Goal: Task Accomplishment & Management: Manage account settings

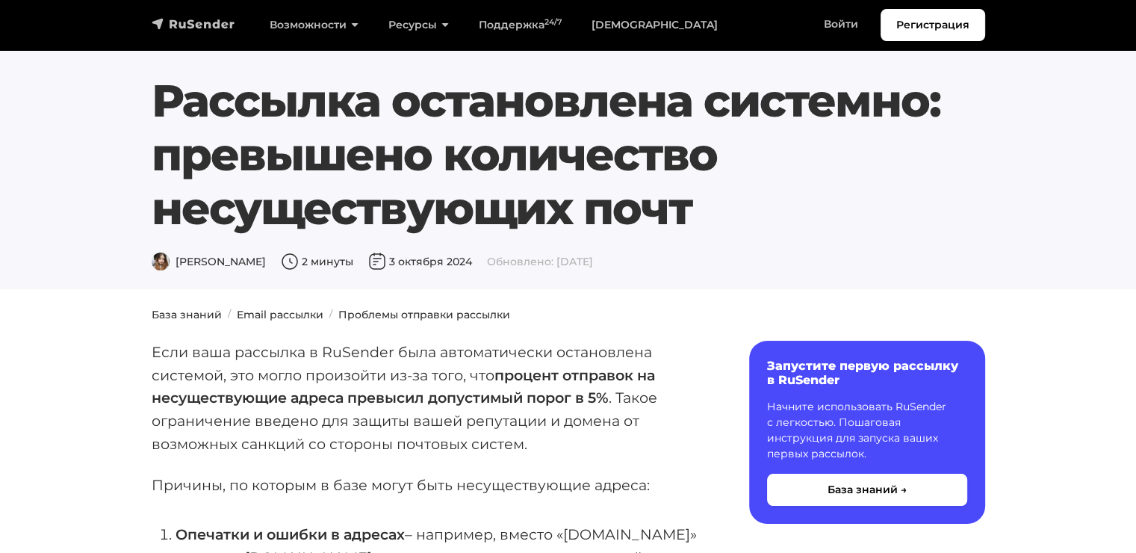
click at [198, 22] on img "navbar" at bounding box center [194, 23] width 84 height 15
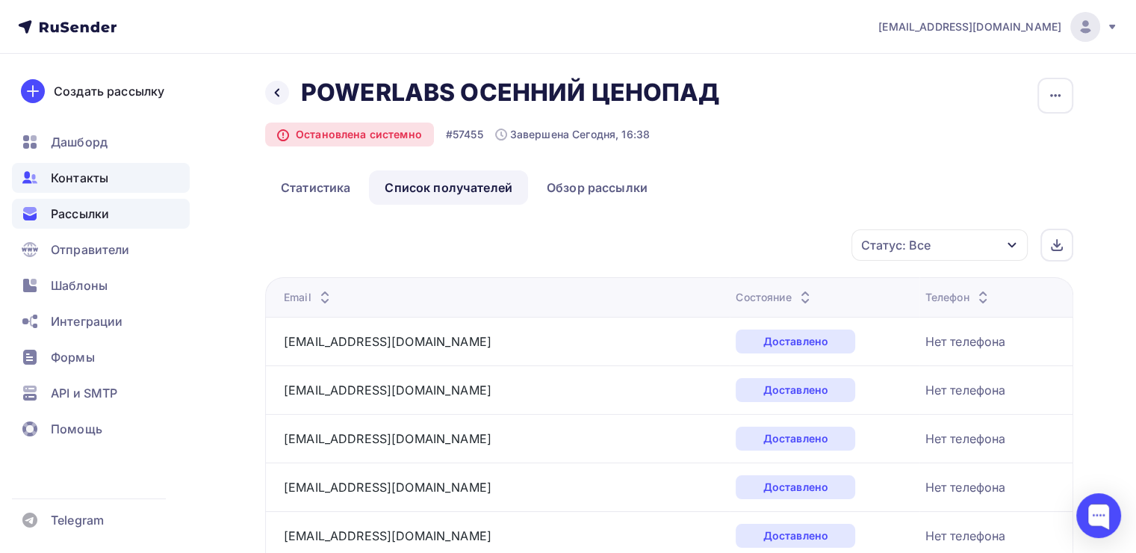
click at [105, 164] on div "Контакты" at bounding box center [101, 178] width 178 height 30
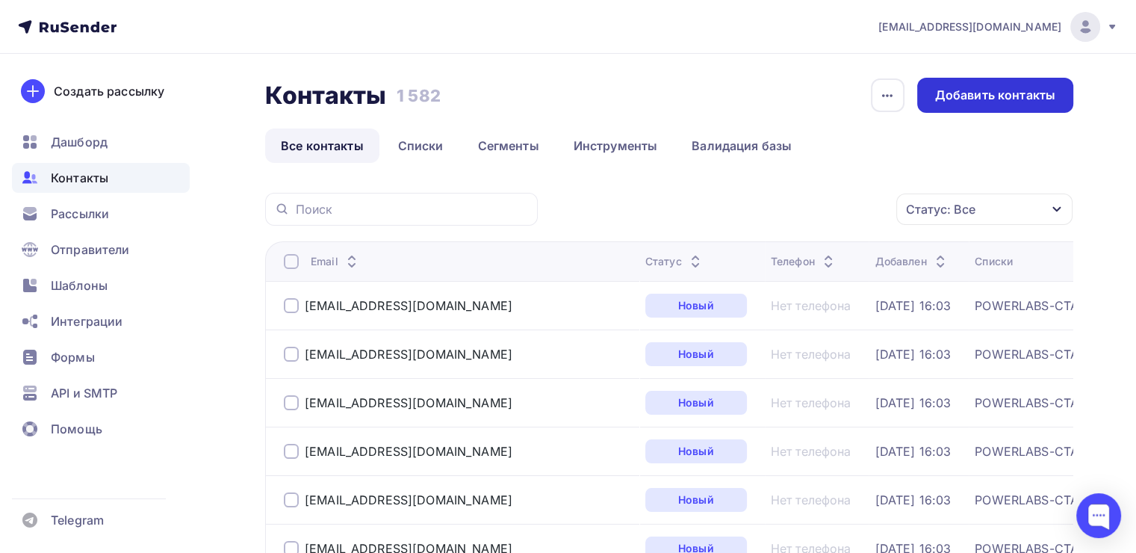
click at [989, 94] on div "Добавить контакты" at bounding box center [995, 95] width 120 height 17
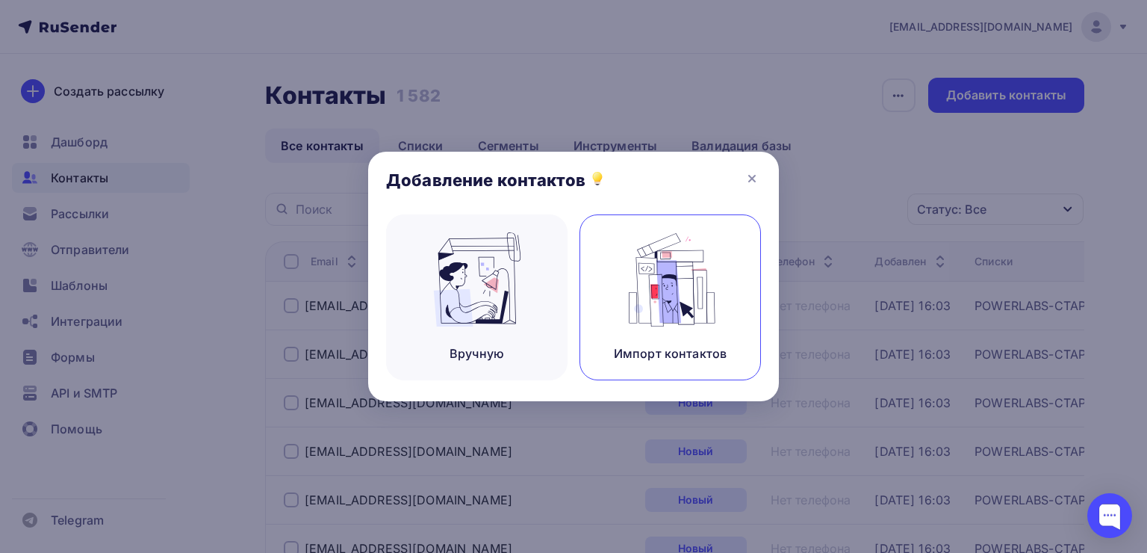
click at [630, 275] on img at bounding box center [670, 279] width 100 height 94
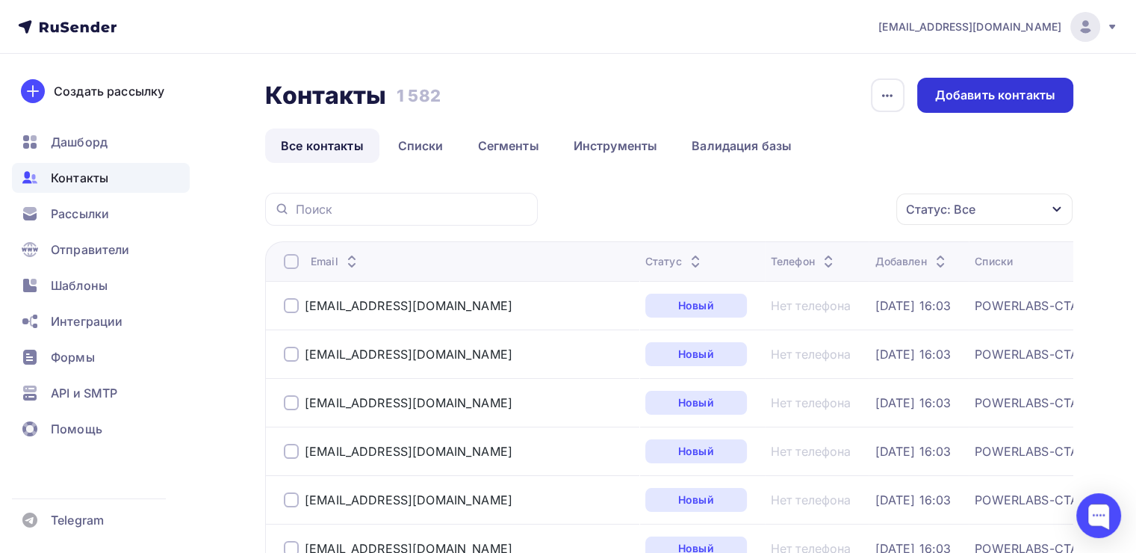
click at [1024, 102] on div "Добавить контакты" at bounding box center [995, 95] width 120 height 17
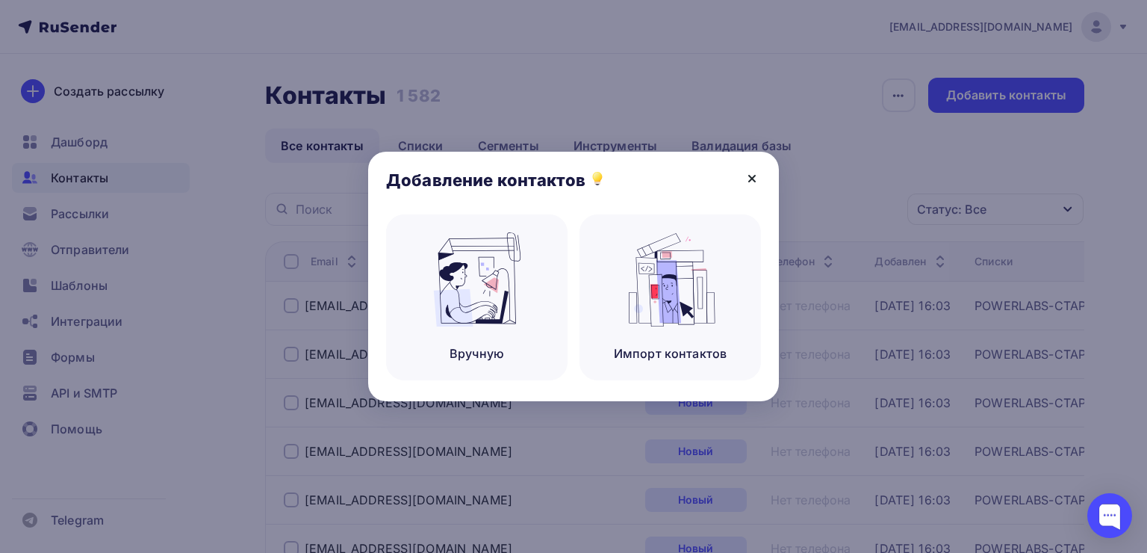
click at [753, 181] on icon at bounding box center [752, 178] width 18 height 18
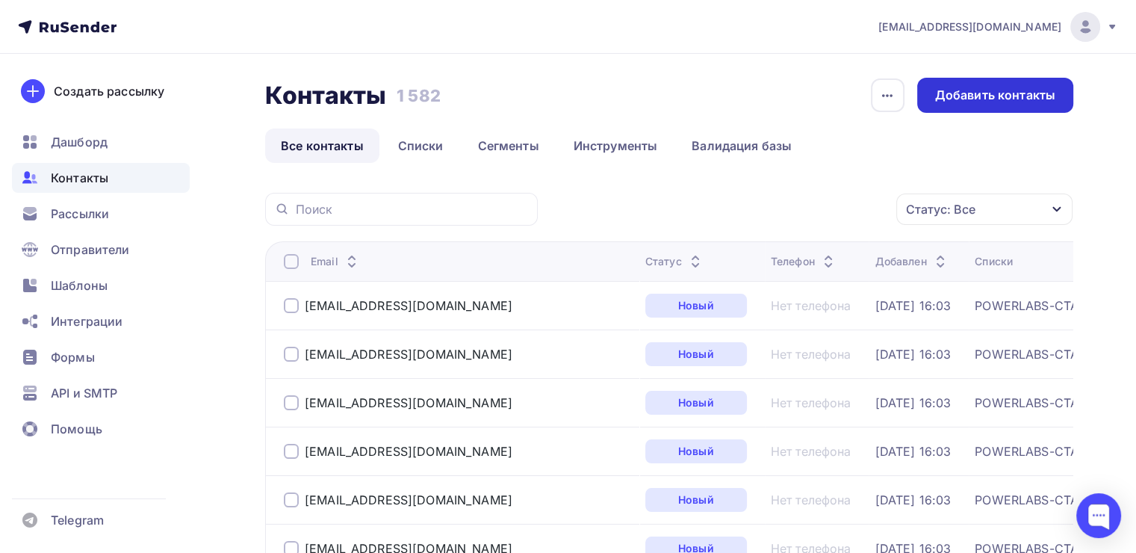
click at [977, 105] on div "Добавить контакты" at bounding box center [995, 95] width 156 height 35
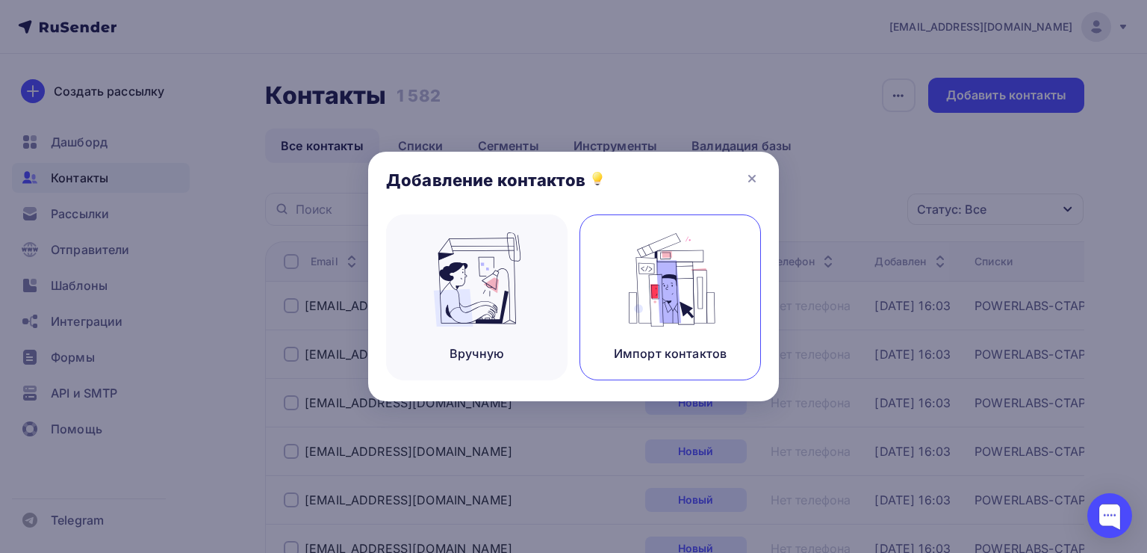
click at [709, 275] on img at bounding box center [670, 279] width 100 height 94
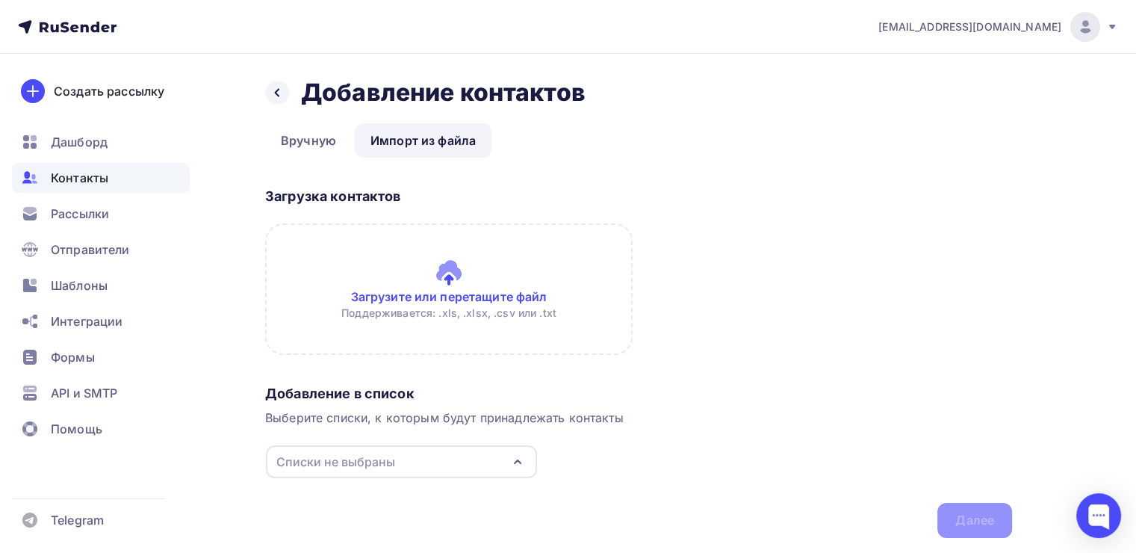
click at [439, 294] on input "file" at bounding box center [448, 288] width 367 height 131
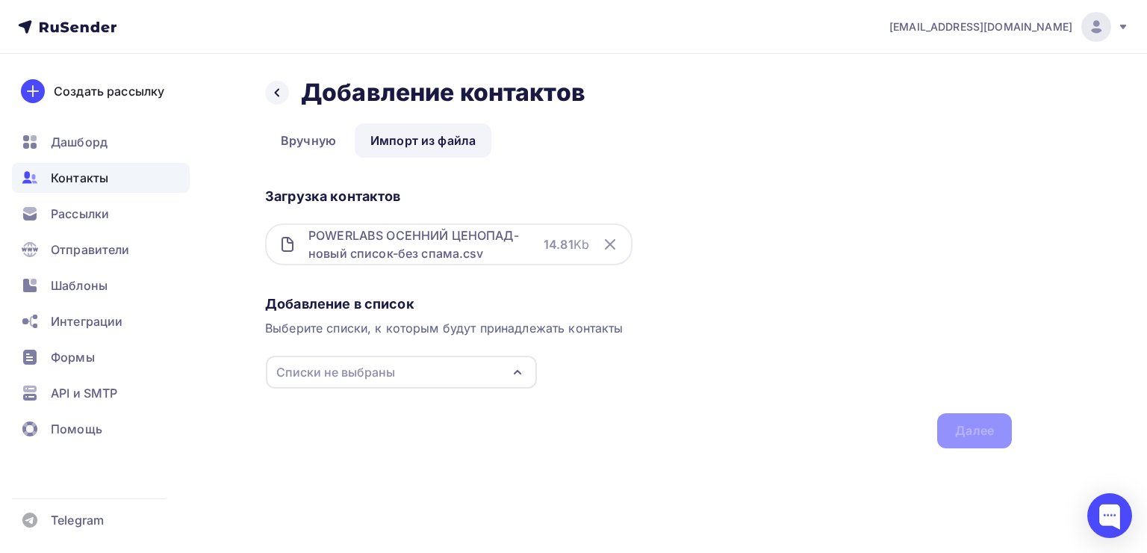
click at [454, 346] on div "Добавление в список Выберите списки, к которым будут принадлежать контакты Спис…" at bounding box center [638, 368] width 747 height 159
click at [439, 357] on div "Списки не выбраны" at bounding box center [401, 371] width 271 height 33
click at [377, 516] on div "Создать список" at bounding box center [362, 510] width 96 height 18
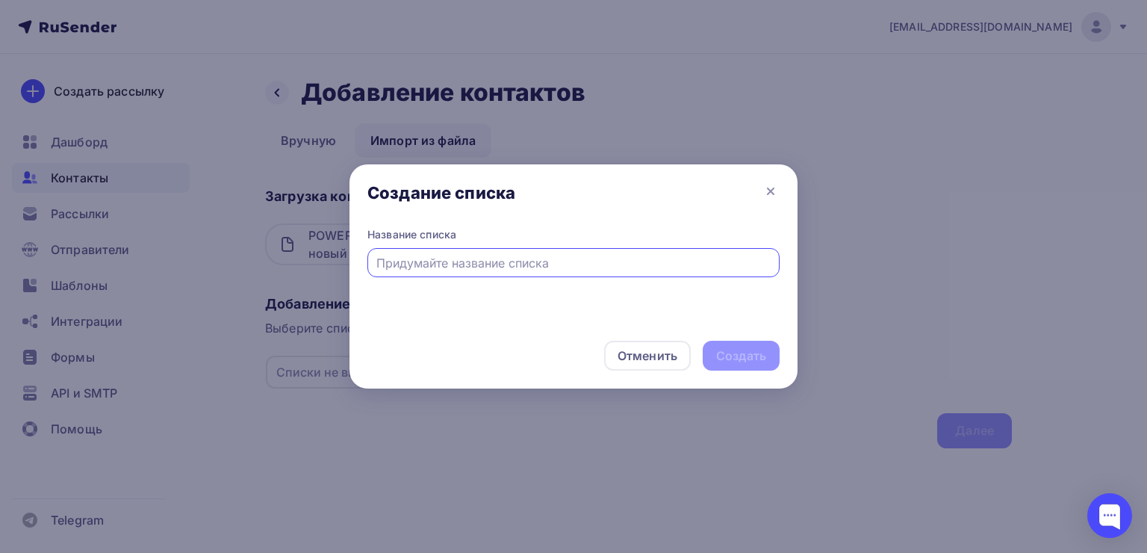
click at [477, 265] on input "text" at bounding box center [573, 263] width 395 height 18
type input "без спама"
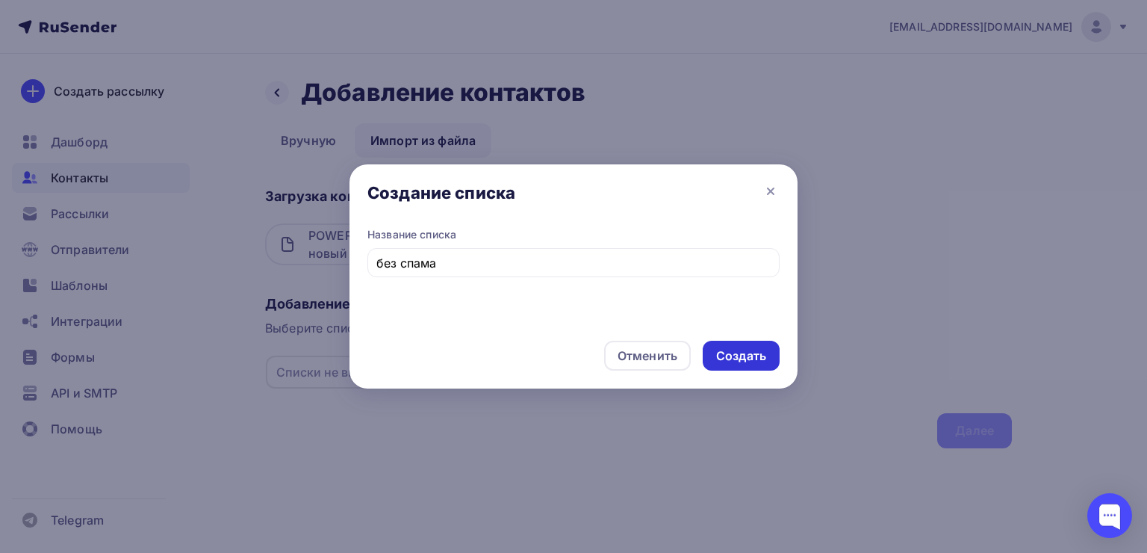
click at [740, 355] on div "Создать" at bounding box center [741, 355] width 50 height 17
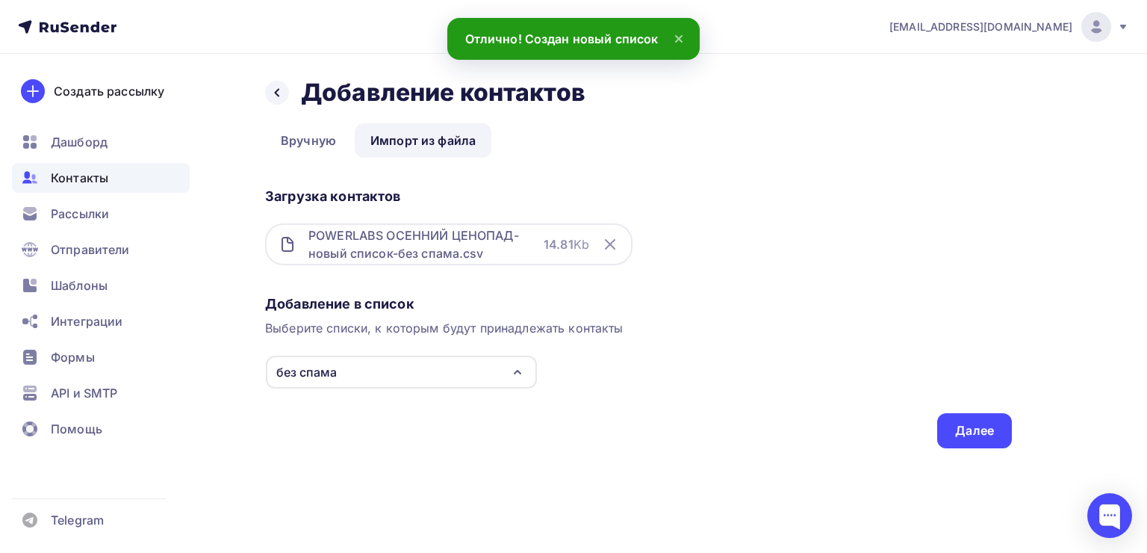
click at [927, 425] on div "Добавление в список Выберите списки, к которым будут принадлежать контакты без …" at bounding box center [638, 368] width 747 height 159
click at [947, 428] on div "Далее" at bounding box center [974, 430] width 75 height 35
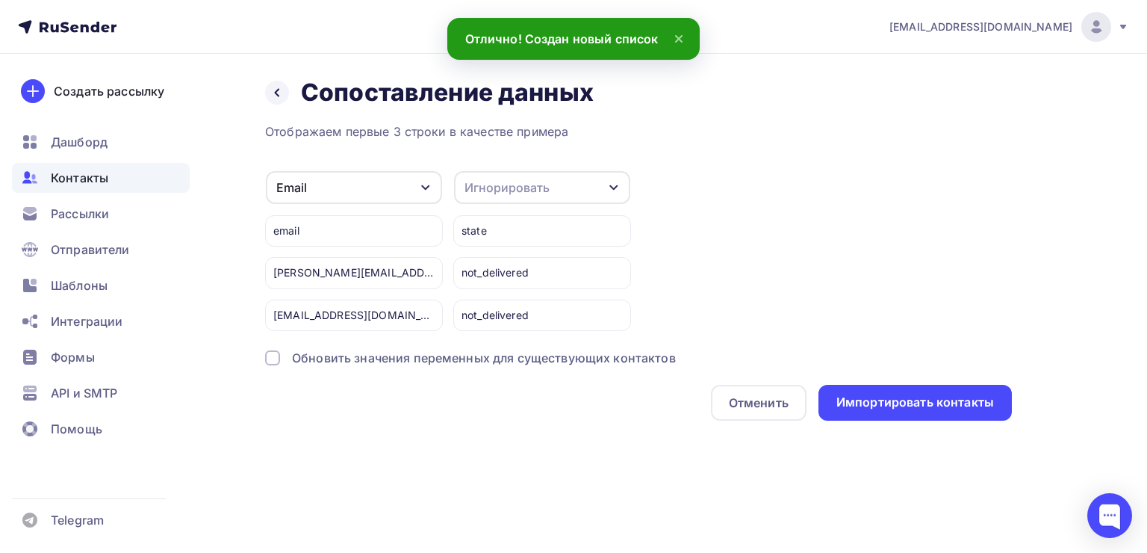
click at [558, 199] on div "Игнорировать" at bounding box center [542, 187] width 176 height 33
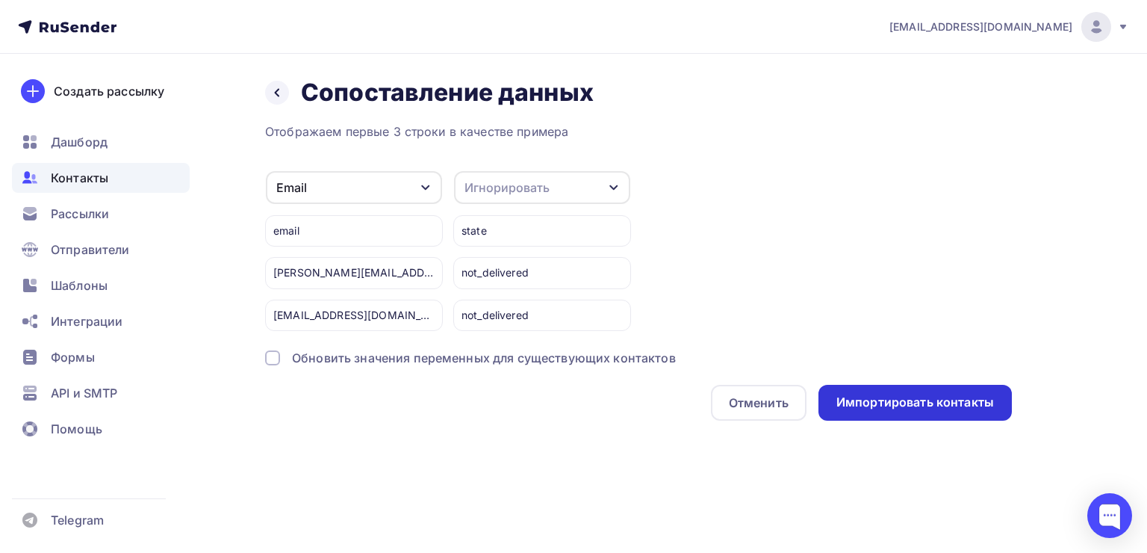
click at [971, 402] on div "Импортировать контакты" at bounding box center [915, 401] width 158 height 17
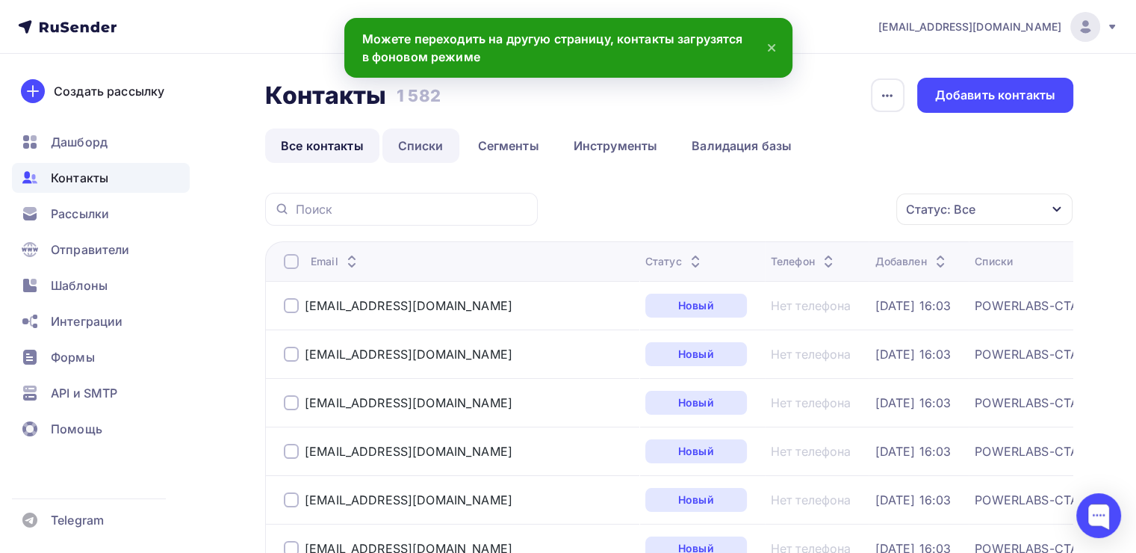
click at [455, 149] on link "Списки" at bounding box center [420, 145] width 77 height 34
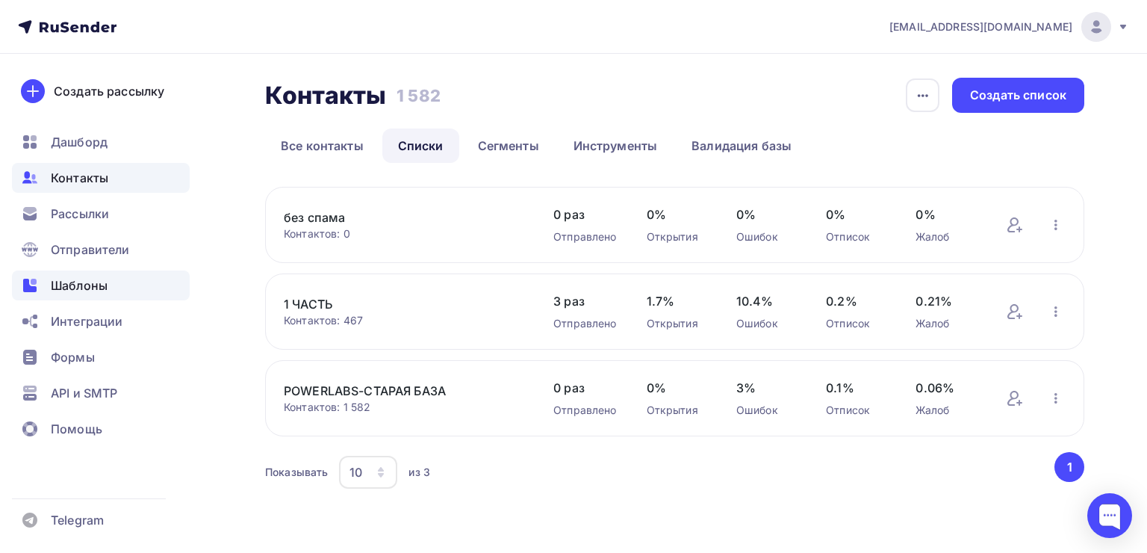
click at [66, 278] on span "Шаблоны" at bounding box center [79, 285] width 57 height 18
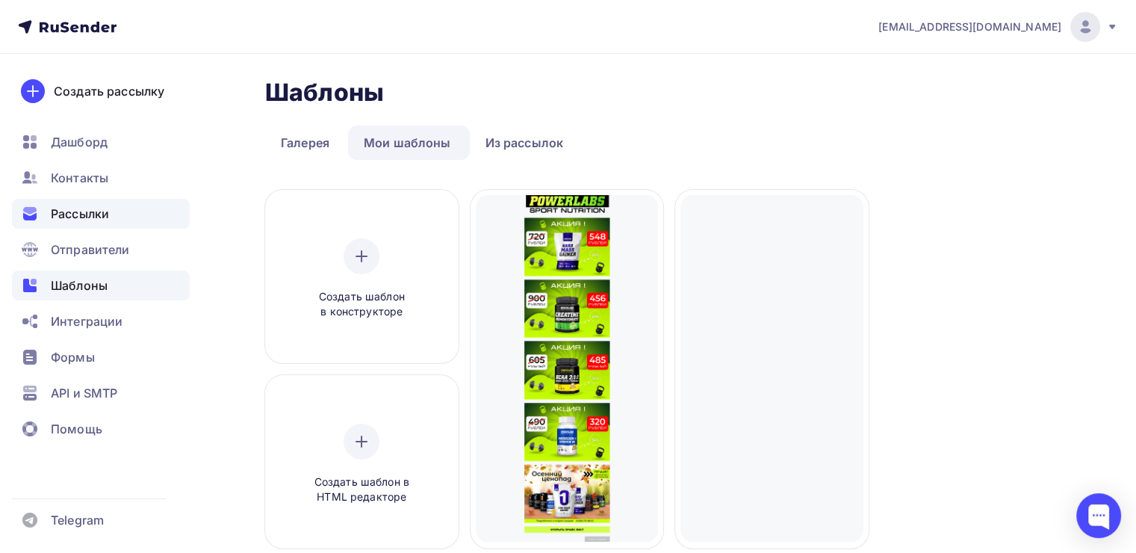
click at [63, 217] on span "Рассылки" at bounding box center [80, 214] width 58 height 18
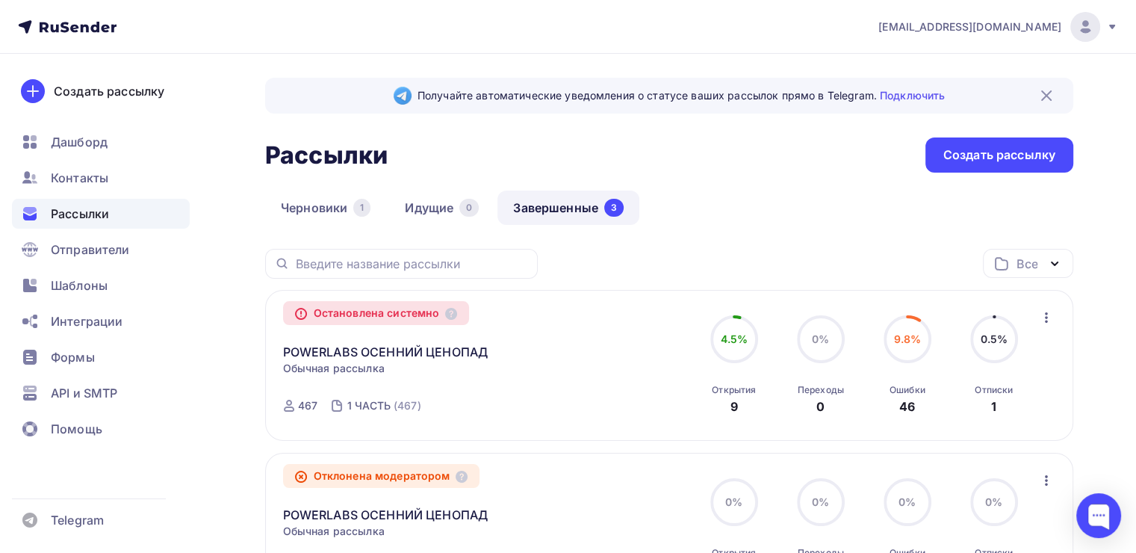
click at [920, 370] on div "9.8% 9.8% Ошибки 46" at bounding box center [907, 365] width 75 height 100
click at [1051, 314] on icon "button" at bounding box center [1046, 317] width 18 height 18
click at [389, 347] on link "POWERLABS ОСЕННИЙ ЦЕНОПАД" at bounding box center [385, 352] width 205 height 18
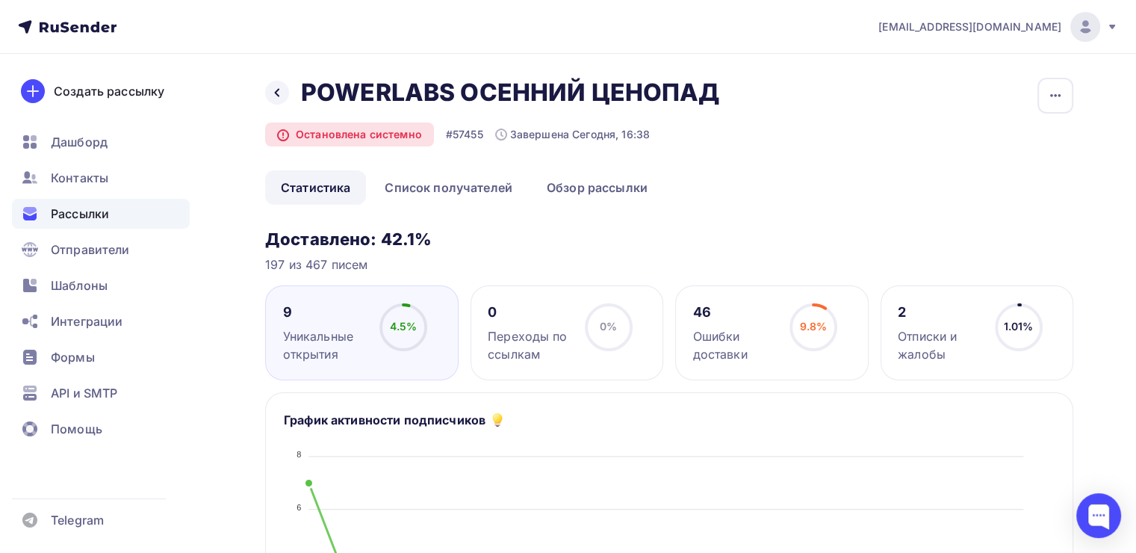
click at [744, 319] on div "46" at bounding box center [735, 312] width 84 height 18
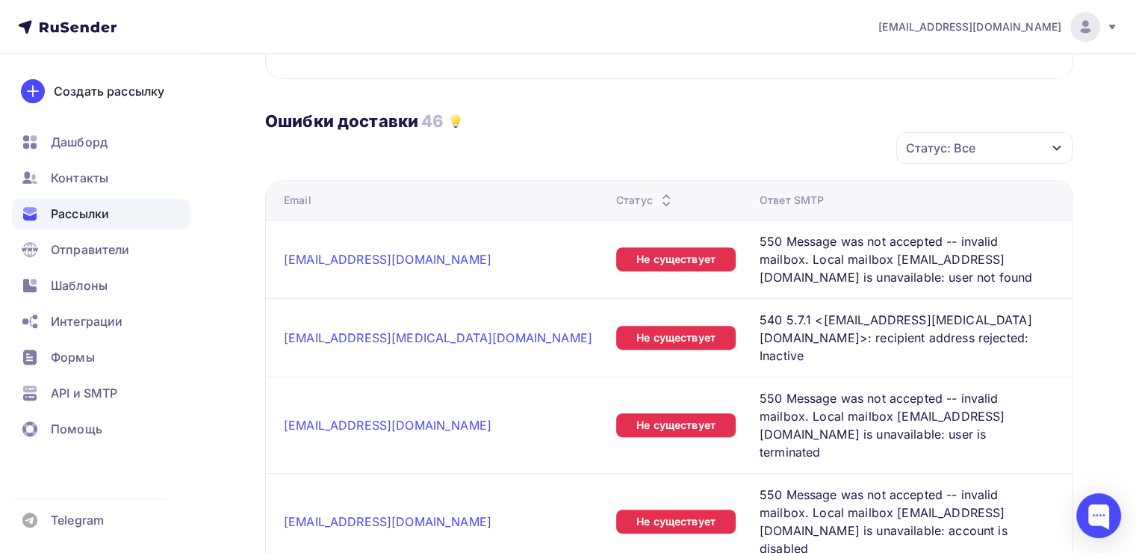
scroll to position [672, 0]
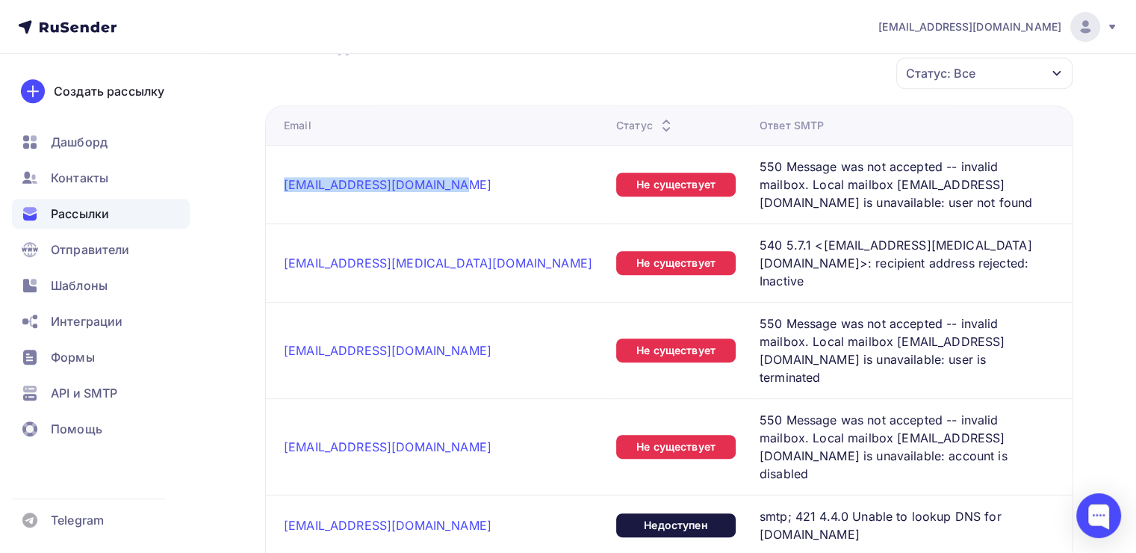
drag, startPoint x: 467, startPoint y: 178, endPoint x: 269, endPoint y: 185, distance: 198.7
click at [269, 185] on td "bla-alexander-bla@mail.ru" at bounding box center [438, 184] width 344 height 78
copy link "bla-alexander-bla@mail.ru"
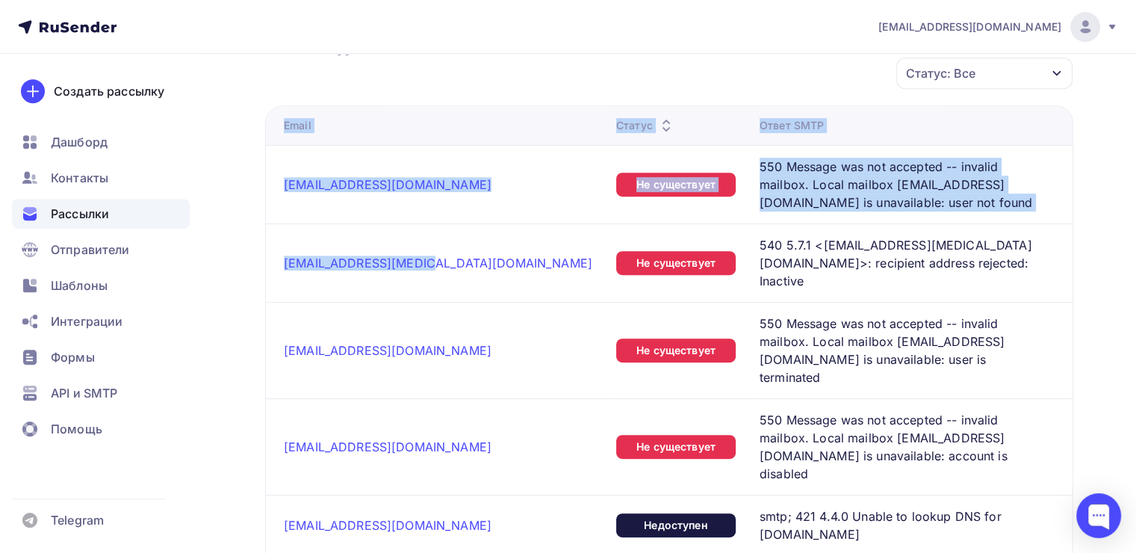
drag, startPoint x: 435, startPoint y: 251, endPoint x: 255, endPoint y: 251, distance: 179.2
click at [379, 255] on link "big_biceps@rambler.ru" at bounding box center [438, 262] width 308 height 15
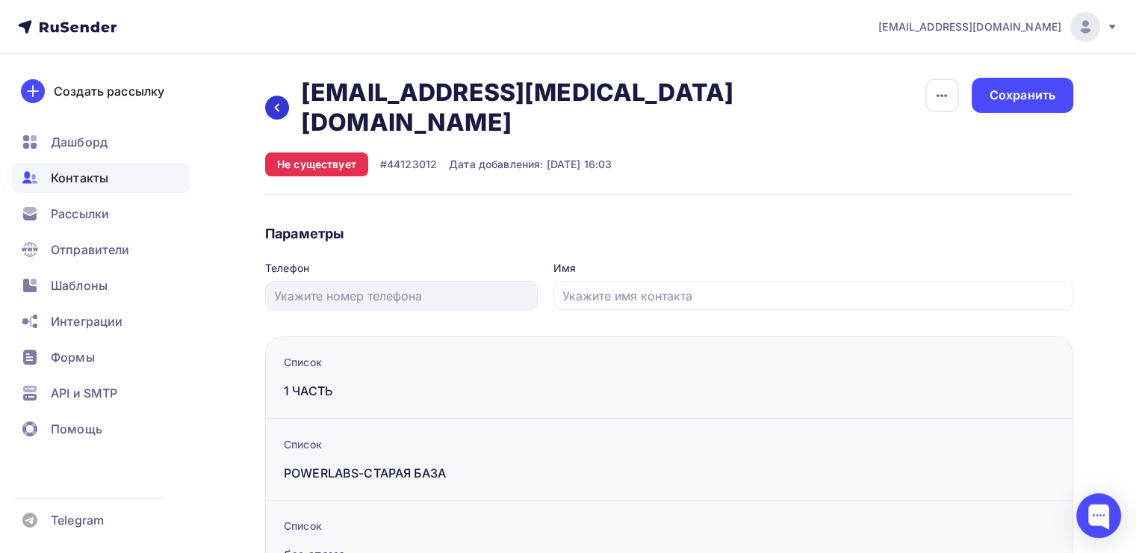
click at [281, 102] on icon at bounding box center [277, 108] width 12 height 12
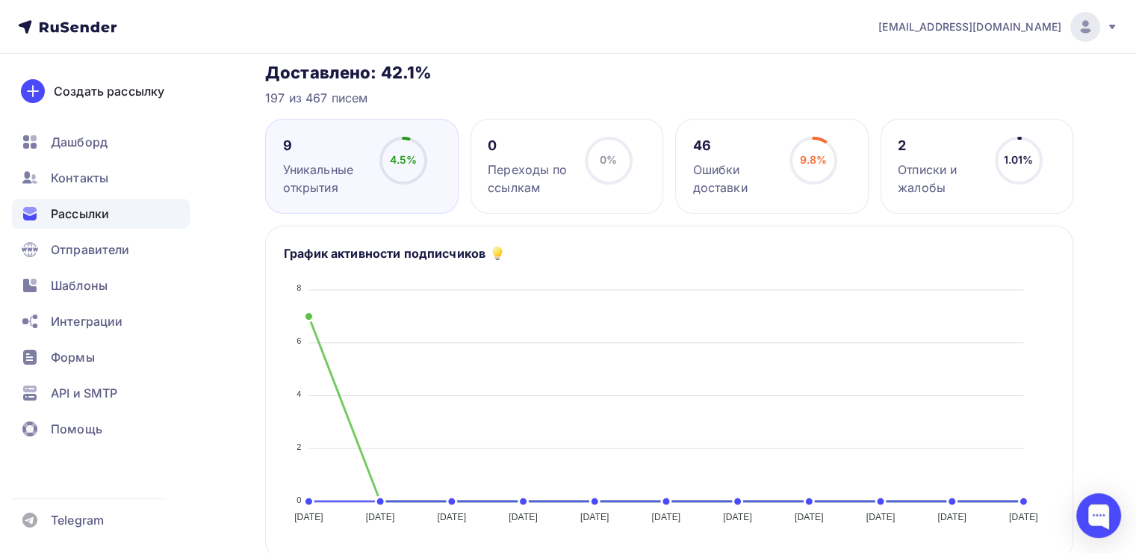
scroll to position [55, 0]
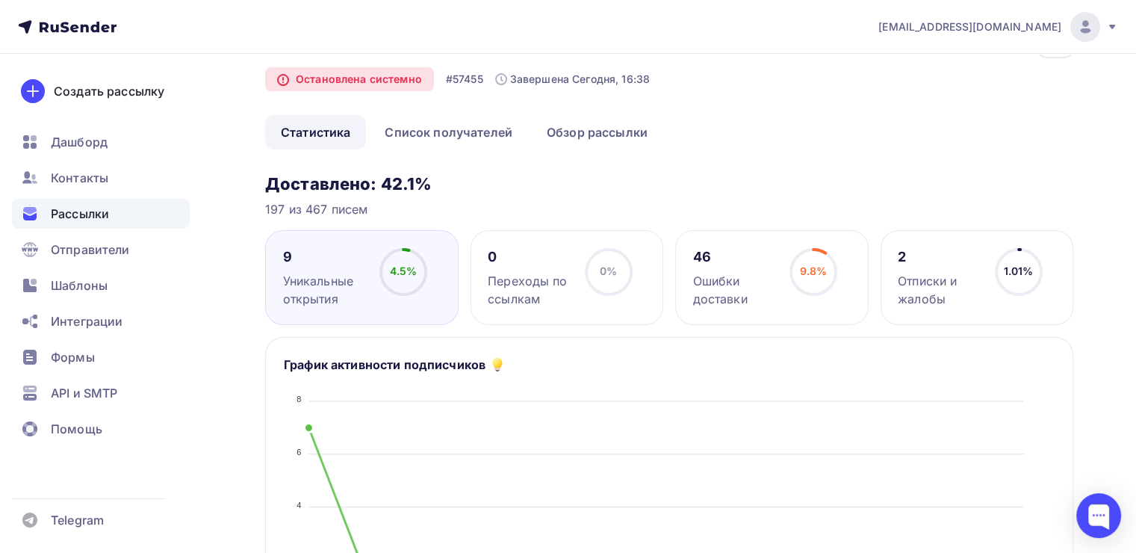
click at [776, 257] on div "9.8% 9.8%" at bounding box center [813, 278] width 75 height 60
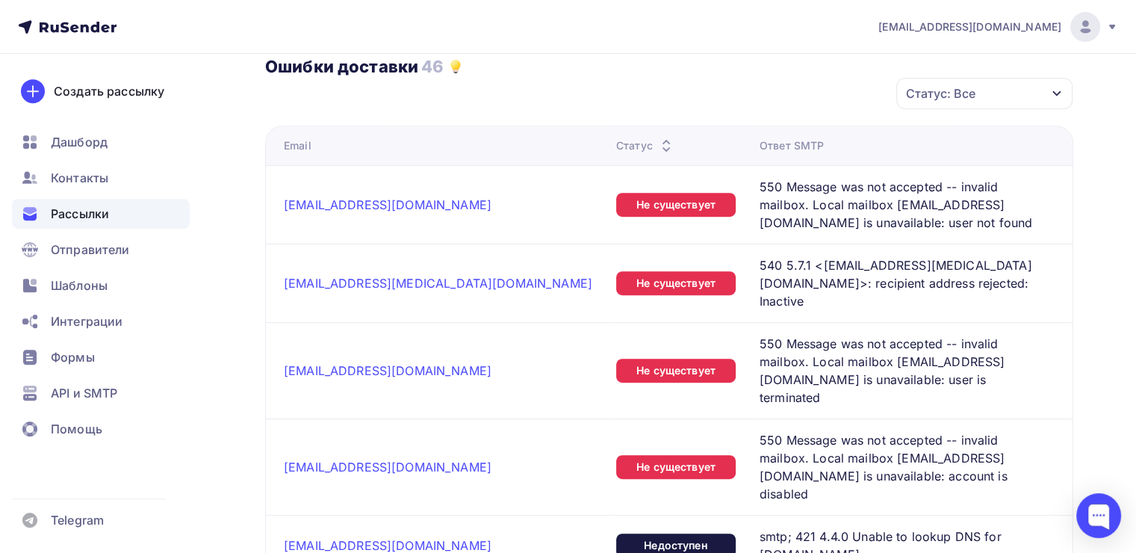
scroll to position [653, 0]
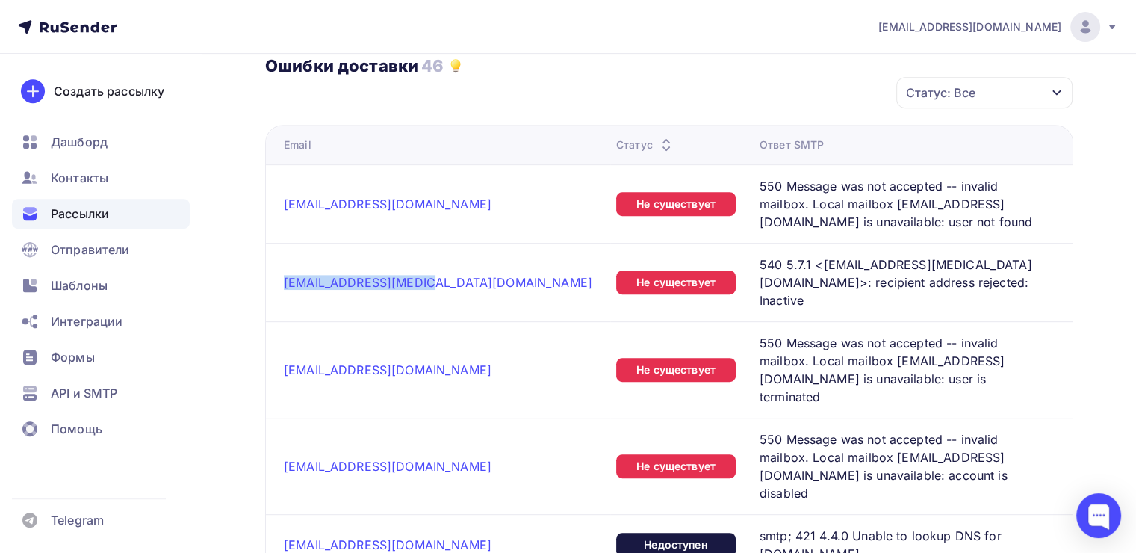
drag, startPoint x: 445, startPoint y: 269, endPoint x: 279, endPoint y: 281, distance: 166.2
click at [279, 281] on td "big_biceps@rambler.ru" at bounding box center [438, 282] width 344 height 78
copy link "big_biceps@rambler.ru"
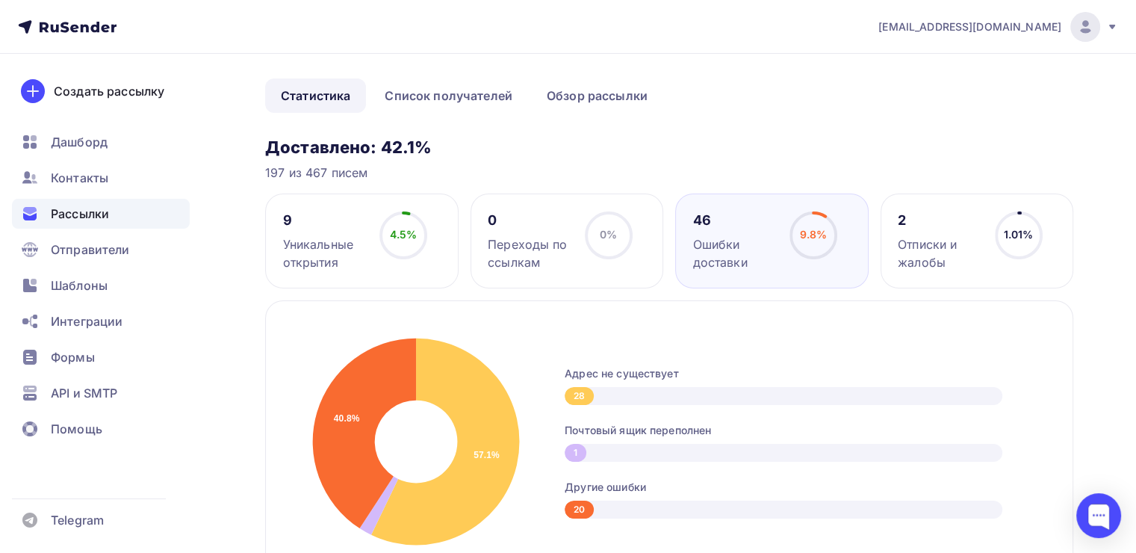
scroll to position [0, 0]
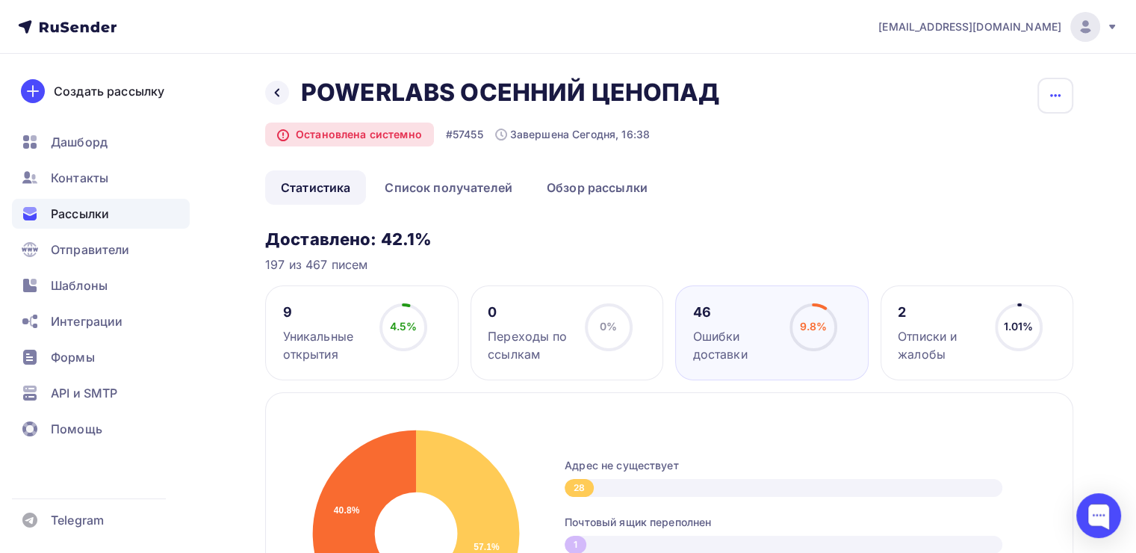
drag, startPoint x: 1073, startPoint y: 99, endPoint x: 1058, endPoint y: 99, distance: 14.9
click at [1058, 99] on icon "button" at bounding box center [1055, 96] width 18 height 18
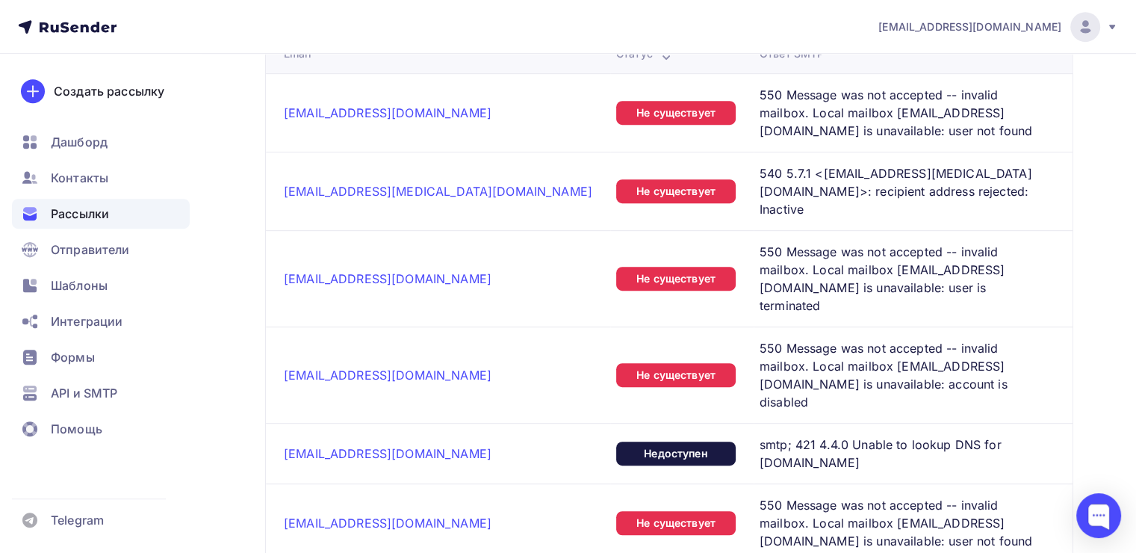
scroll to position [747, 0]
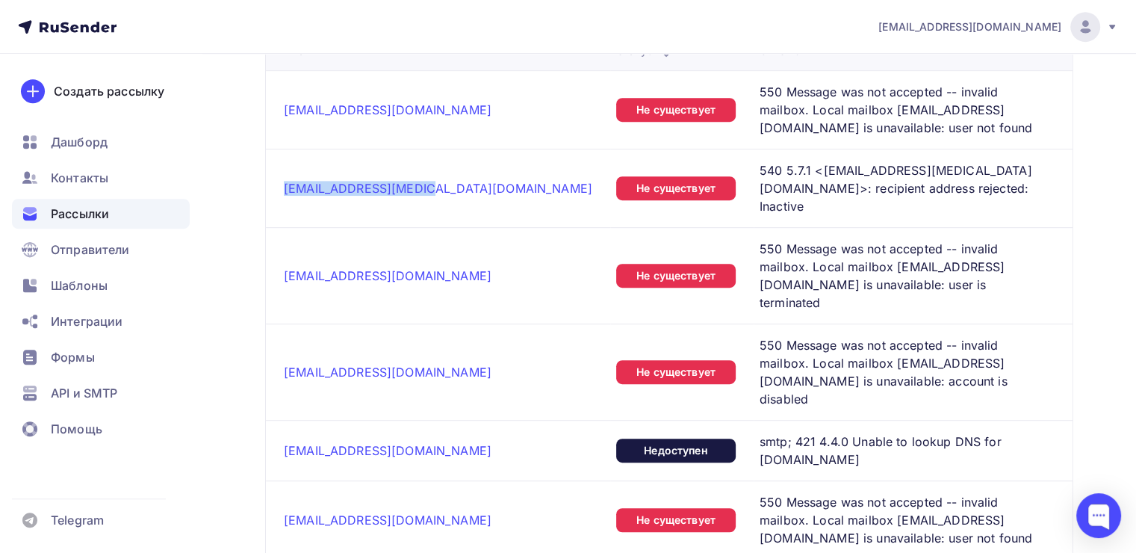
drag, startPoint x: 464, startPoint y: 185, endPoint x: 282, endPoint y: 198, distance: 181.9
click at [282, 198] on td "big_biceps@rambler.ru" at bounding box center [438, 188] width 344 height 78
copy link "big_biceps@rambler.ru"
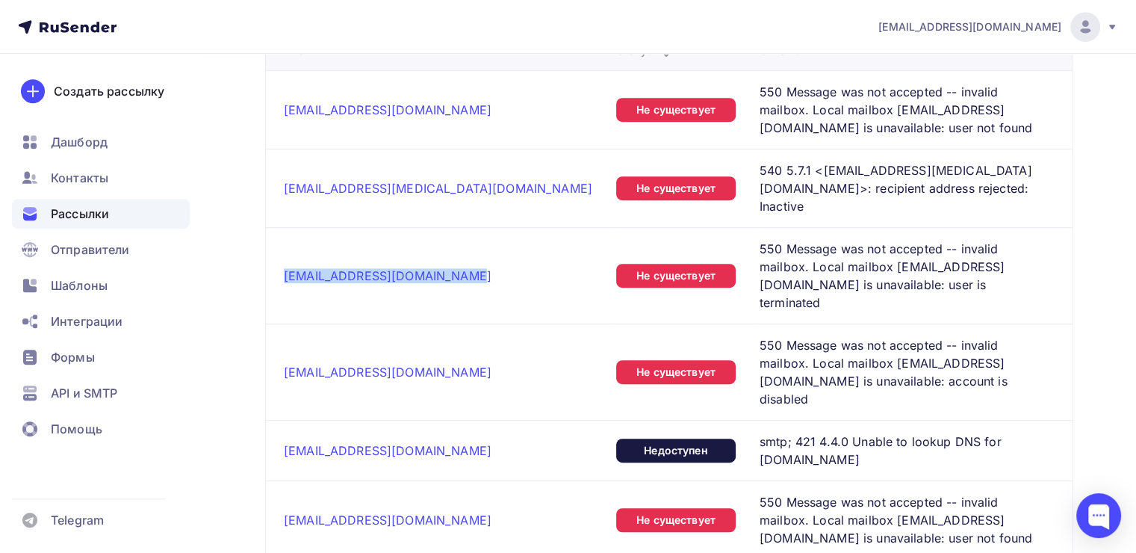
drag, startPoint x: 458, startPoint y: 251, endPoint x: 266, endPoint y: 251, distance: 192.6
click at [266, 251] on td "bagration@fusion-fitness.ru" at bounding box center [438, 275] width 344 height 96
copy link "bagration@fusion-fitness.ru"
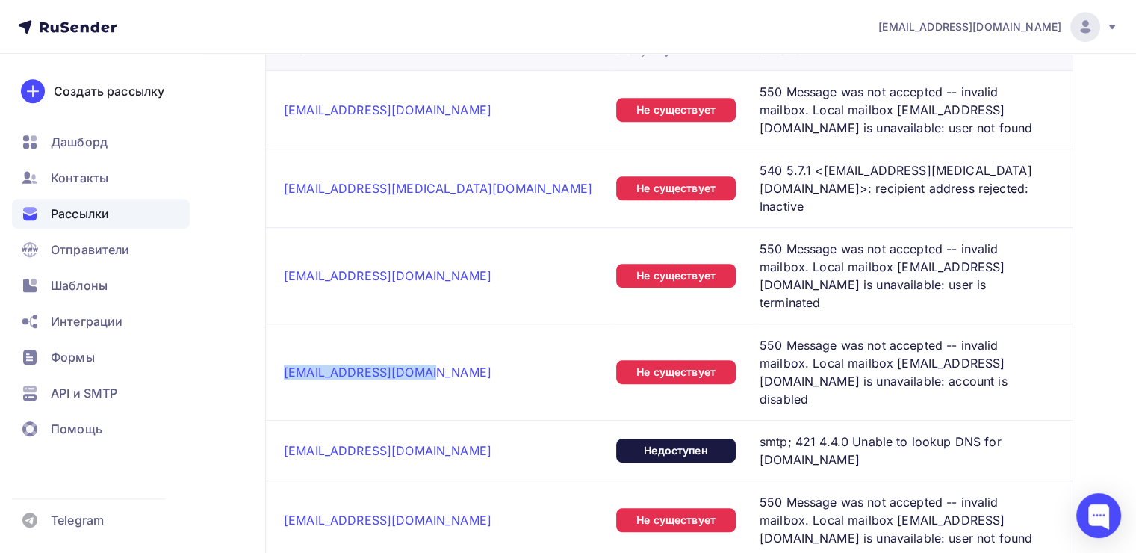
drag, startPoint x: 424, startPoint y: 323, endPoint x: 278, endPoint y: 323, distance: 145.6
click at [278, 323] on td "azat.ahmetov.97@bk.ru" at bounding box center [438, 371] width 344 height 96
copy link "azat.ahmetov.97@bk.ru"
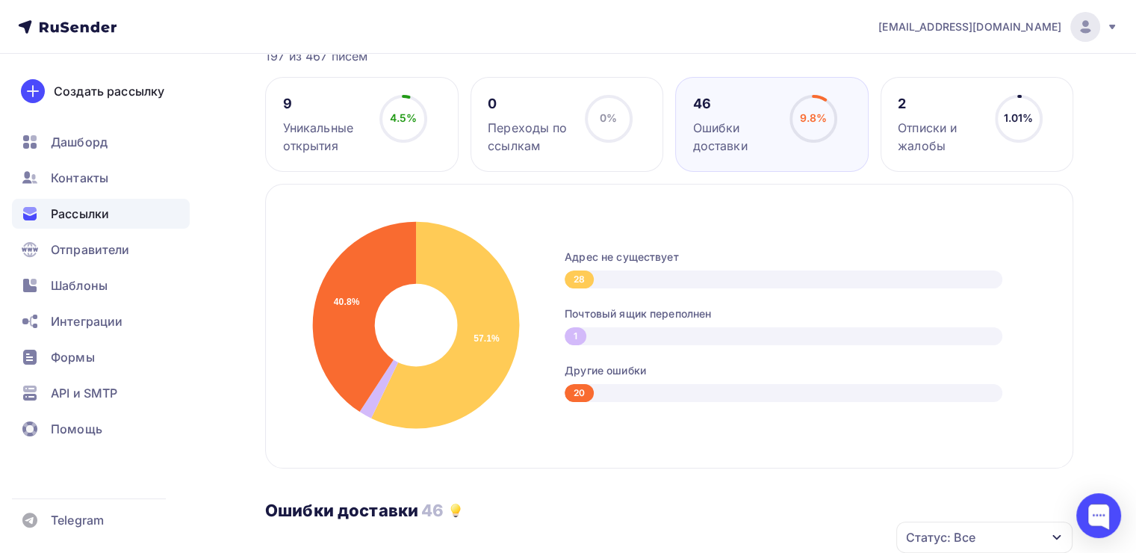
scroll to position [75, 0]
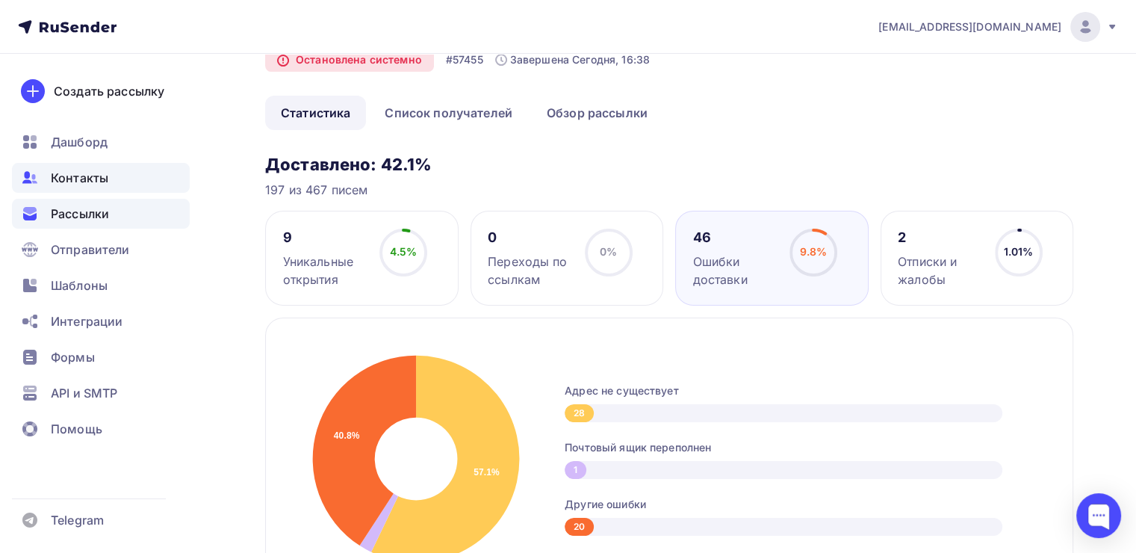
click at [83, 187] on div "Контакты" at bounding box center [101, 178] width 178 height 30
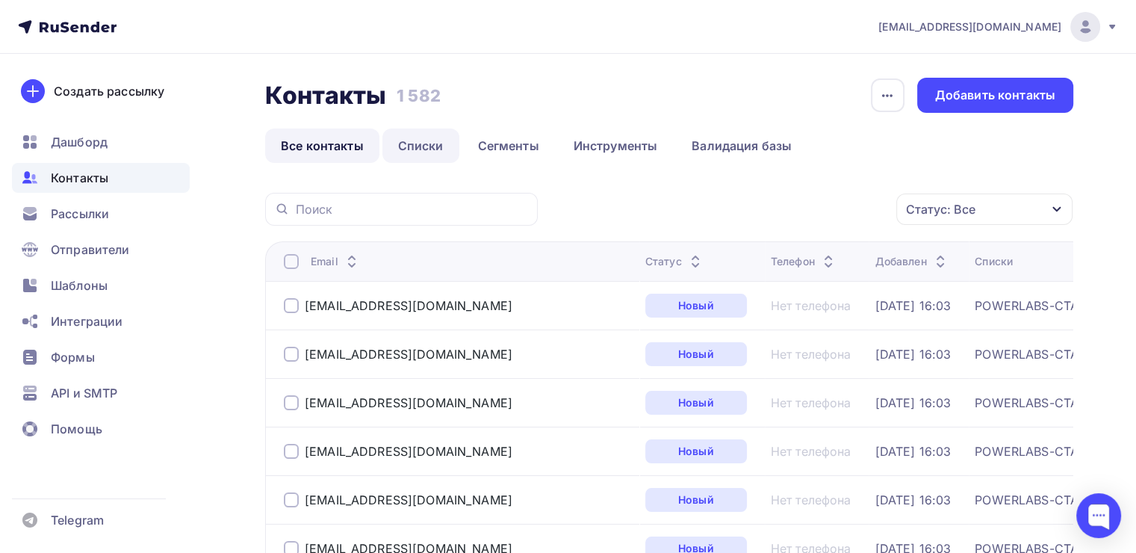
click at [414, 143] on link "Списки" at bounding box center [420, 145] width 77 height 34
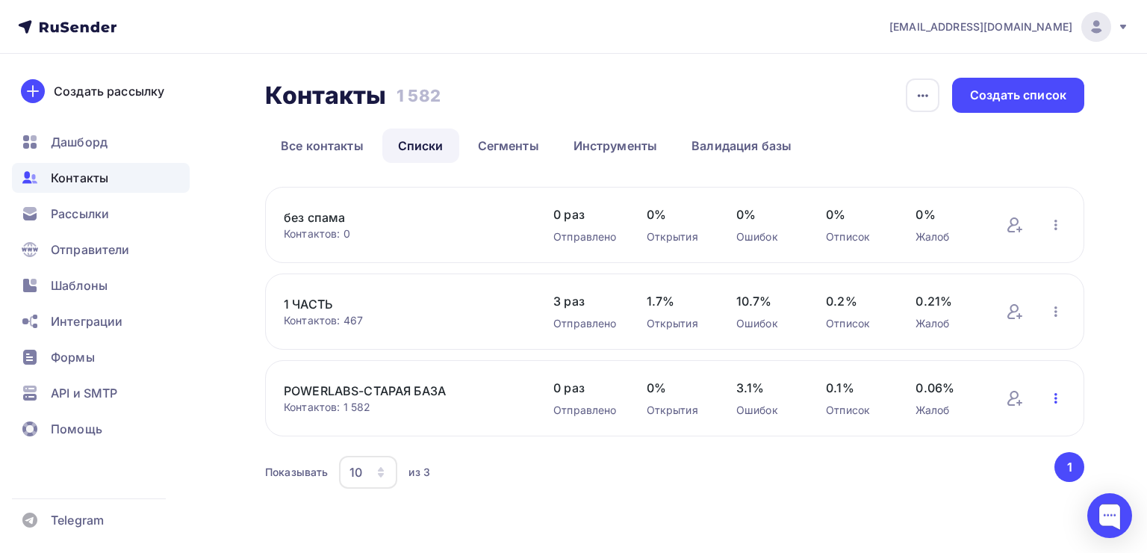
click at [1055, 396] on icon "button" at bounding box center [1055, 398] width 3 height 10
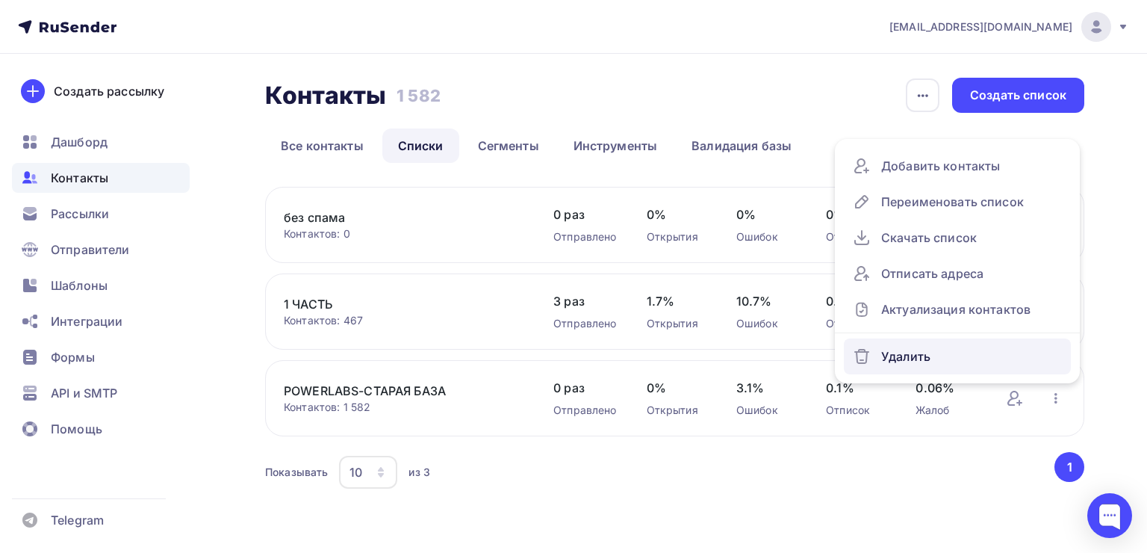
click at [910, 354] on div "Удалить" at bounding box center [957, 356] width 209 height 24
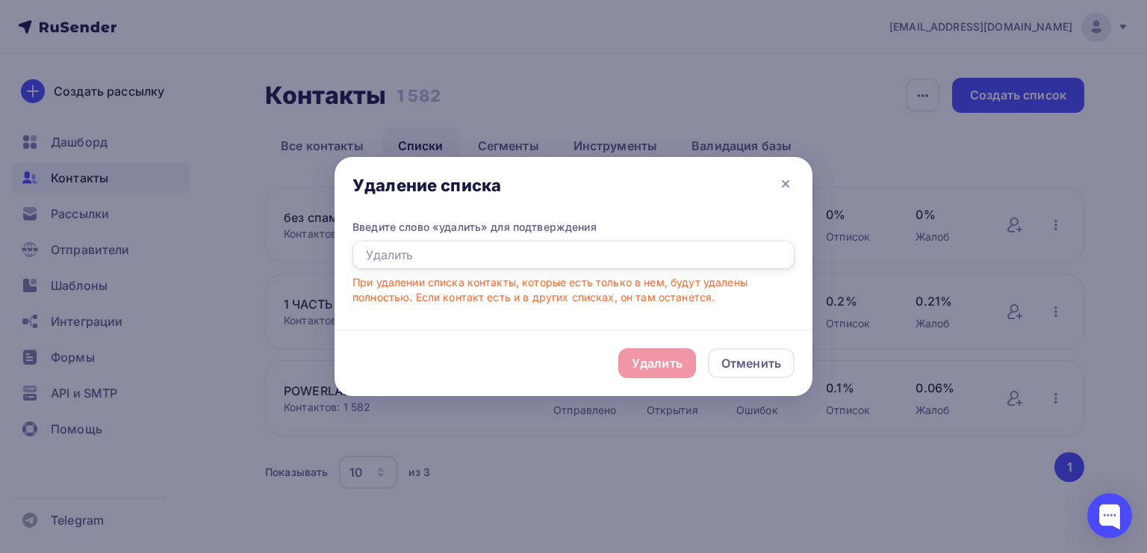
click at [558, 267] on input "text" at bounding box center [573, 254] width 442 height 28
click at [665, 364] on div "Удалить Отменить" at bounding box center [573, 362] width 478 height 66
click at [482, 245] on input "text" at bounding box center [573, 254] width 442 height 28
click at [591, 246] on input "text" at bounding box center [573, 254] width 442 height 28
type input "удалить"
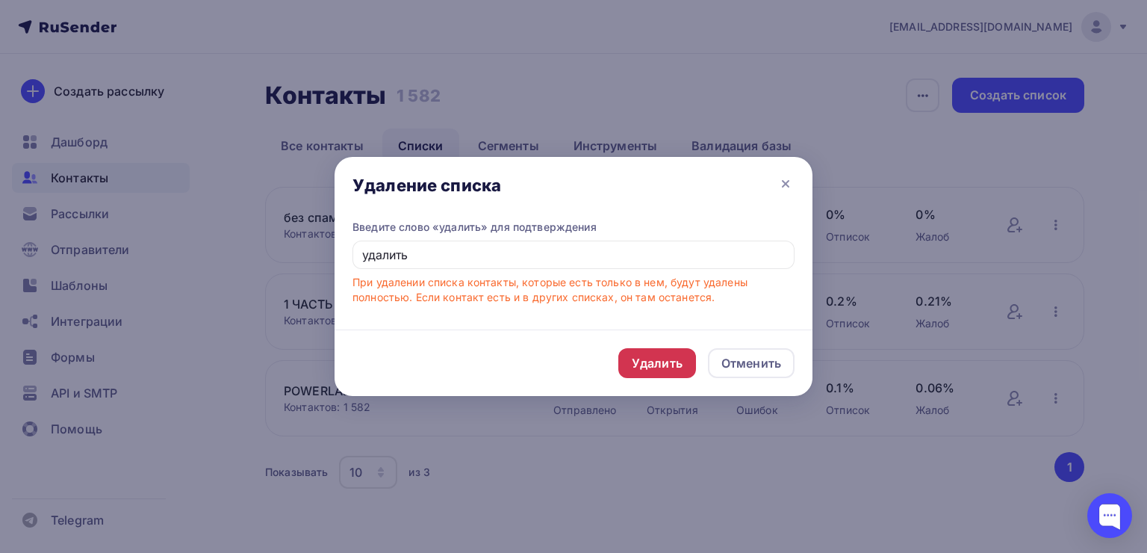
click at [679, 369] on div "Удалить" at bounding box center [657, 363] width 51 height 18
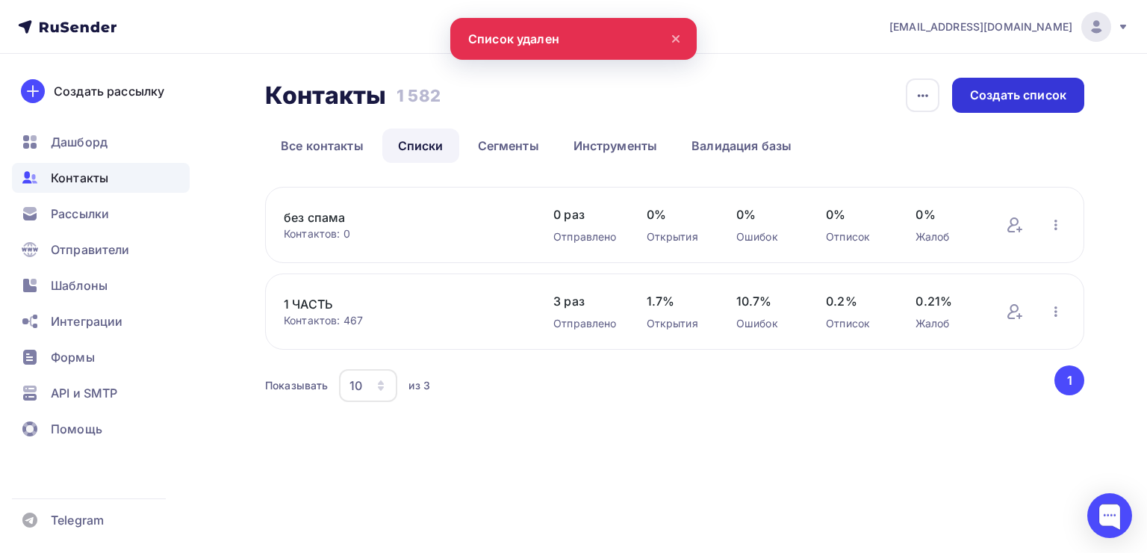
click at [1031, 98] on div "Создать список" at bounding box center [1018, 95] width 96 height 17
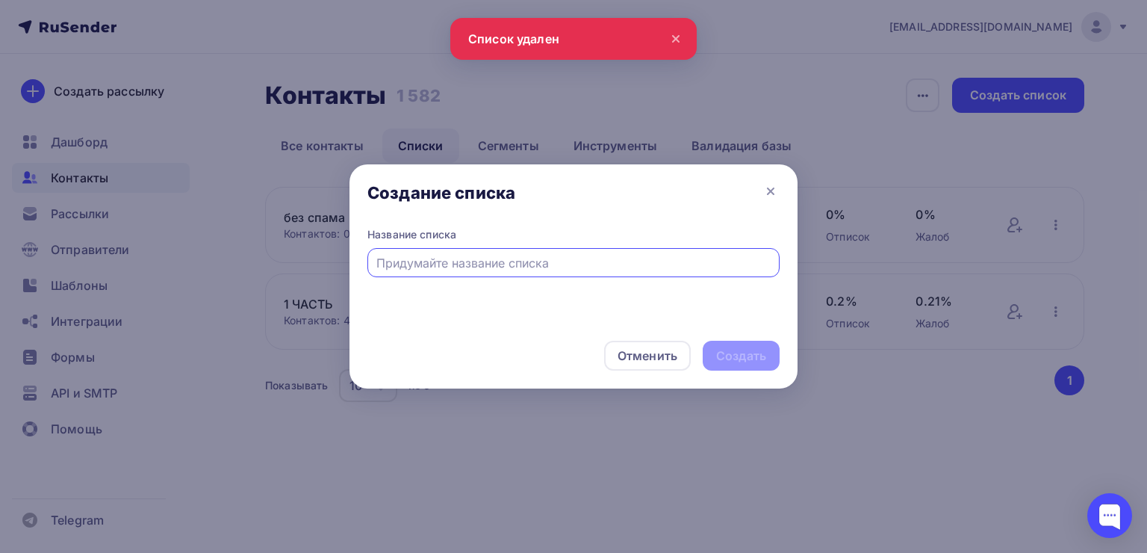
click at [588, 258] on input "text" at bounding box center [573, 263] width 395 height 18
click at [768, 193] on icon at bounding box center [771, 191] width 18 height 18
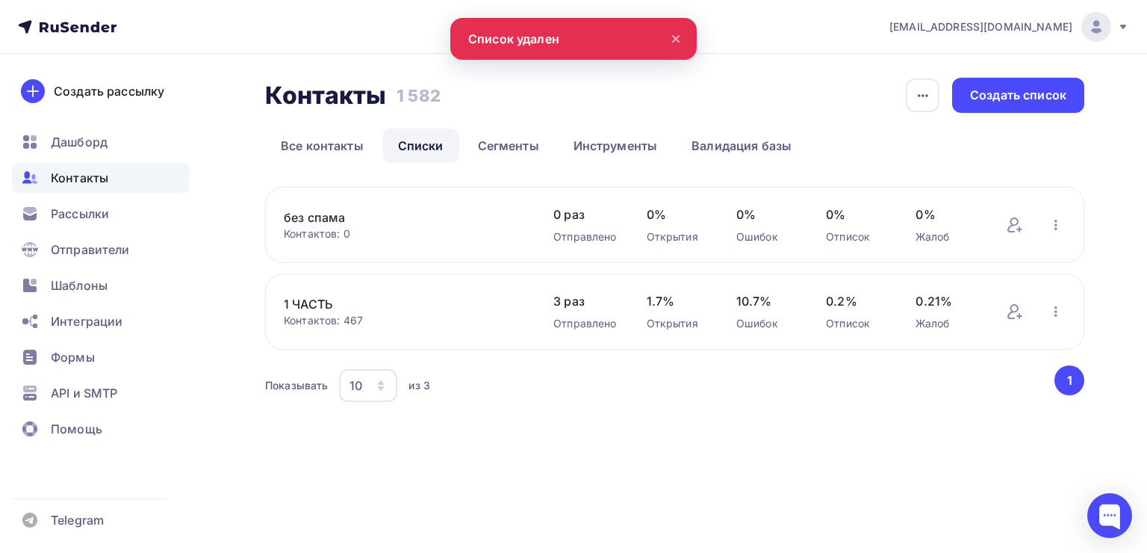
click at [1060, 218] on icon "button" at bounding box center [1056, 225] width 18 height 18
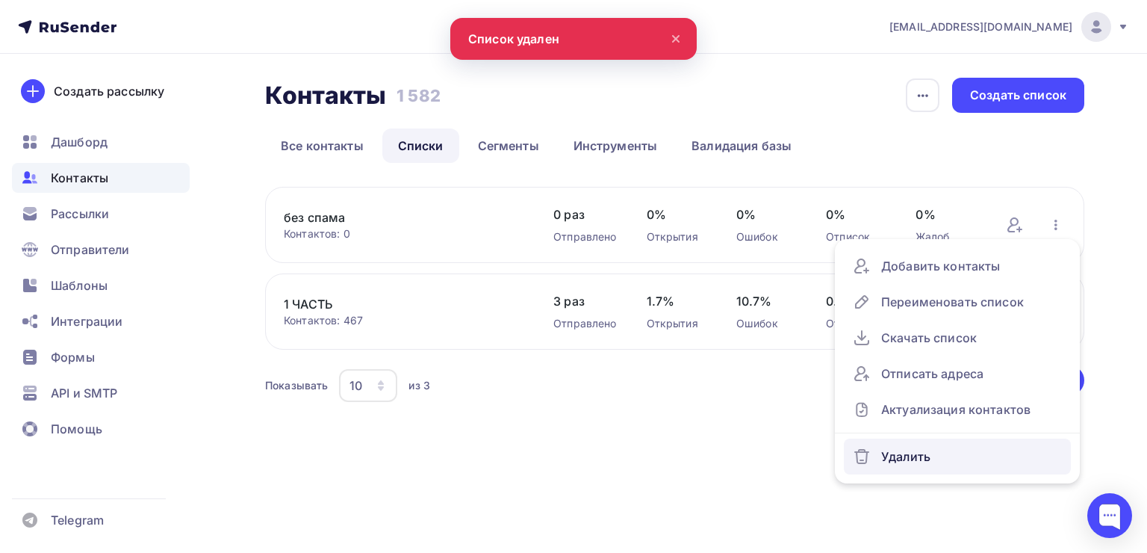
click at [911, 456] on div "Удалить" at bounding box center [957, 456] width 209 height 24
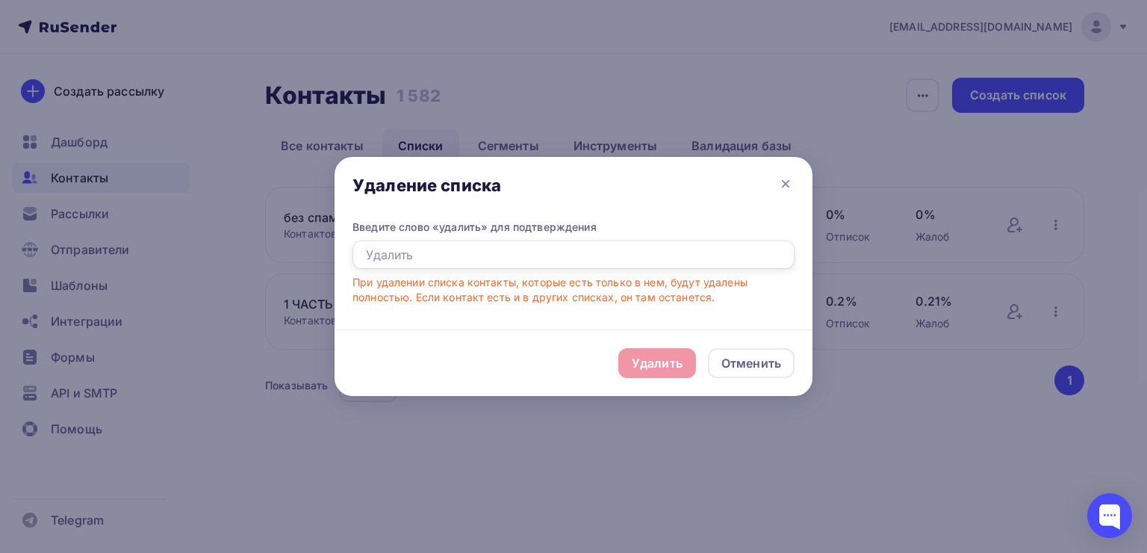
click at [579, 261] on input "text" at bounding box center [573, 254] width 442 height 28
type input "удалить"
click at [672, 364] on div "Удалить" at bounding box center [657, 363] width 51 height 18
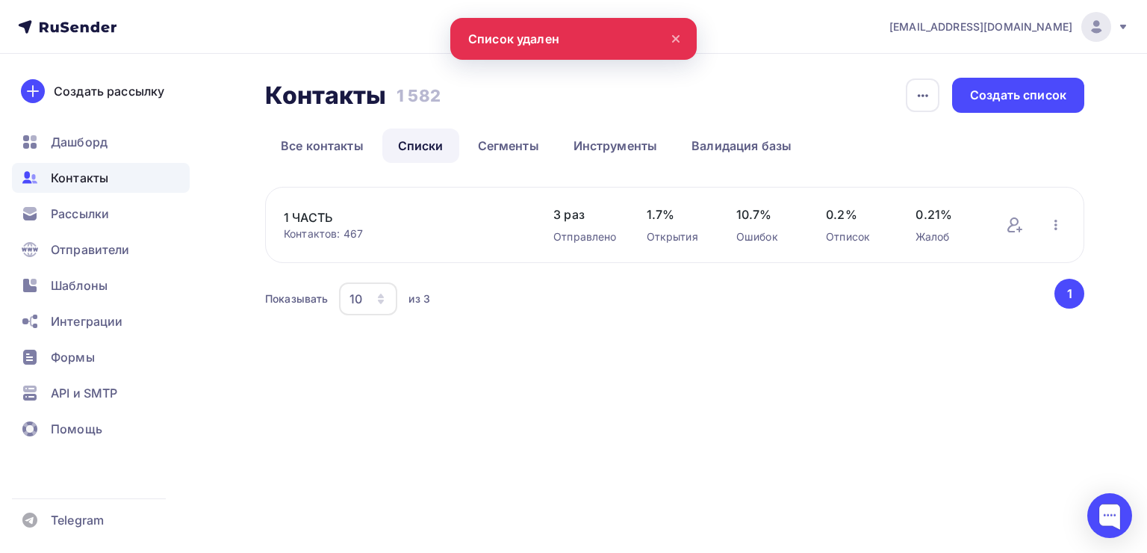
click at [1021, 68] on div "Контакты Контакты 1 582 1 582 История импорта Создать список Все контакты Списк…" at bounding box center [573, 216] width 1147 height 325
click at [1018, 93] on div "Создать список" at bounding box center [1018, 95] width 96 height 17
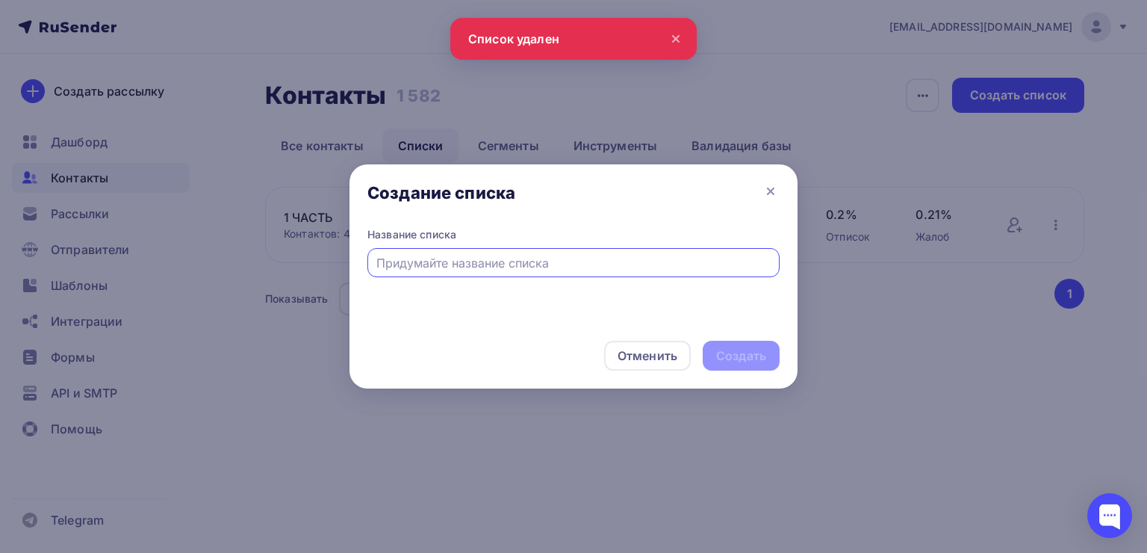
click at [509, 262] on input "text" at bounding box center [573, 263] width 395 height 18
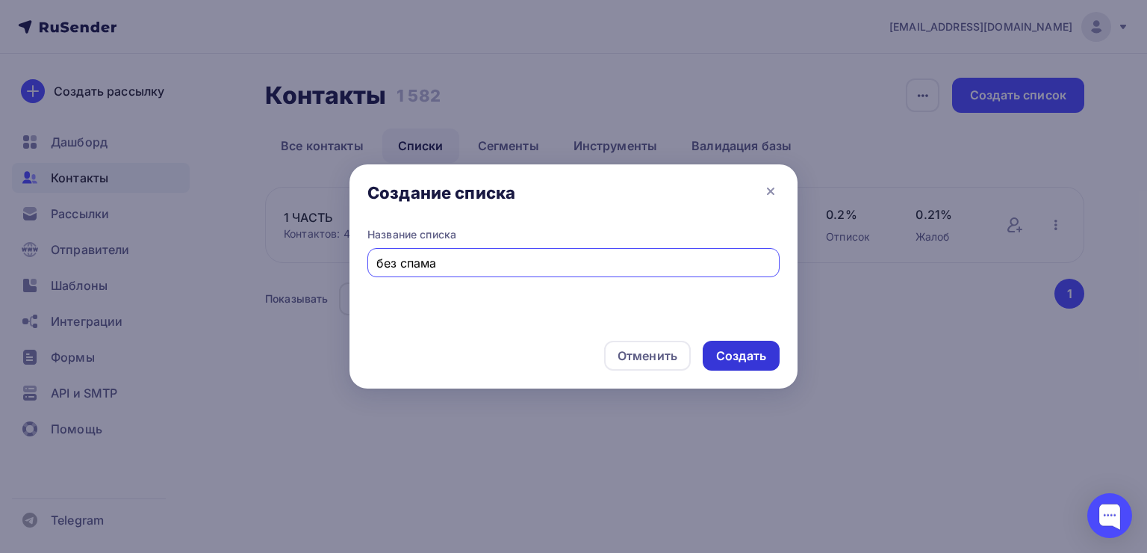
type input "без спама"
click at [744, 352] on div "Создать" at bounding box center [741, 355] width 50 height 17
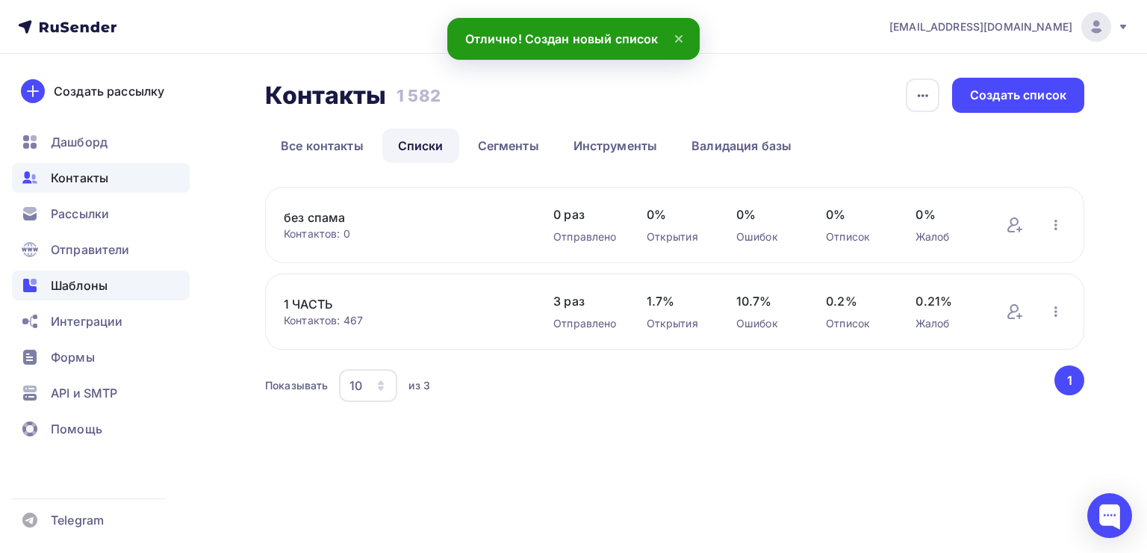
click at [82, 271] on div "Шаблоны" at bounding box center [101, 285] width 178 height 30
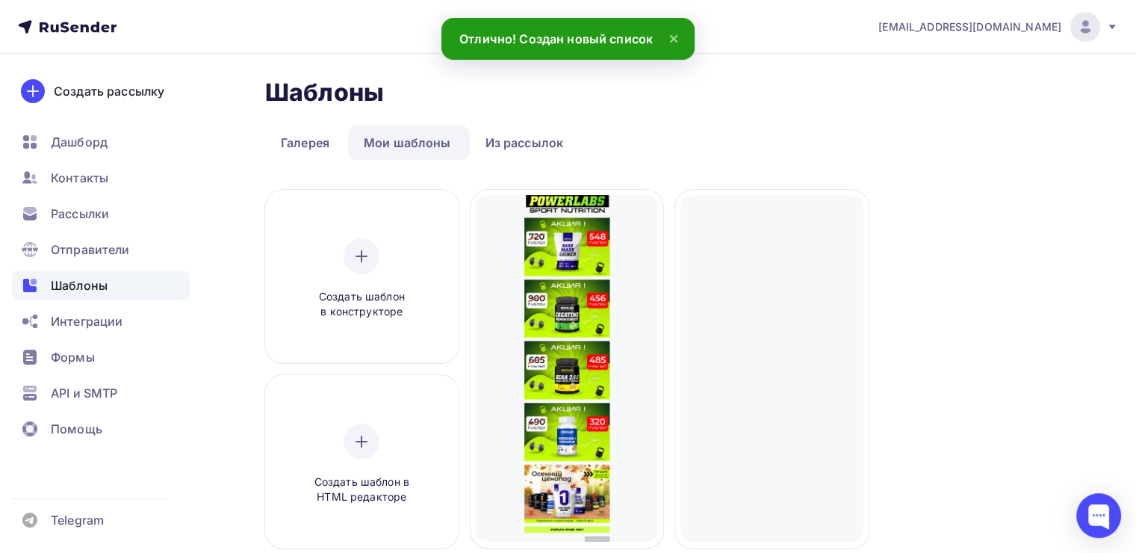
click at [62, 196] on ul "Дашборд Контакты Рассылки Отправители Шаблоны Интеграции Формы API и SMTP Помощь" at bounding box center [101, 289] width 178 height 325
click at [65, 212] on span "Рассылки" at bounding box center [80, 214] width 58 height 18
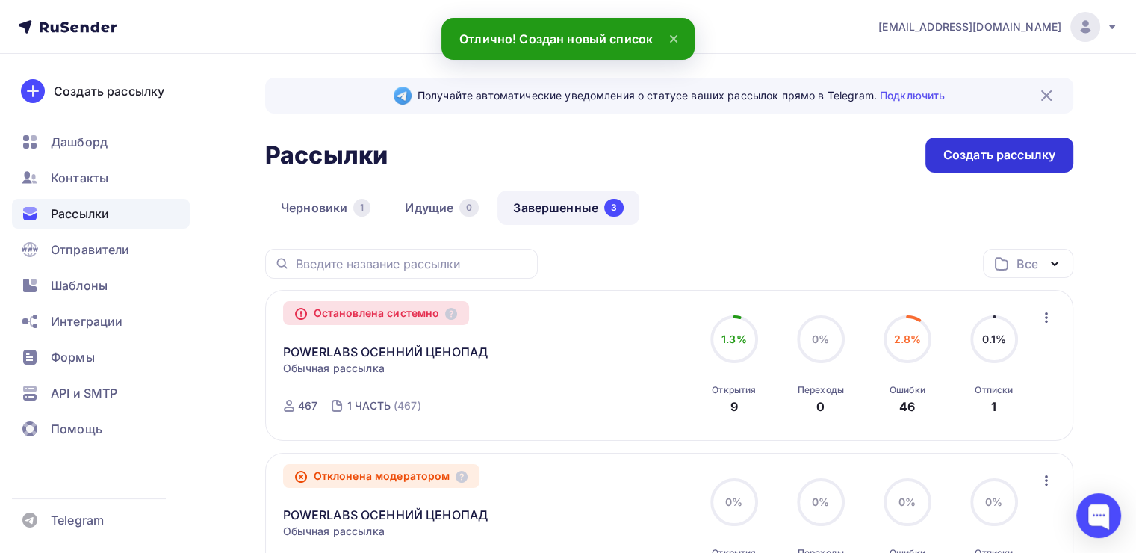
click at [1020, 158] on div "Создать рассылку" at bounding box center [999, 154] width 112 height 17
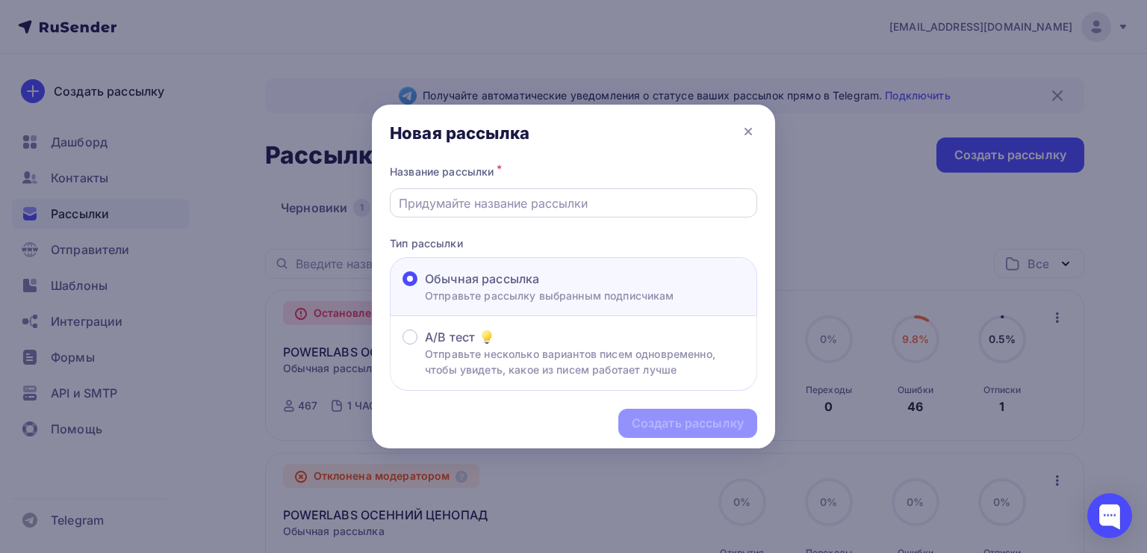
click at [553, 189] on div at bounding box center [573, 202] width 367 height 29
click at [547, 199] on input "text" at bounding box center [574, 203] width 350 height 18
type input "POWERLABS ОСЕННИЙ ЦЕНОПАД"
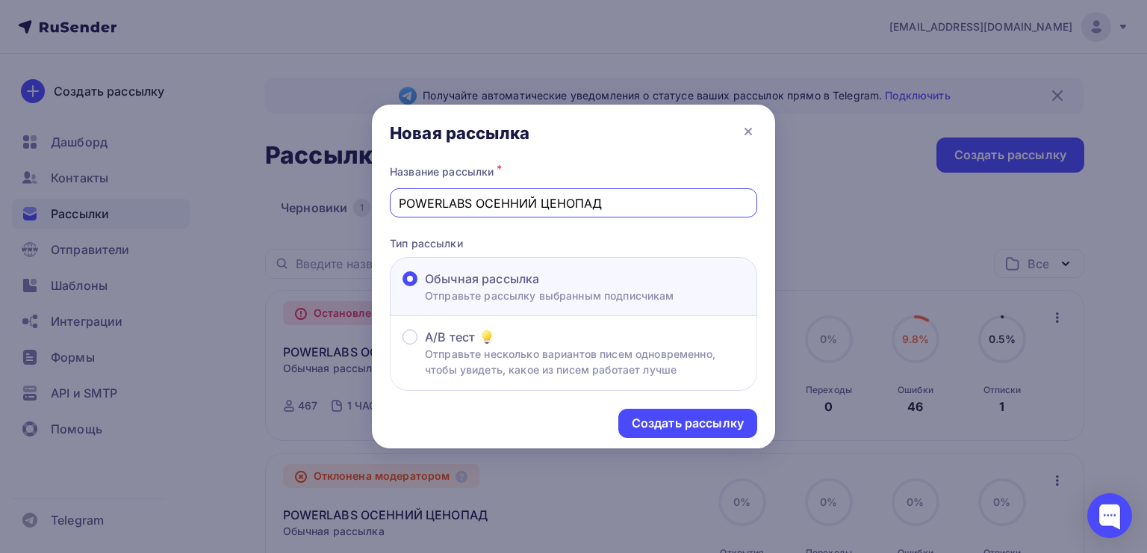
click at [872, 242] on div at bounding box center [573, 276] width 1147 height 553
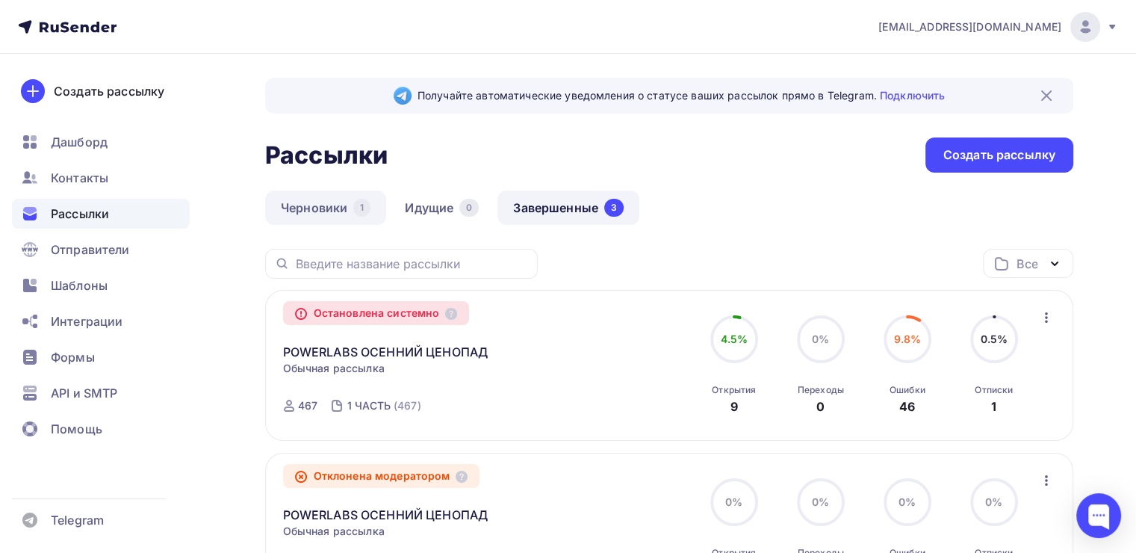
click at [314, 214] on link "Черновики 1" at bounding box center [325, 207] width 121 height 34
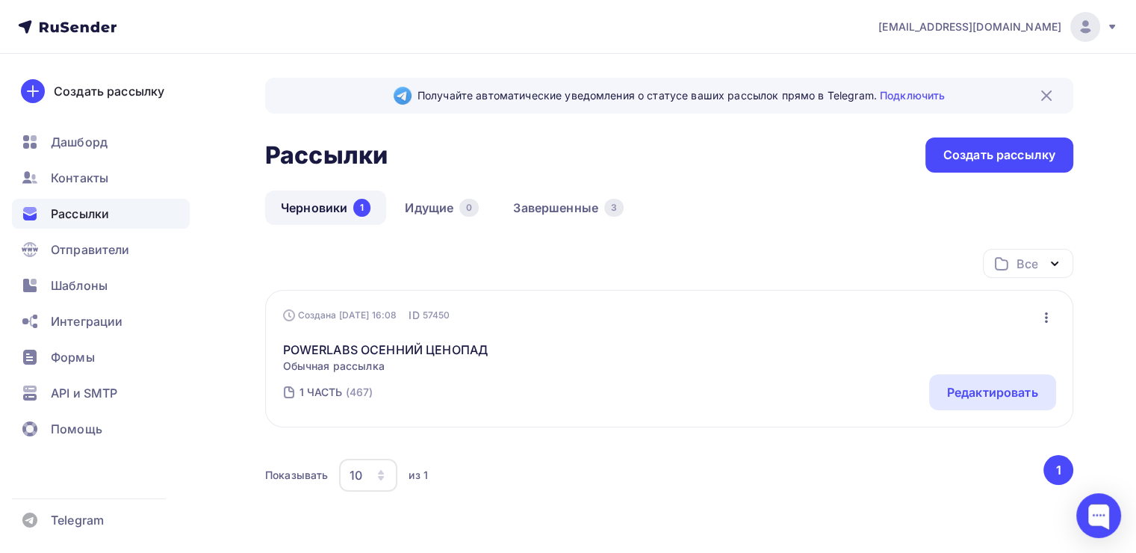
click at [1047, 315] on icon "button" at bounding box center [1046, 317] width 18 height 18
click at [561, 213] on link "Завершенные 3" at bounding box center [568, 207] width 142 height 34
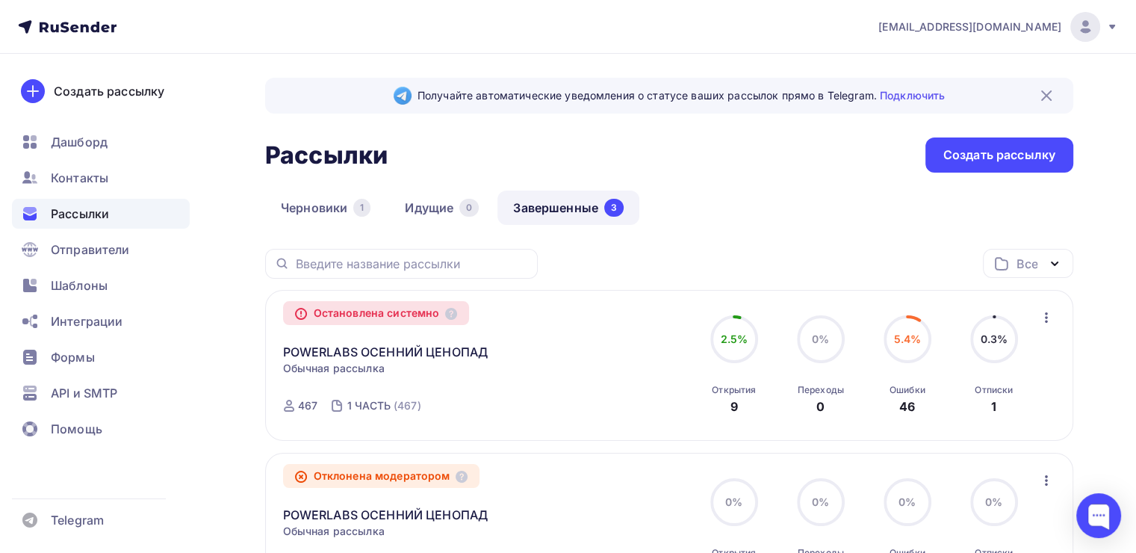
click at [1037, 320] on icon "button" at bounding box center [1046, 317] width 18 height 18
click at [1021, 352] on div "Копировать в новую" at bounding box center [976, 355] width 153 height 18
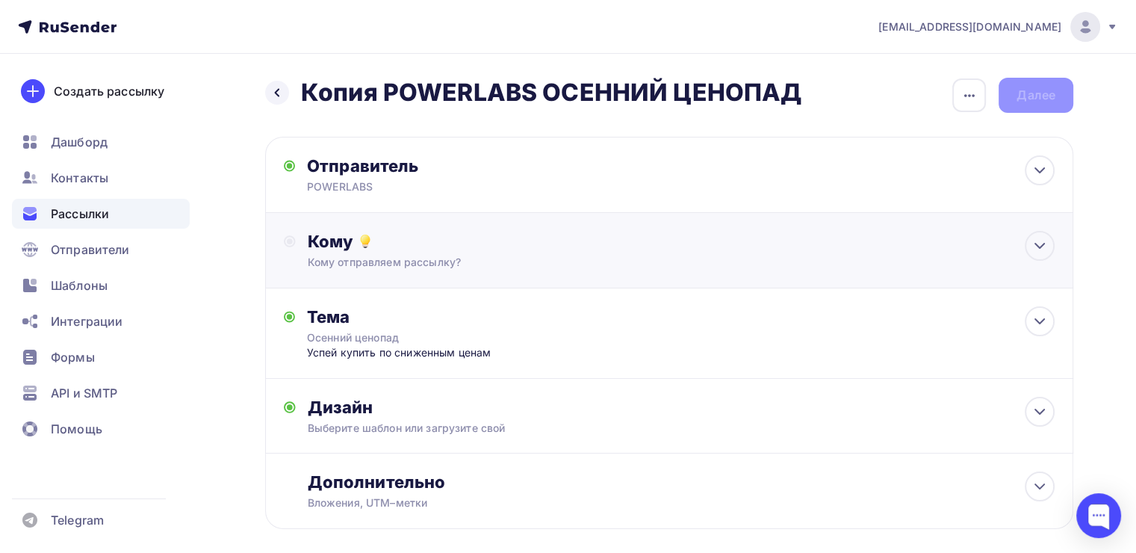
click at [442, 255] on div "Кому отправляем рассылку?" at bounding box center [644, 262] width 672 height 15
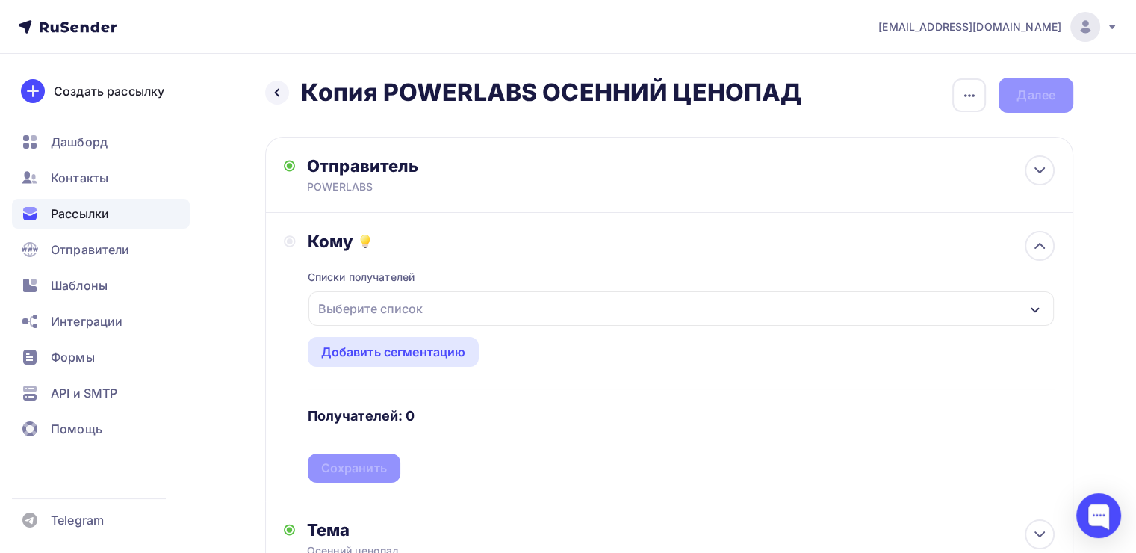
click at [416, 305] on div "Выберите список" at bounding box center [370, 308] width 116 height 27
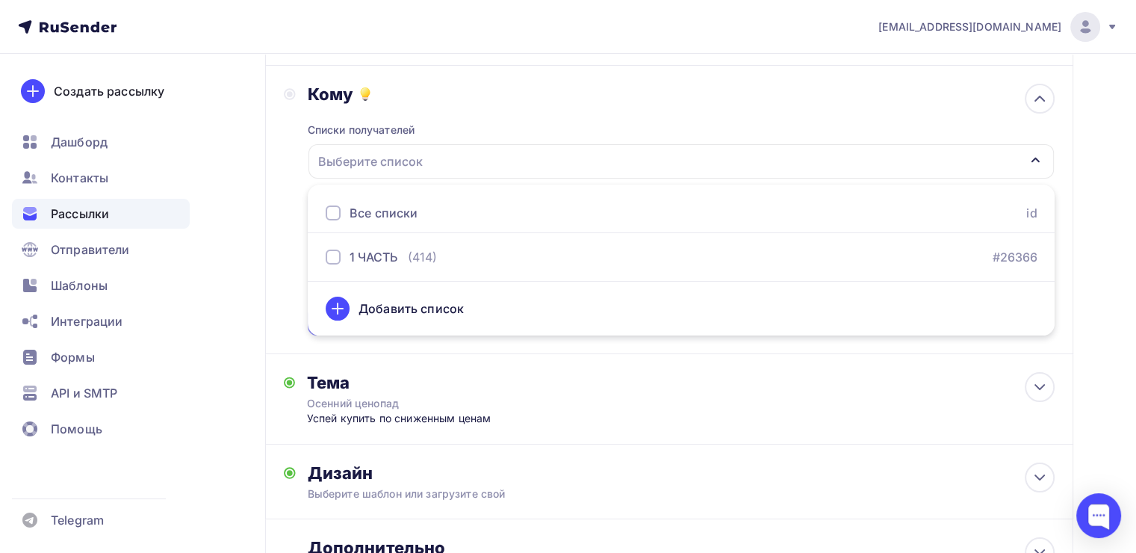
scroll to position [149, 0]
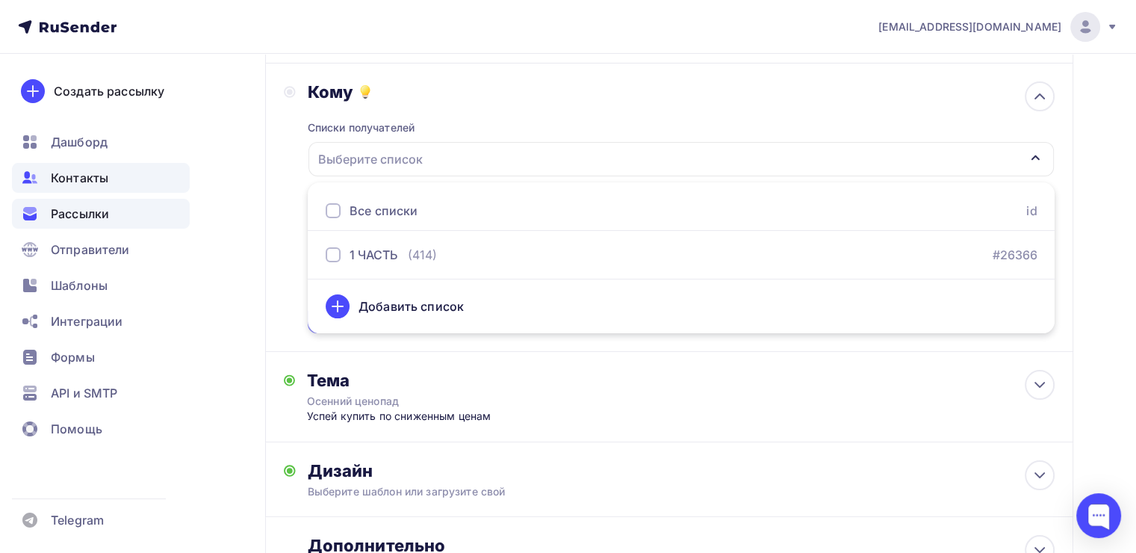
click at [102, 166] on div "Контакты" at bounding box center [101, 178] width 178 height 30
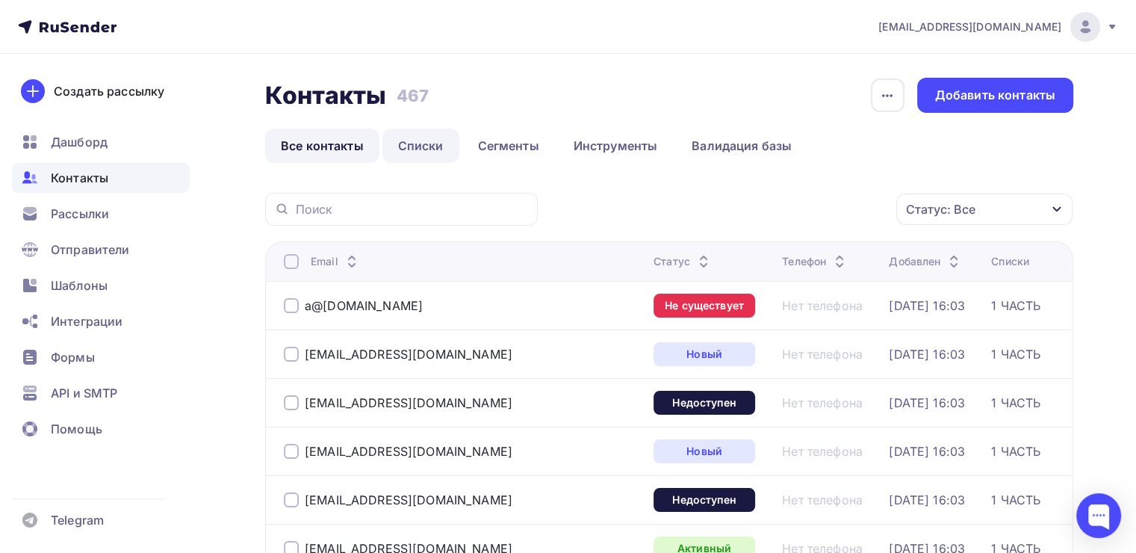
click at [422, 156] on link "Списки" at bounding box center [420, 145] width 77 height 34
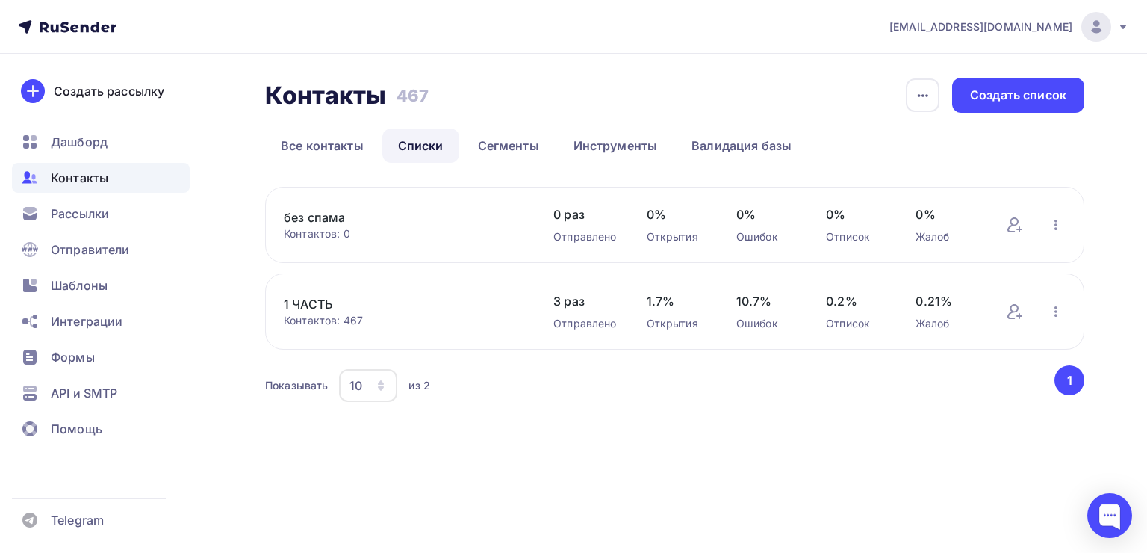
drag, startPoint x: 375, startPoint y: 214, endPoint x: 301, endPoint y: 213, distance: 73.9
click at [255, 216] on div "Контакты Контакты 467 467 История импорта Создать список Все контакты Списки Се…" at bounding box center [573, 259] width 1147 height 411
copy link "без спама"
click at [77, 209] on span "Рассылки" at bounding box center [80, 214] width 58 height 18
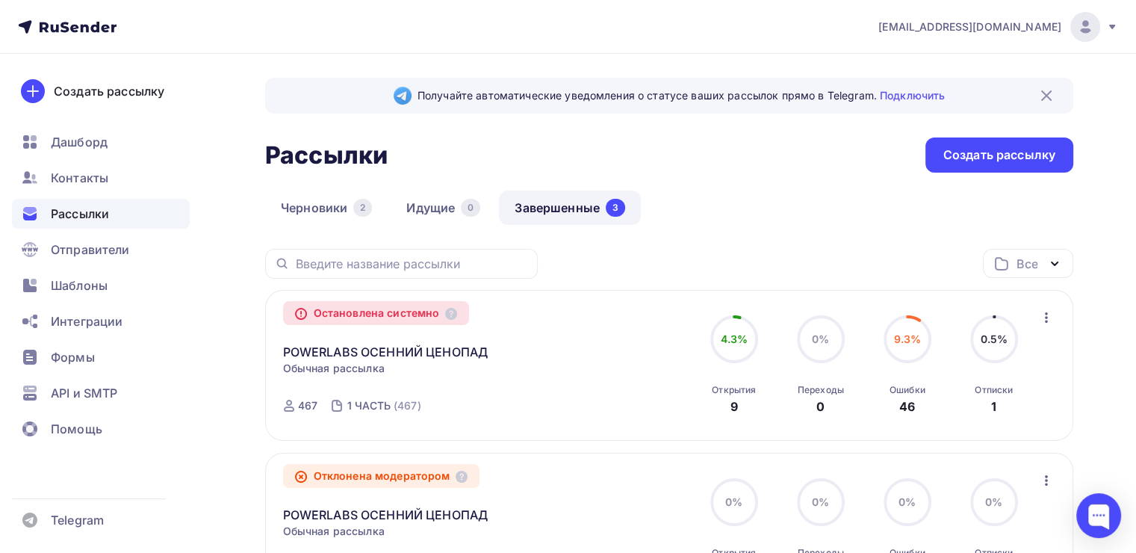
click at [1057, 311] on div "Остановлена системно POWERLABS ОСЕННИЙ ЦЕНОПАД Копировать в новую Обычная рассы…" at bounding box center [669, 365] width 808 height 151
click at [1051, 314] on icon "button" at bounding box center [1046, 317] width 18 height 18
click at [1033, 352] on div "Копировать в новую" at bounding box center [976, 355] width 153 height 18
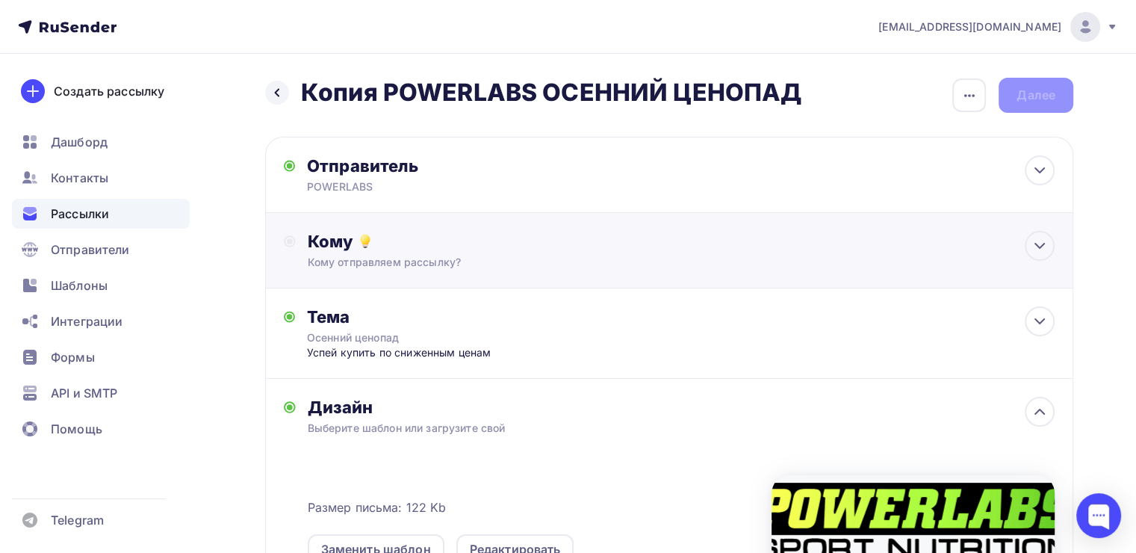
click at [373, 245] on icon at bounding box center [365, 241] width 18 height 18
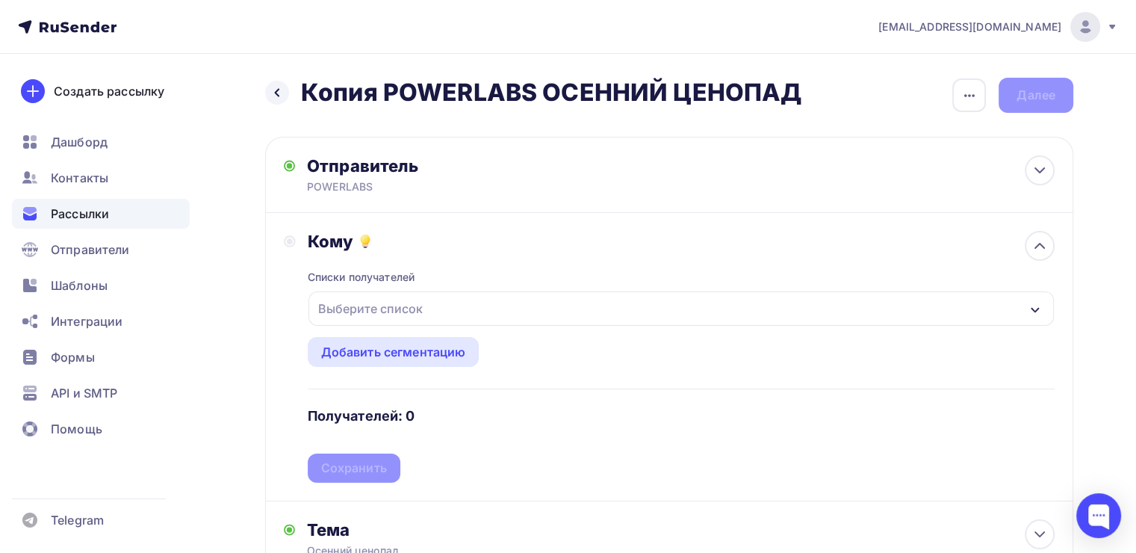
click at [435, 300] on div "Выберите список" at bounding box center [680, 308] width 745 height 34
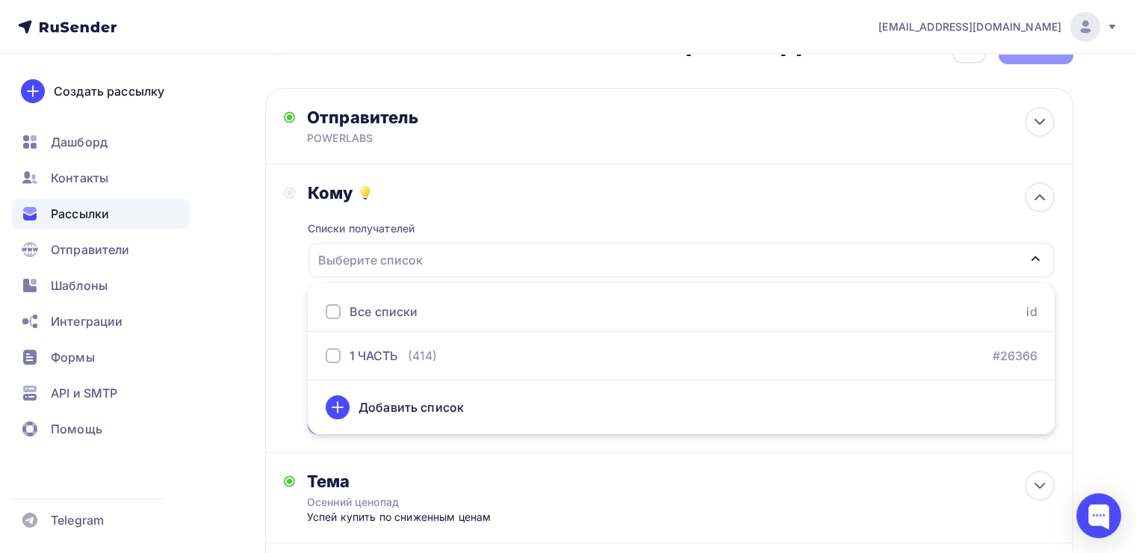
scroll to position [75, 0]
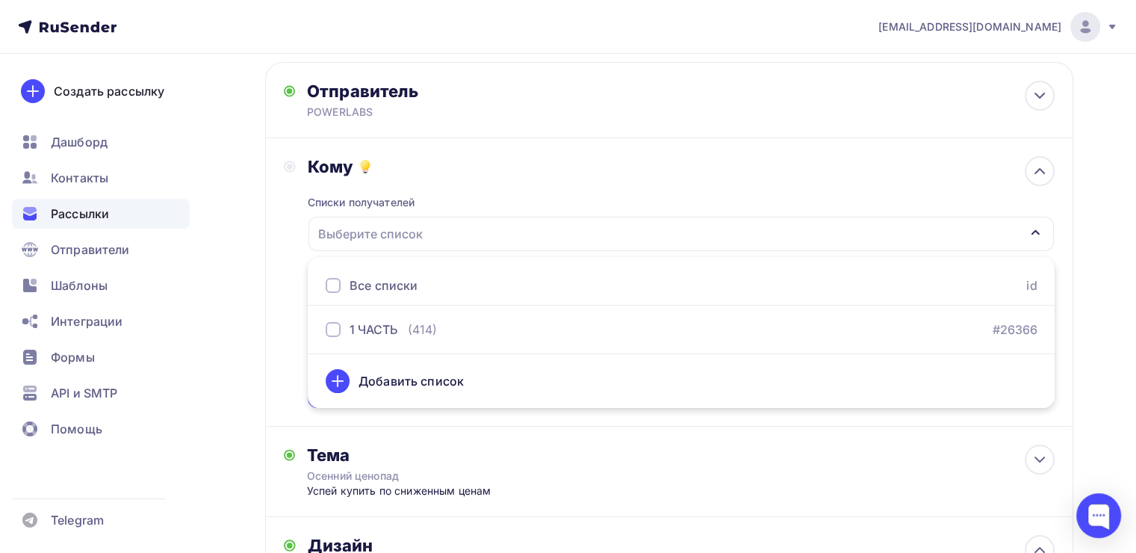
click at [405, 376] on div "Добавить список" at bounding box center [410, 381] width 105 height 18
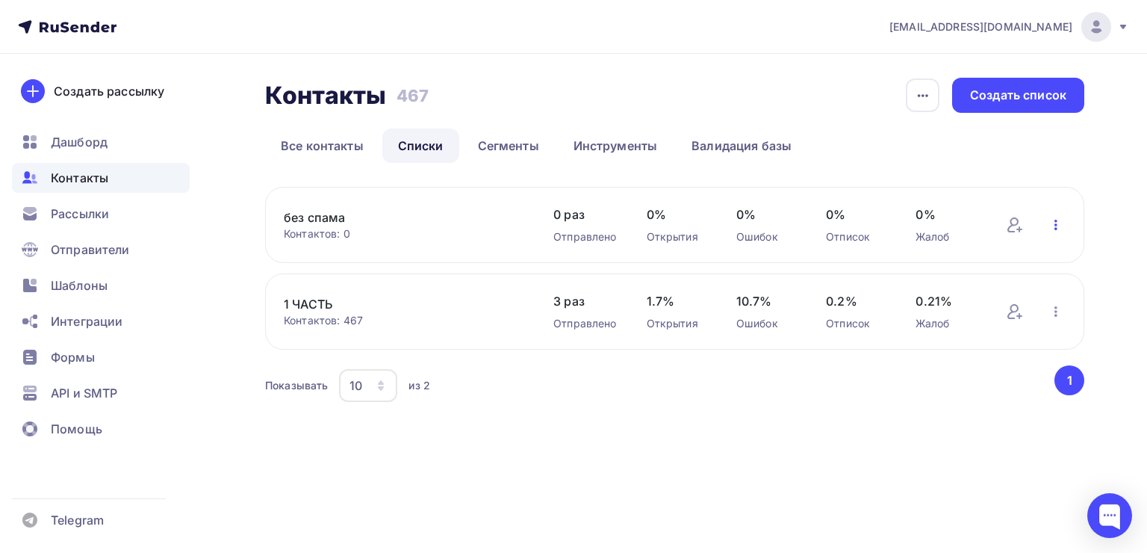
click at [1060, 224] on icon "button" at bounding box center [1056, 225] width 18 height 18
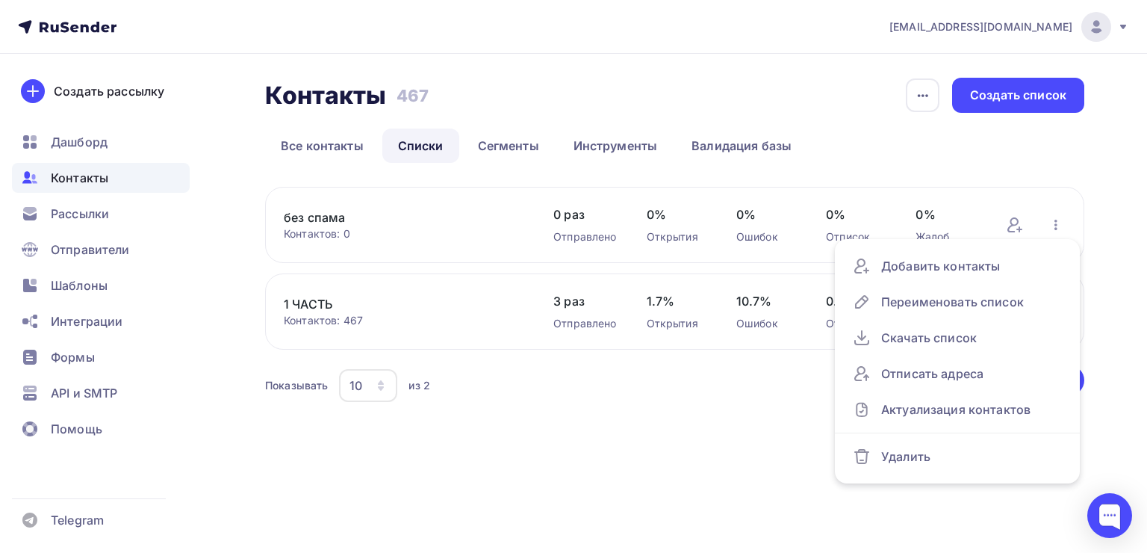
click at [593, 211] on span "0 раз" at bounding box center [584, 214] width 63 height 18
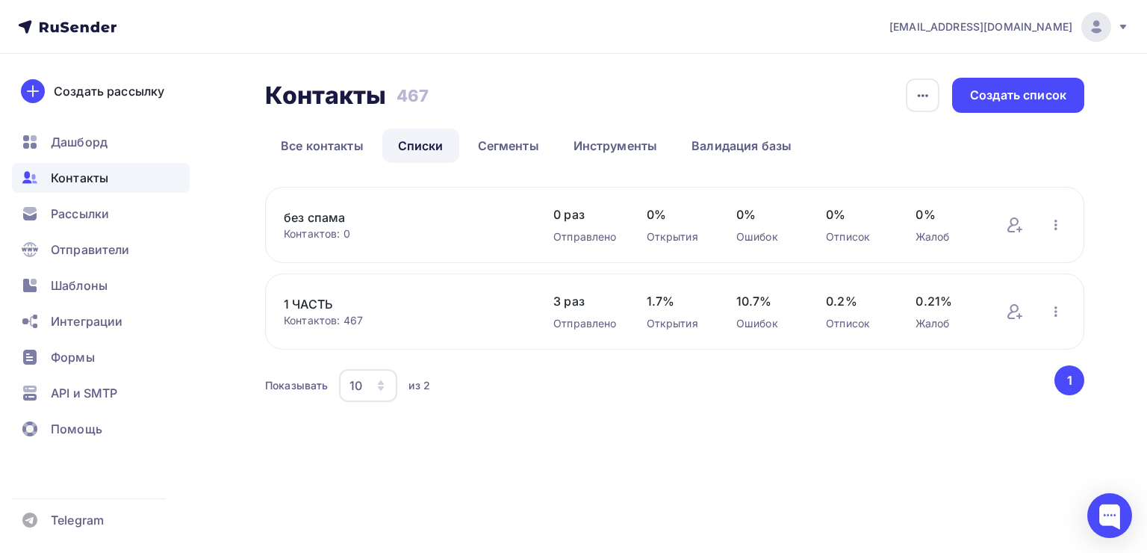
drag, startPoint x: 268, startPoint y: 211, endPoint x: 305, endPoint y: 218, distance: 38.1
click at [280, 213] on div "без спама Контактов: 0 Добавить контакты Переименовать список Скачать список От…" at bounding box center [674, 225] width 819 height 76
click at [308, 218] on link "без спама" at bounding box center [404, 217] width 240 height 18
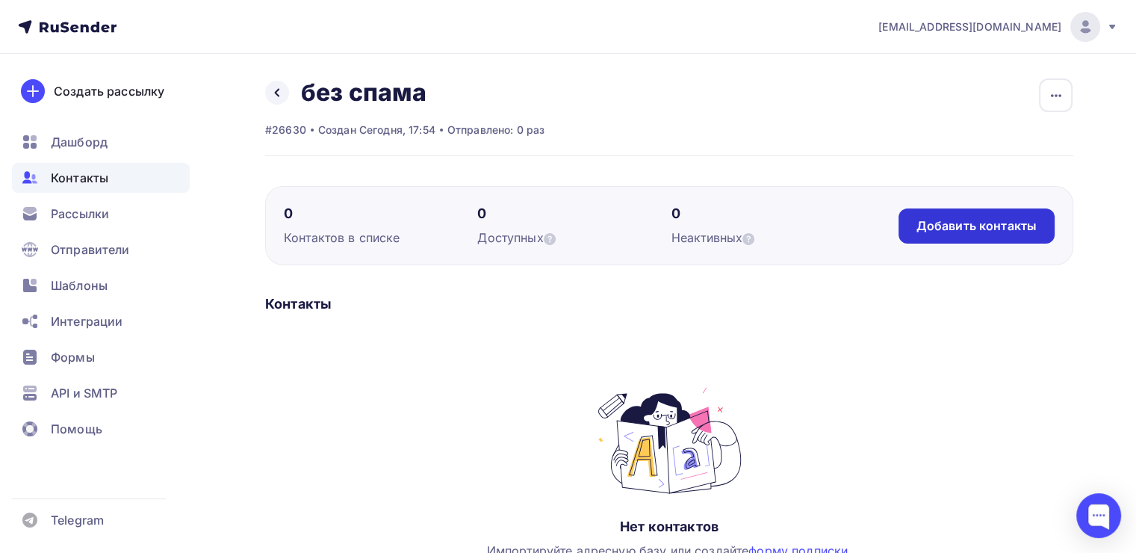
click at [965, 228] on div "Добавить контакты" at bounding box center [976, 225] width 120 height 17
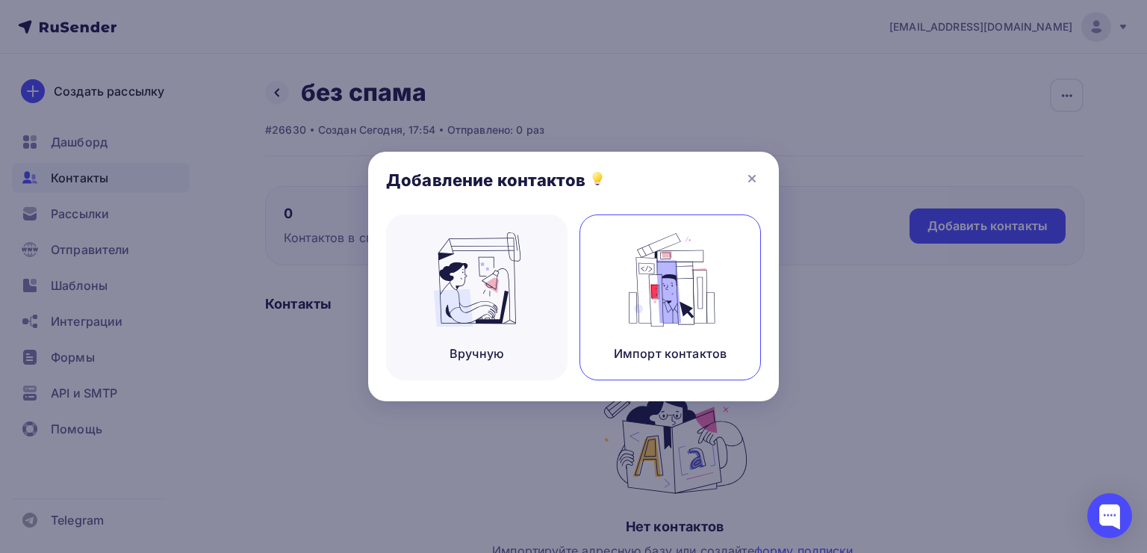
click at [727, 267] on div "Импорт контактов" at bounding box center [669, 297] width 181 height 166
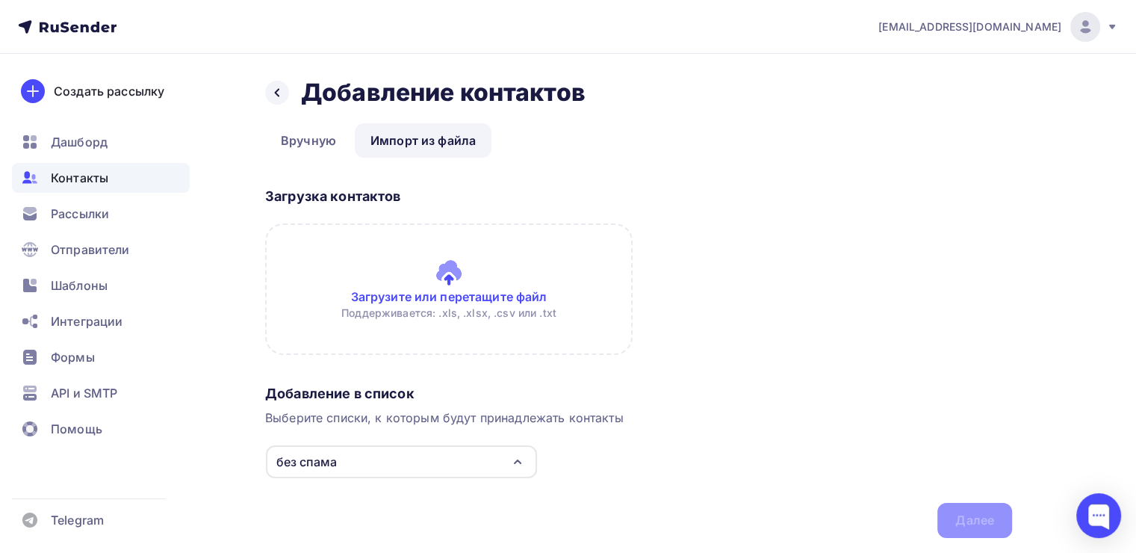
click at [496, 284] on input "file" at bounding box center [448, 288] width 367 height 131
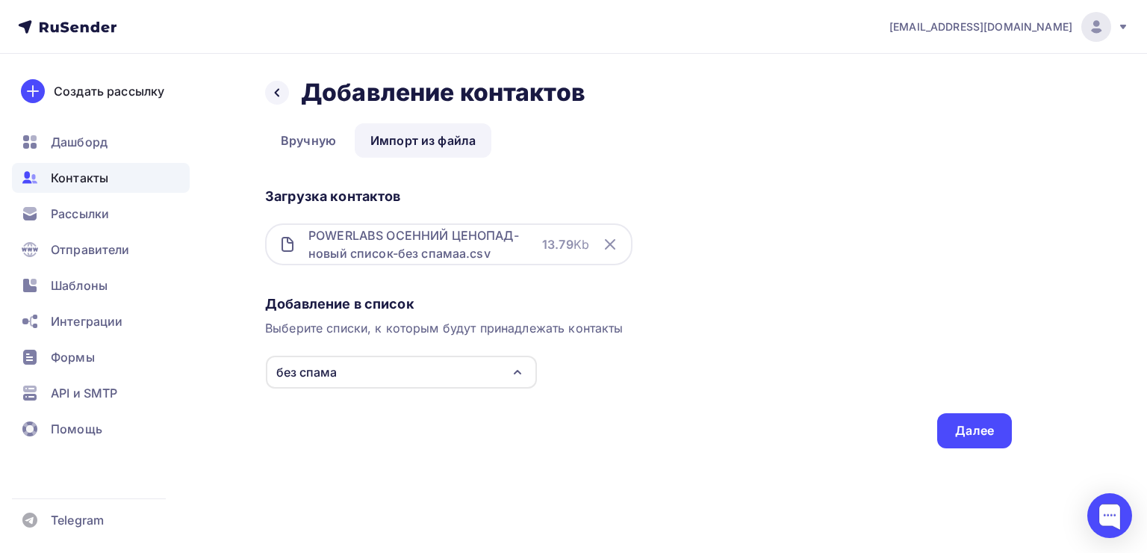
click at [971, 410] on div "Добавление в список Выберите списки, к которым будут принадлежать контакты без …" at bounding box center [638, 368] width 747 height 159
click at [971, 423] on div "Далее" at bounding box center [974, 430] width 39 height 17
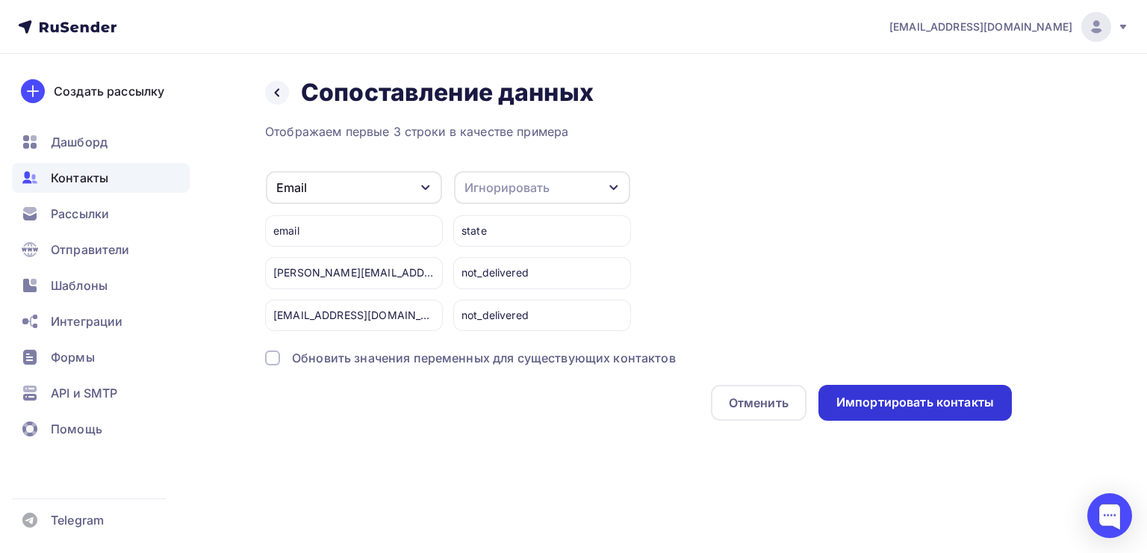
click at [953, 394] on div "Импортировать контакты" at bounding box center [915, 401] width 158 height 17
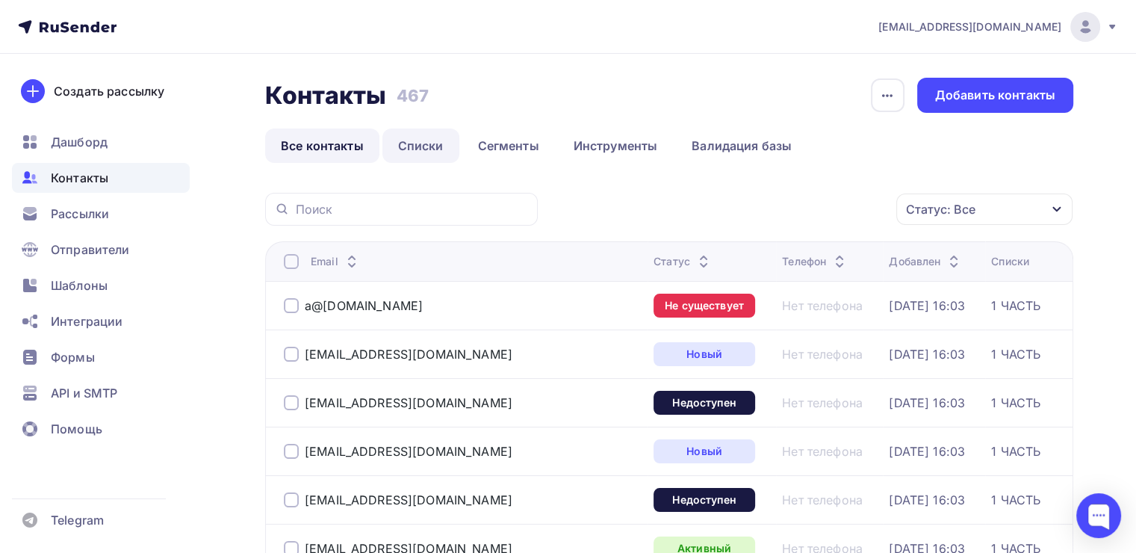
click at [415, 157] on link "Списки" at bounding box center [420, 145] width 77 height 34
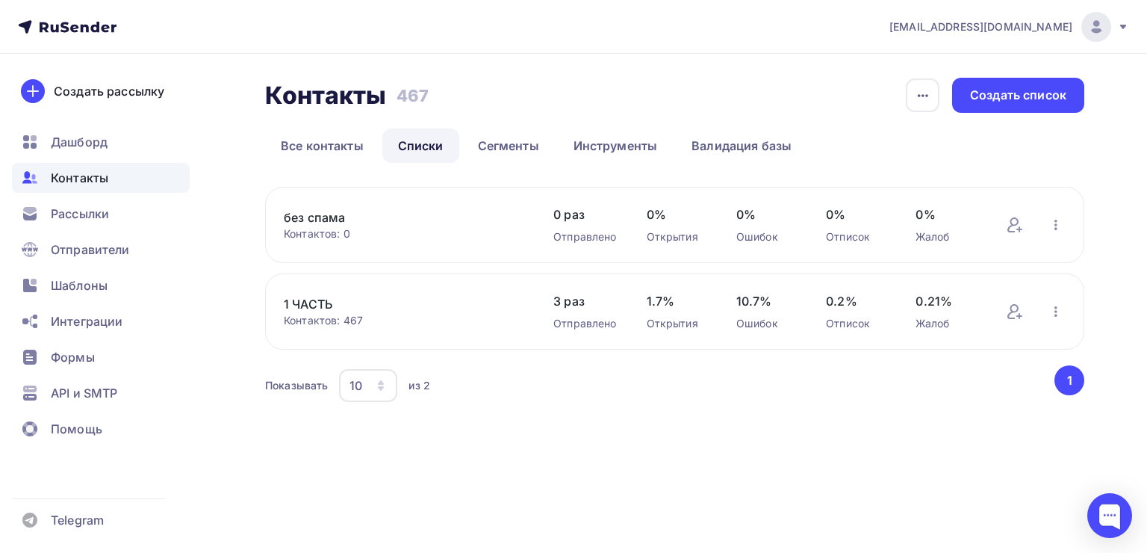
click at [444, 220] on link "без спама" at bounding box center [404, 217] width 240 height 18
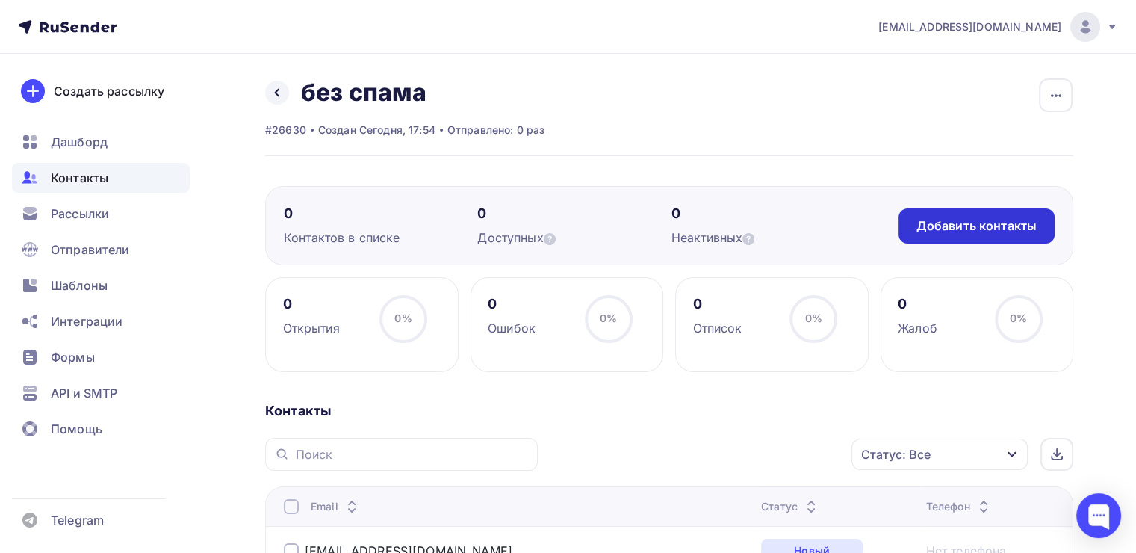
click at [985, 235] on div "Добавить контакты" at bounding box center [976, 225] width 156 height 35
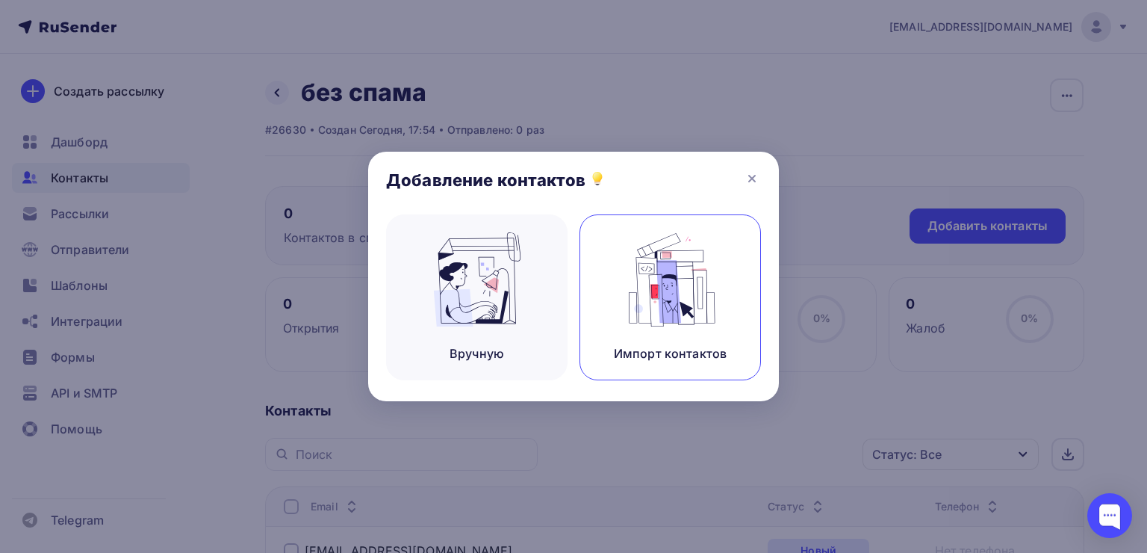
click at [700, 276] on img at bounding box center [670, 279] width 100 height 94
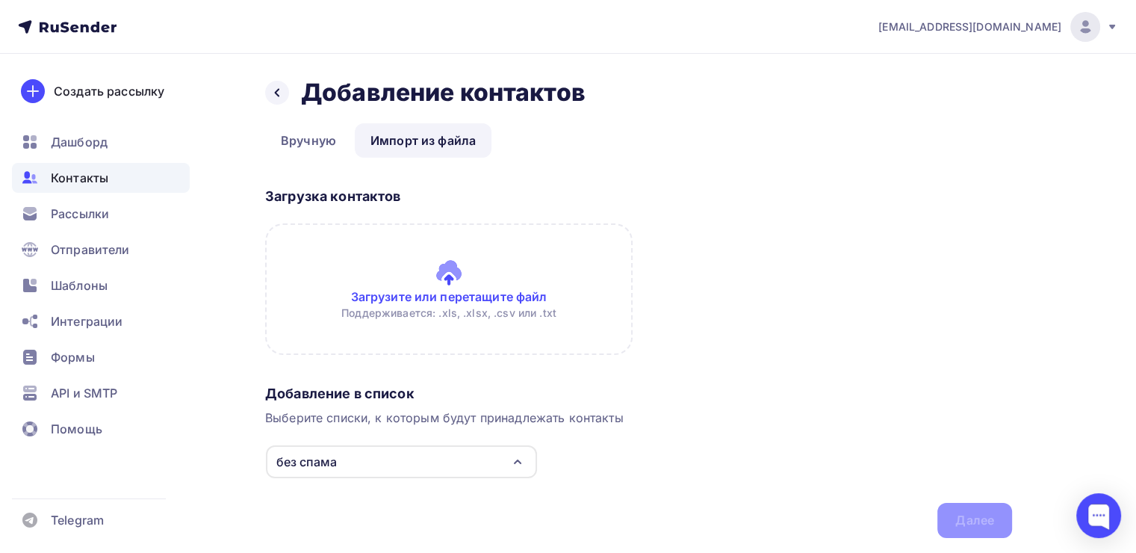
click at [487, 295] on input "file" at bounding box center [448, 288] width 367 height 131
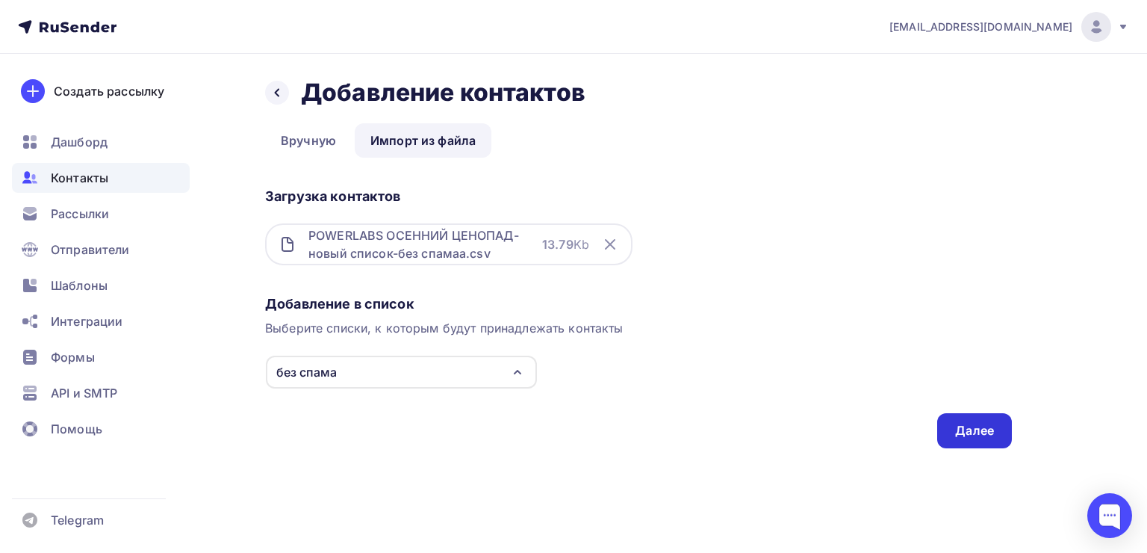
click at [980, 426] on div "Далее" at bounding box center [974, 430] width 39 height 17
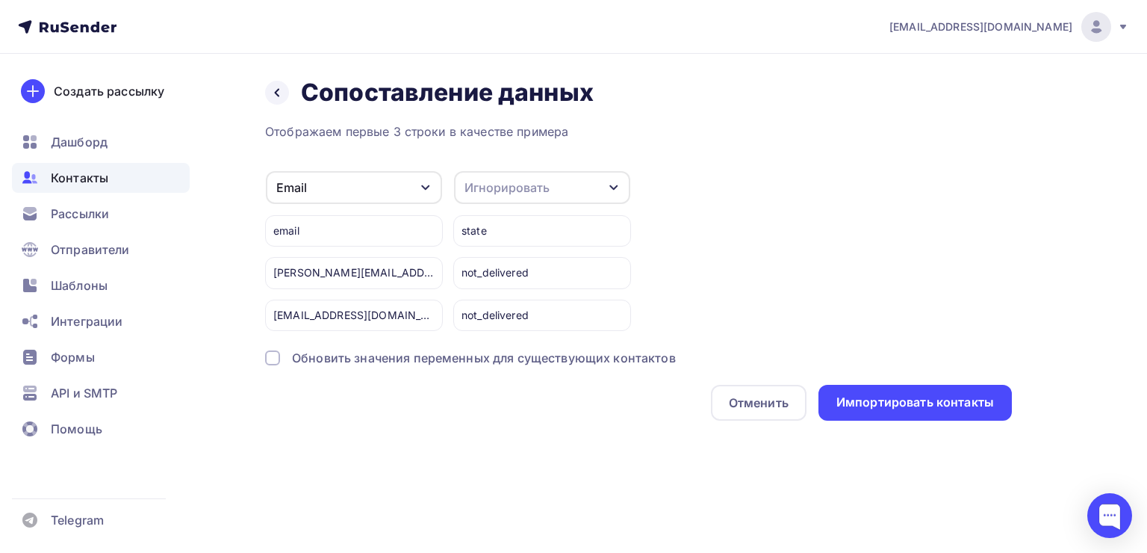
click at [591, 185] on div "Игнорировать" at bounding box center [542, 187] width 176 height 33
click at [904, 405] on div "Импортировать контакты" at bounding box center [915, 401] width 158 height 17
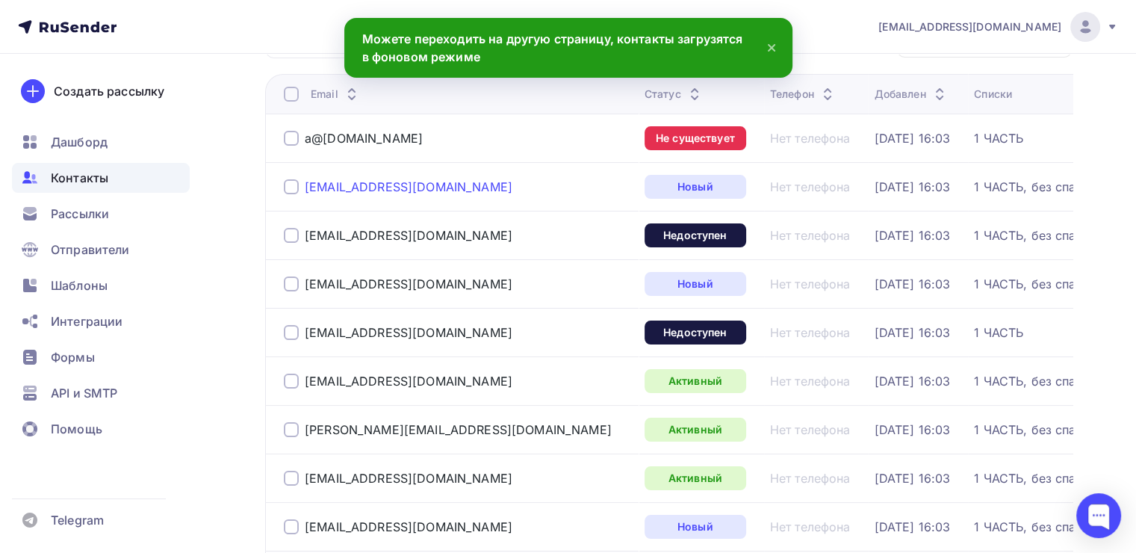
scroll to position [75, 0]
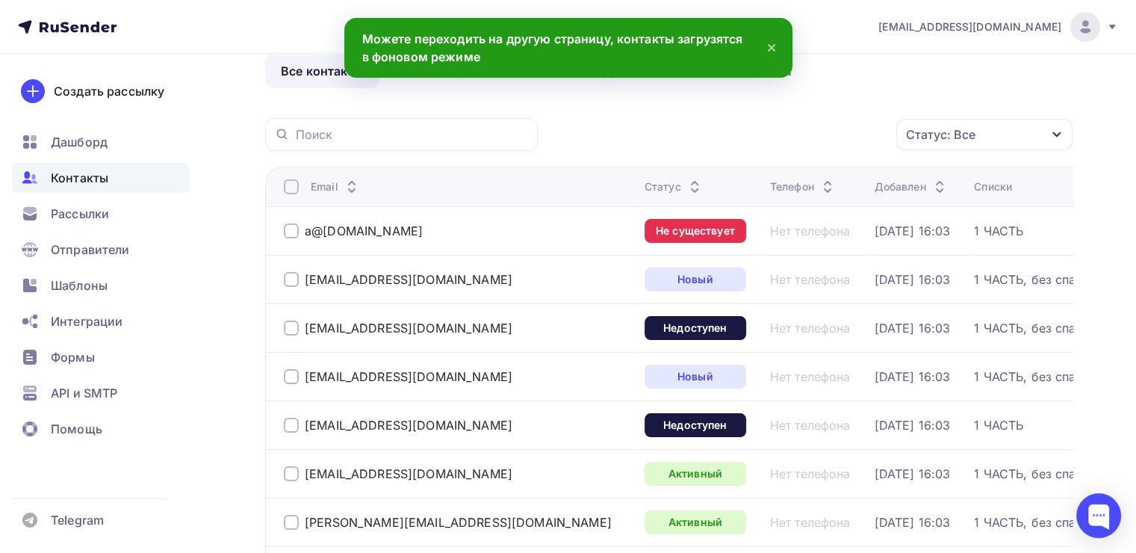
click at [294, 227] on div at bounding box center [291, 230] width 15 height 15
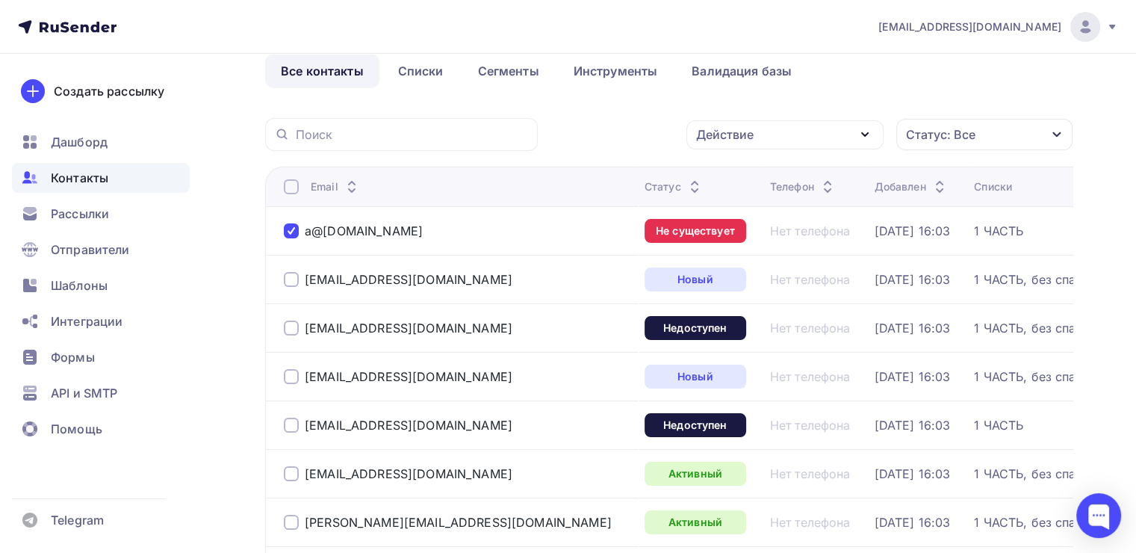
click at [794, 134] on div "Действие" at bounding box center [784, 134] width 197 height 29
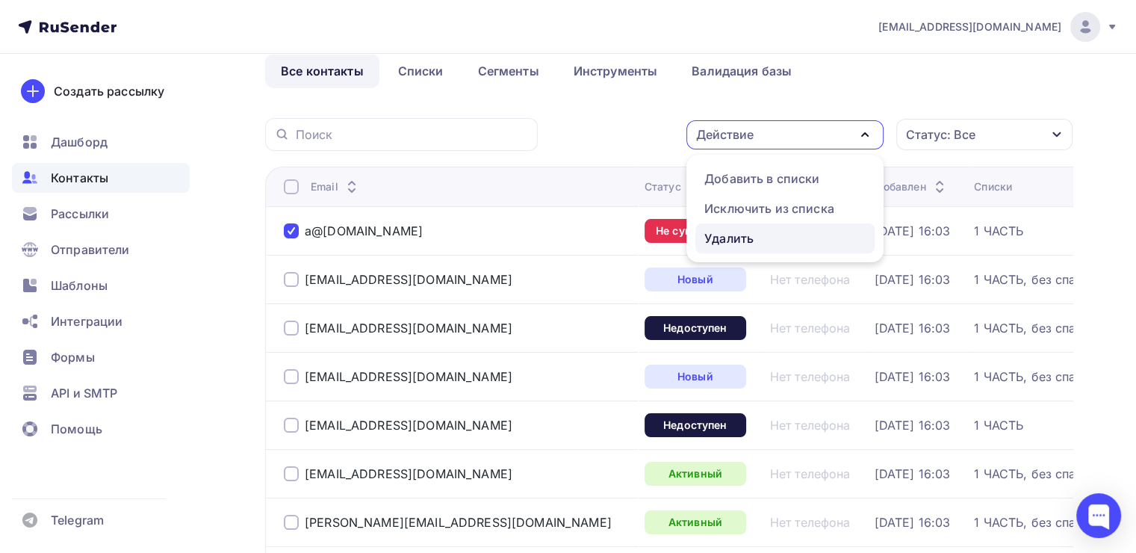
click at [727, 239] on div "Удалить" at bounding box center [728, 238] width 49 height 18
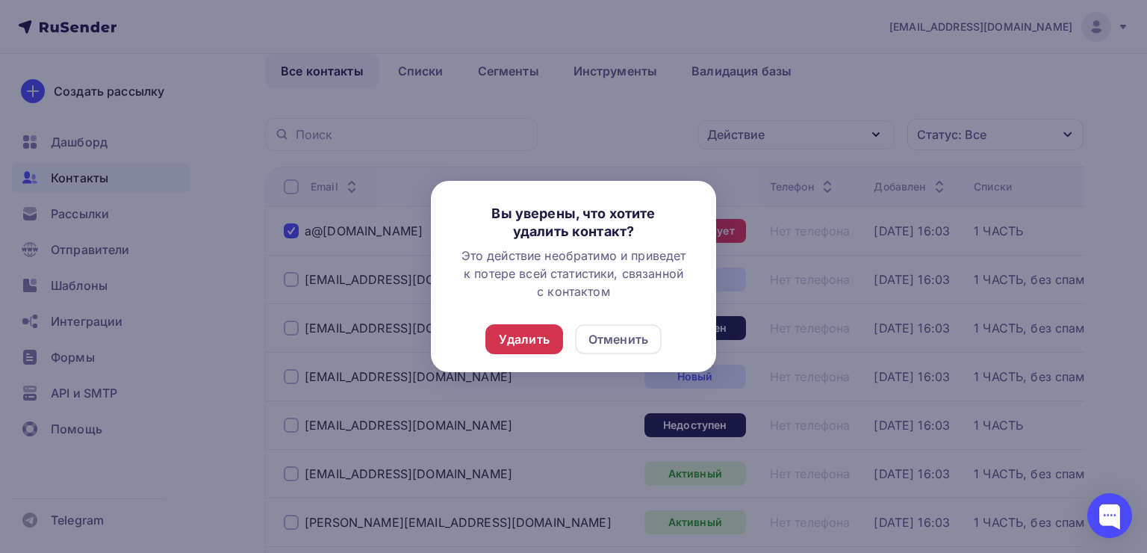
click at [541, 337] on div "Удалить" at bounding box center [524, 339] width 51 height 18
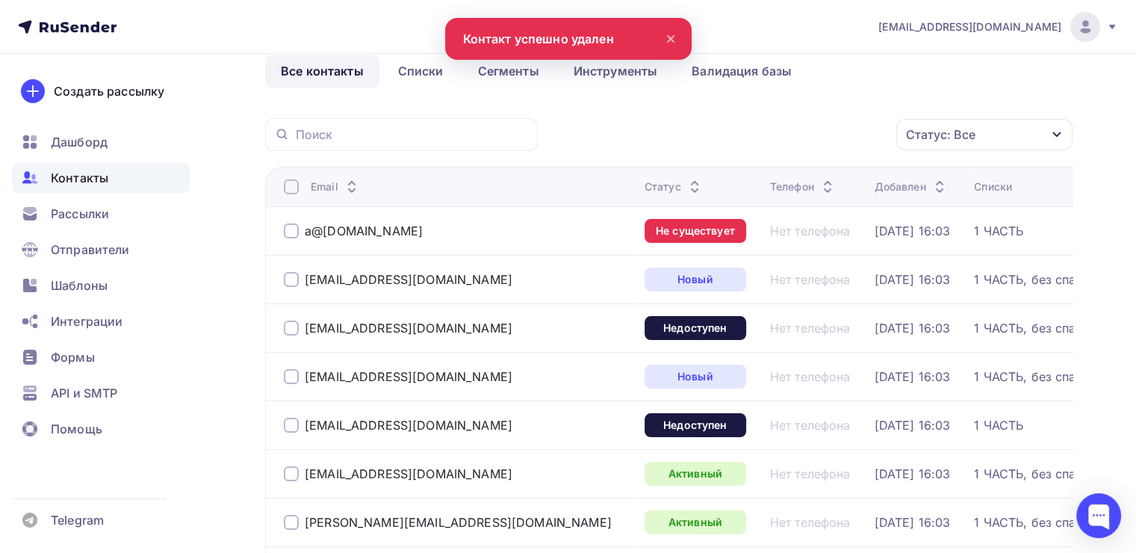
click at [297, 224] on div at bounding box center [291, 230] width 15 height 15
click at [986, 126] on div "Статус: Все" at bounding box center [984, 134] width 176 height 31
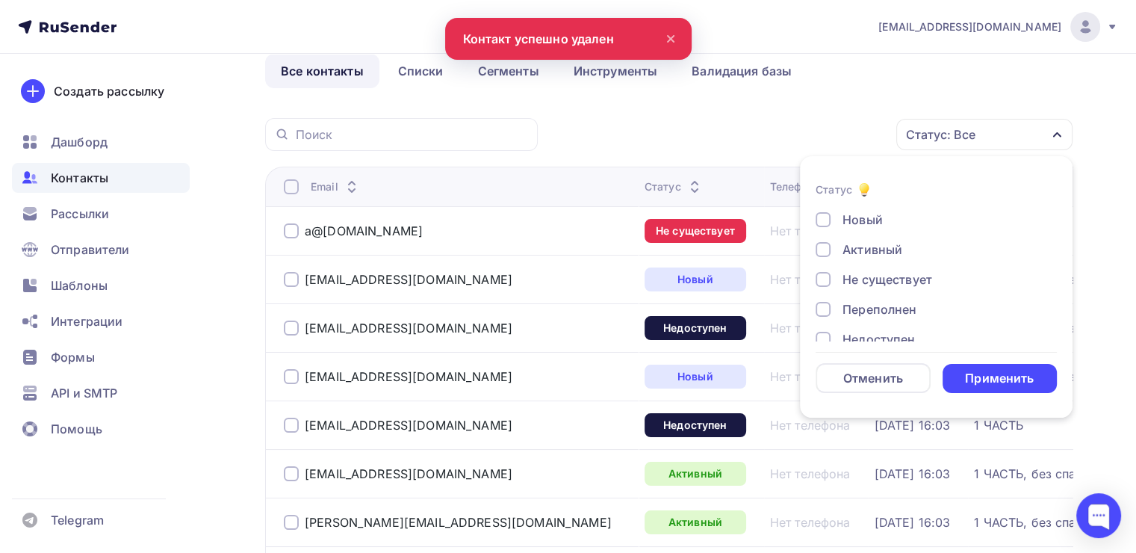
click at [986, 126] on div "Статус: Все" at bounding box center [984, 134] width 176 height 31
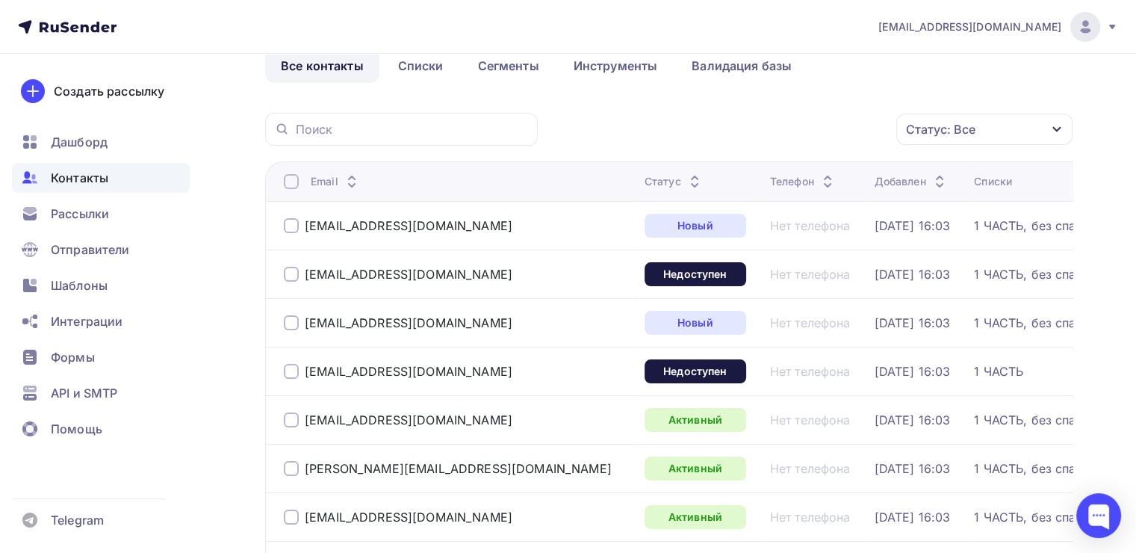
scroll to position [0, 0]
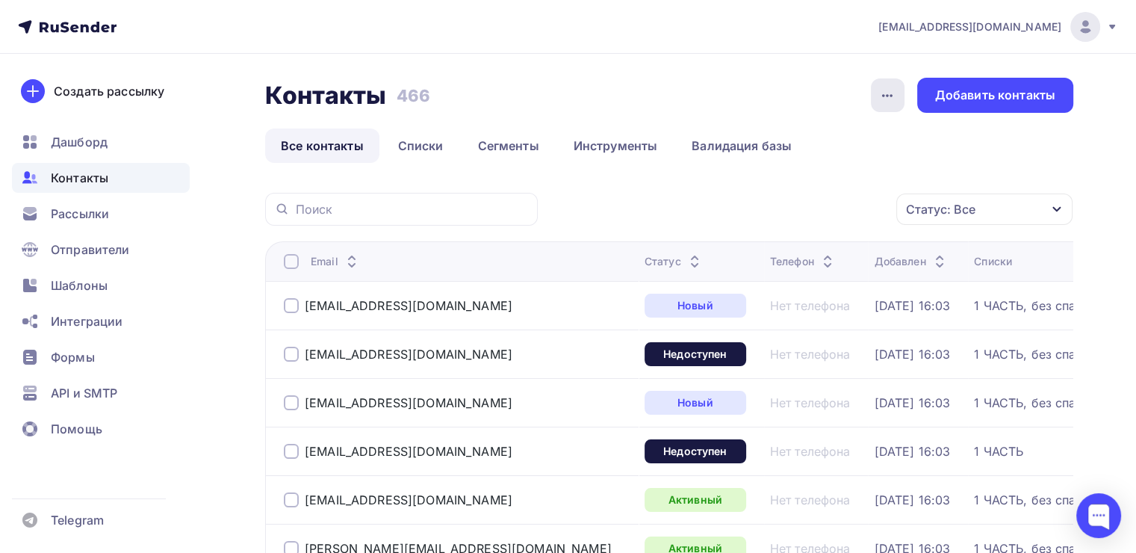
click at [883, 99] on icon "button" at bounding box center [887, 96] width 18 height 18
click at [990, 207] on div "Статус: Все" at bounding box center [984, 208] width 176 height 31
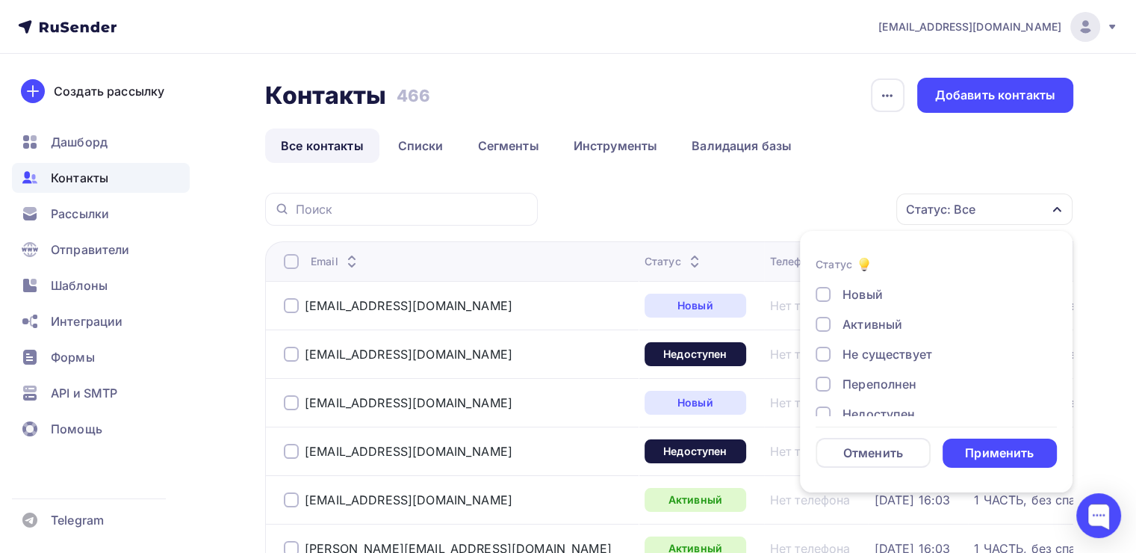
click at [990, 207] on div "Статус: Все" at bounding box center [984, 208] width 176 height 31
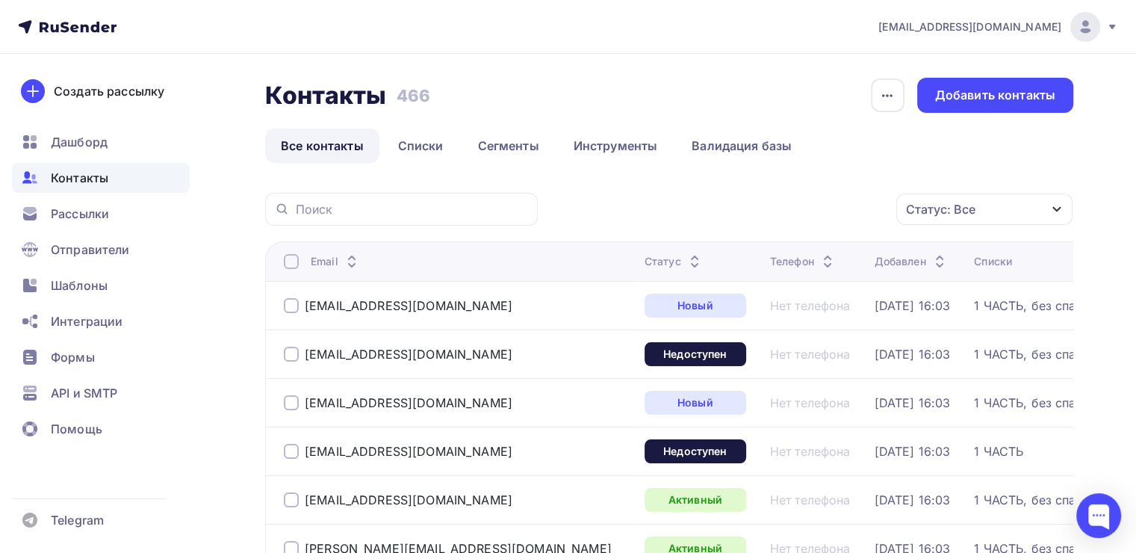
click at [990, 207] on div "Статус: Все" at bounding box center [984, 208] width 176 height 31
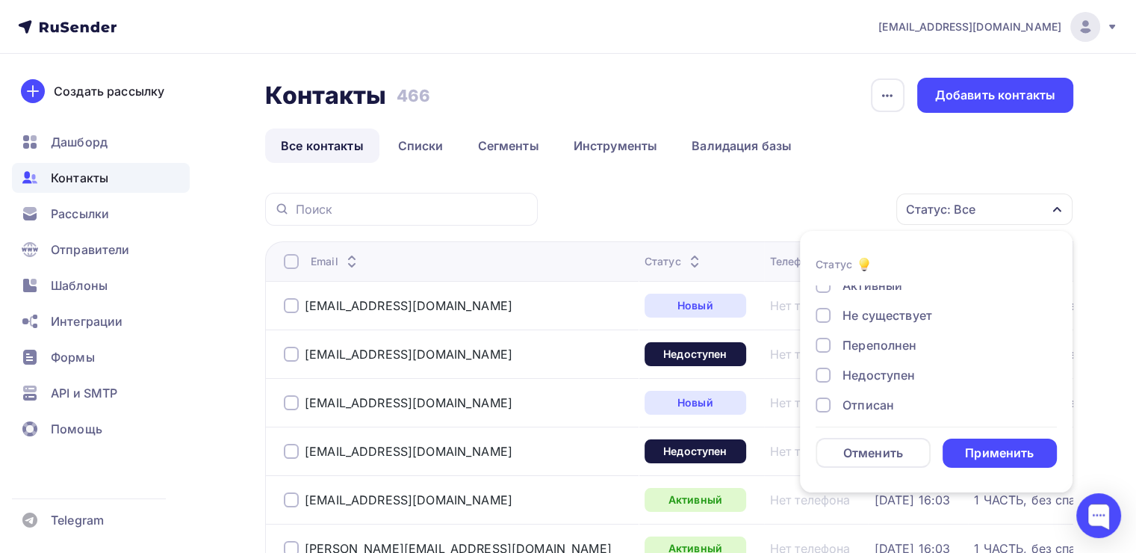
scroll to position [75, 0]
click at [824, 335] on div at bounding box center [822, 339] width 15 height 15
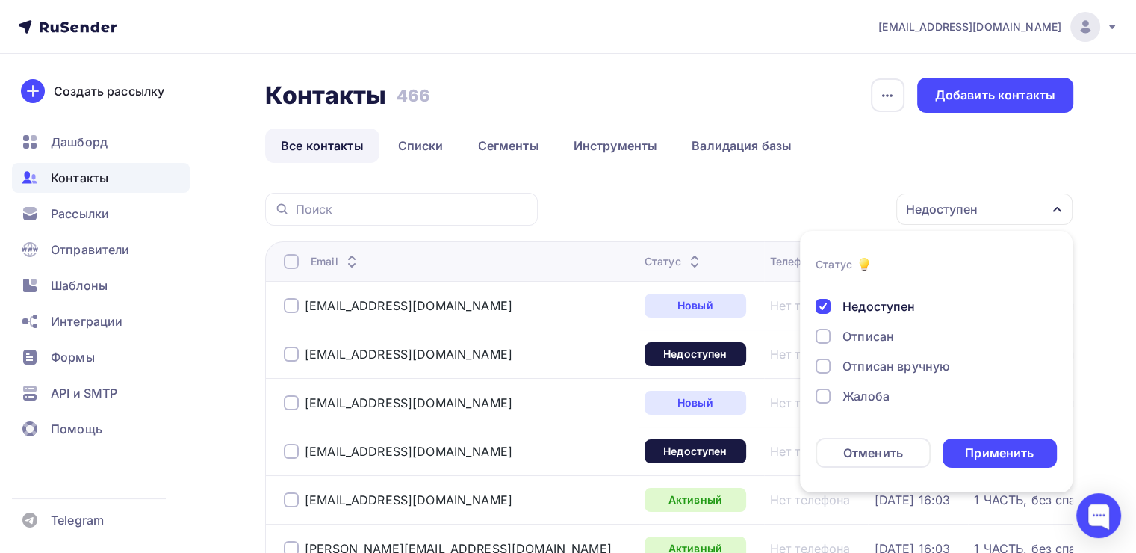
scroll to position [0, 0]
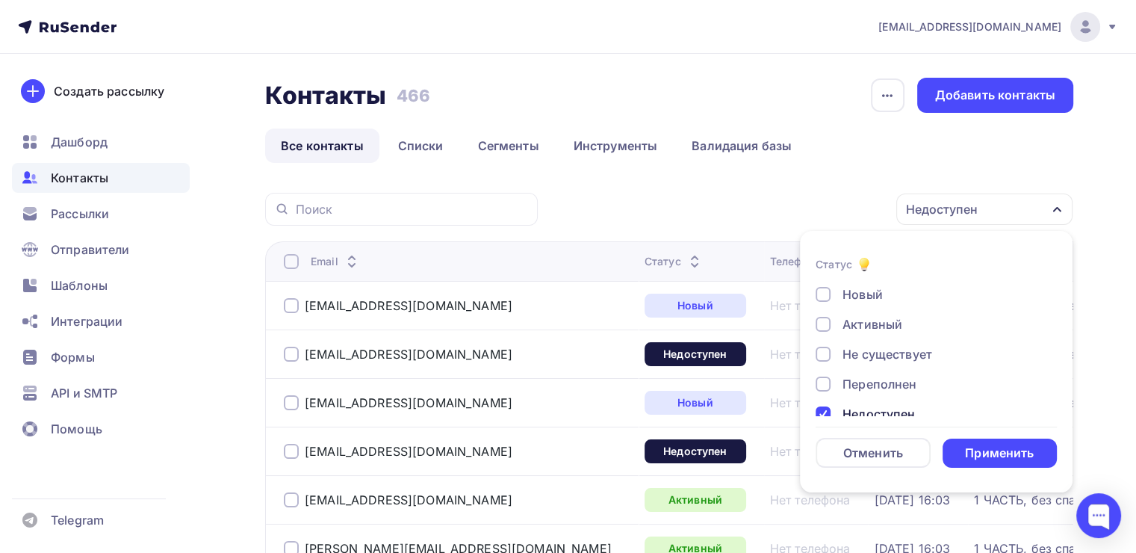
click at [821, 358] on div at bounding box center [822, 353] width 15 height 15
click at [997, 449] on div "Применить" at bounding box center [999, 452] width 69 height 17
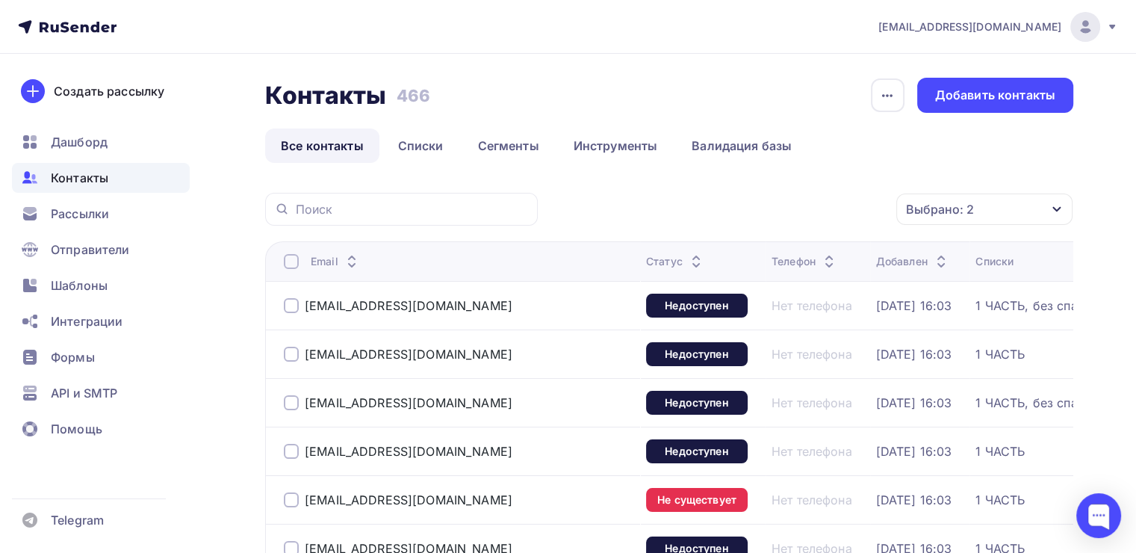
click at [291, 263] on div at bounding box center [291, 261] width 15 height 15
click at [836, 211] on div "Действие" at bounding box center [784, 209] width 197 height 29
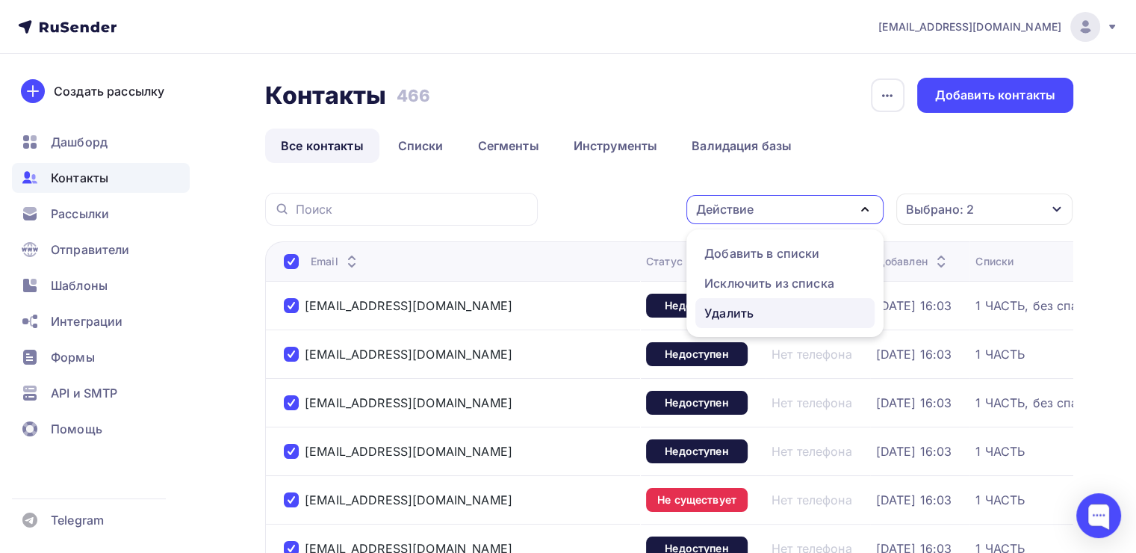
click at [761, 304] on div "Удалить" at bounding box center [784, 313] width 161 height 18
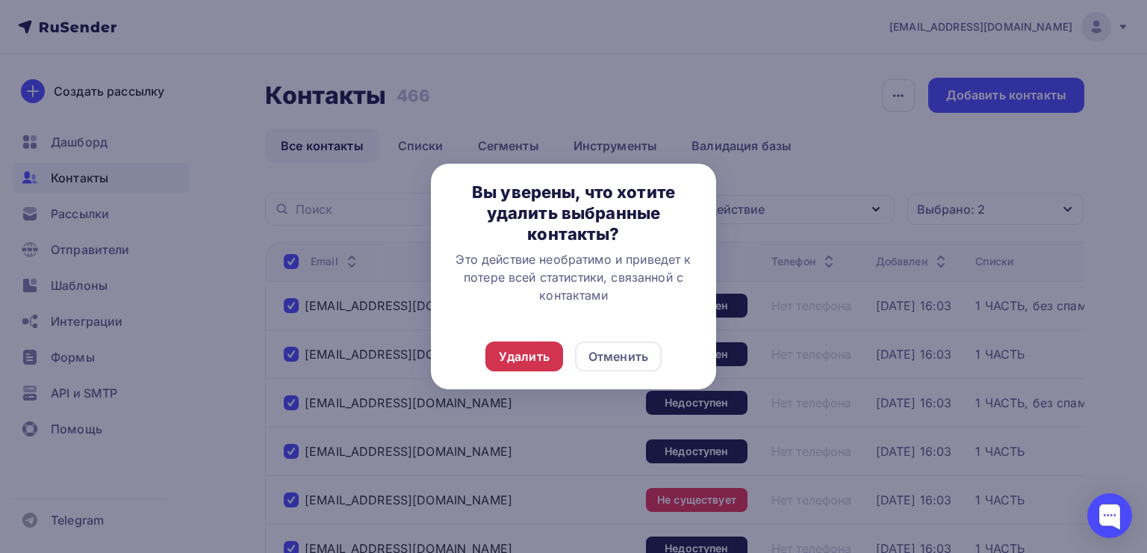
click at [514, 350] on div "Удалить" at bounding box center [524, 356] width 51 height 18
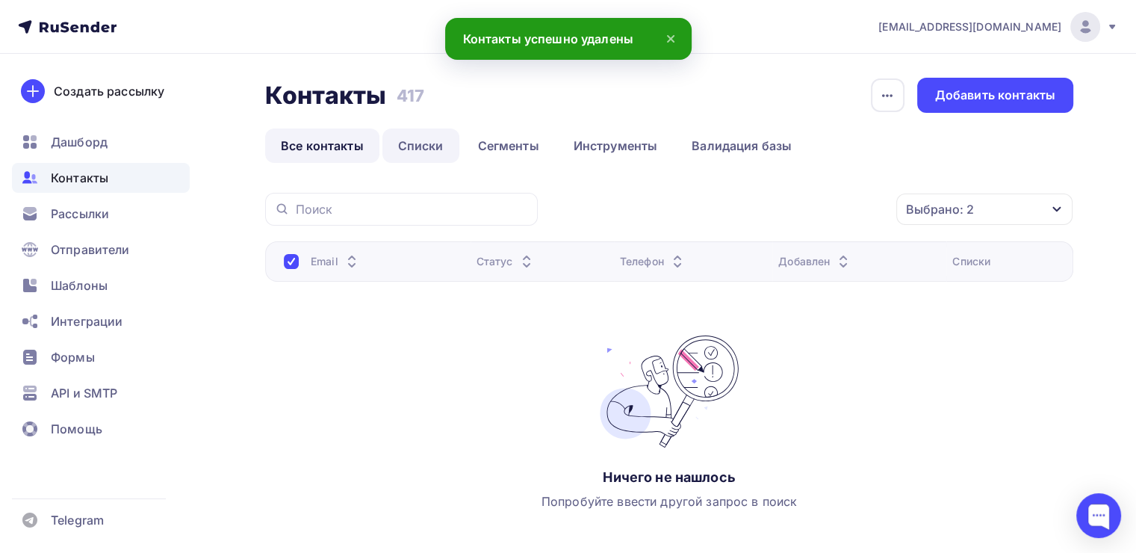
click at [429, 140] on link "Списки" at bounding box center [420, 145] width 77 height 34
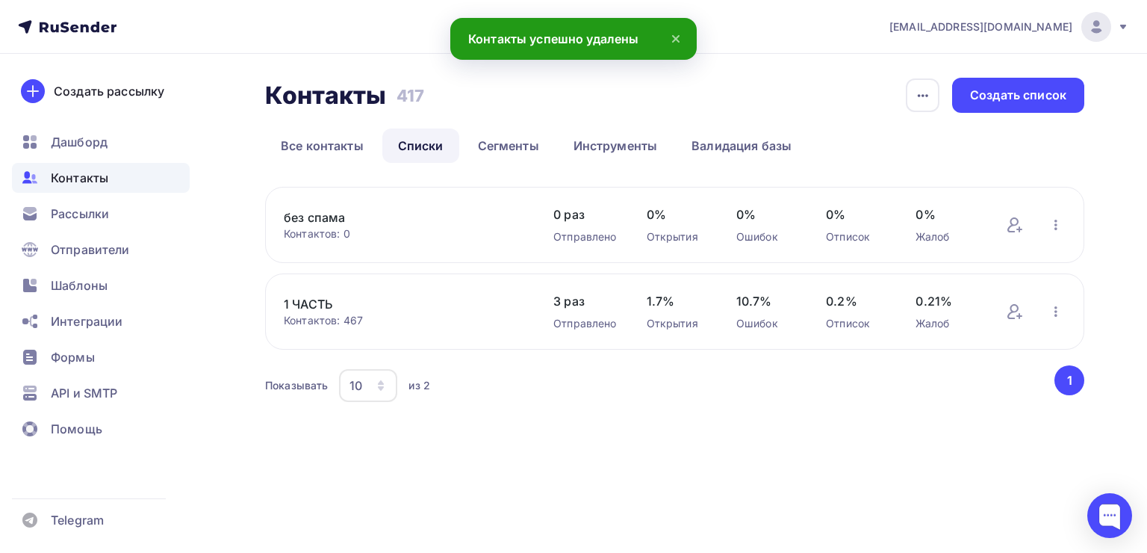
click at [323, 320] on div "Контактов: 467" at bounding box center [404, 320] width 240 height 15
click at [321, 303] on link "1 ЧАСТЬ" at bounding box center [404, 304] width 240 height 18
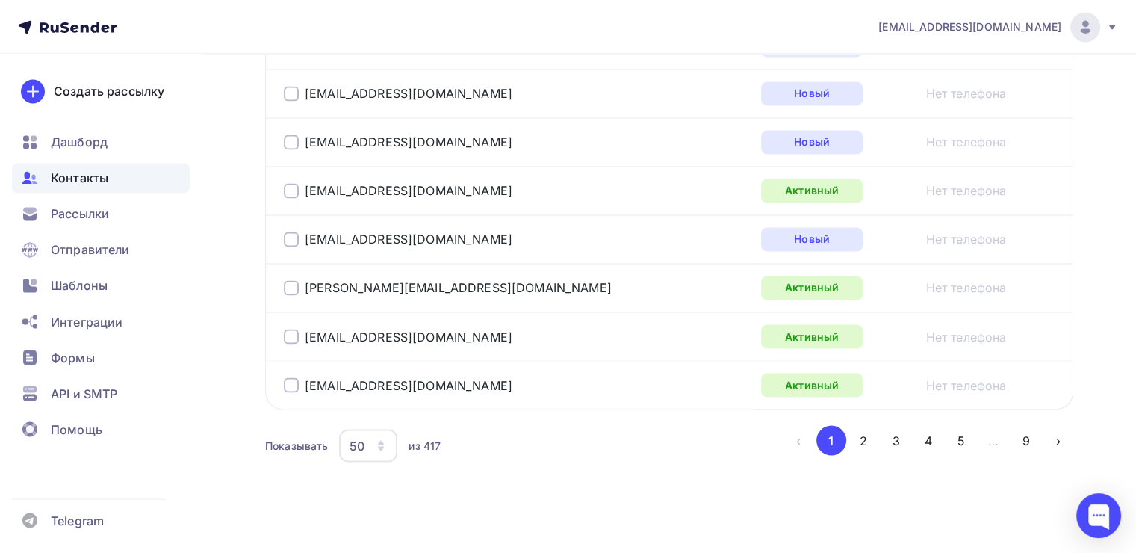
scroll to position [2545, 0]
click at [1036, 429] on button "9" at bounding box center [1026, 439] width 30 height 30
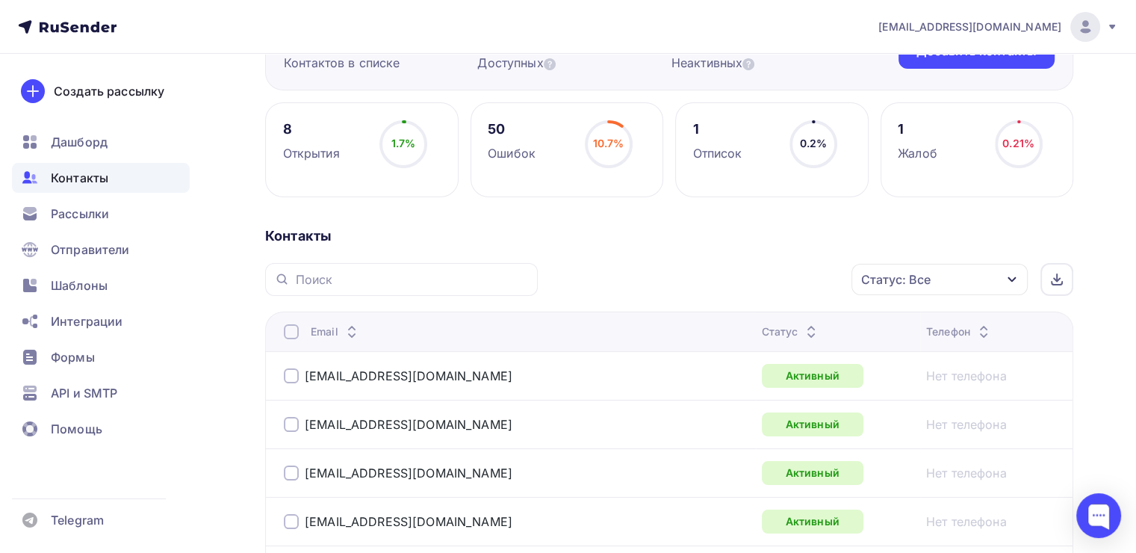
scroll to position [0, 0]
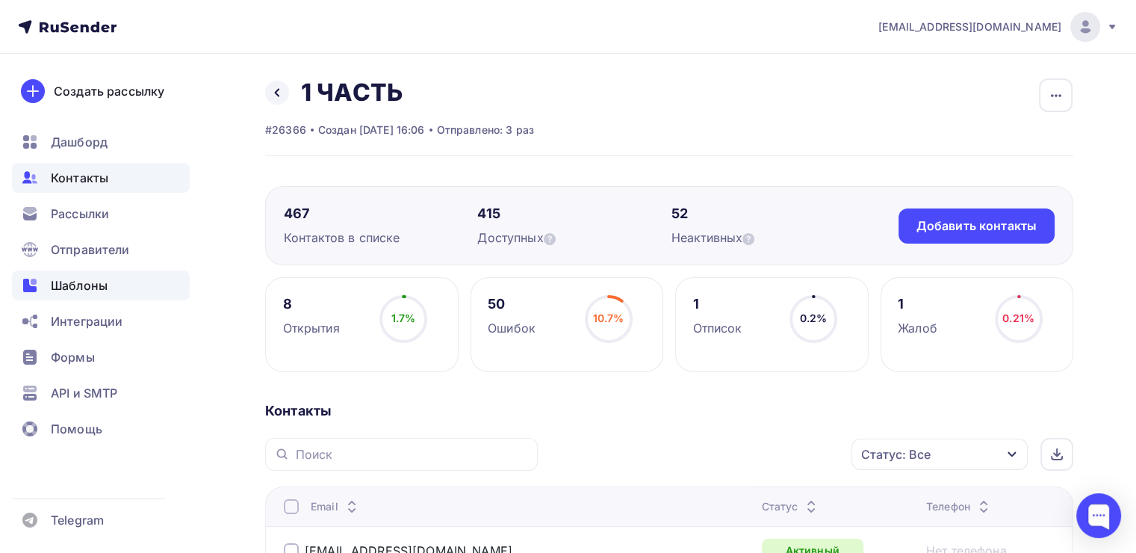
click at [57, 289] on span "Шаблоны" at bounding box center [79, 285] width 57 height 18
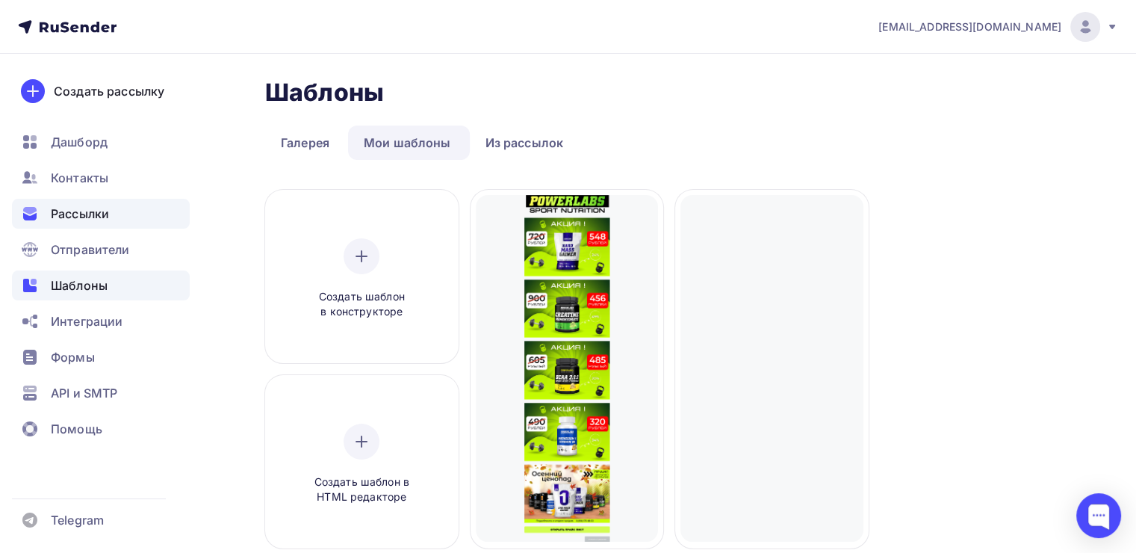
click at [72, 216] on span "Рассылки" at bounding box center [80, 214] width 58 height 18
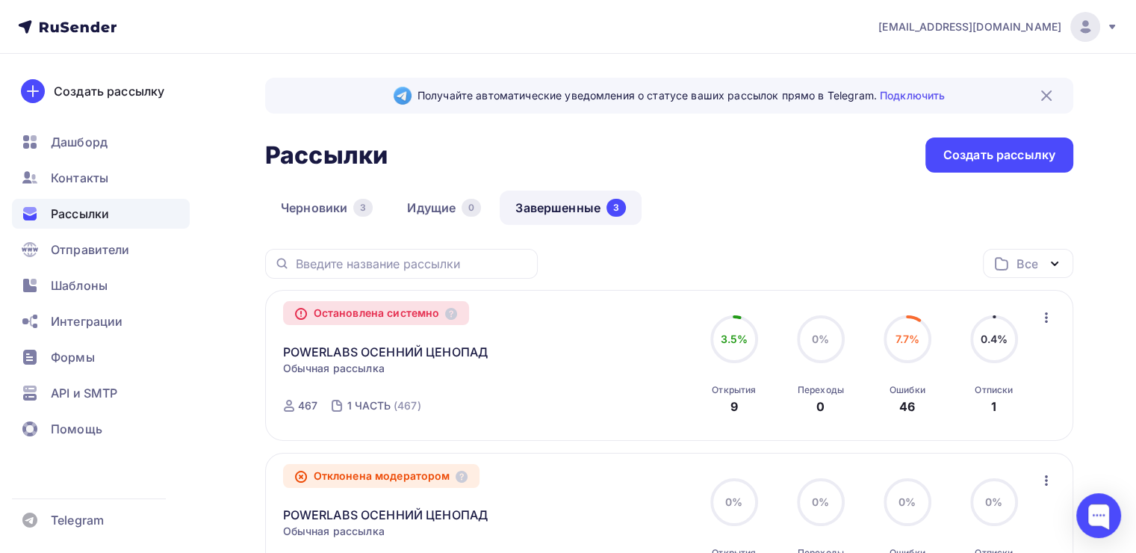
click at [1040, 314] on icon "button" at bounding box center [1046, 317] width 18 height 18
click at [449, 311] on icon at bounding box center [451, 314] width 12 height 12
click at [392, 315] on div "Остановлена системно" at bounding box center [376, 313] width 187 height 24
click at [370, 349] on link "POWERLABS ОСЕННИЙ ЦЕНОПАД" at bounding box center [385, 352] width 205 height 18
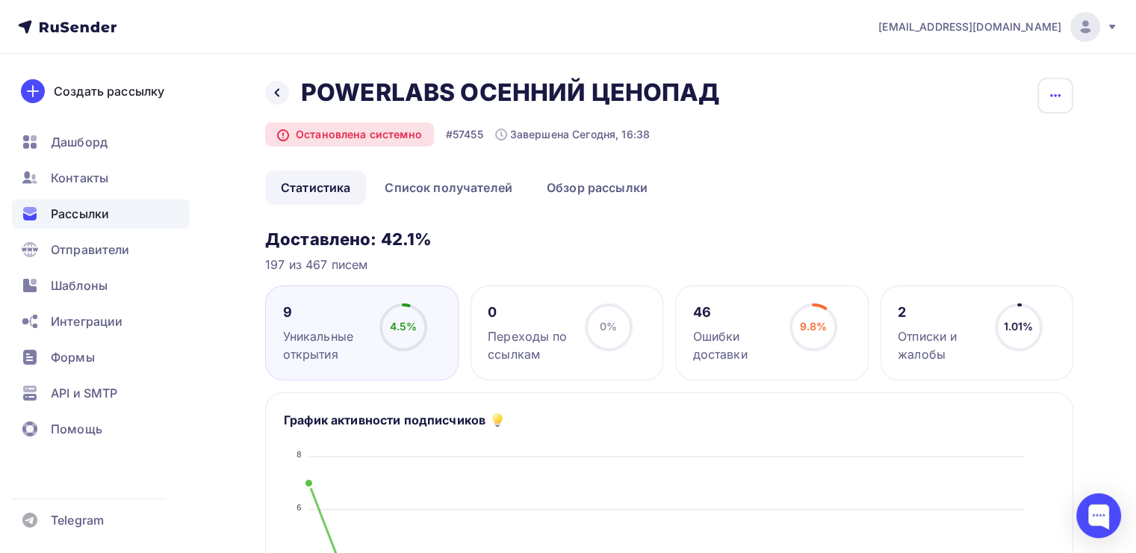
click at [1050, 97] on icon "button" at bounding box center [1055, 96] width 18 height 18
click at [728, 166] on div "Назад POWERLABS ОСЕННИЙ ЦЕНОПАД POWERLABS ОСЕННИЙ ЦЕНОПАД Остановлена системно …" at bounding box center [669, 124] width 808 height 93
click at [96, 176] on span "Контакты" at bounding box center [79, 178] width 57 height 18
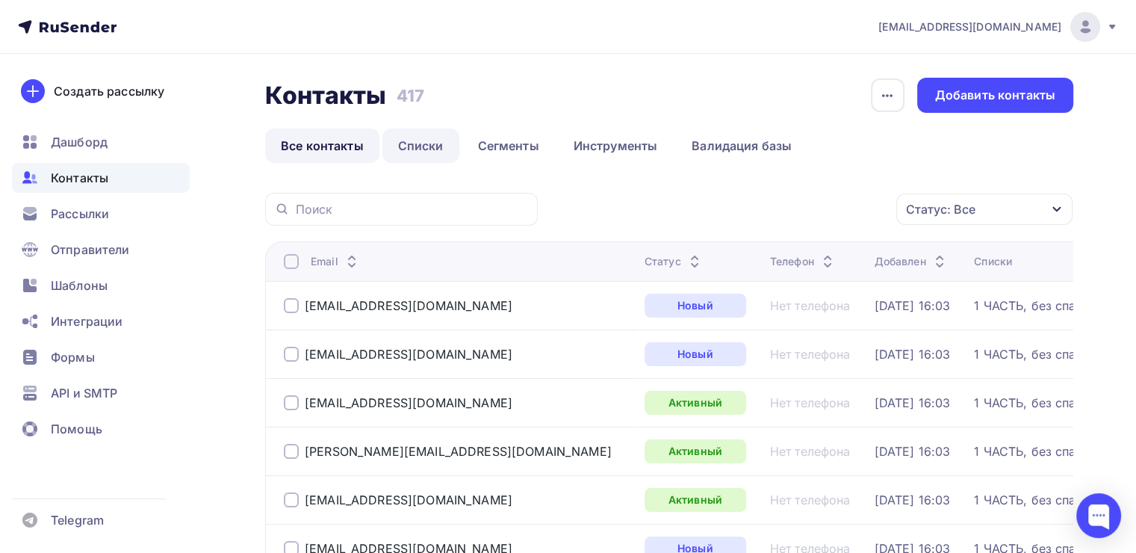
click at [421, 160] on link "Списки" at bounding box center [420, 145] width 77 height 34
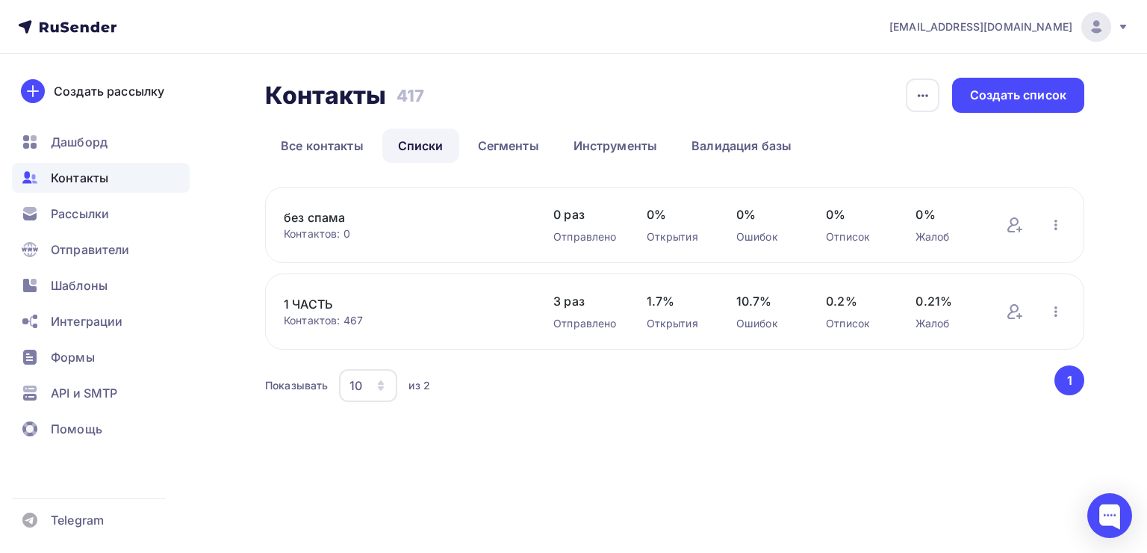
click at [329, 211] on link "без спама" at bounding box center [404, 217] width 240 height 18
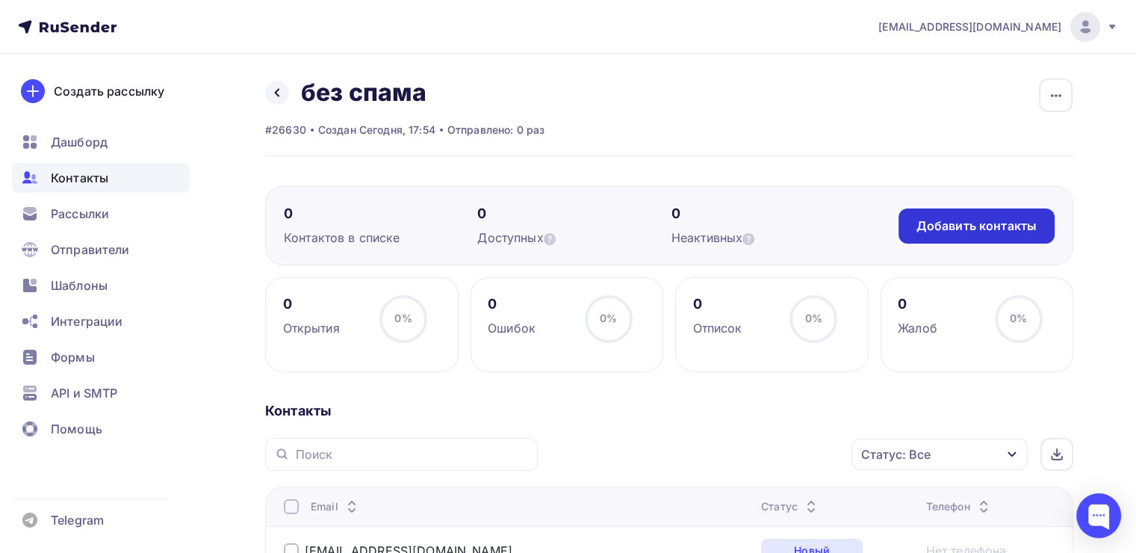
click at [954, 224] on div "Добавить контакты" at bounding box center [976, 225] width 120 height 17
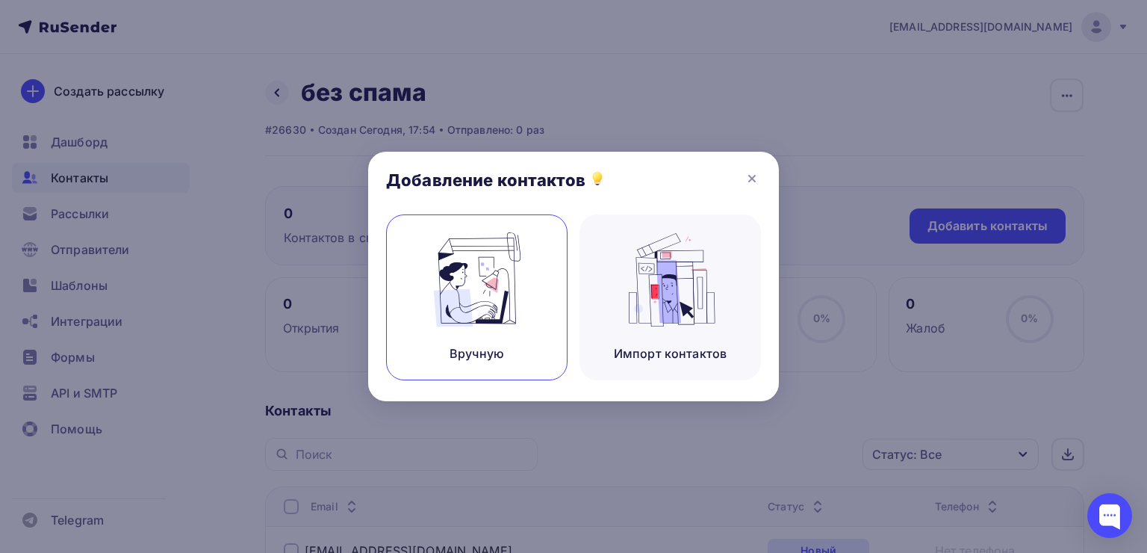
click at [467, 317] on img at bounding box center [477, 279] width 100 height 94
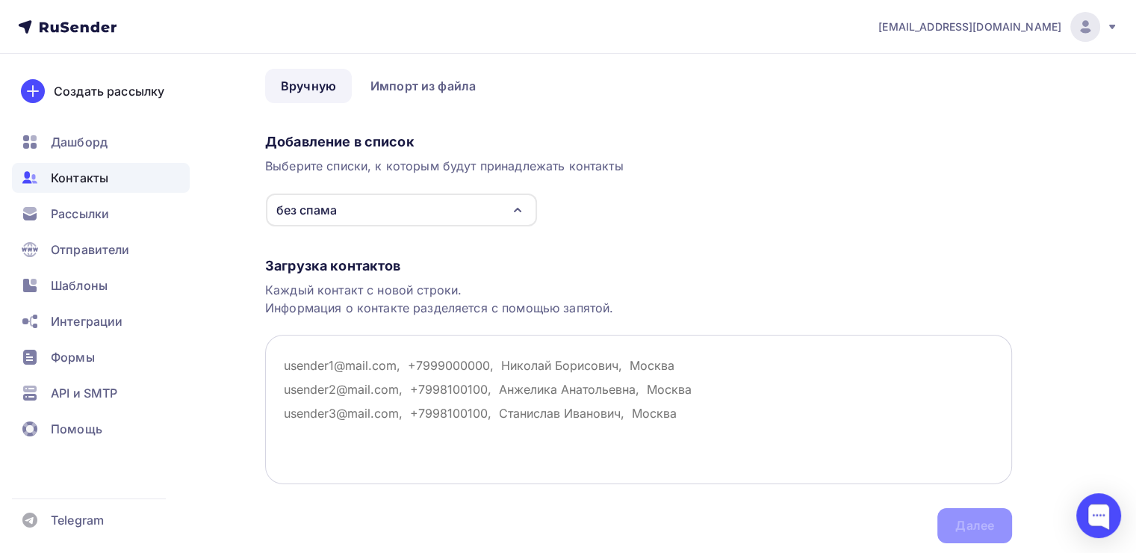
scroll to position [104, 0]
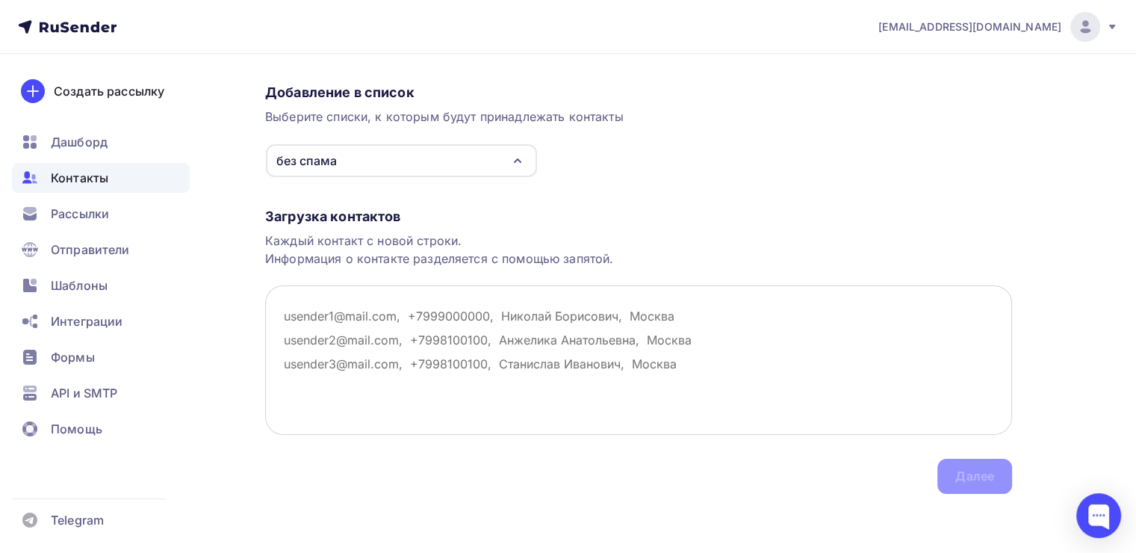
click at [382, 368] on textarea at bounding box center [638, 359] width 747 height 149
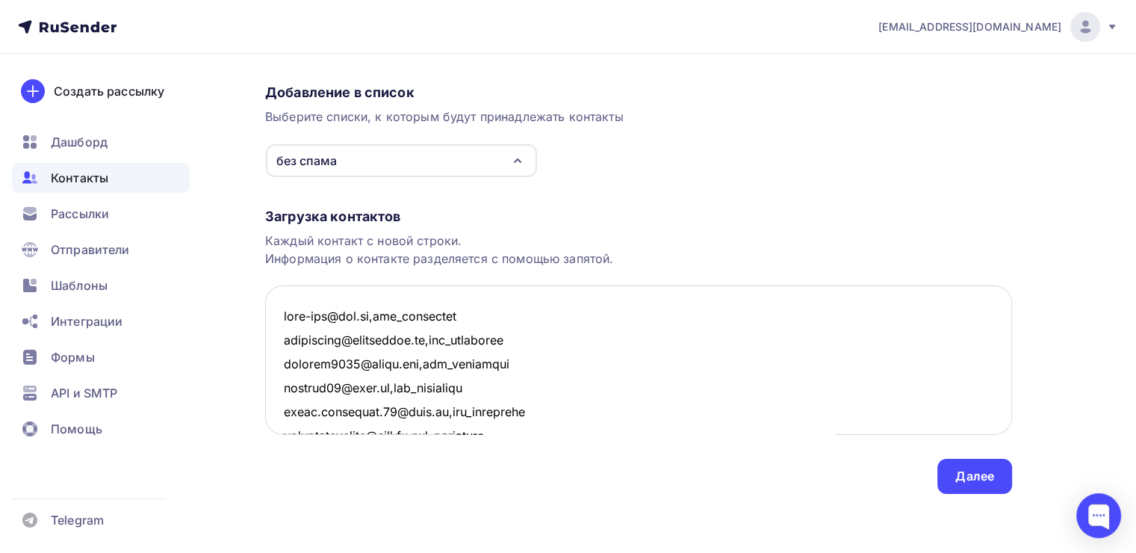
scroll to position [9947, 0]
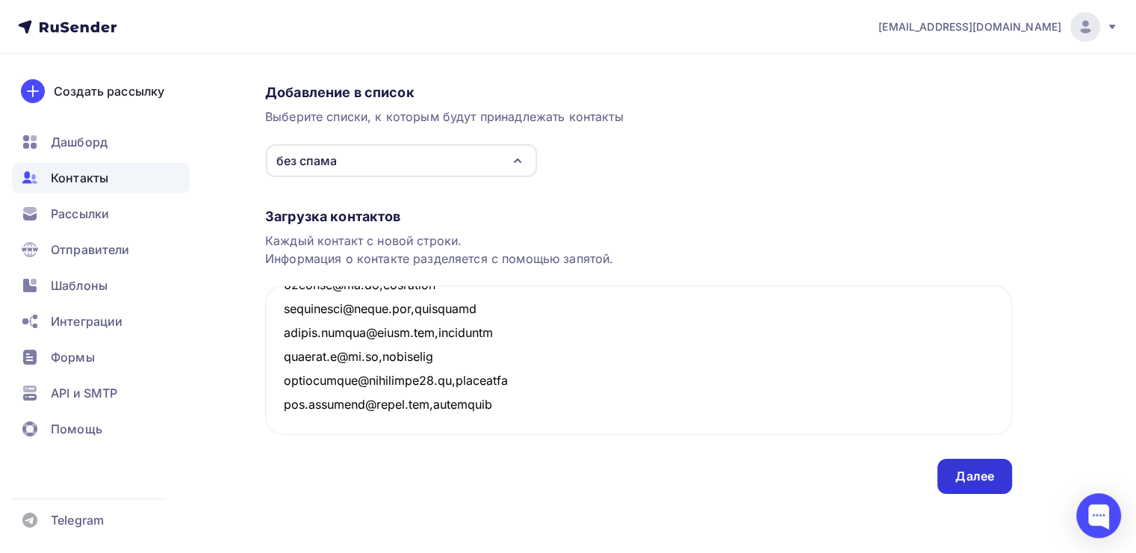
type textarea "gena-naz@mai.ru,not_delivered geliosport@geliosport.ru,not_delivered gazprom198…"
click at [959, 482] on div "Далее" at bounding box center [974, 475] width 39 height 17
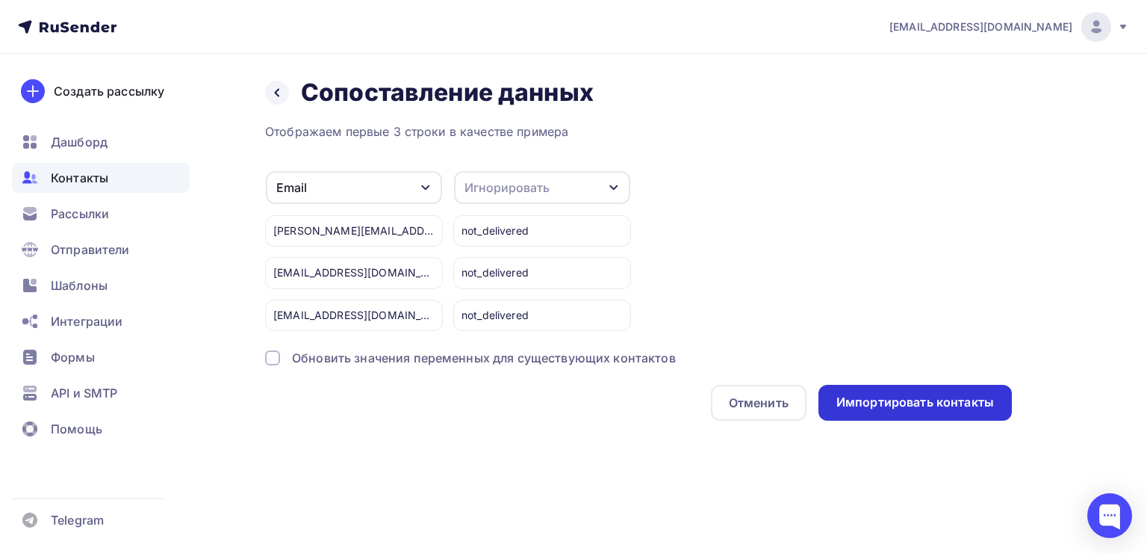
click at [944, 400] on div "Импортировать контакты" at bounding box center [915, 401] width 158 height 17
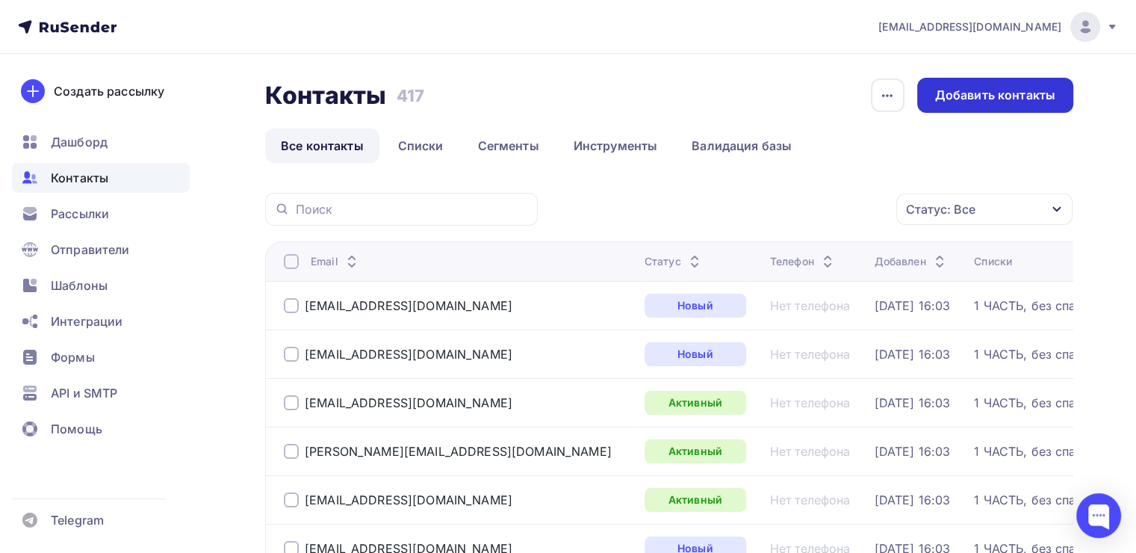
click at [1037, 87] on div "Добавить контакты" at bounding box center [995, 95] width 120 height 17
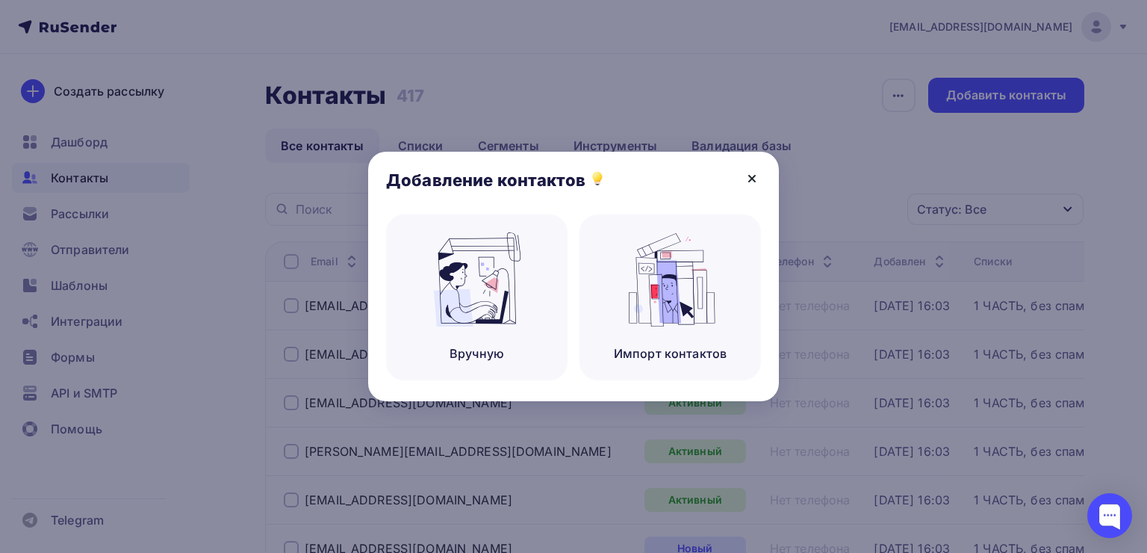
click at [750, 179] on icon at bounding box center [752, 178] width 6 height 6
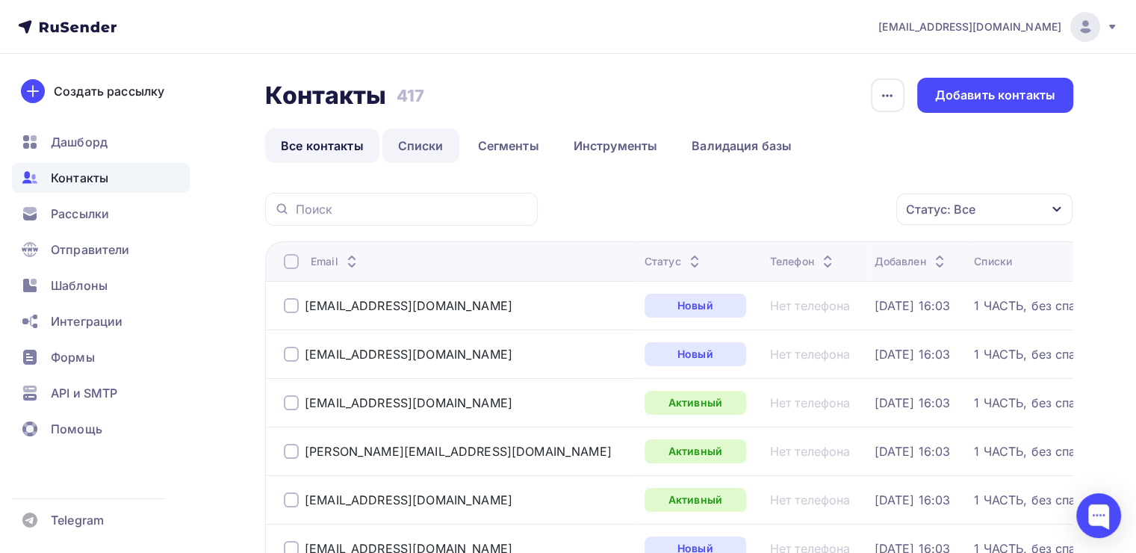
click at [414, 151] on link "Списки" at bounding box center [420, 145] width 77 height 34
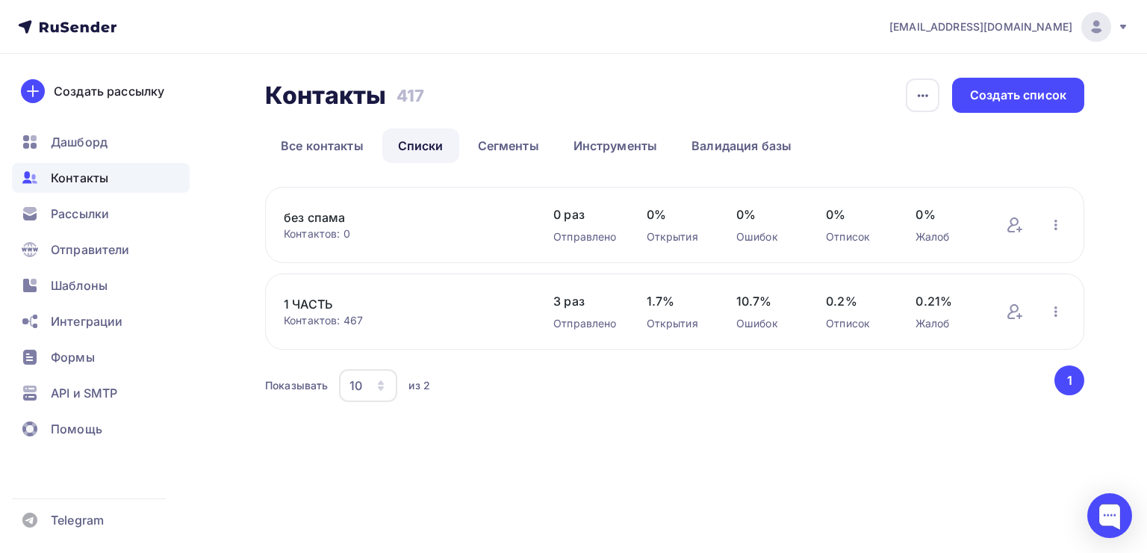
click at [317, 214] on link "без спама" at bounding box center [404, 217] width 240 height 18
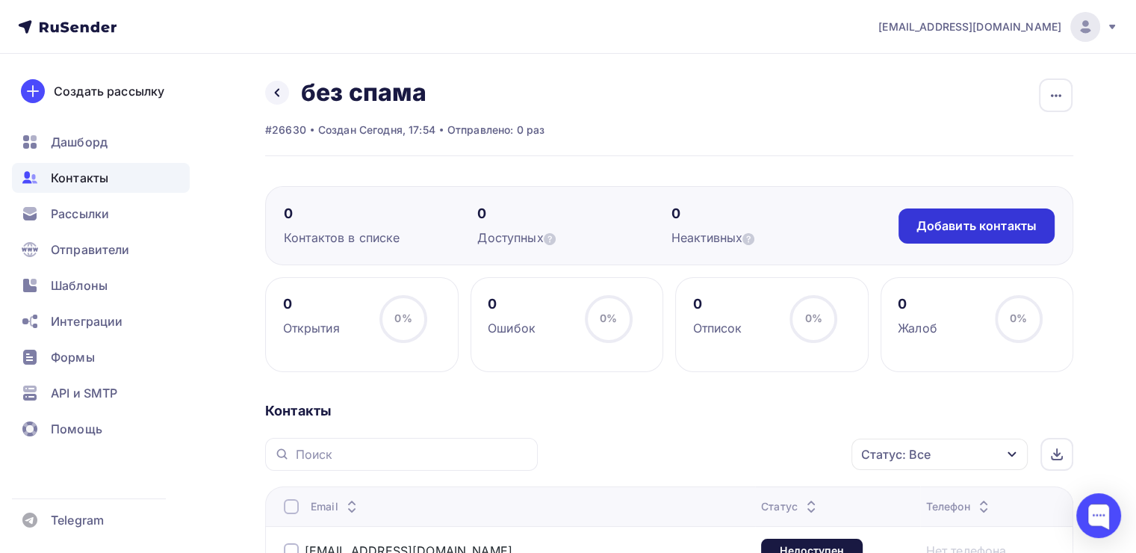
click at [965, 231] on div "Добавить контакты" at bounding box center [976, 225] width 120 height 17
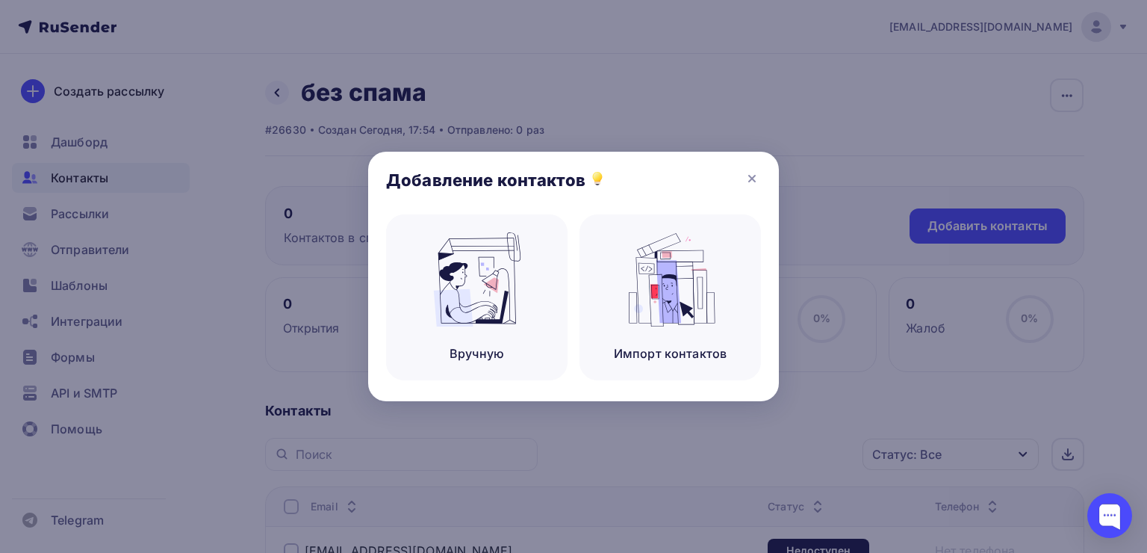
click at [211, 369] on div at bounding box center [573, 276] width 1147 height 553
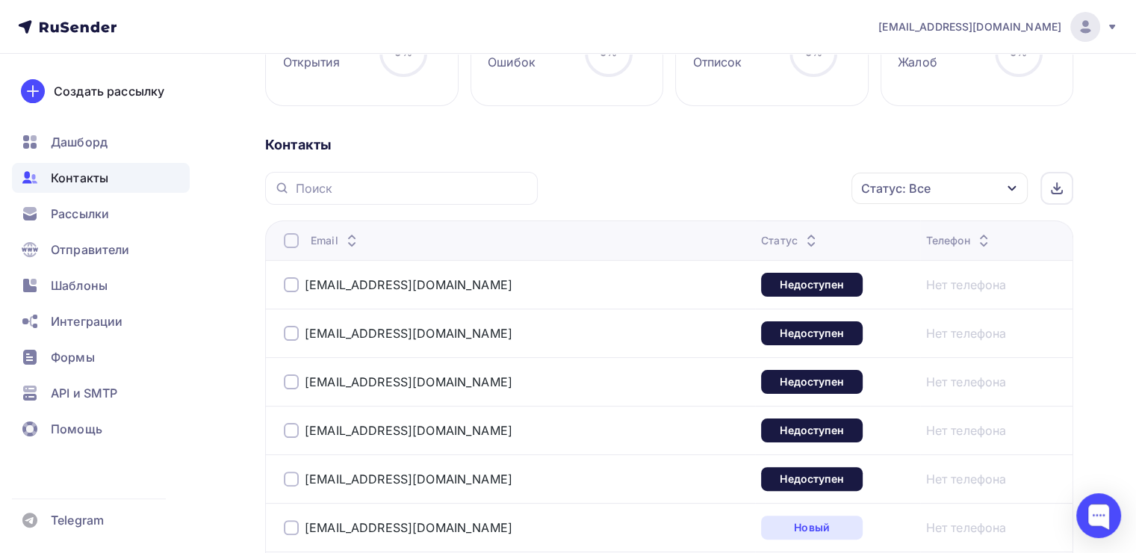
scroll to position [373, 0]
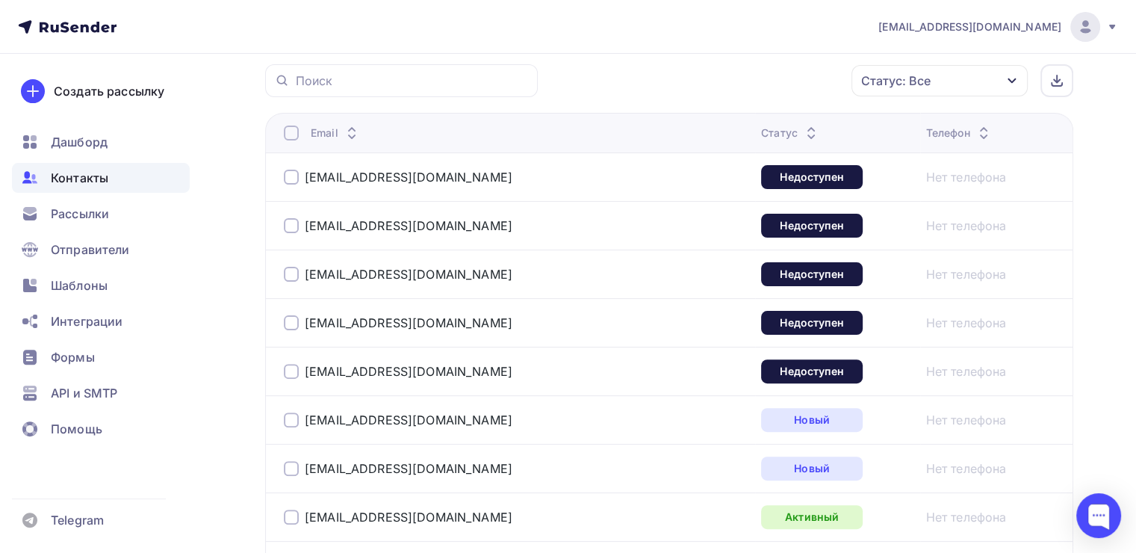
drag, startPoint x: 290, startPoint y: 164, endPoint x: 296, endPoint y: 185, distance: 21.7
click at [290, 165] on div "anastasiya.kuznecova@fitron.club" at bounding box center [470, 177] width 373 height 24
click at [290, 179] on div at bounding box center [291, 176] width 15 height 15
click at [291, 230] on div at bounding box center [291, 225] width 15 height 15
drag, startPoint x: 288, startPoint y: 274, endPoint x: 287, endPoint y: 285, distance: 11.2
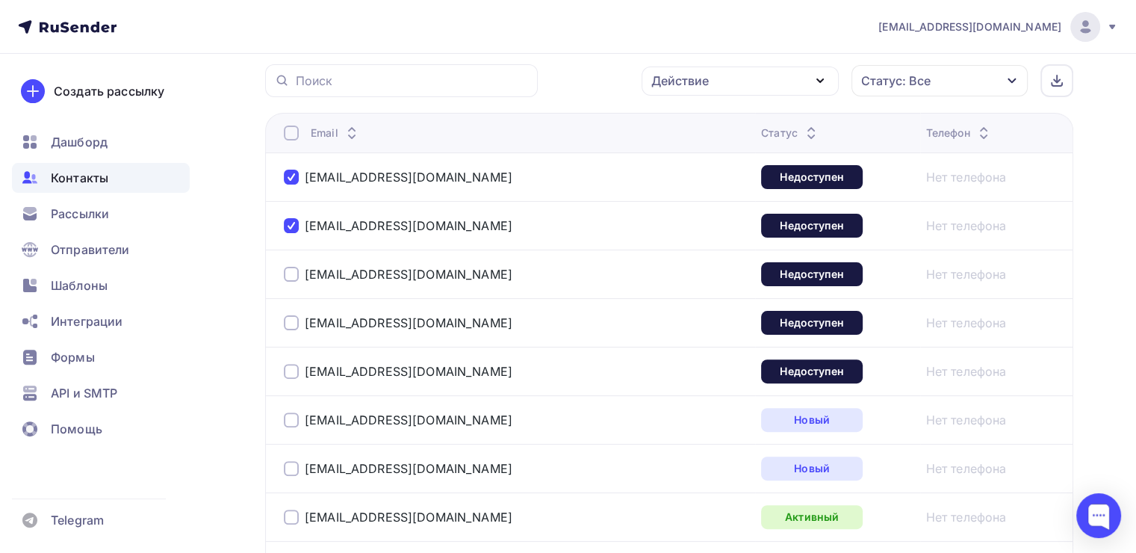
click at [287, 275] on div at bounding box center [291, 274] width 15 height 15
click at [291, 317] on div at bounding box center [291, 322] width 15 height 15
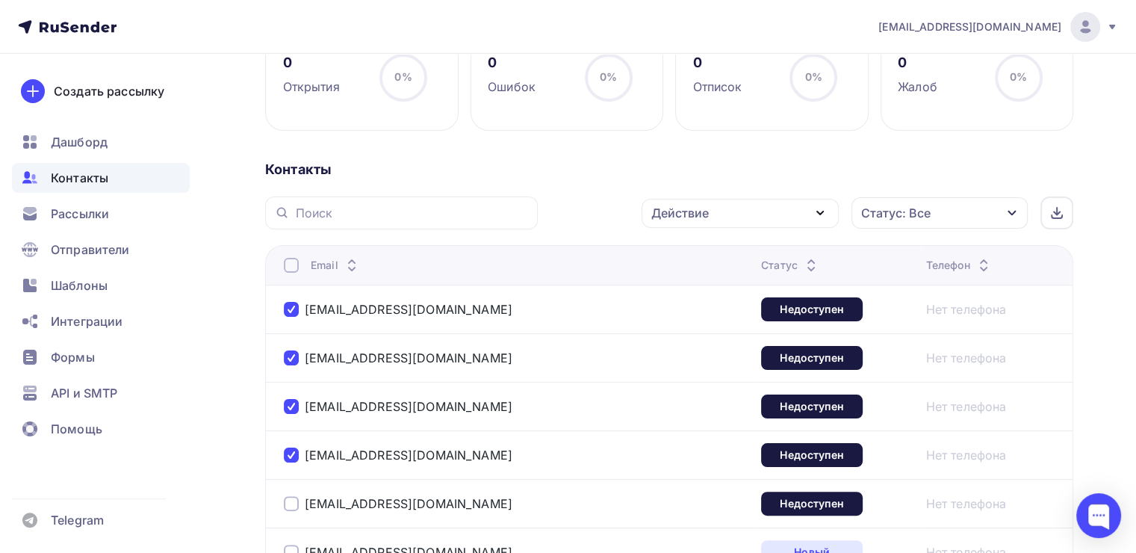
scroll to position [149, 0]
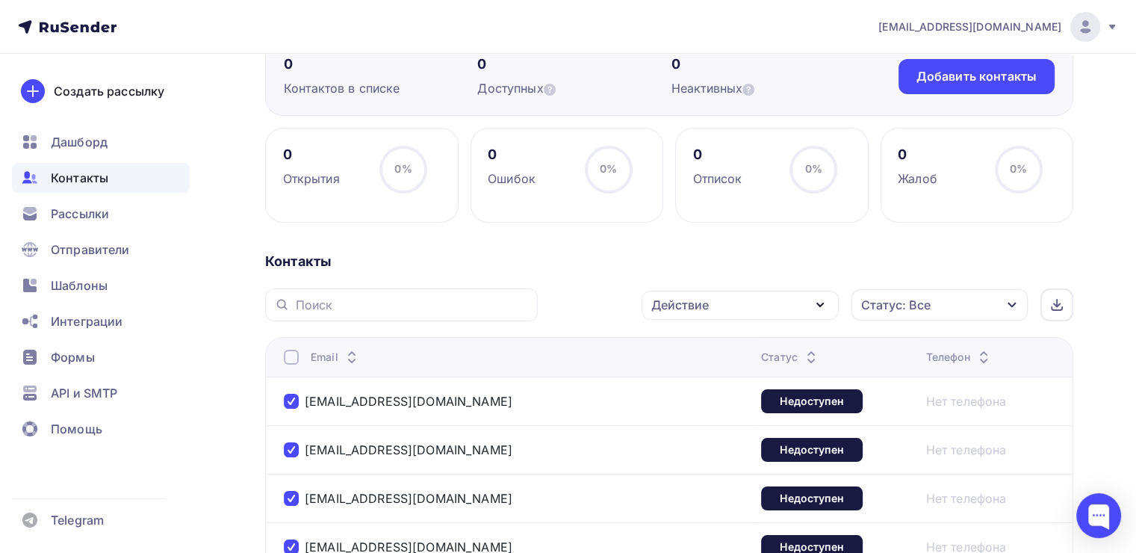
click at [776, 295] on div "Действие" at bounding box center [739, 304] width 197 height 29
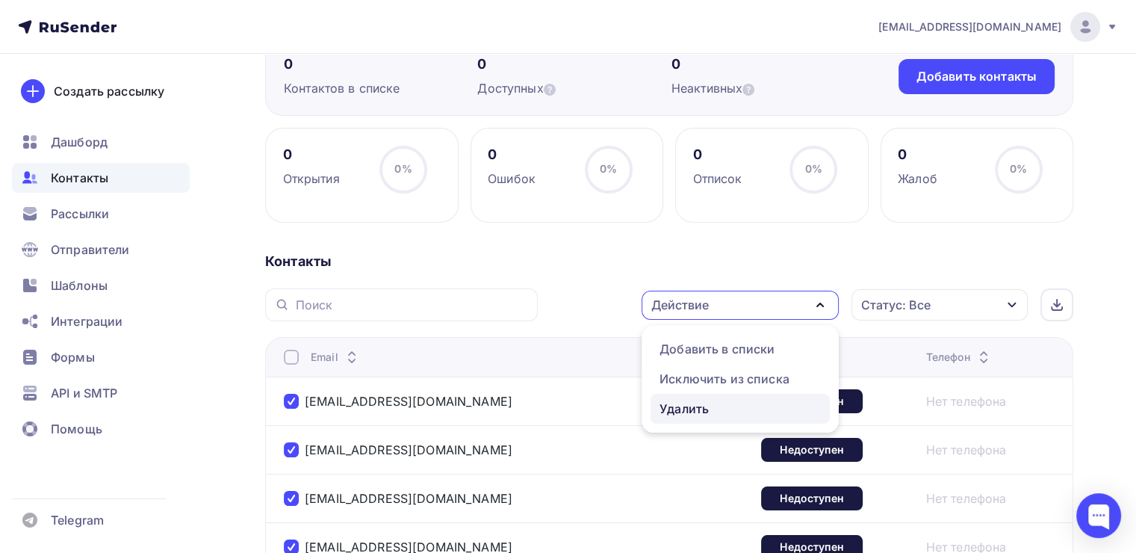
click at [712, 396] on link "Удалить" at bounding box center [739, 408] width 179 height 30
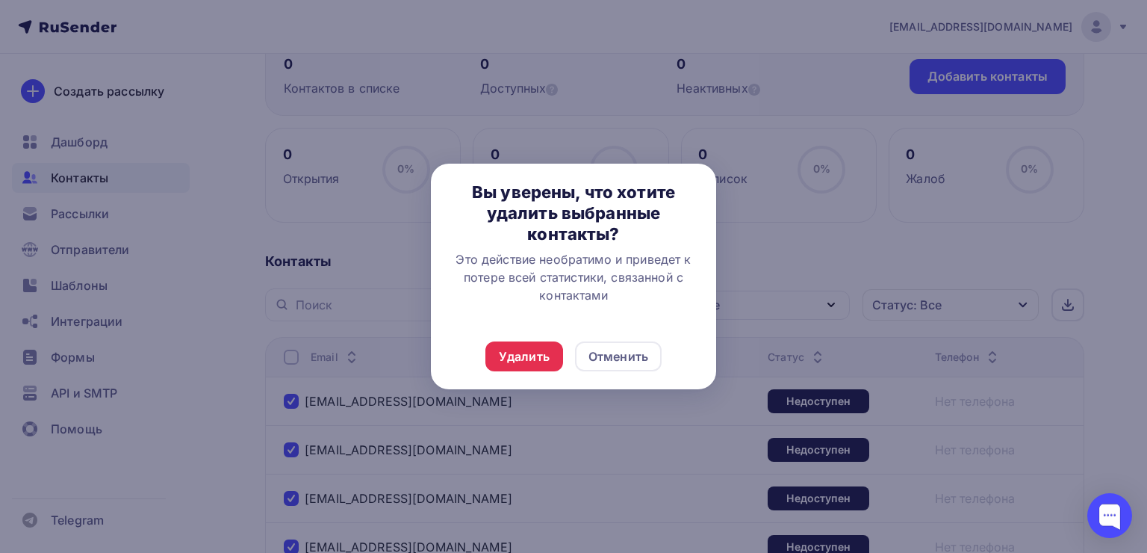
click at [726, 307] on div at bounding box center [573, 276] width 1147 height 553
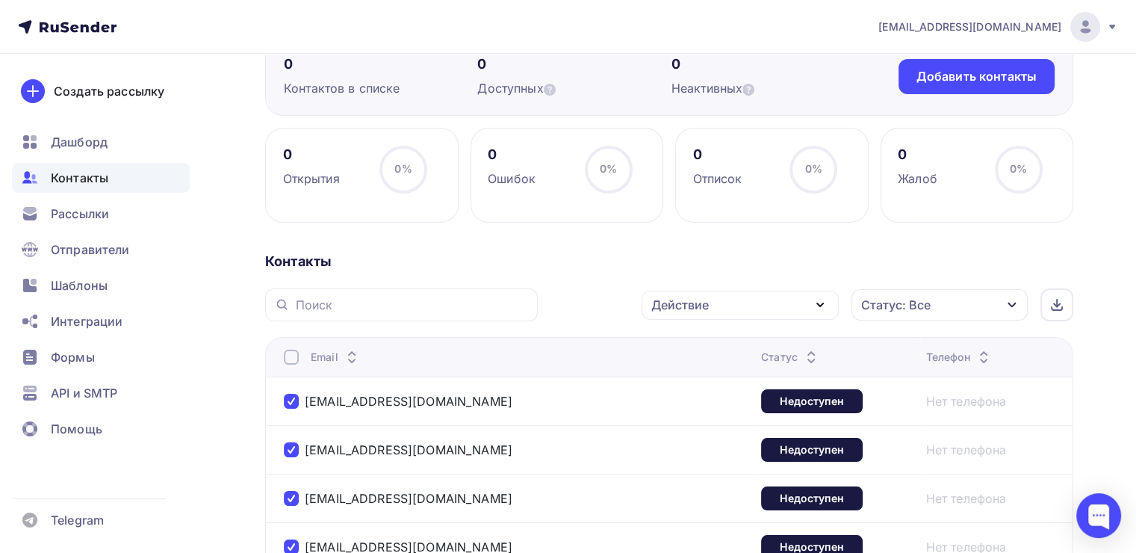
click at [731, 310] on div "Действие" at bounding box center [739, 304] width 197 height 29
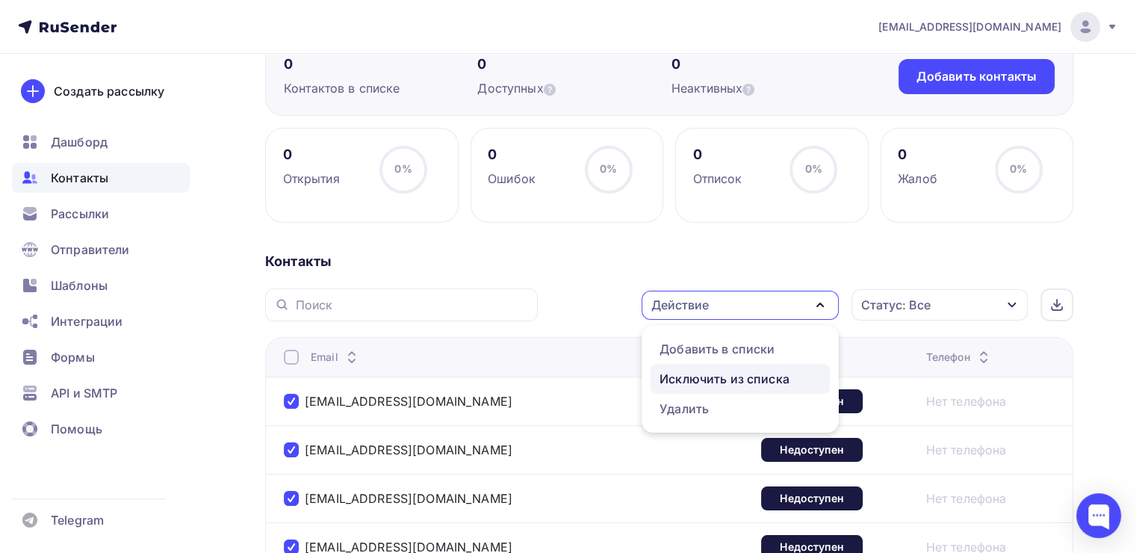
click at [735, 372] on div "Исключить из списка" at bounding box center [724, 379] width 130 height 18
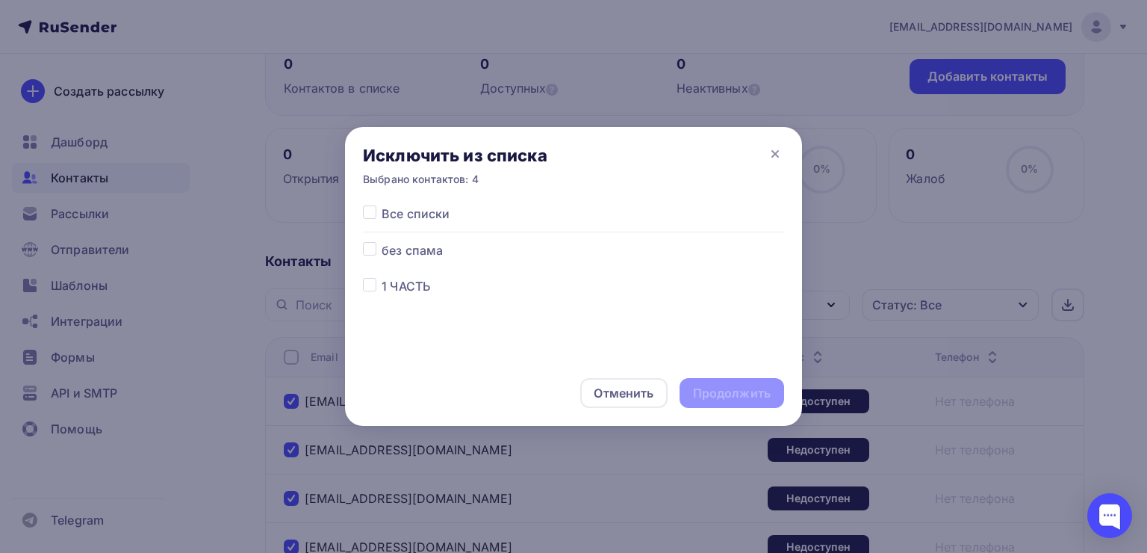
click at [382, 205] on label at bounding box center [382, 205] width 0 height 0
click at [371, 217] on input "checkbox" at bounding box center [369, 211] width 13 height 13
checkbox input "true"
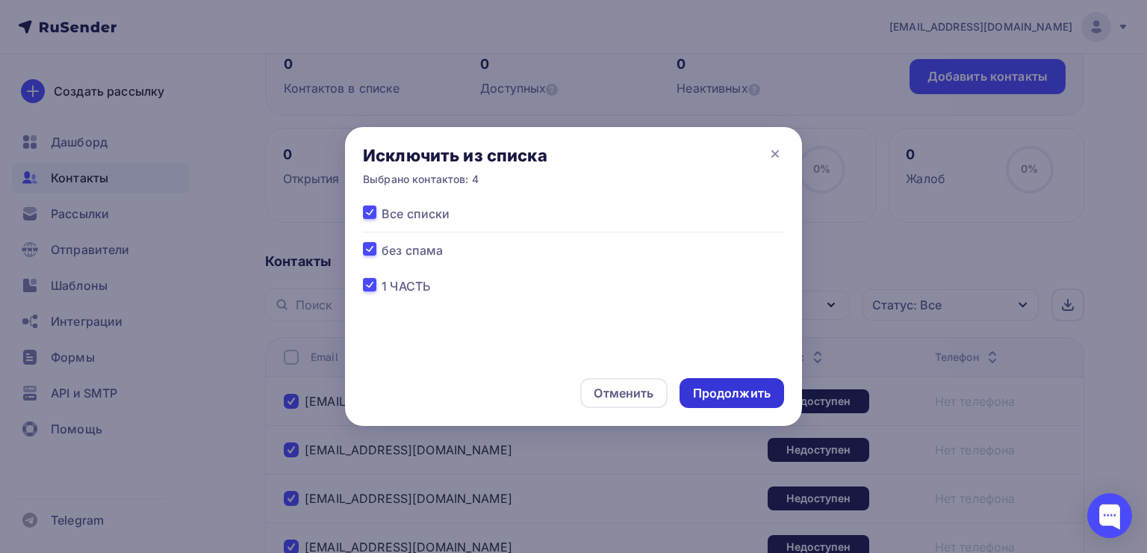
click at [753, 399] on div "Продолжить" at bounding box center [732, 393] width 78 height 17
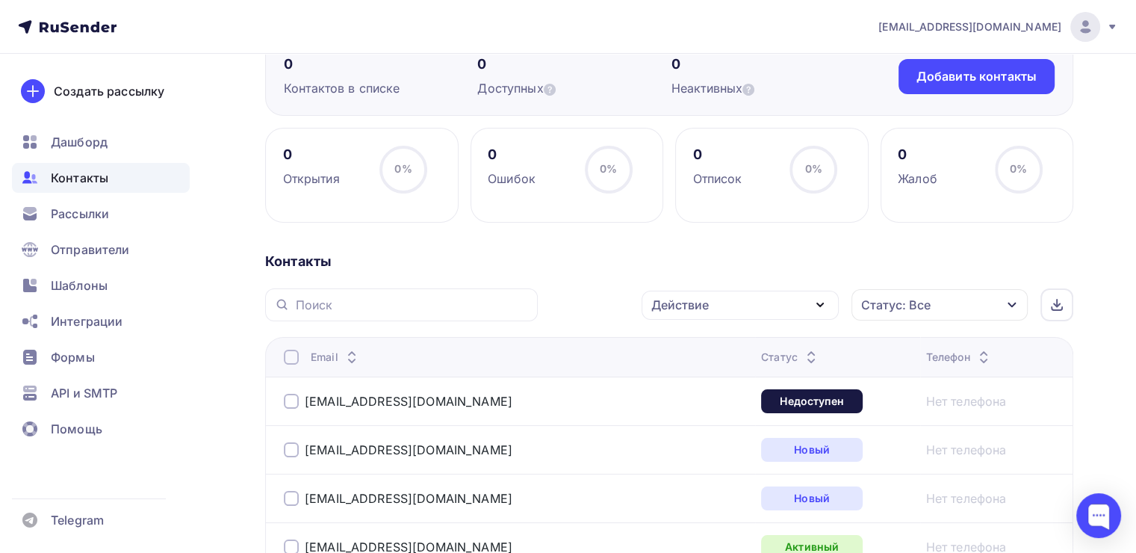
click at [295, 397] on div at bounding box center [291, 400] width 15 height 15
click at [736, 313] on div "Действие" at bounding box center [739, 304] width 197 height 29
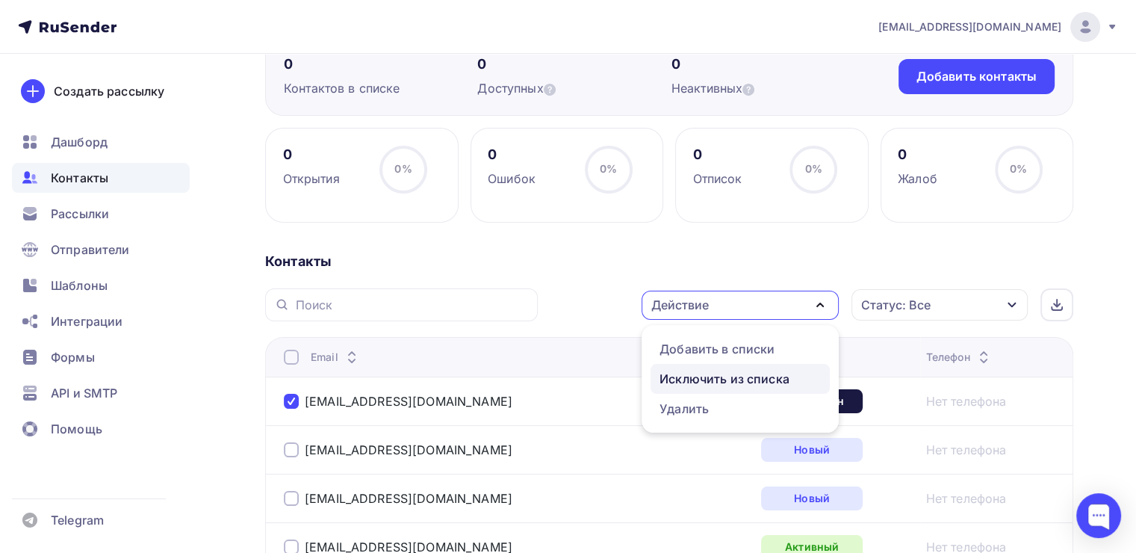
click at [715, 382] on div "Исключить из списка" at bounding box center [724, 379] width 130 height 18
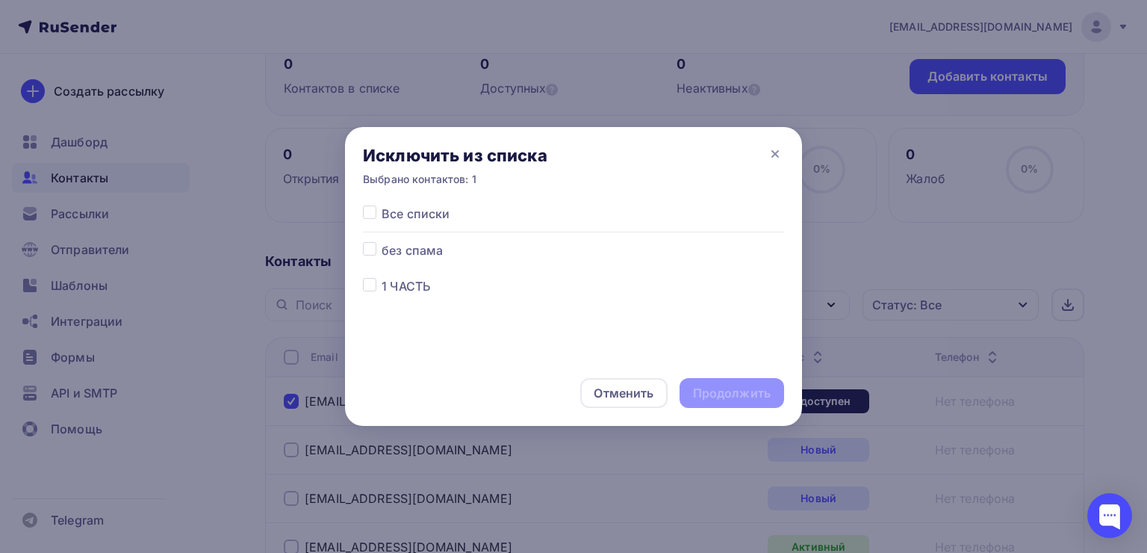
click at [380, 212] on div at bounding box center [372, 214] width 19 height 18
click at [382, 205] on label at bounding box center [382, 205] width 0 height 0
click at [365, 209] on input "checkbox" at bounding box center [369, 211] width 13 height 13
checkbox input "true"
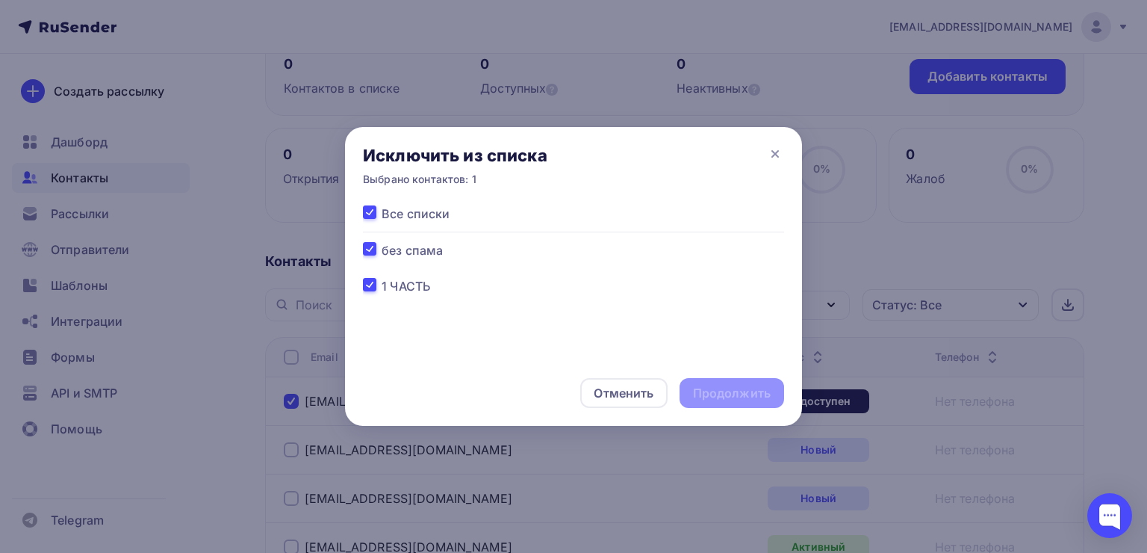
checkbox input "true"
click at [721, 386] on div "Продолжить" at bounding box center [732, 393] width 78 height 17
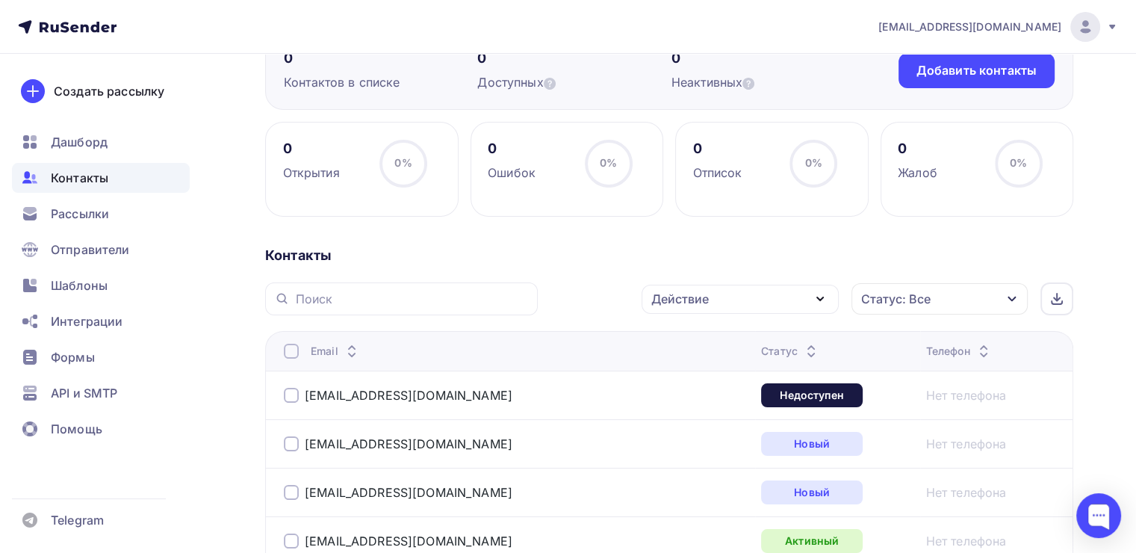
click at [927, 311] on div "Статус: Все" at bounding box center [939, 298] width 176 height 31
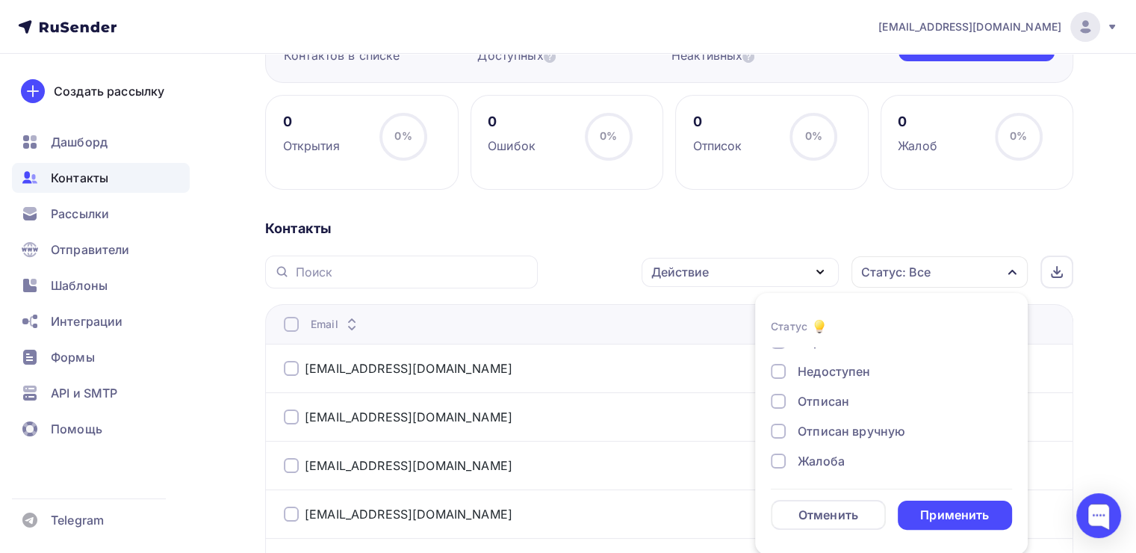
scroll to position [108, 0]
click at [809, 372] on div "Недоступен" at bounding box center [833, 368] width 72 height 18
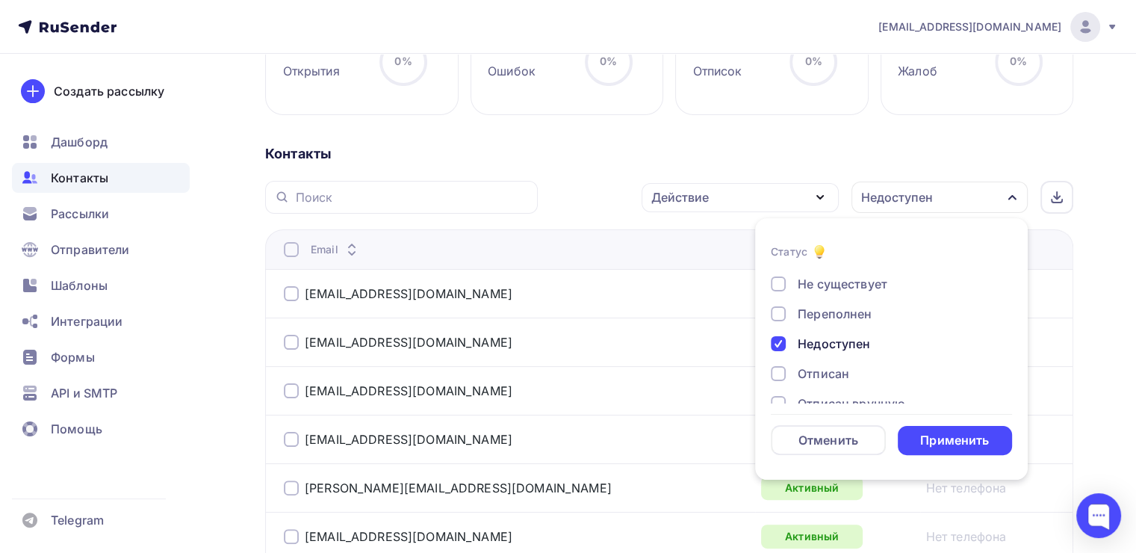
scroll to position [0, 0]
click at [827, 311] on div "Активный" at bounding box center [827, 311] width 60 height 18
click at [838, 343] on div "Не существует" at bounding box center [842, 341] width 90 height 18
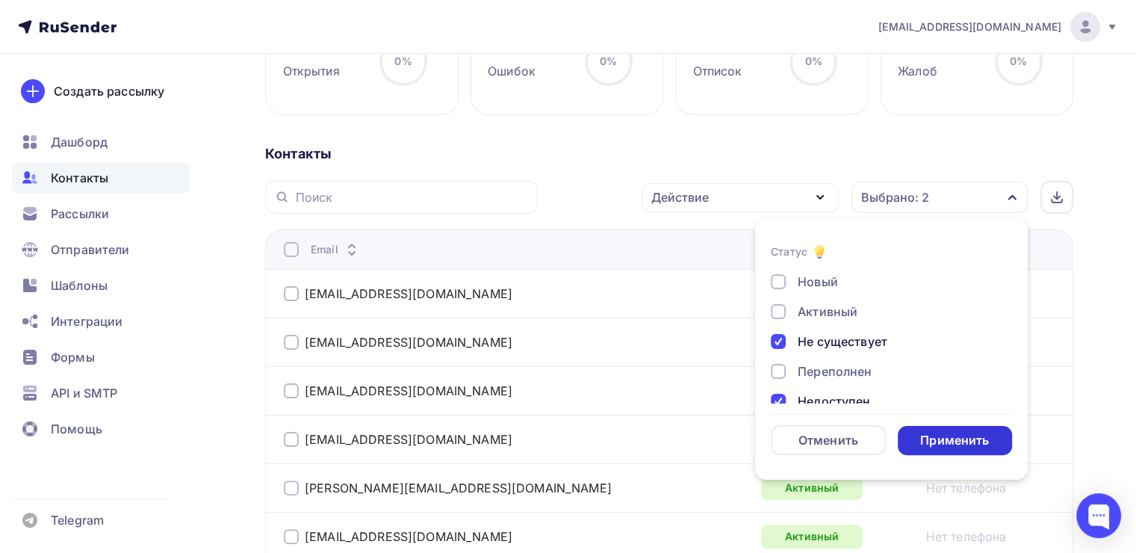
click at [936, 436] on div "Применить" at bounding box center [954, 440] width 69 height 17
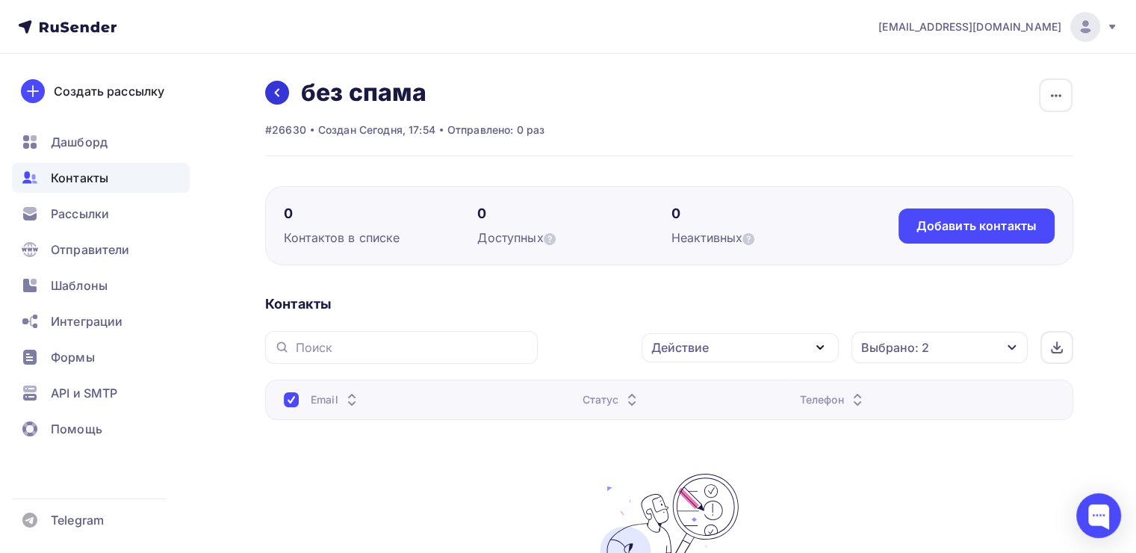
click at [274, 93] on icon at bounding box center [277, 93] width 12 height 12
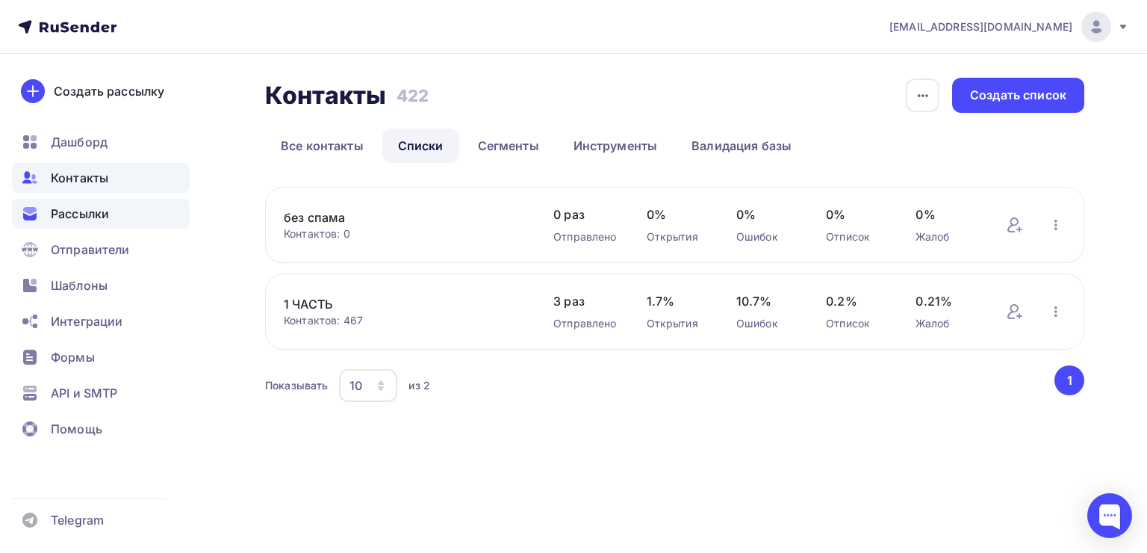
click at [96, 217] on span "Рассылки" at bounding box center [80, 214] width 58 height 18
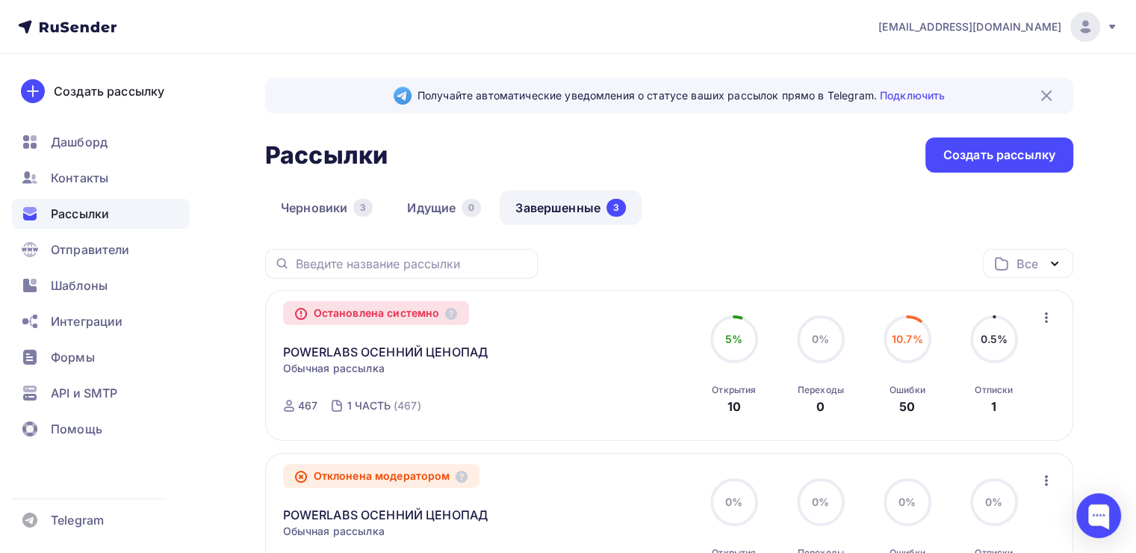
click at [1043, 319] on icon "button" at bounding box center [1046, 317] width 18 height 18
click at [977, 346] on div "Копировать в новую" at bounding box center [976, 355] width 153 height 18
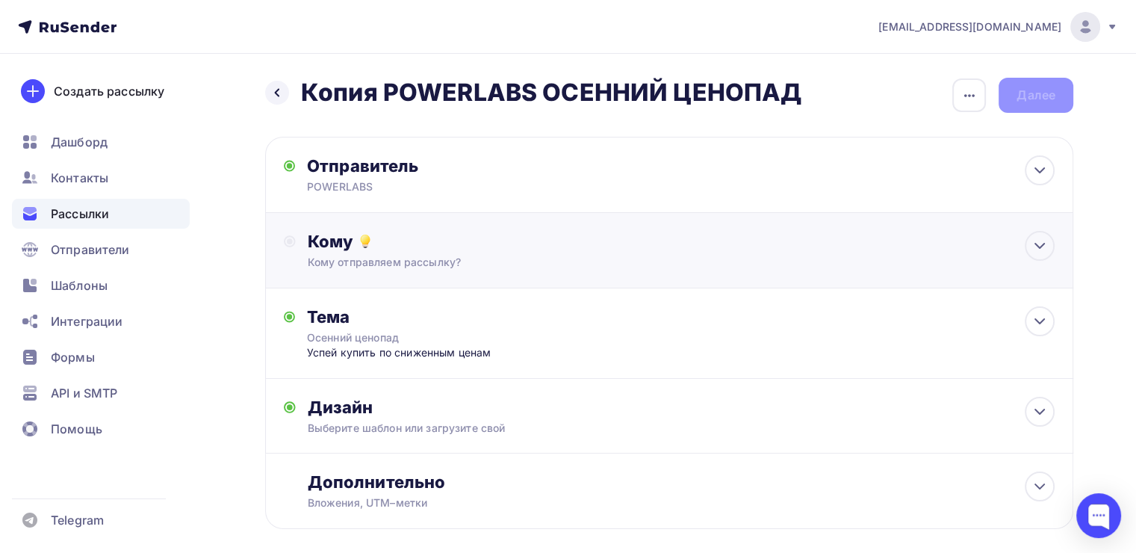
click at [444, 255] on div "Кому отправляем рассылку?" at bounding box center [644, 262] width 672 height 15
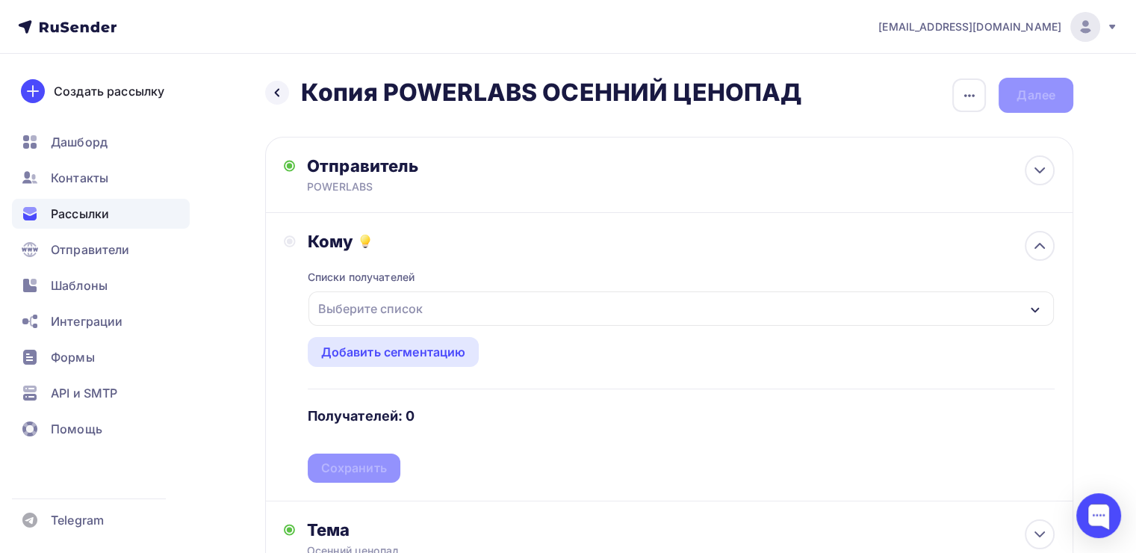
click at [367, 311] on div "Выберите список" at bounding box center [370, 308] width 116 height 27
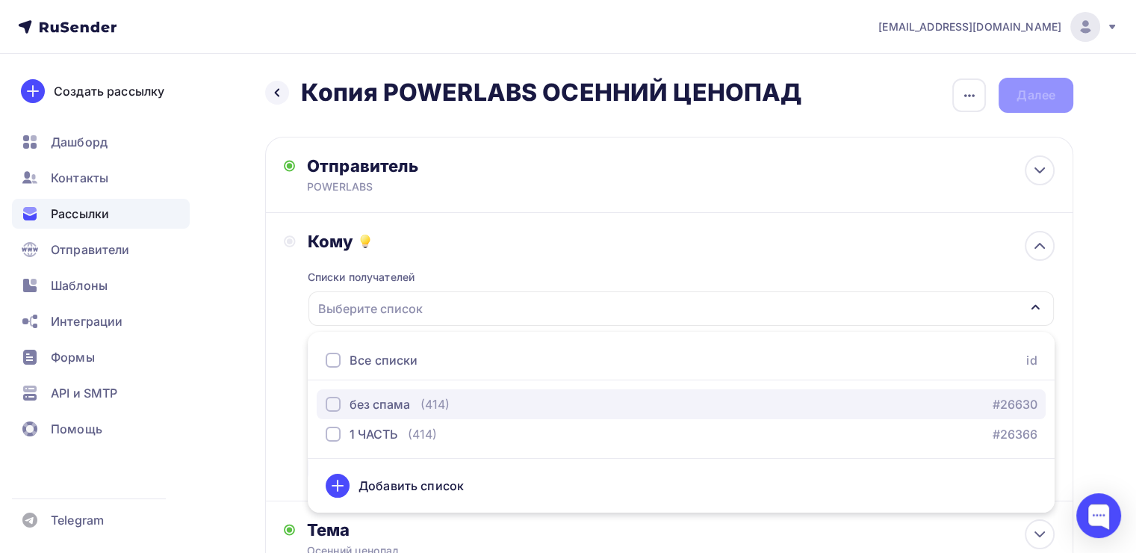
click at [327, 403] on div "button" at bounding box center [333, 403] width 15 height 15
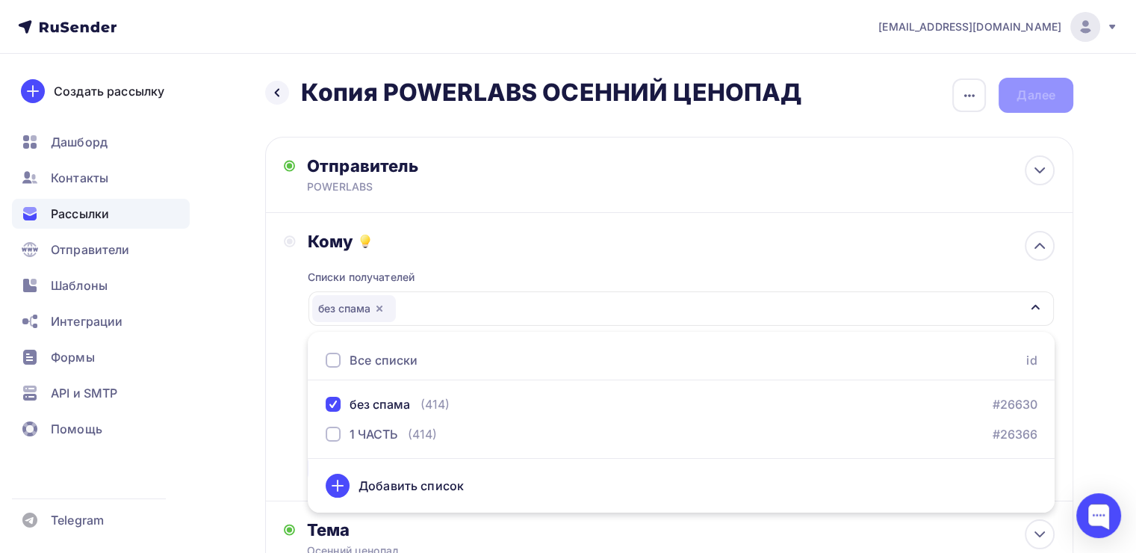
click at [1108, 264] on div "Назад Копия POWERLABS ОСЕННИЙ ЦЕНОПАД Копия POWERLABS ОСЕННИЙ ЦЕНОПАД Закончить…" at bounding box center [568, 446] width 1136 height 784
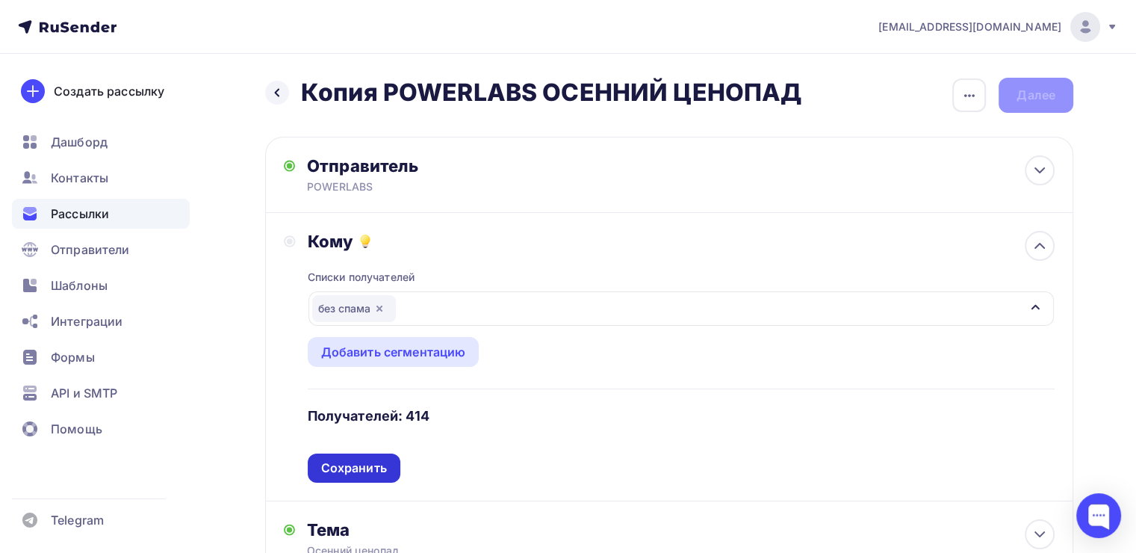
click at [367, 469] on div "Сохранить" at bounding box center [354, 467] width 66 height 17
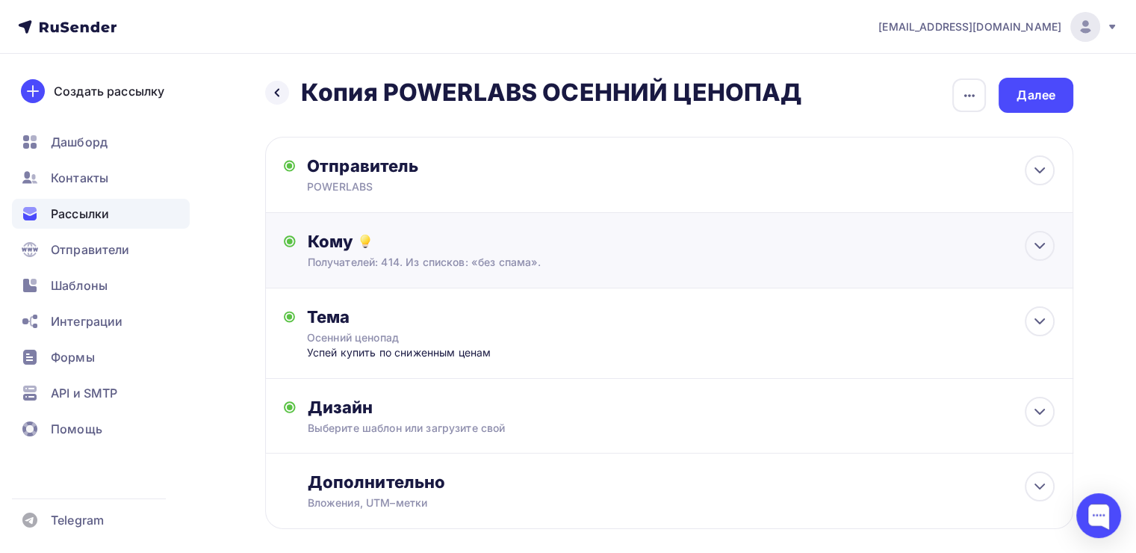
click at [351, 275] on div "Кому Получателей: 414. Из списков: «без спама». Списки получателей без спама Вс…" at bounding box center [669, 250] width 808 height 75
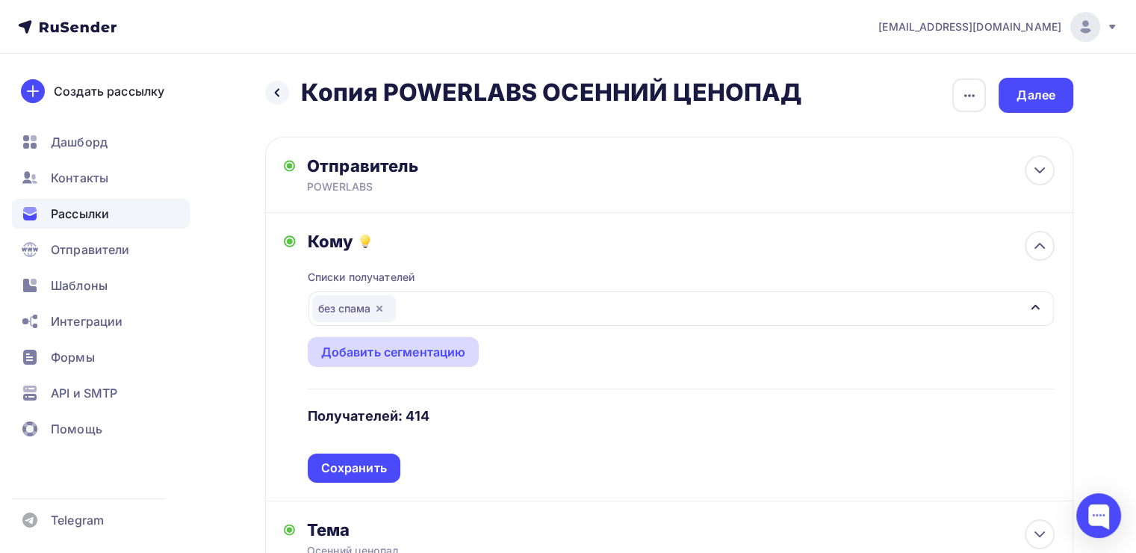
click at [388, 360] on div "Добавить сегментацию" at bounding box center [394, 352] width 172 height 30
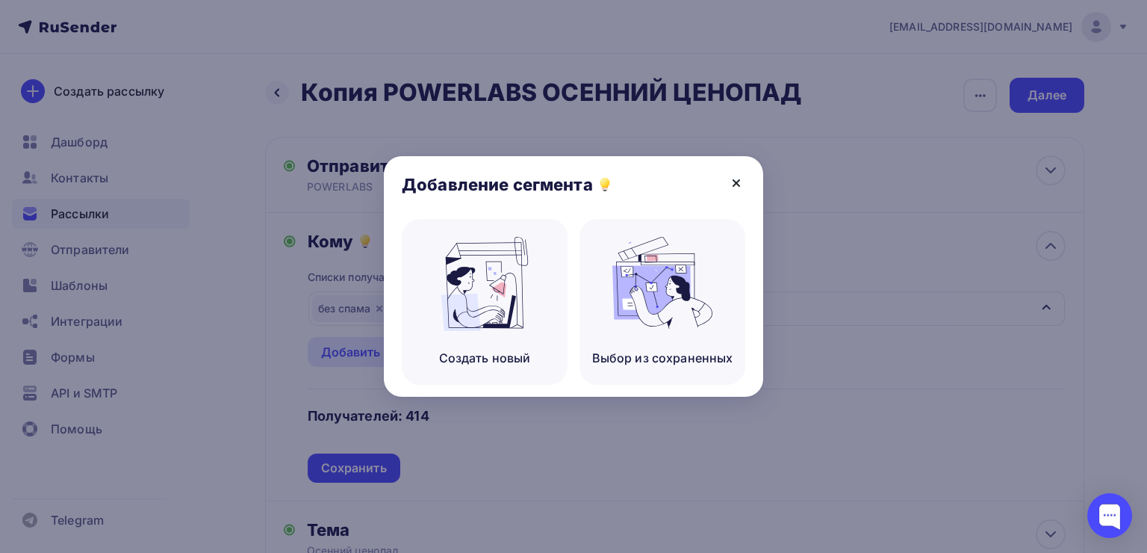
click at [741, 185] on icon at bounding box center [736, 183] width 18 height 18
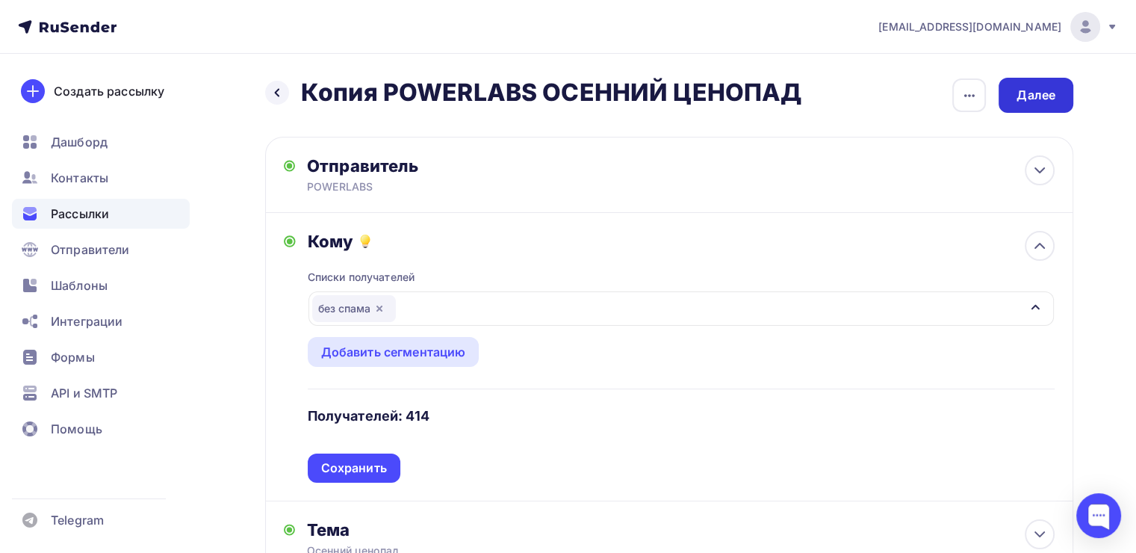
click at [1042, 96] on div "Далее" at bounding box center [1035, 95] width 39 height 17
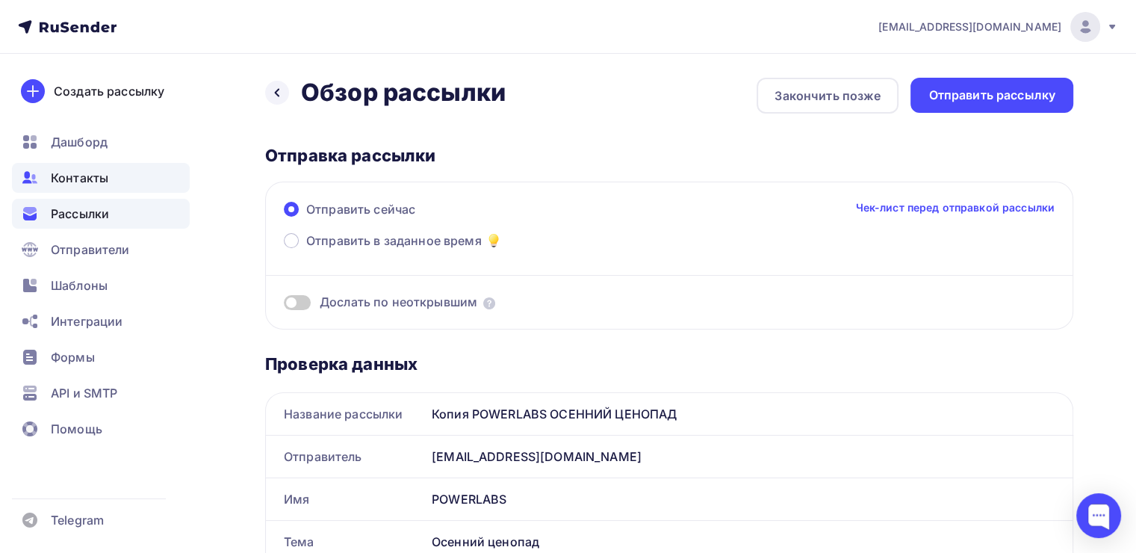
click at [93, 175] on span "Контакты" at bounding box center [79, 178] width 57 height 18
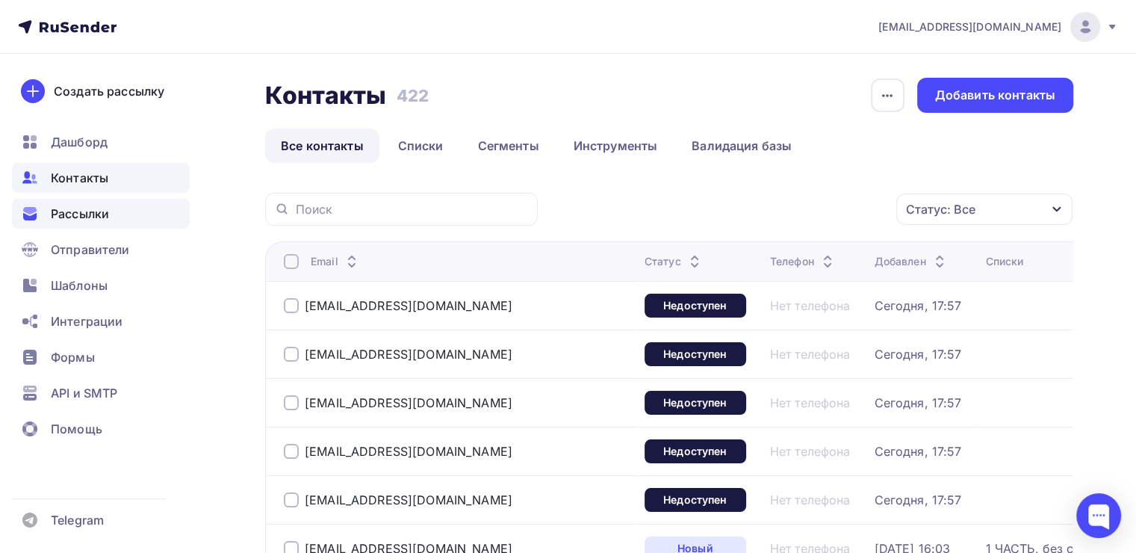
click at [99, 221] on span "Рассылки" at bounding box center [80, 214] width 58 height 18
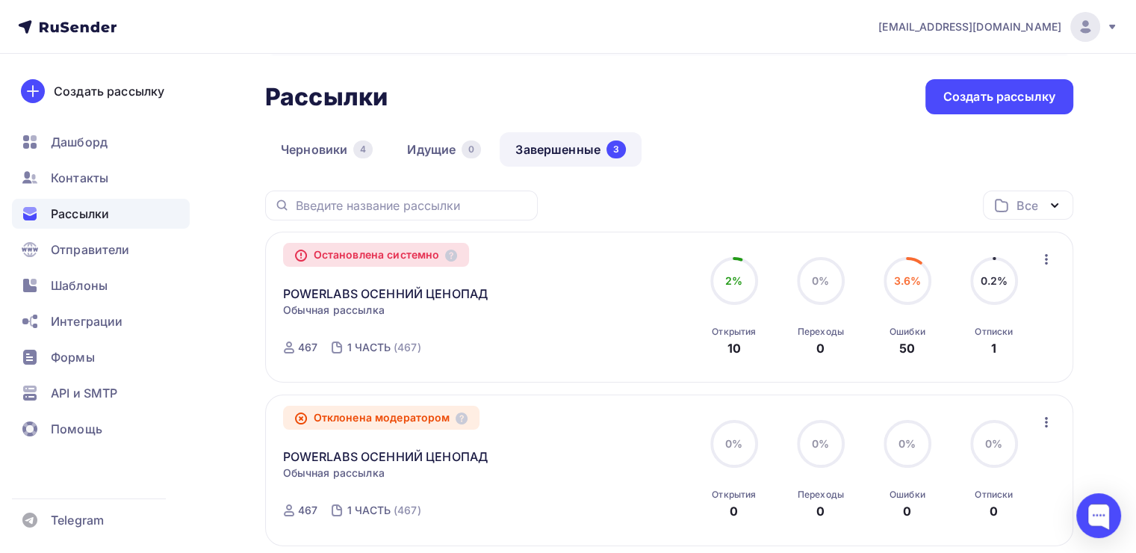
scroll to position [75, 0]
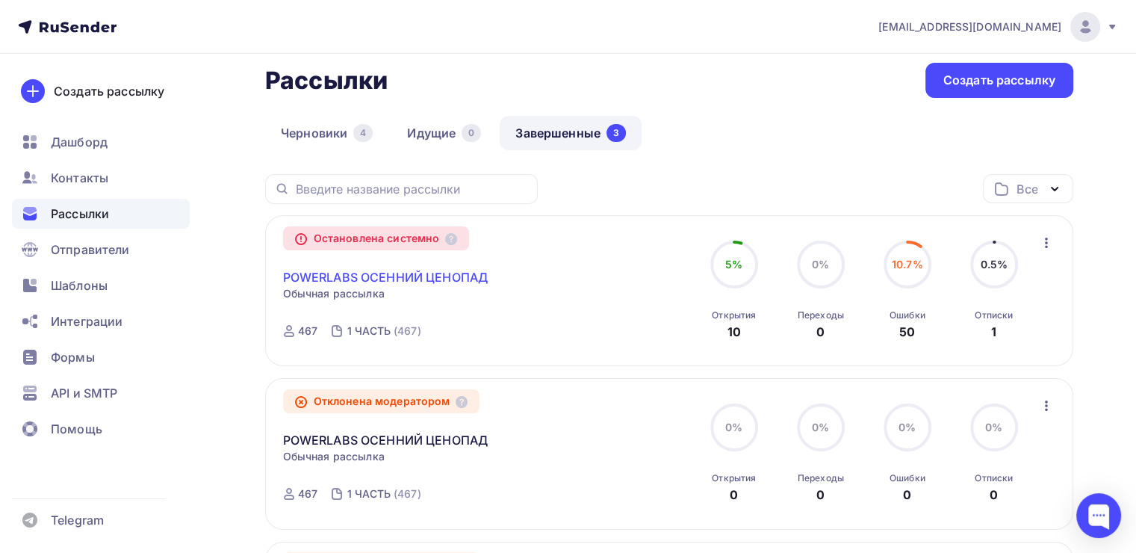
click at [415, 273] on link "POWERLABS ОСЕННИЙ ЦЕНОПАД" at bounding box center [385, 277] width 205 height 18
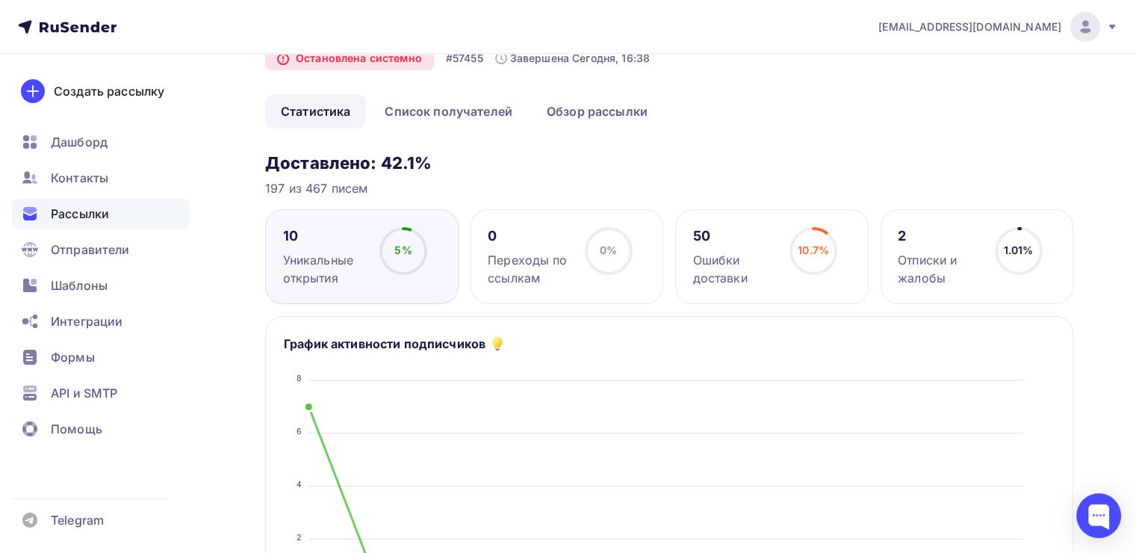
scroll to position [75, 0]
click at [314, 275] on div "Уникальные открытия" at bounding box center [325, 270] width 84 height 36
click at [0, 0] on icon at bounding box center [0, 0] width 0 height 0
click at [824, 170] on h3 "Доставлено: 42.1%" at bounding box center [669, 164] width 808 height 21
click at [815, 246] on span "10.7%" at bounding box center [812, 251] width 31 height 13
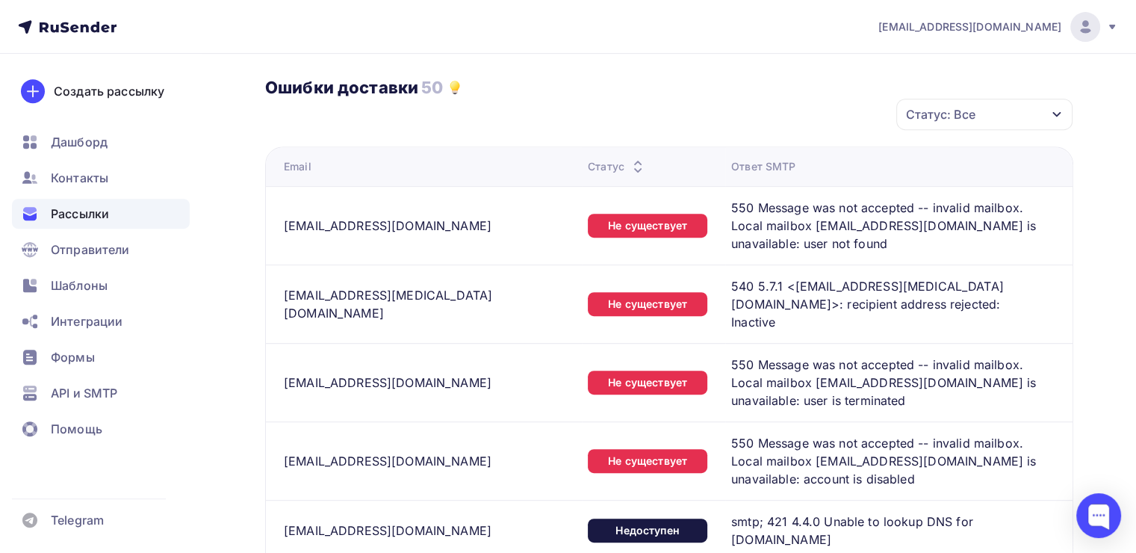
scroll to position [448, 0]
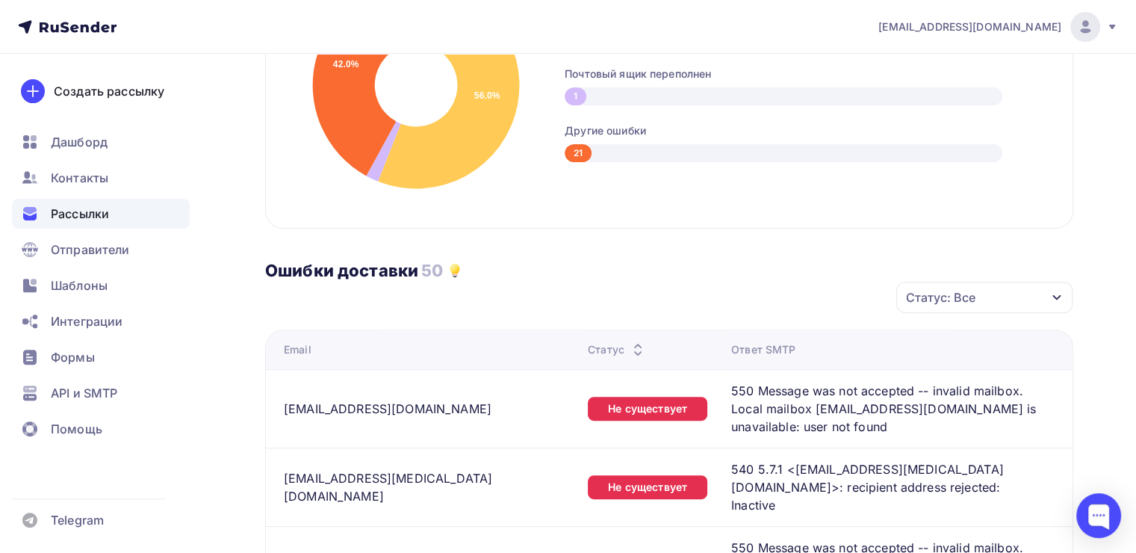
click at [960, 292] on div "Статус: Все" at bounding box center [940, 297] width 69 height 18
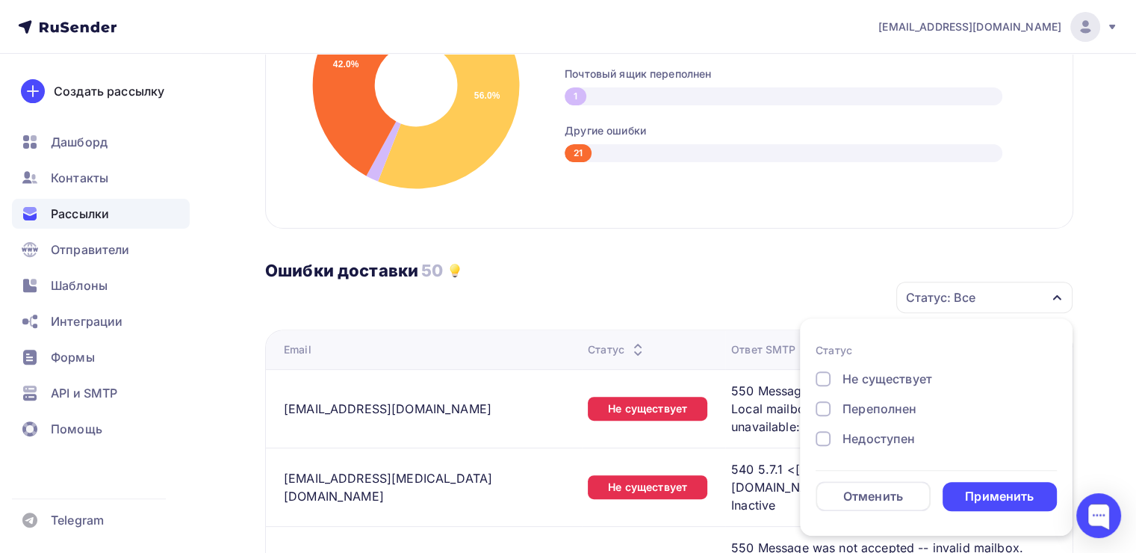
click at [853, 238] on div "Ошибки доставки 50" at bounding box center [669, 254] width 808 height 52
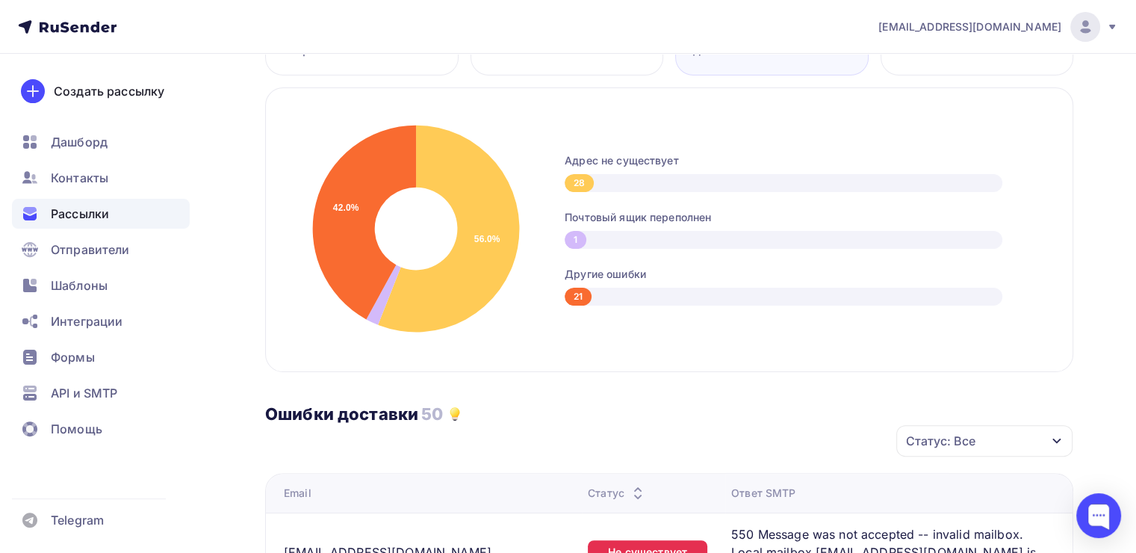
scroll to position [149, 0]
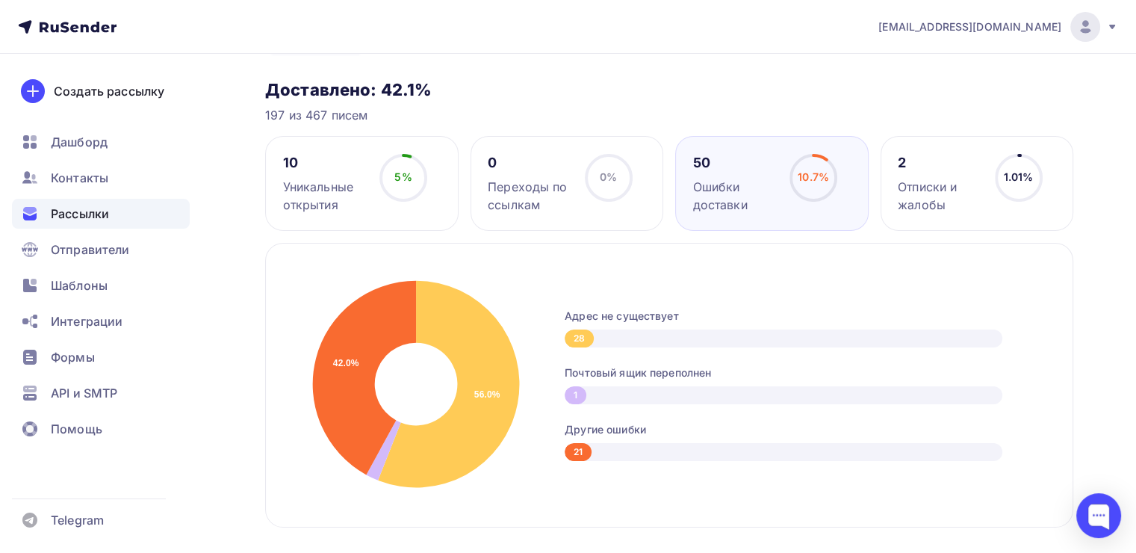
click at [358, 173] on div "10 Уникальные открытия" at bounding box center [325, 184] width 84 height 60
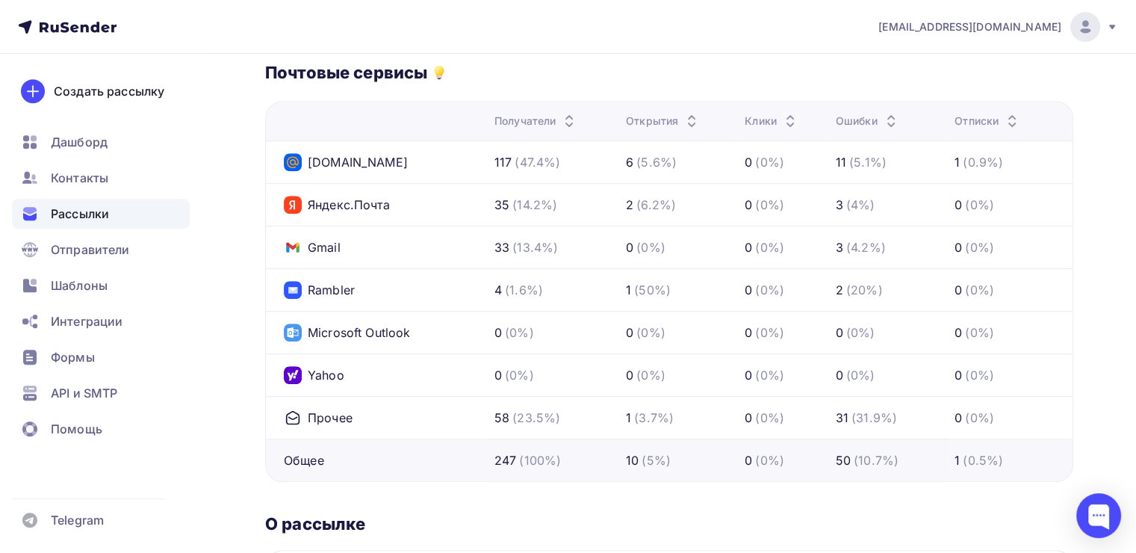
scroll to position [578, 0]
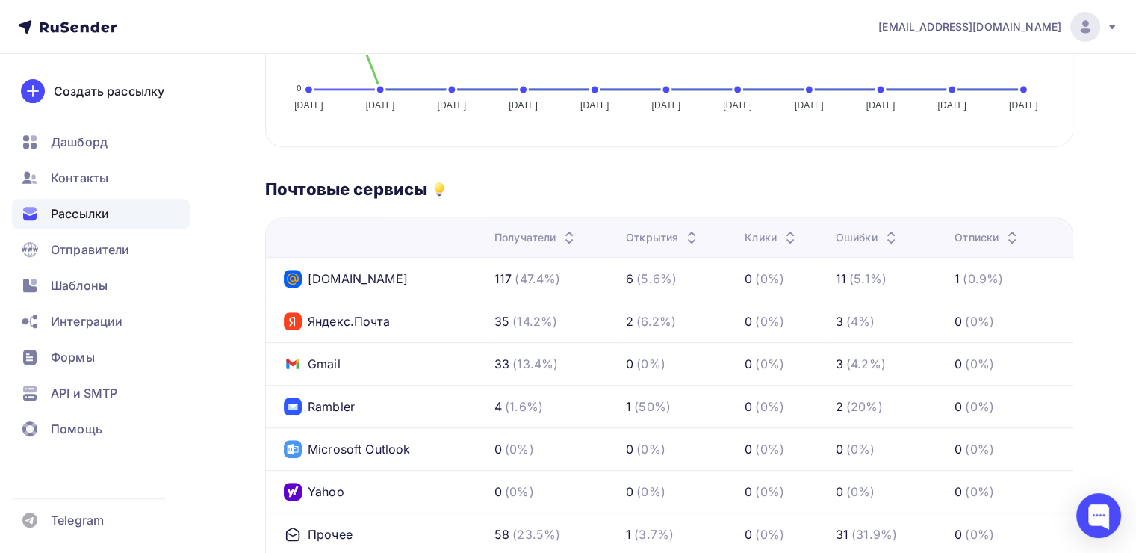
click at [529, 270] on div "(47.4%)" at bounding box center [537, 279] width 46 height 18
click at [558, 230] on div "Получатели" at bounding box center [536, 237] width 84 height 15
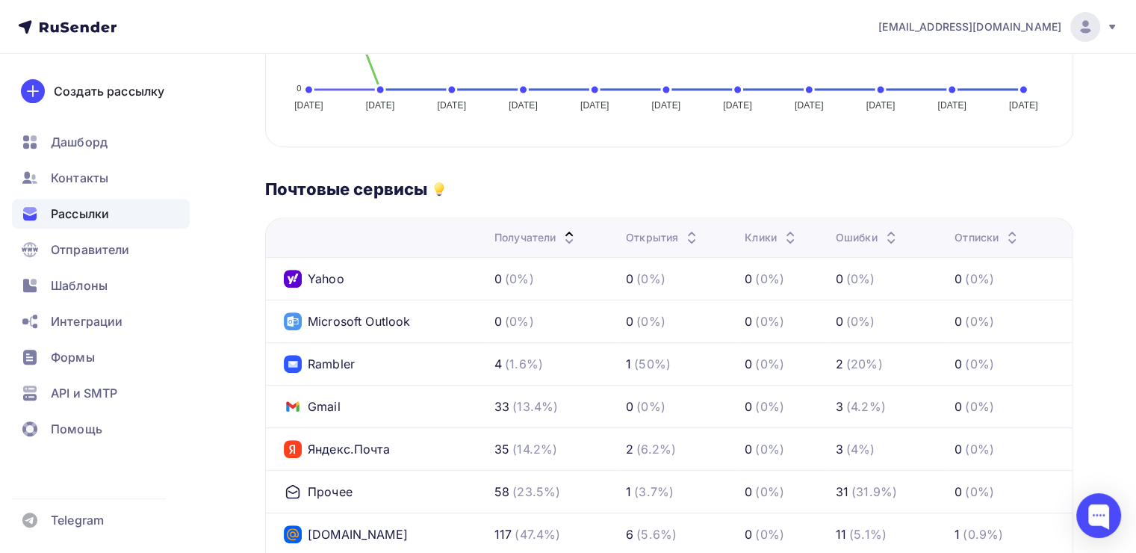
click at [558, 230] on div "Получатели" at bounding box center [536, 237] width 84 height 15
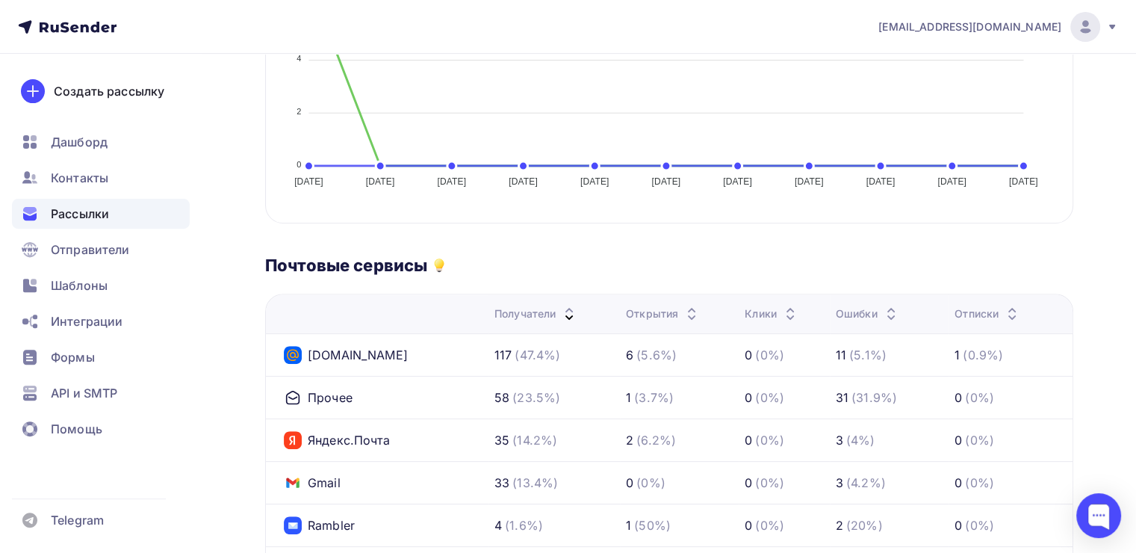
scroll to position [279, 0]
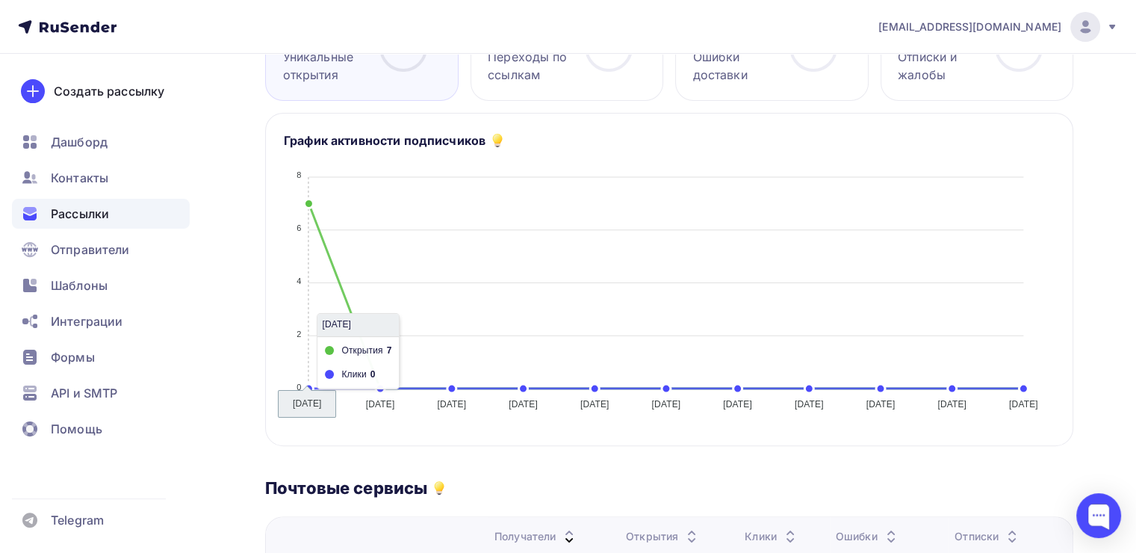
click at [312, 202] on icon "04.09.2025 04.09.2025 05.09.2025 05.09.2025 06.09.2025 06.09.2025 07.09.2025 07…" at bounding box center [669, 285] width 771 height 261
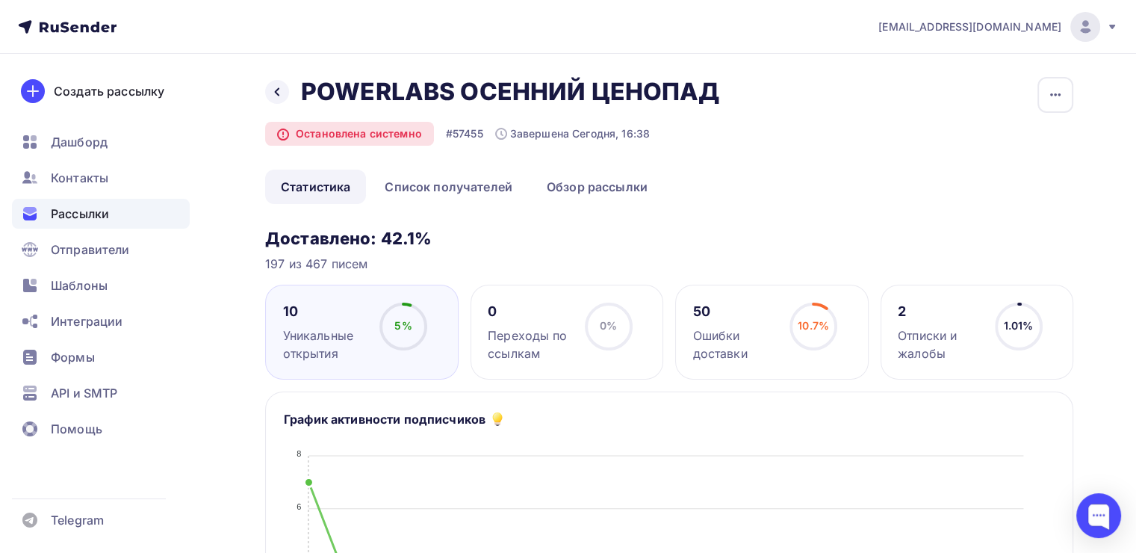
scroll to position [0, 0]
click at [311, 192] on link "Статистика" at bounding box center [315, 187] width 101 height 34
click at [452, 191] on link "Список получателей" at bounding box center [448, 187] width 159 height 34
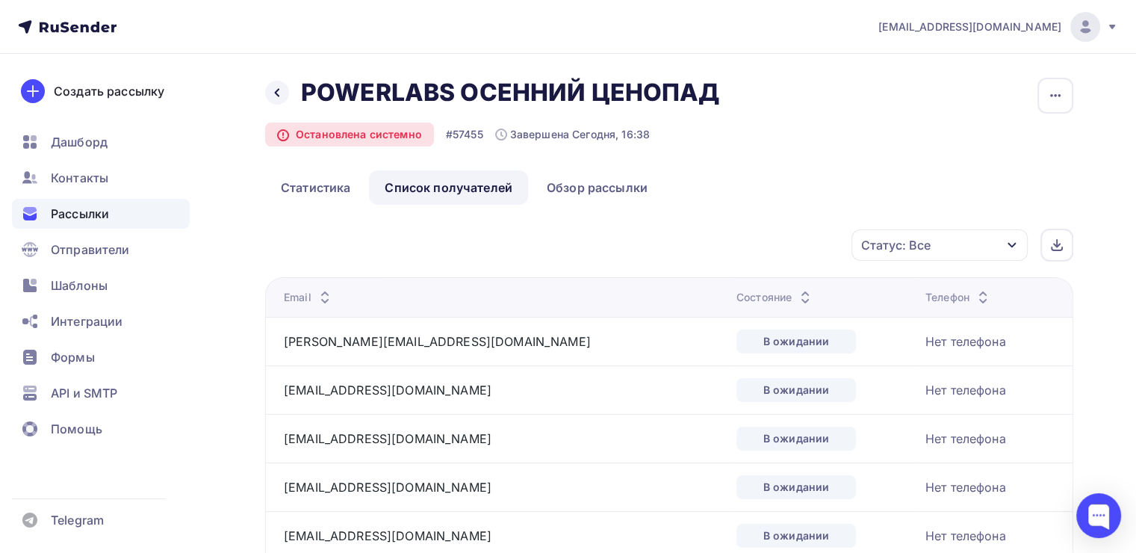
click at [875, 258] on div "Статус: Все" at bounding box center [939, 244] width 176 height 31
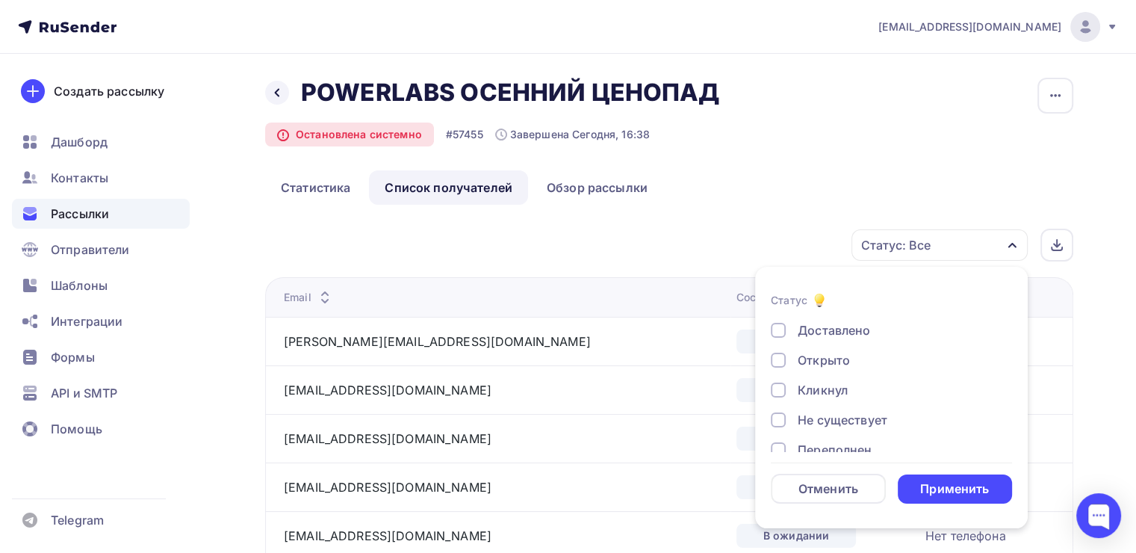
click at [832, 355] on div "Открыто" at bounding box center [823, 360] width 52 height 18
click at [940, 480] on div "Применить" at bounding box center [954, 488] width 69 height 17
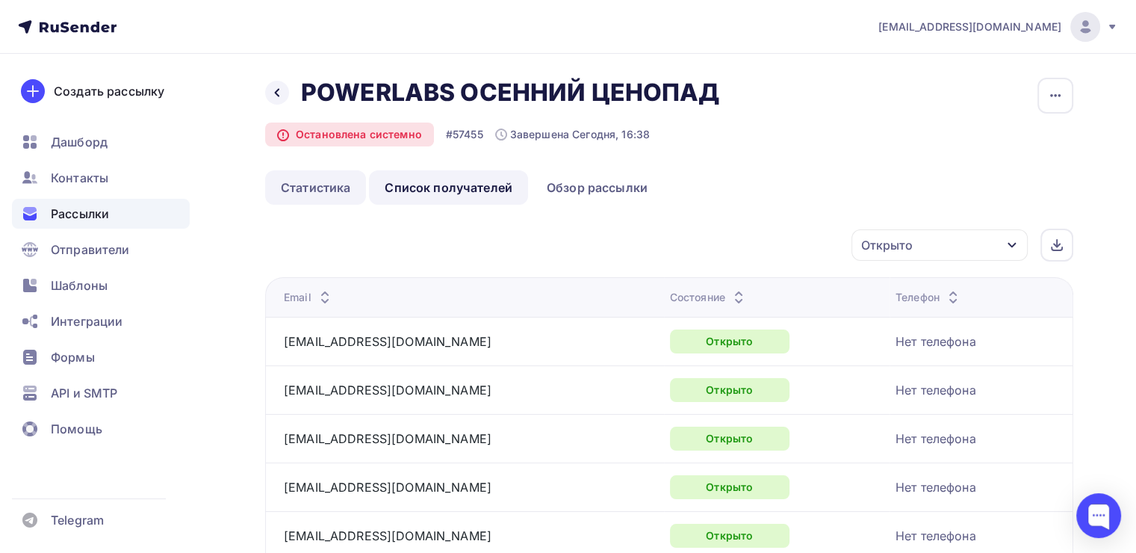
click at [337, 182] on link "Статистика" at bounding box center [315, 187] width 101 height 34
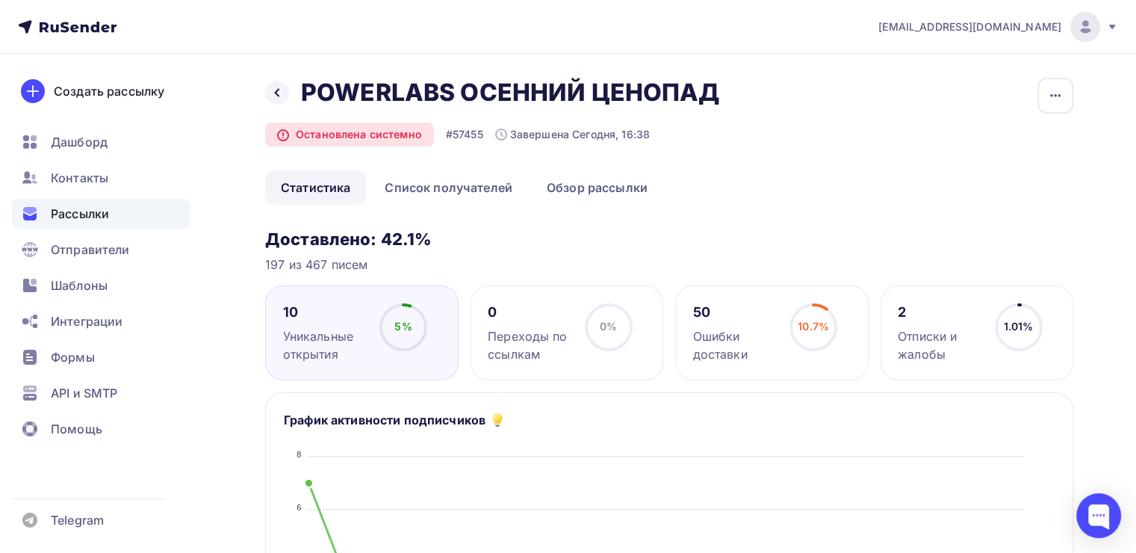
click at [343, 327] on div "Уникальные открытия" at bounding box center [325, 345] width 84 height 36
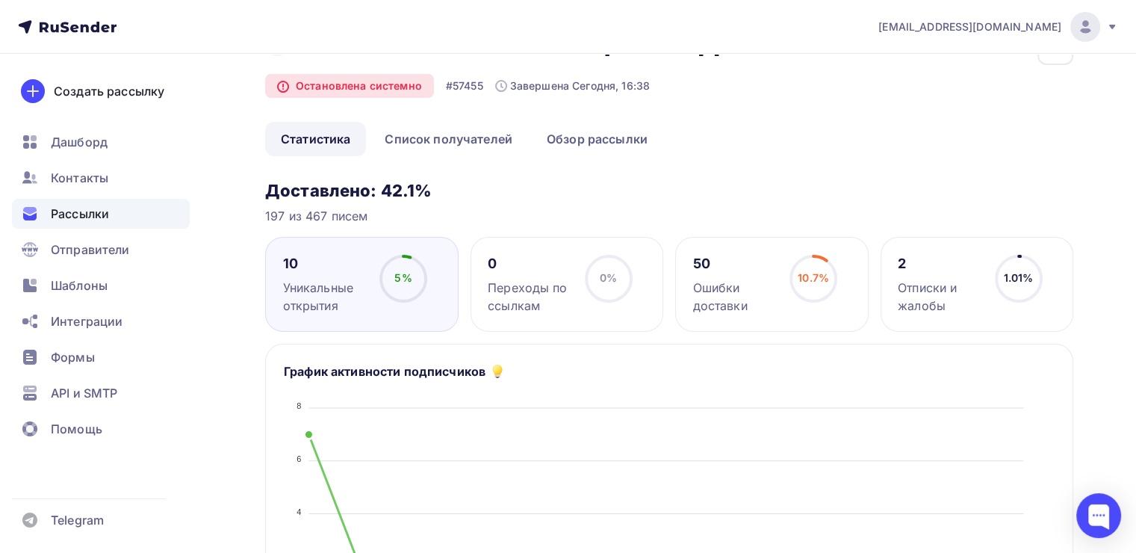
scroll to position [75, 0]
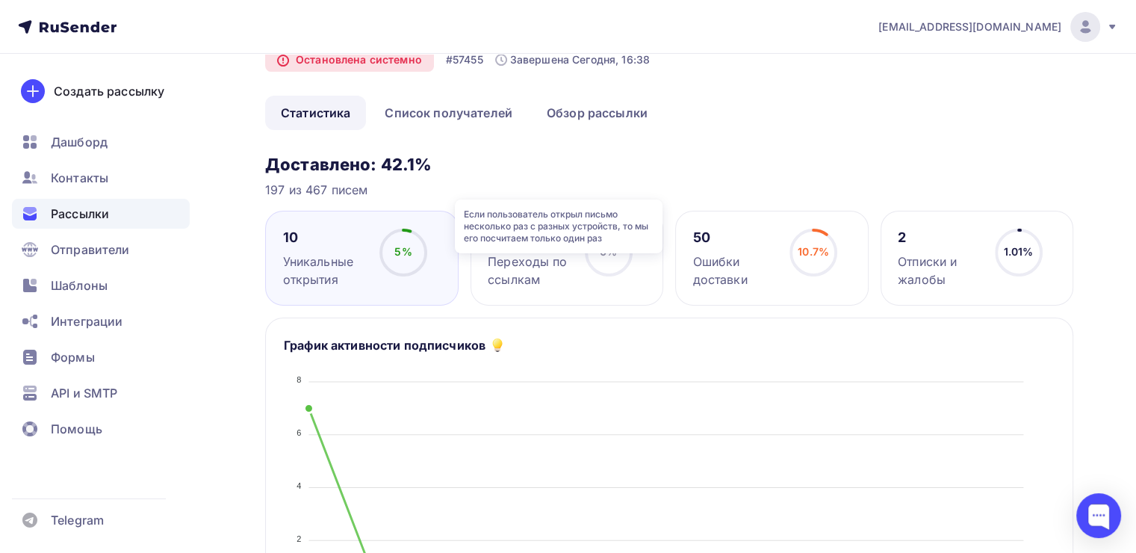
click at [0, 0] on icon at bounding box center [0, 0] width 0 height 0
click at [281, 238] on div "10 Уникальные открытия 5% 5%" at bounding box center [361, 258] width 193 height 95
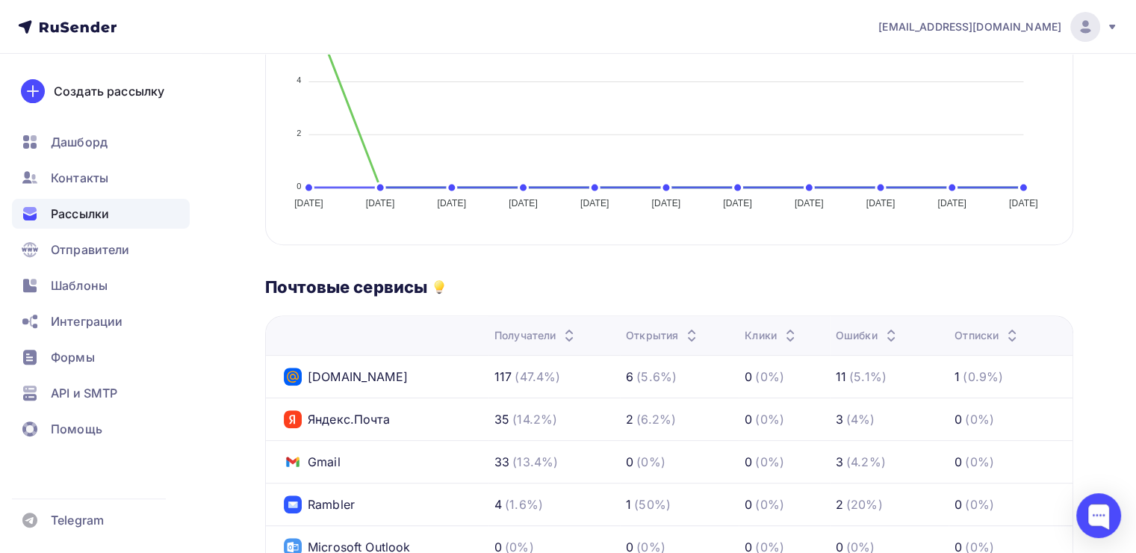
scroll to position [597, 0]
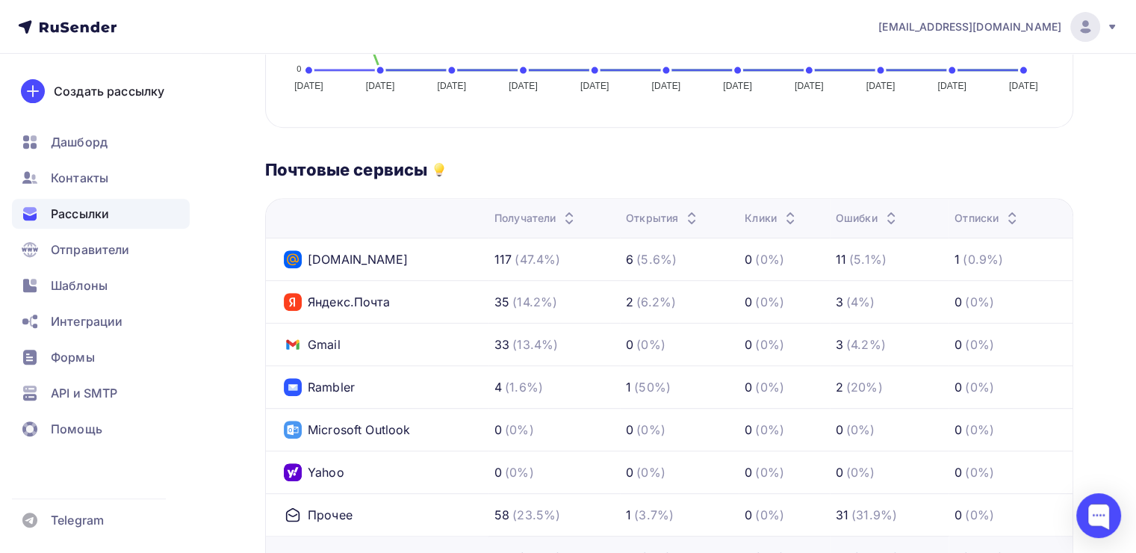
click at [320, 261] on div "Mail.ru" at bounding box center [346, 259] width 124 height 18
click at [539, 221] on div "Получатели" at bounding box center [536, 218] width 84 height 15
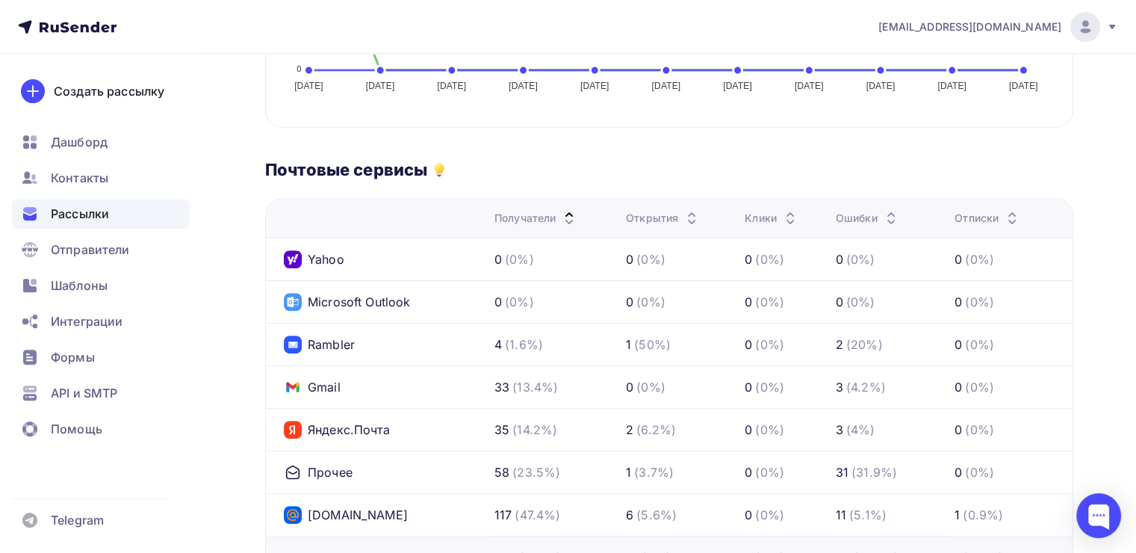
click at [539, 221] on div "Получатели" at bounding box center [536, 218] width 84 height 15
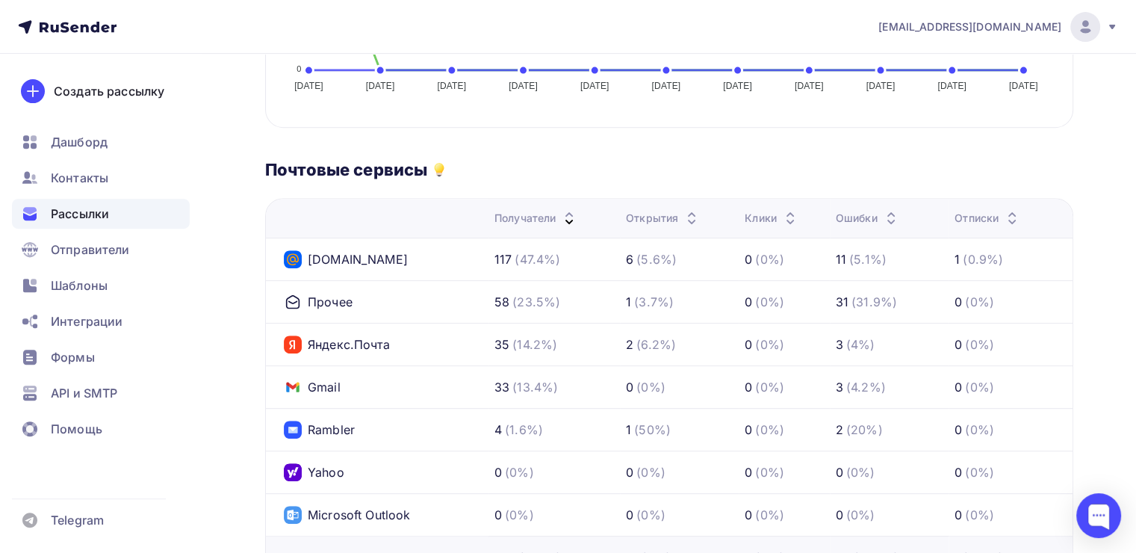
drag, startPoint x: 557, startPoint y: 255, endPoint x: 720, endPoint y: 255, distance: 162.8
click at [561, 255] on div "117 (47.4%)" at bounding box center [553, 259] width 119 height 18
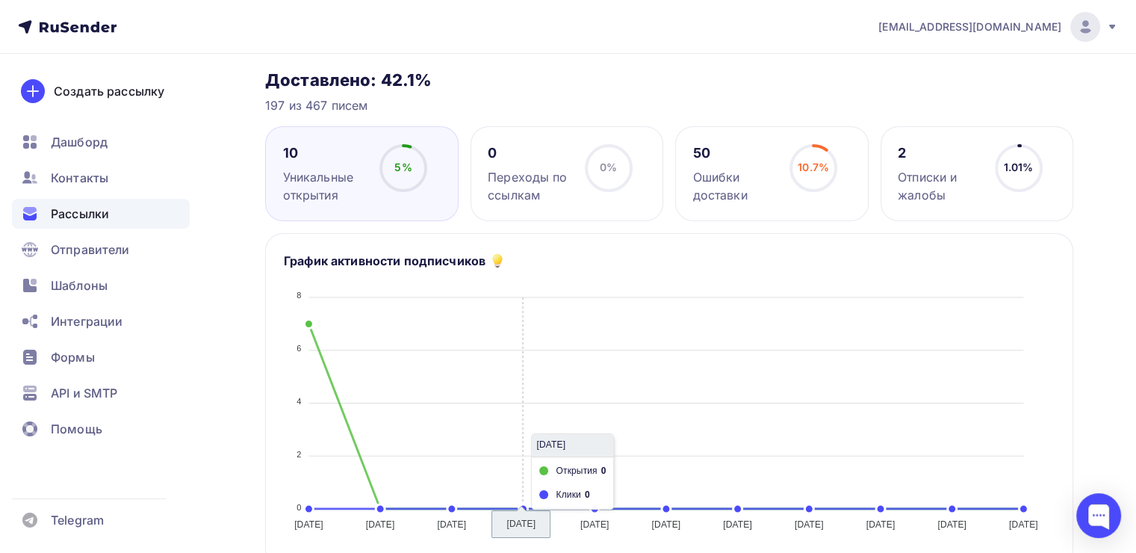
scroll to position [0, 0]
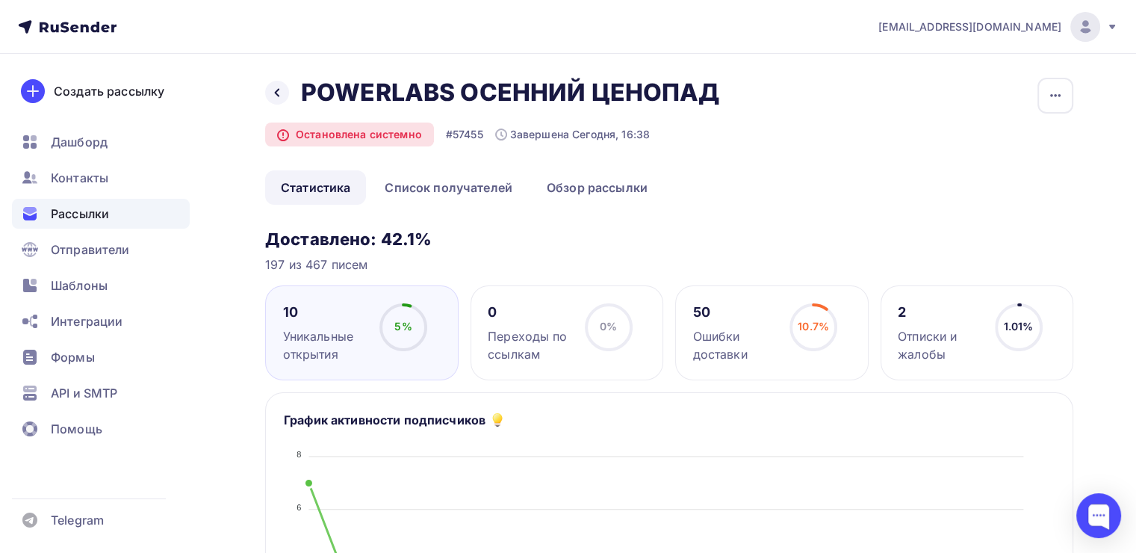
click at [584, 293] on div "0 Переходы по ссылкам 0% 0%" at bounding box center [566, 332] width 193 height 95
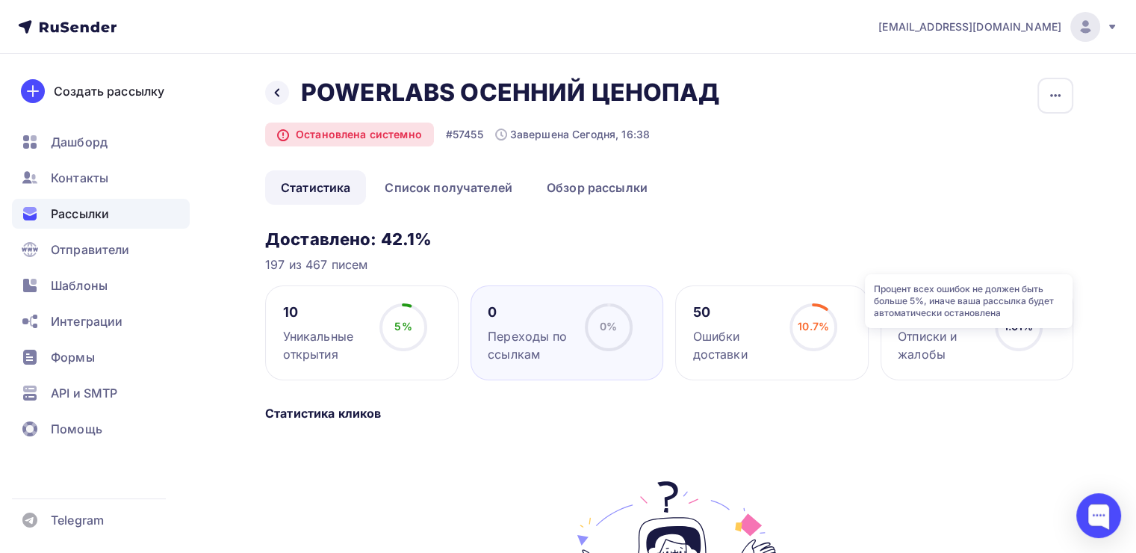
click at [0, 0] on icon at bounding box center [0, 0] width 0 height 0
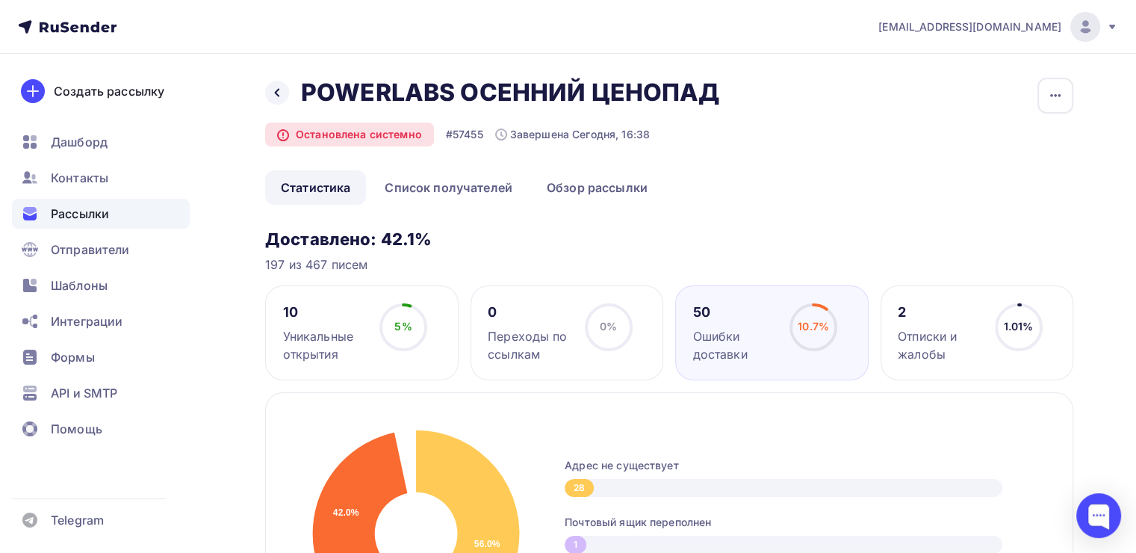
scroll to position [224, 0]
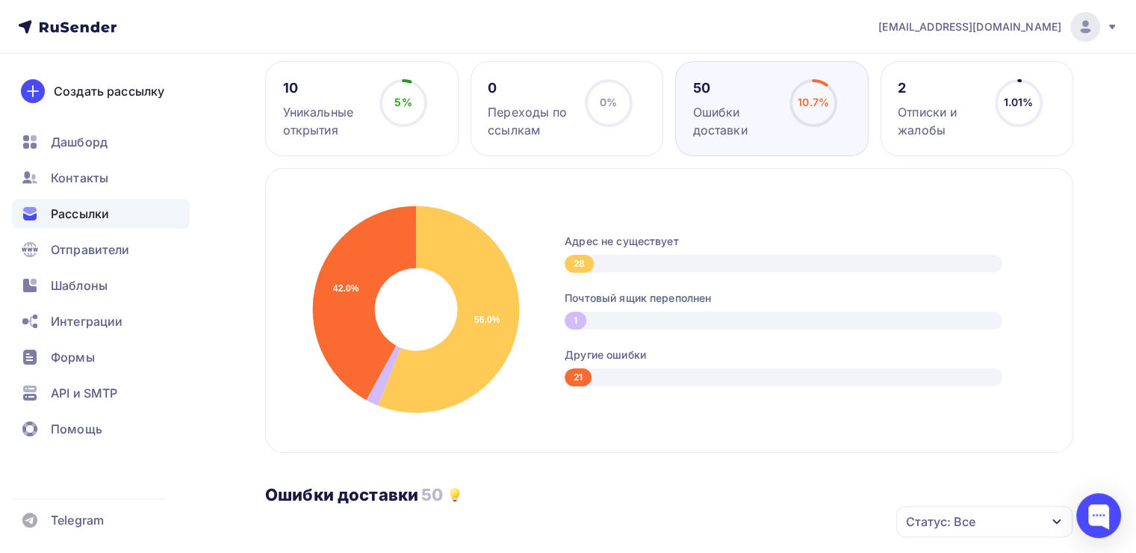
click at [1019, 65] on div "2 Отписки и жалобы 1.01% 1.01%" at bounding box center [976, 108] width 193 height 95
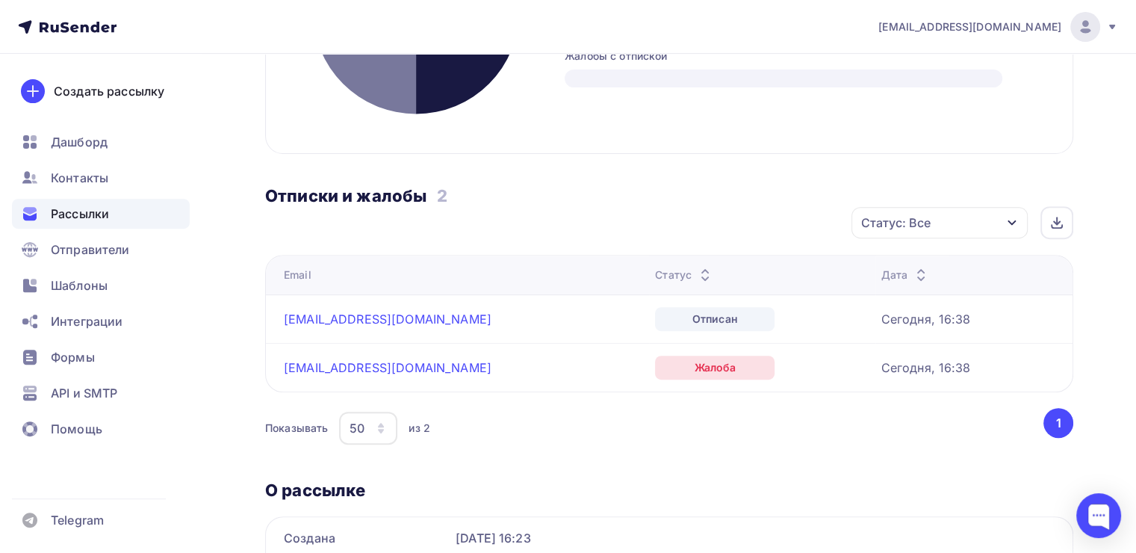
scroll to position [672, 0]
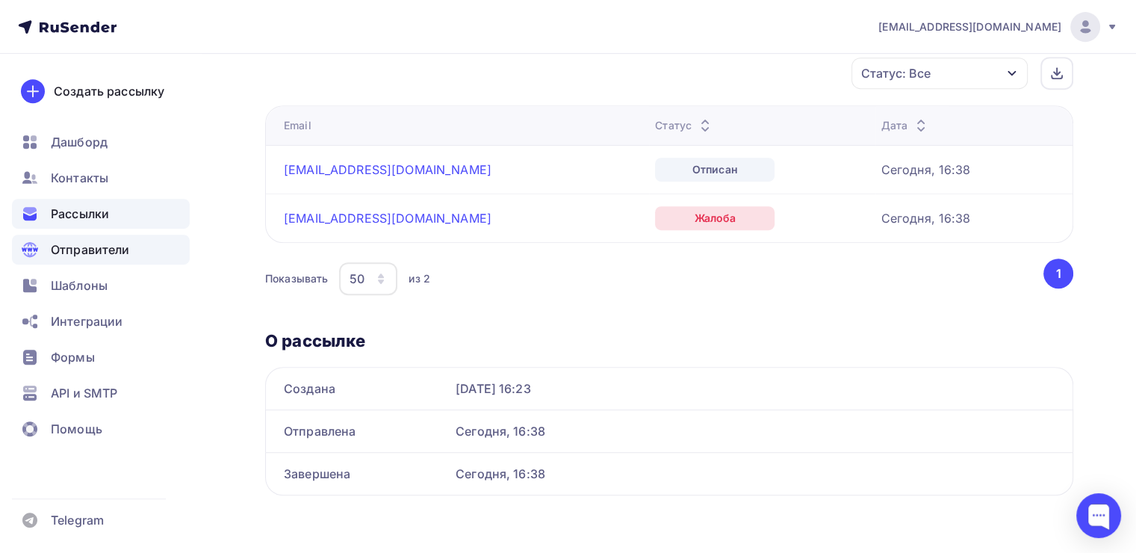
click at [88, 252] on span "Отправители" at bounding box center [90, 249] width 79 height 18
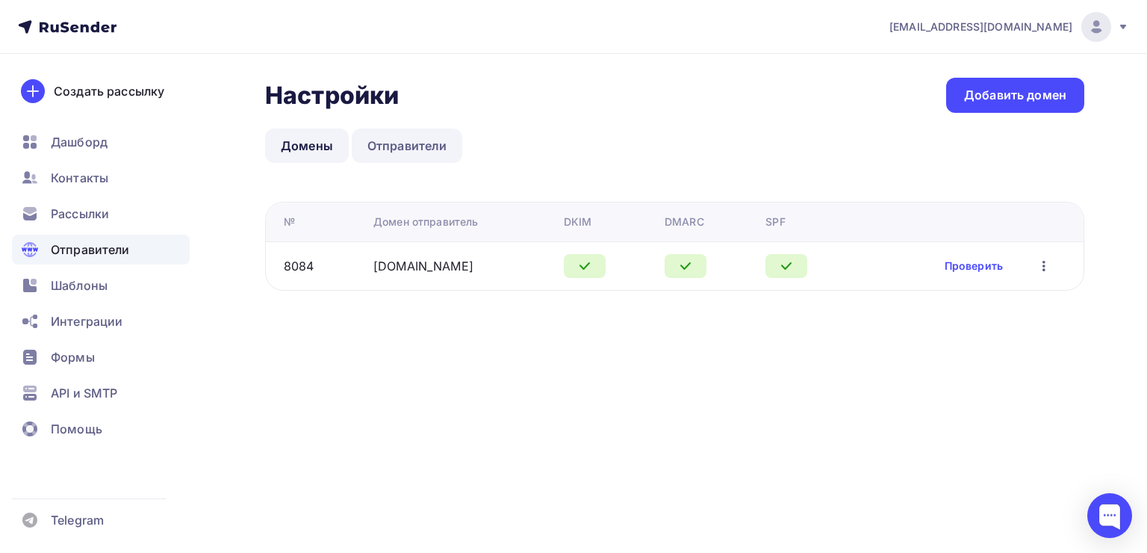
click at [433, 137] on link "Отправители" at bounding box center [407, 145] width 111 height 34
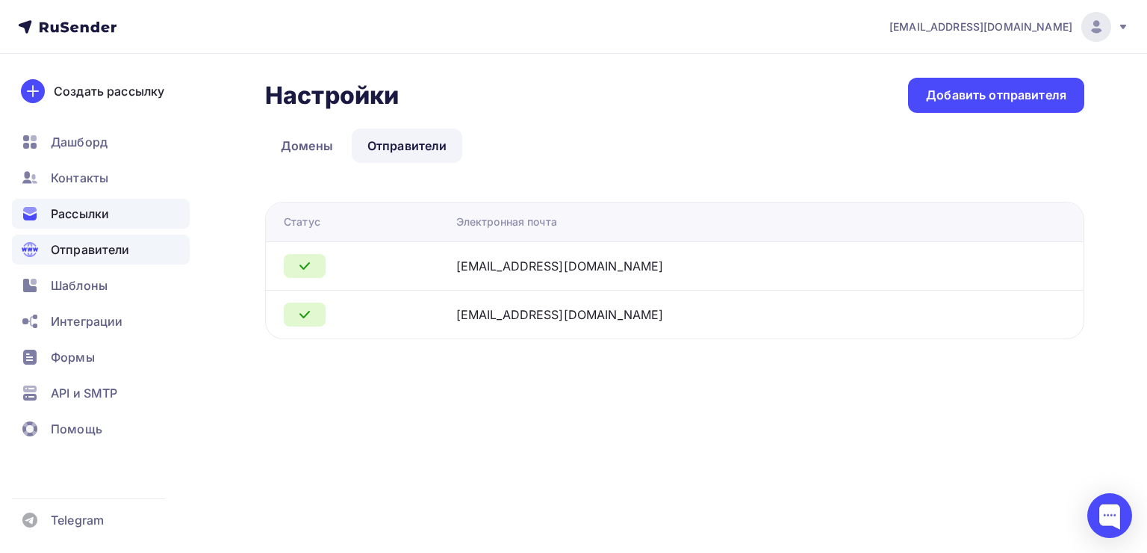
click at [72, 224] on div "Рассылки" at bounding box center [101, 214] width 178 height 30
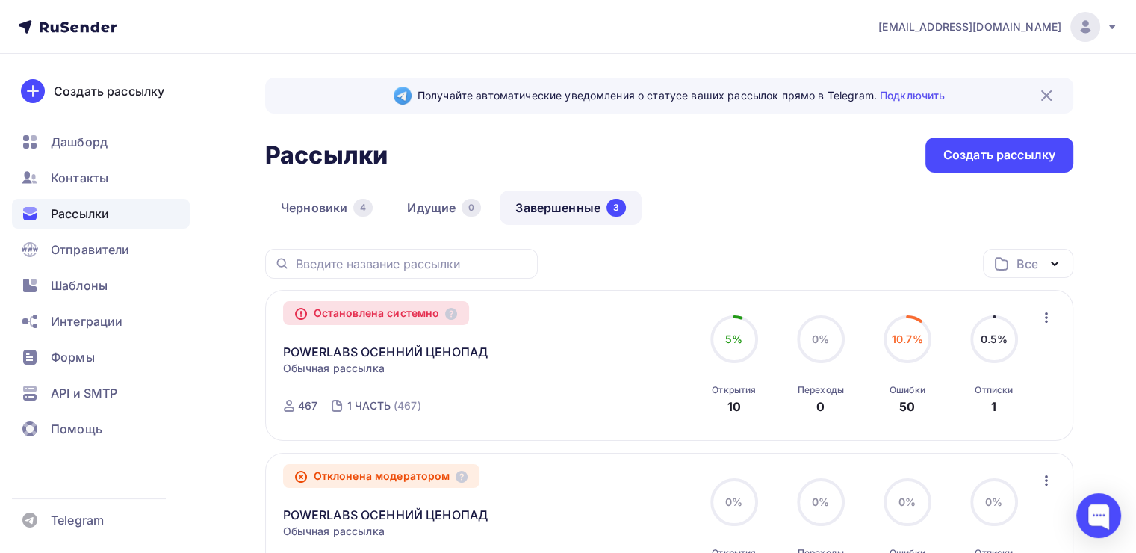
click at [1049, 317] on icon "button" at bounding box center [1046, 317] width 18 height 18
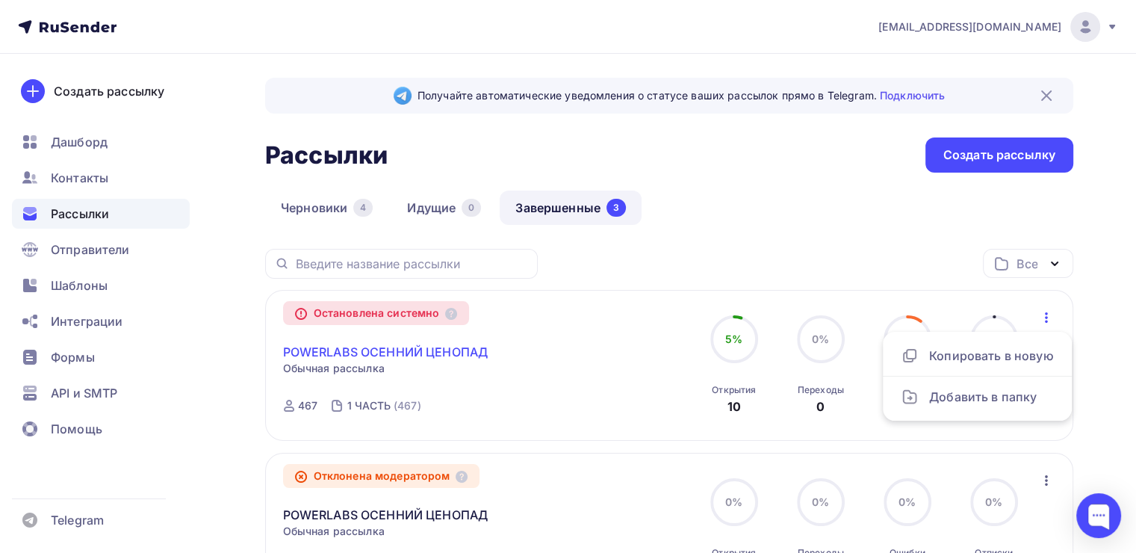
click at [434, 346] on link "POWERLABS ОСЕННИЙ ЦЕНОПАД" at bounding box center [385, 352] width 205 height 18
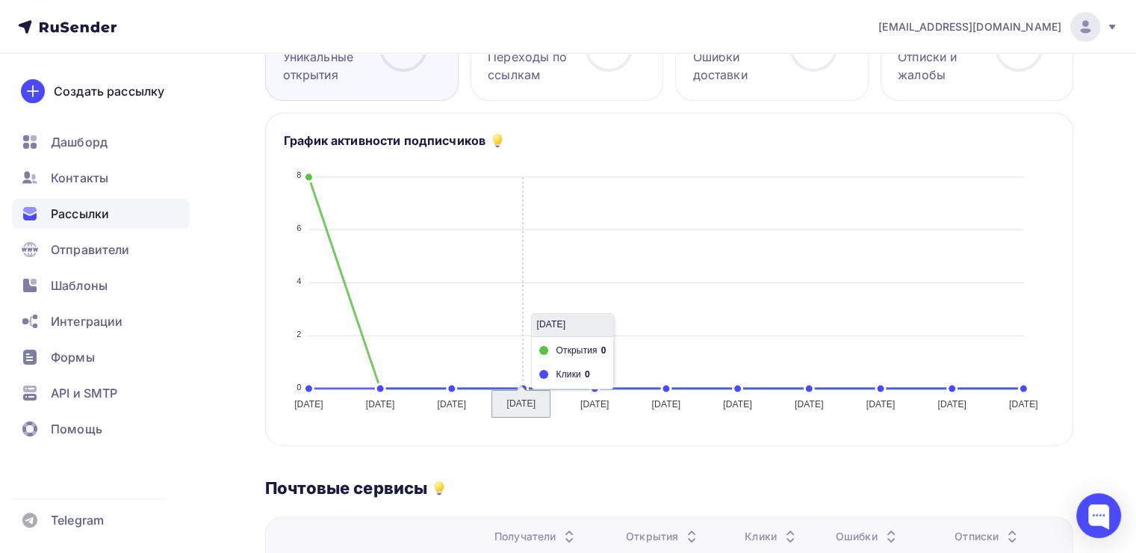
scroll to position [55, 0]
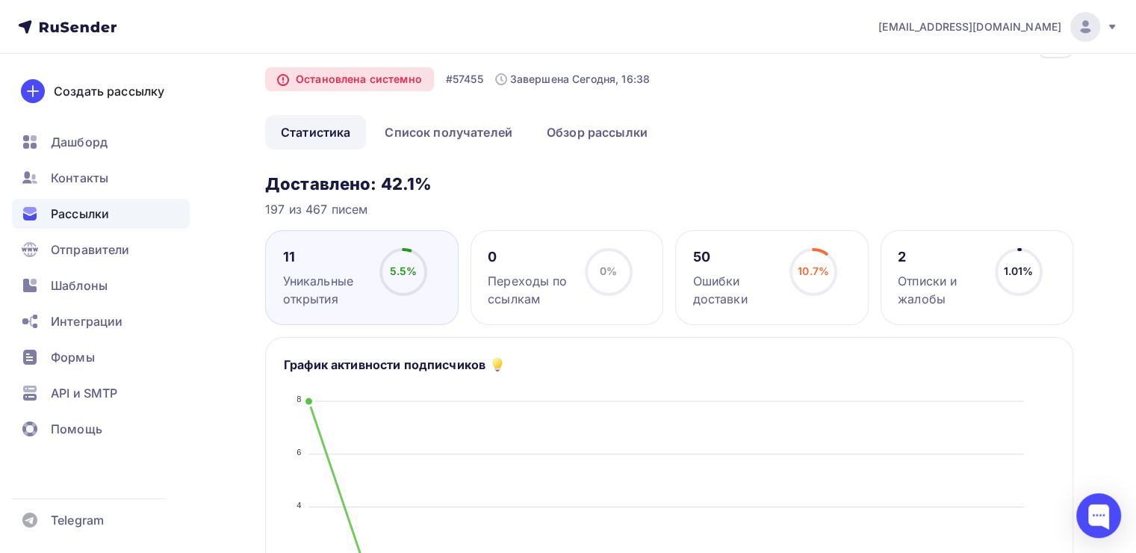
click at [761, 268] on div "50 Ошибки доставки" at bounding box center [735, 278] width 84 height 60
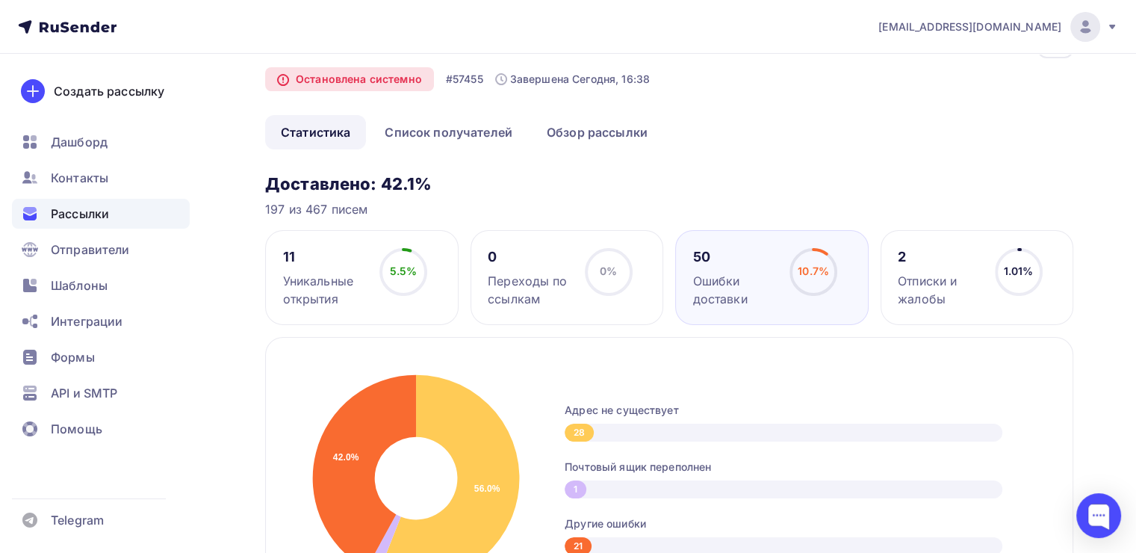
click at [962, 260] on div "2" at bounding box center [939, 257] width 84 height 18
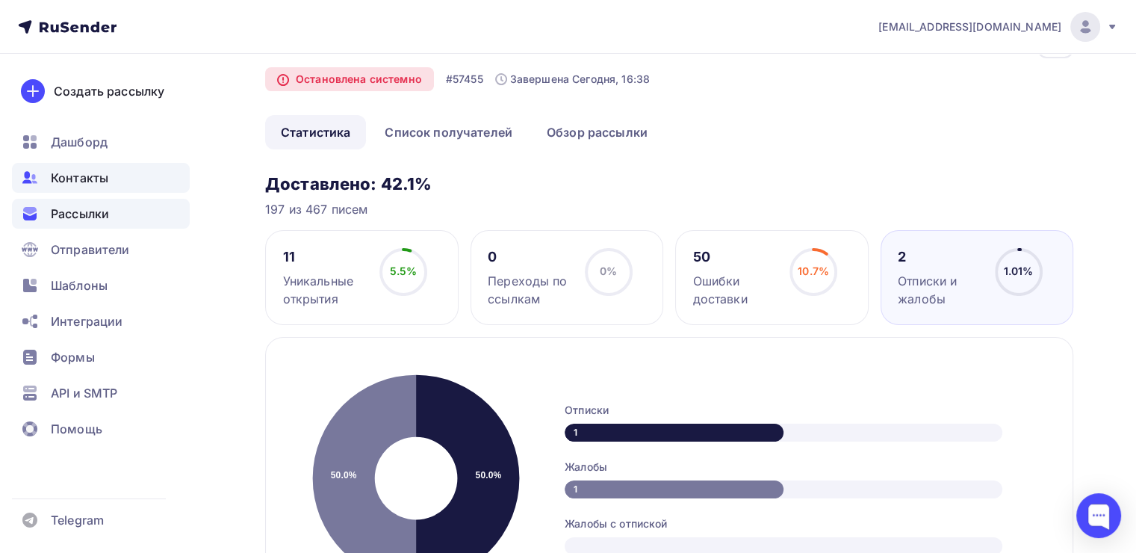
click at [63, 172] on span "Контакты" at bounding box center [79, 178] width 57 height 18
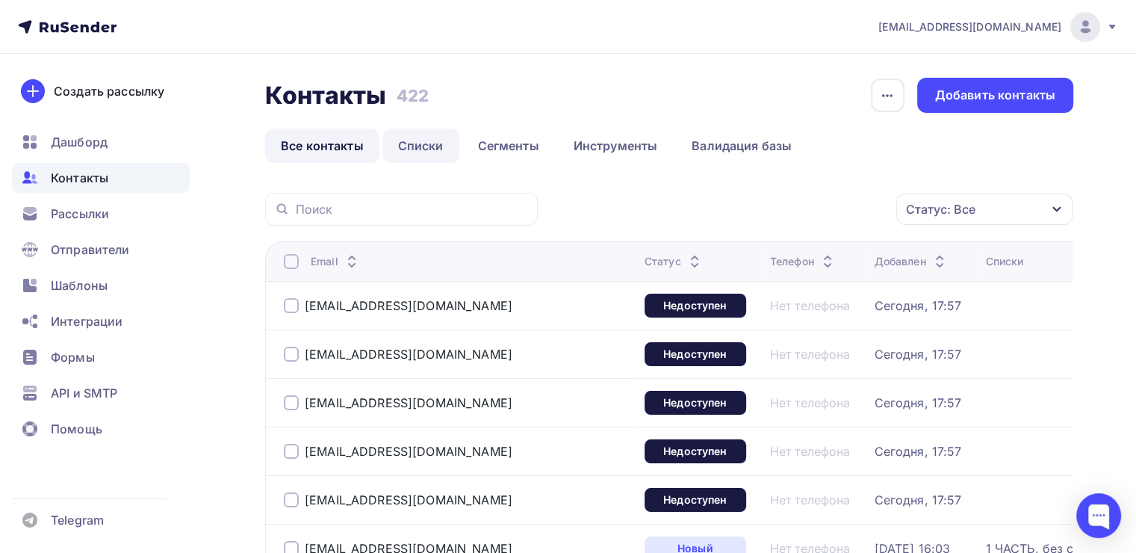
click at [421, 143] on link "Списки" at bounding box center [420, 145] width 77 height 34
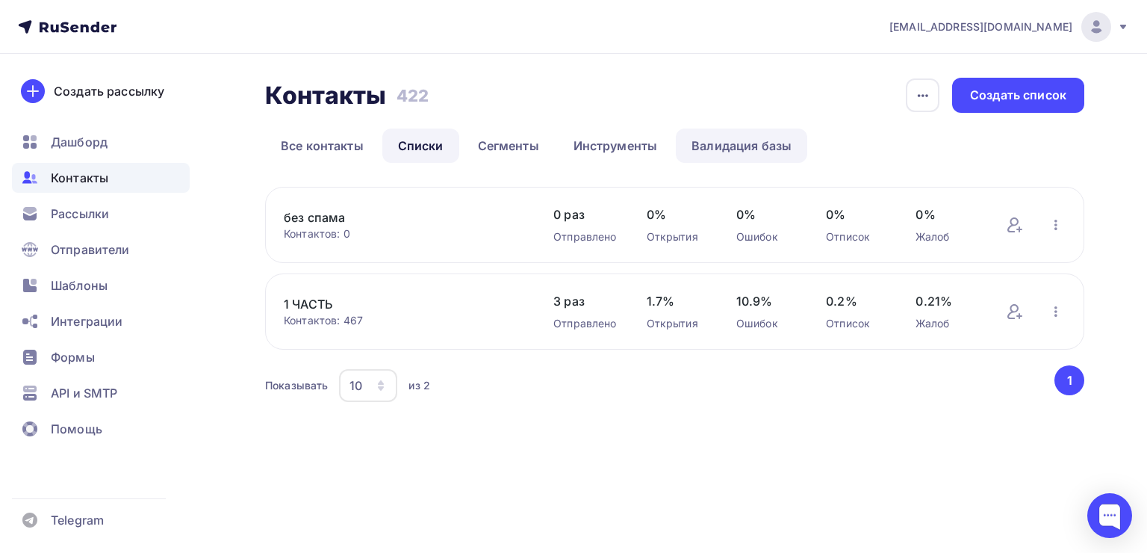
click at [744, 149] on link "Валидация базы" at bounding box center [741, 145] width 131 height 34
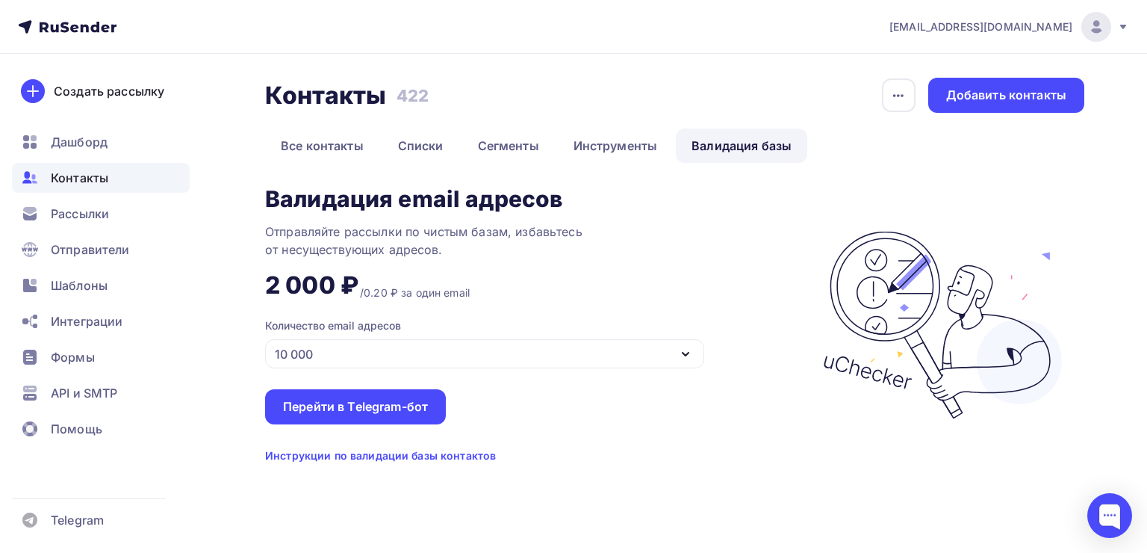
click at [618, 345] on div "10 000" at bounding box center [484, 353] width 439 height 29
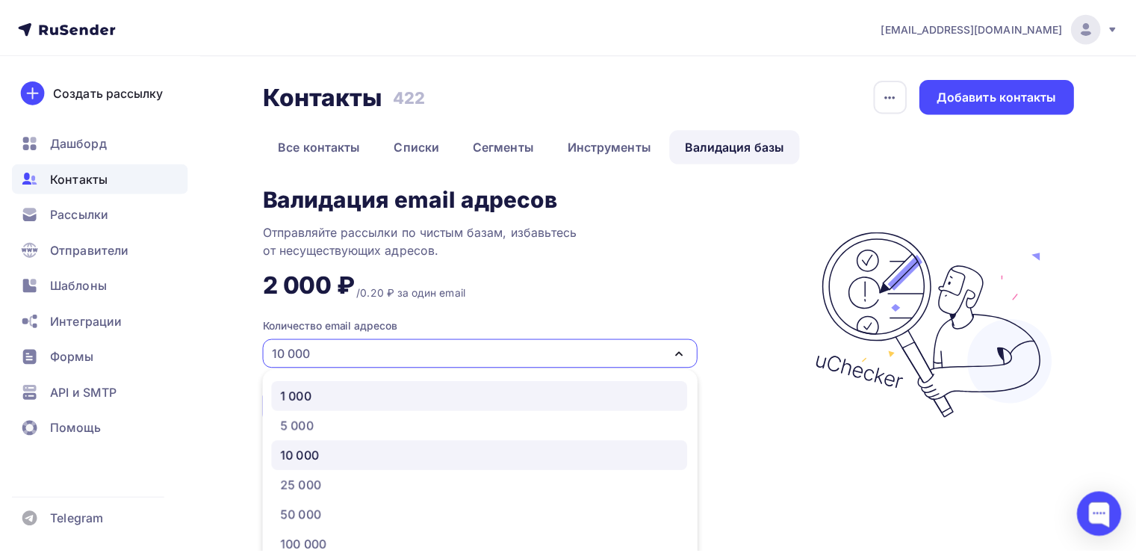
scroll to position [63, 0]
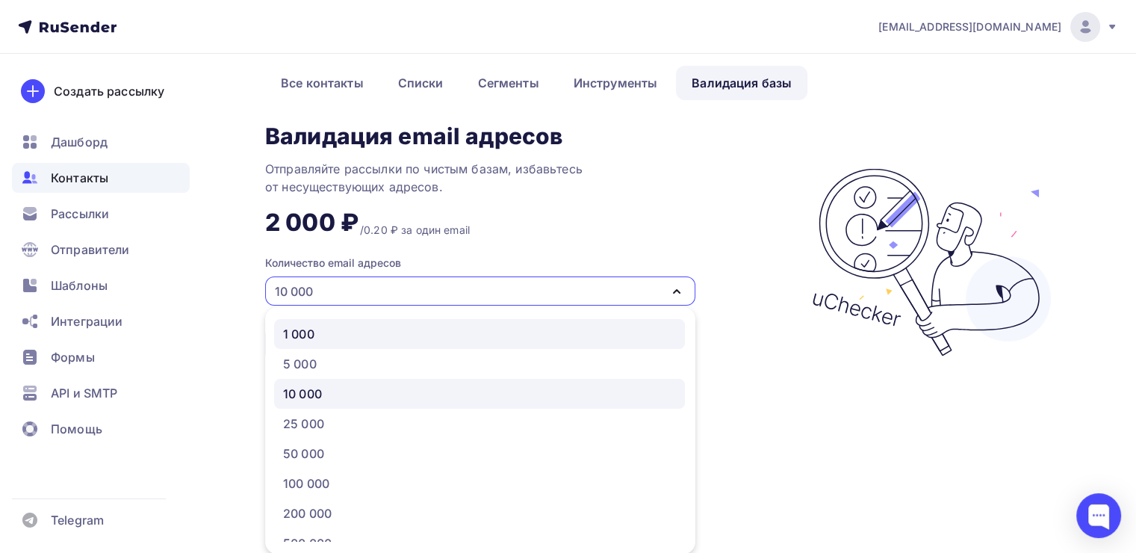
click at [489, 343] on link "1 000" at bounding box center [479, 334] width 411 height 30
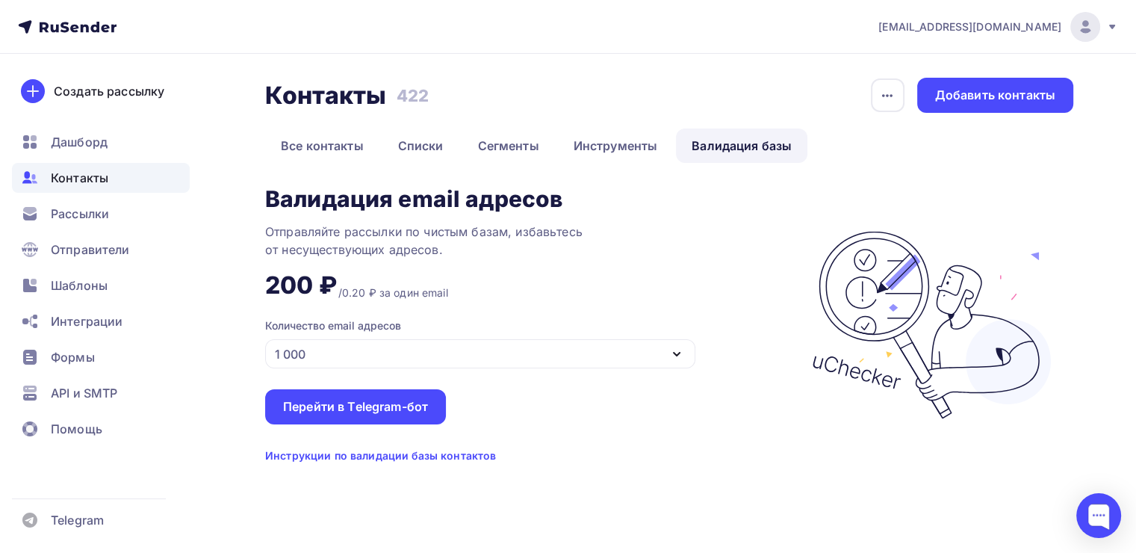
scroll to position [0, 0]
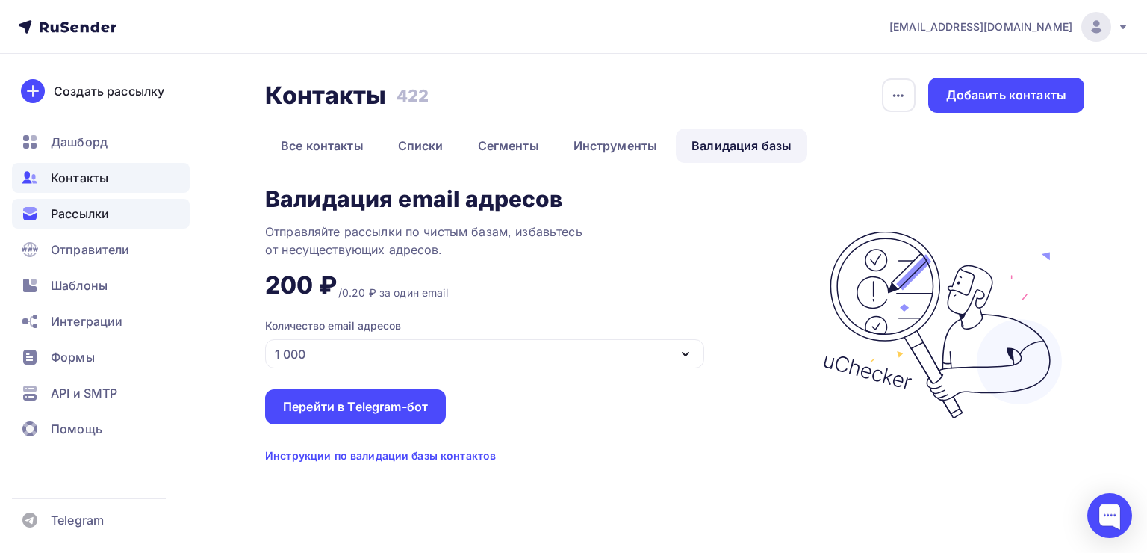
click at [81, 213] on span "Рассылки" at bounding box center [80, 214] width 58 height 18
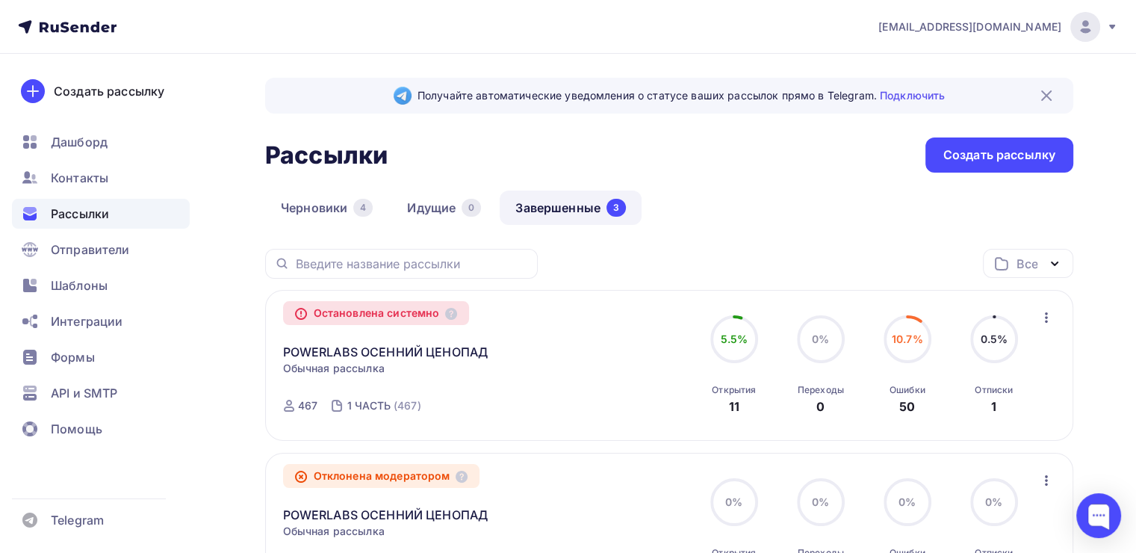
click at [358, 315] on div "Остановлена системно" at bounding box center [376, 313] width 187 height 24
click at [326, 358] on link "POWERLABS ОСЕННИЙ ЦЕНОПАД" at bounding box center [385, 352] width 205 height 18
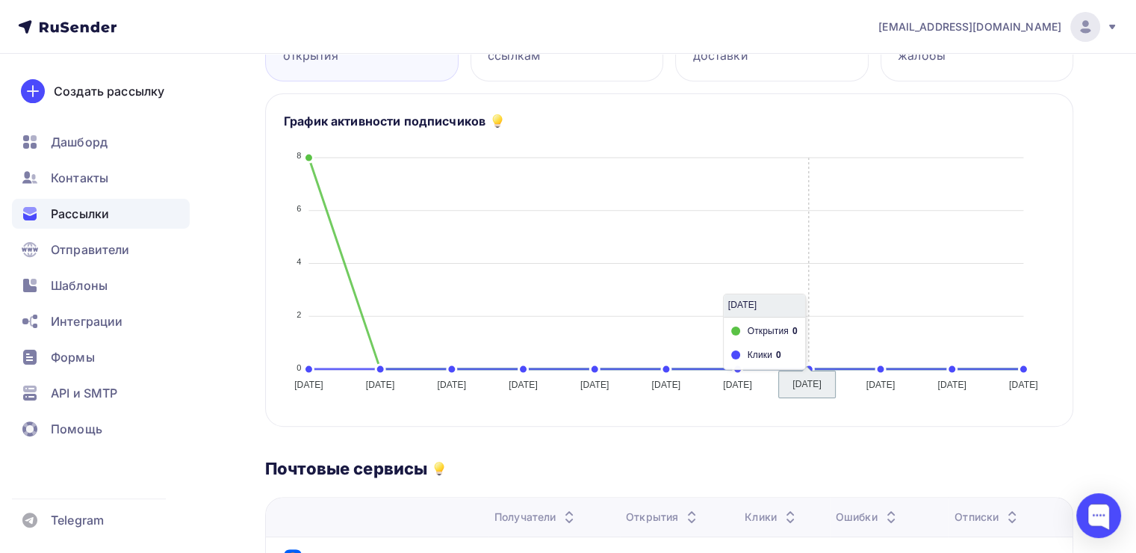
scroll to position [149, 0]
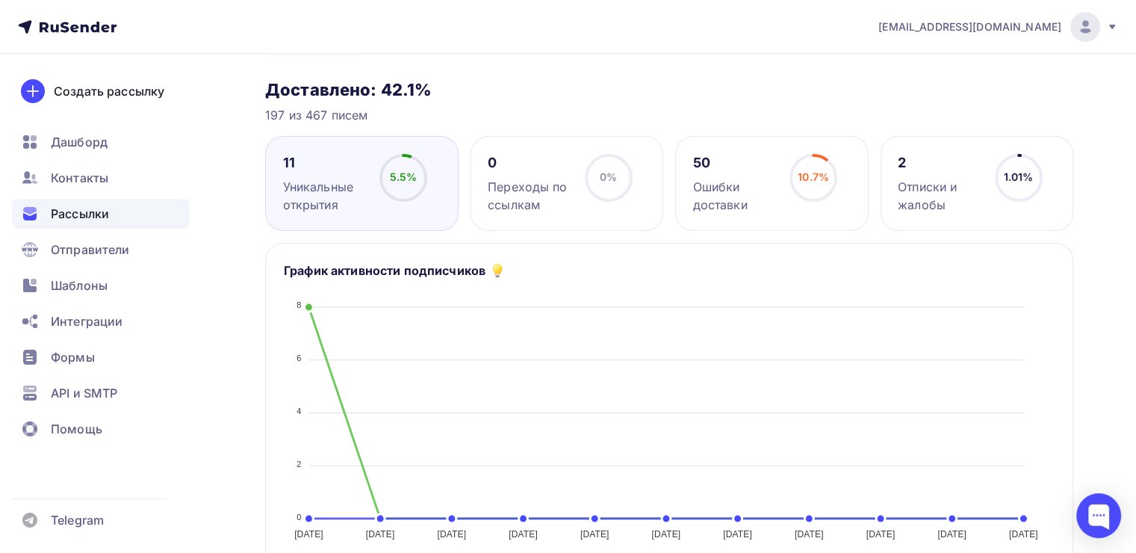
click at [812, 205] on div "10.7% 10.7%" at bounding box center [813, 184] width 75 height 60
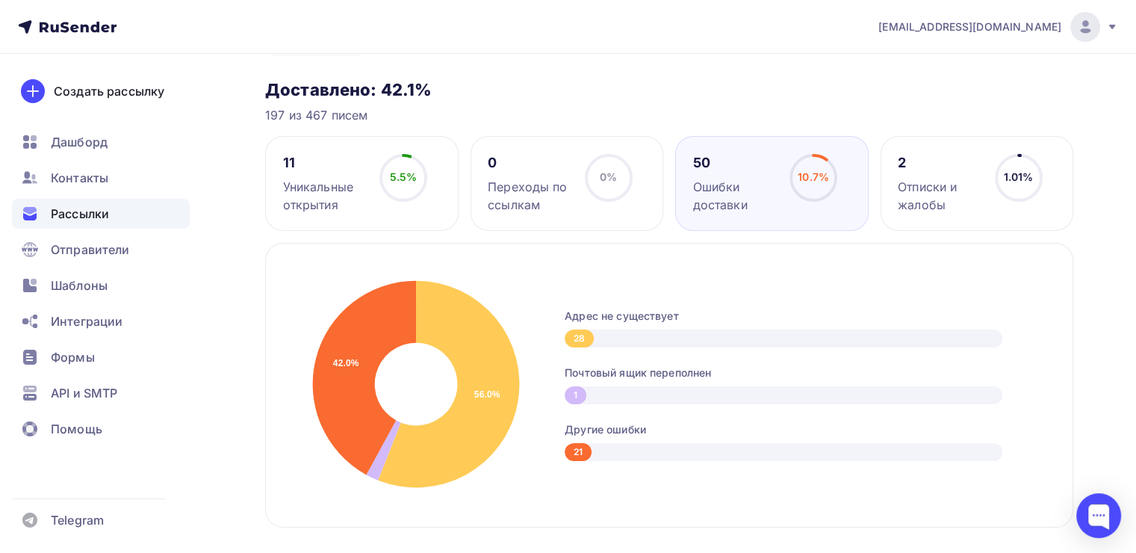
click at [90, 220] on span "Рассылки" at bounding box center [80, 214] width 58 height 18
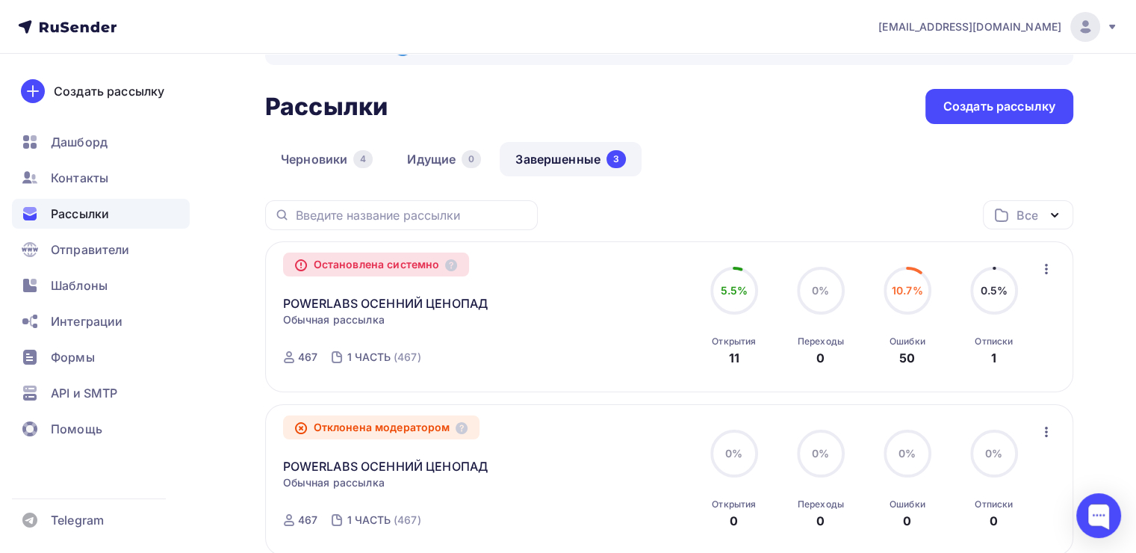
scroll to position [75, 0]
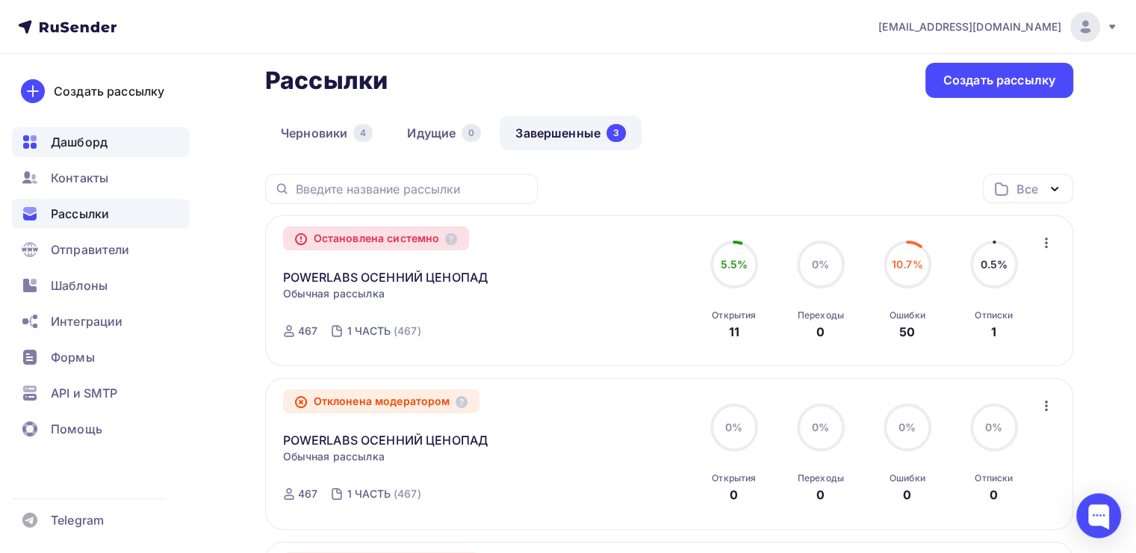
click at [90, 134] on span "Дашборд" at bounding box center [79, 142] width 57 height 18
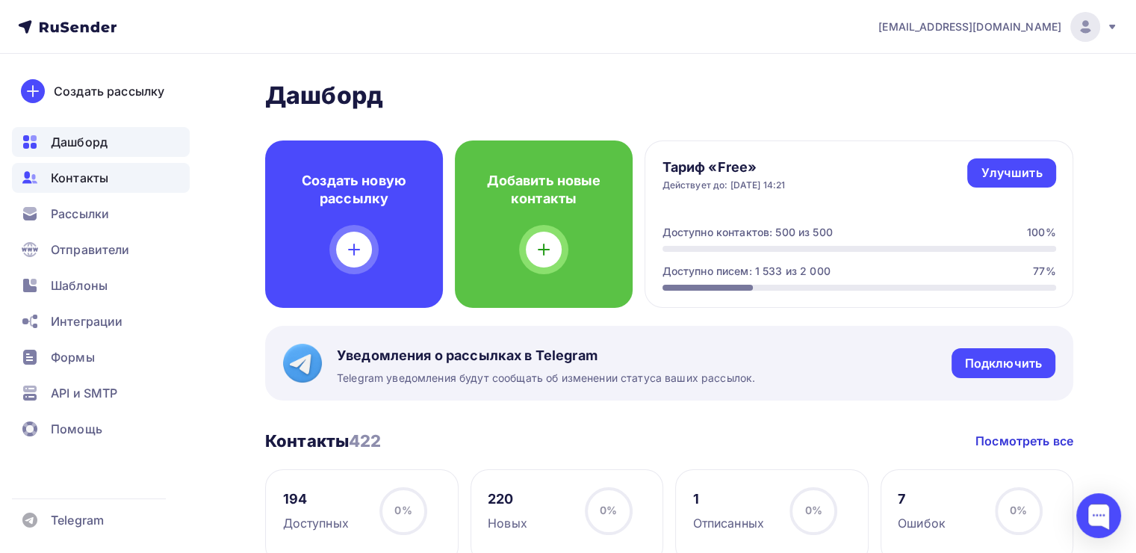
click at [84, 176] on span "Контакты" at bounding box center [79, 178] width 57 height 18
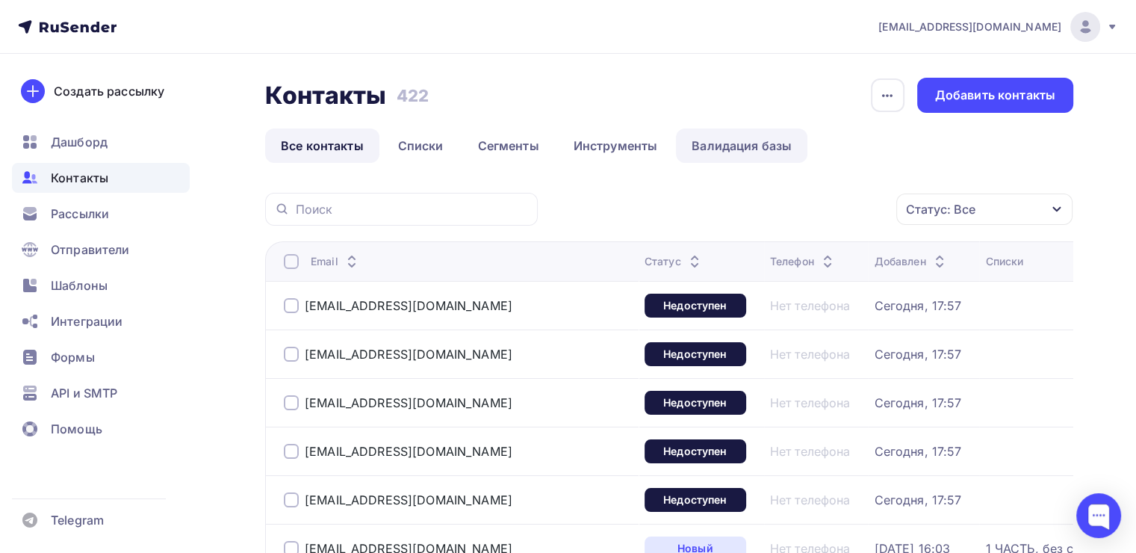
click at [751, 149] on link "Валидация базы" at bounding box center [741, 145] width 131 height 34
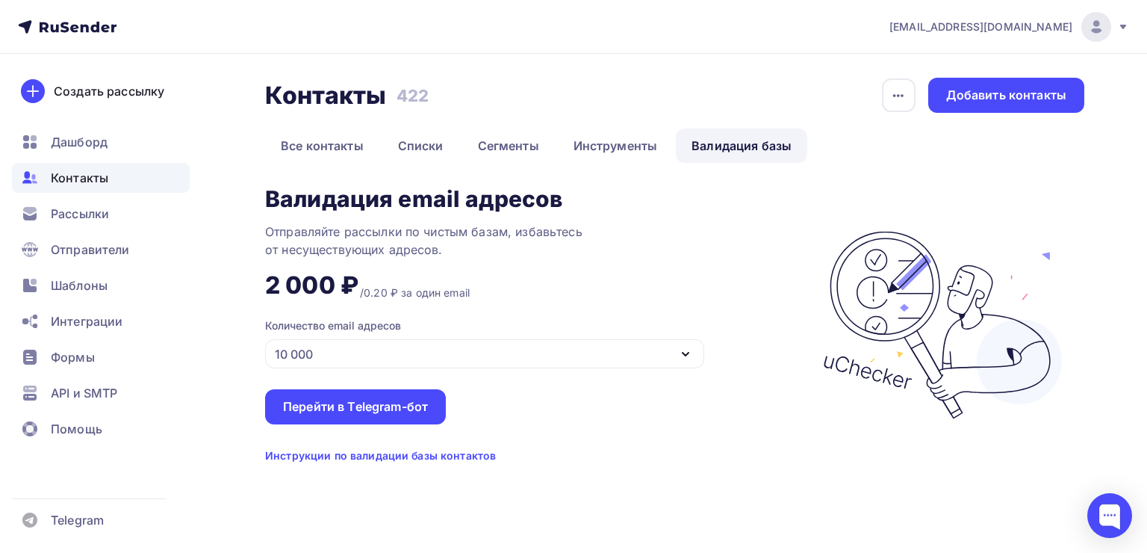
click at [547, 341] on div "10 000" at bounding box center [484, 353] width 439 height 29
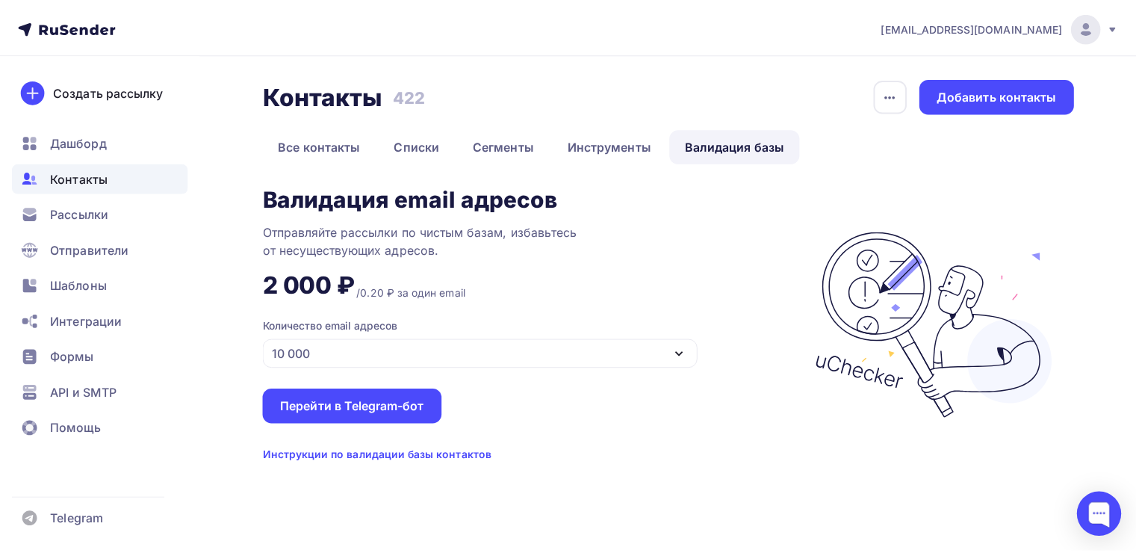
scroll to position [63, 0]
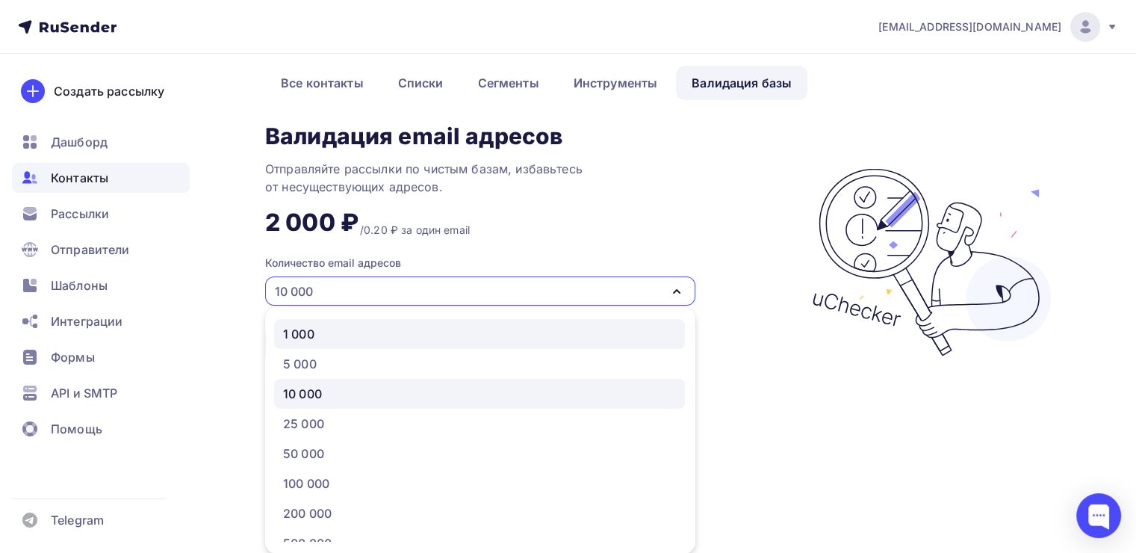
click at [421, 330] on div "1 000" at bounding box center [479, 334] width 393 height 18
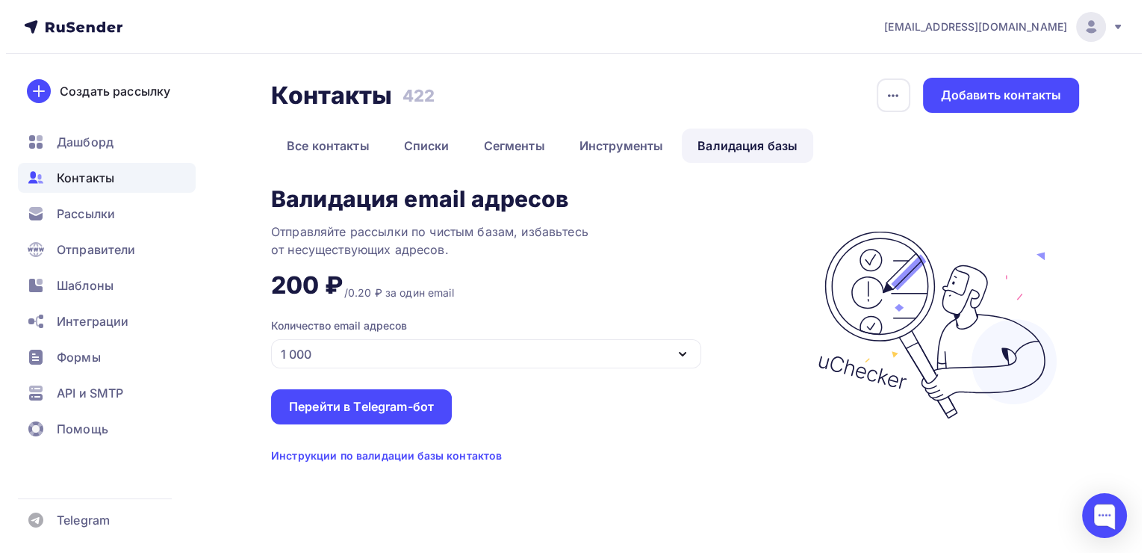
scroll to position [0, 0]
